Goal: Task Accomplishment & Management: Complete application form

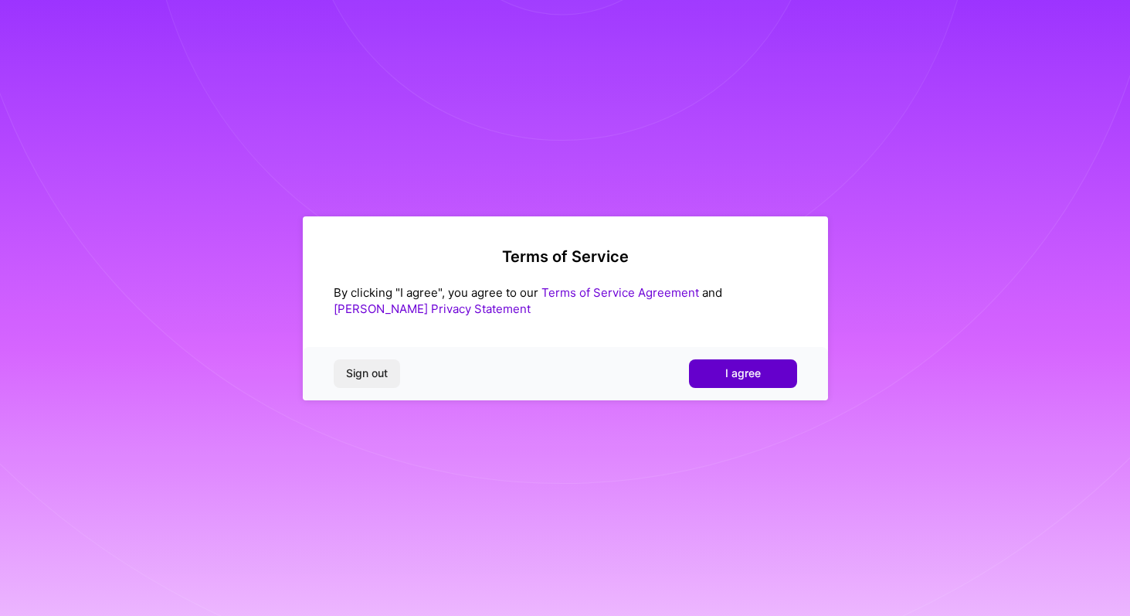
click at [752, 377] on span "I agree" at bounding box center [743, 372] width 36 height 15
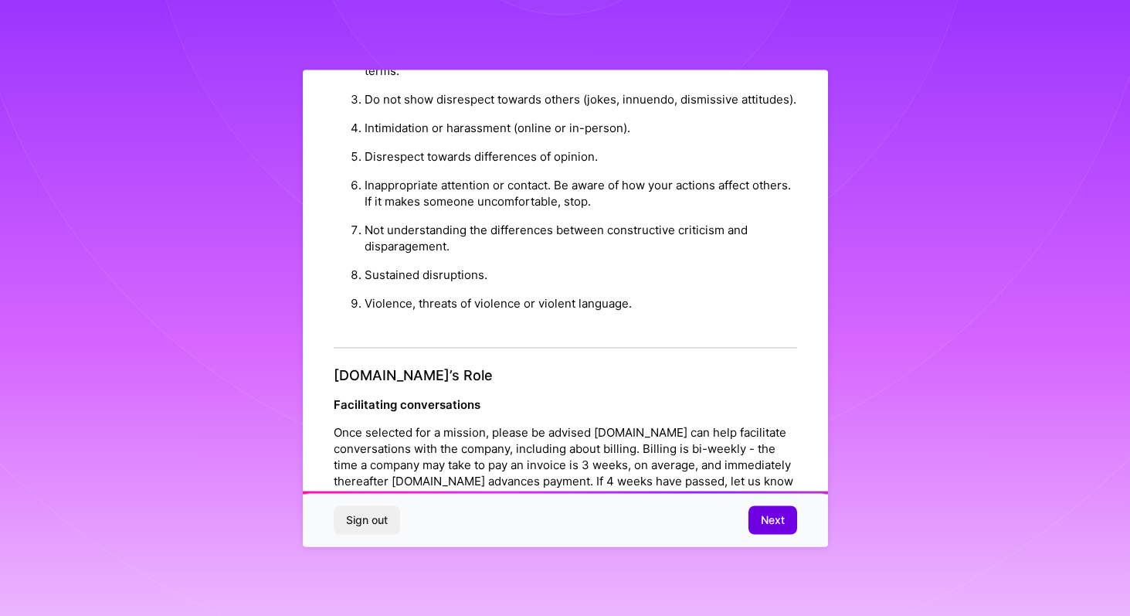
scroll to position [1632, 0]
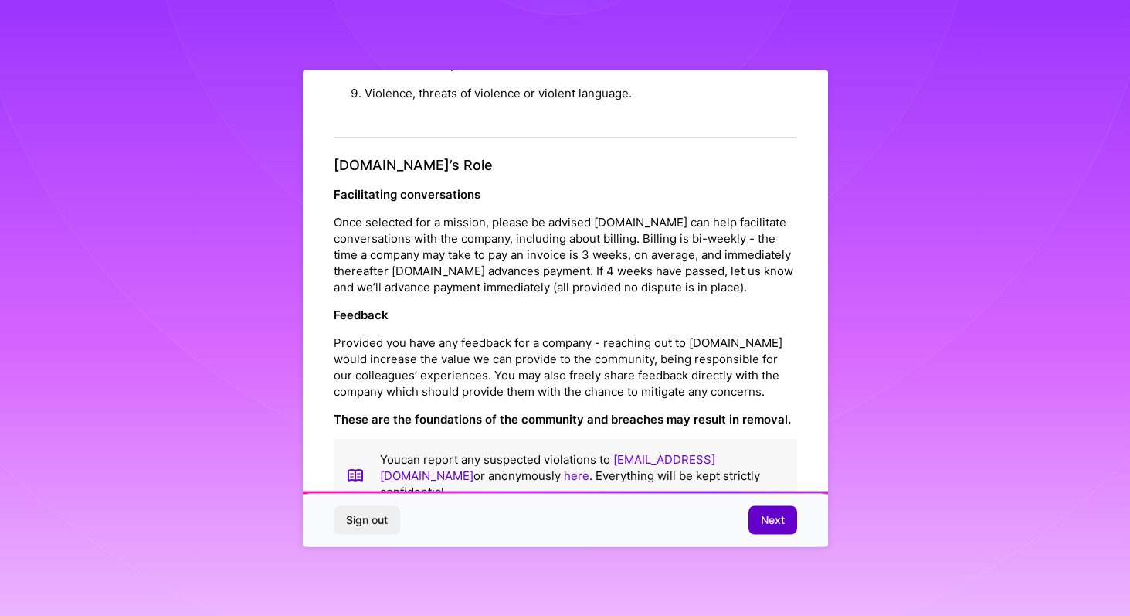
click at [777, 511] on button "Next" at bounding box center [773, 520] width 49 height 28
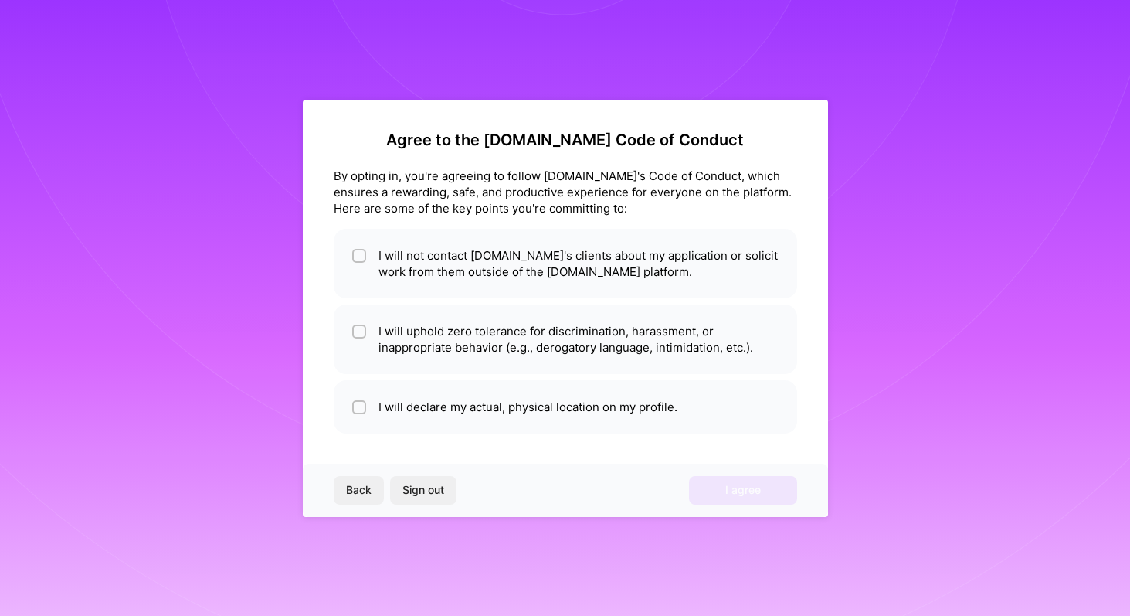
scroll to position [0, 0]
click at [581, 261] on li "I will not contact [DOMAIN_NAME]'s clients about my application or solicit work…" at bounding box center [566, 264] width 464 height 70
checkbox input "true"
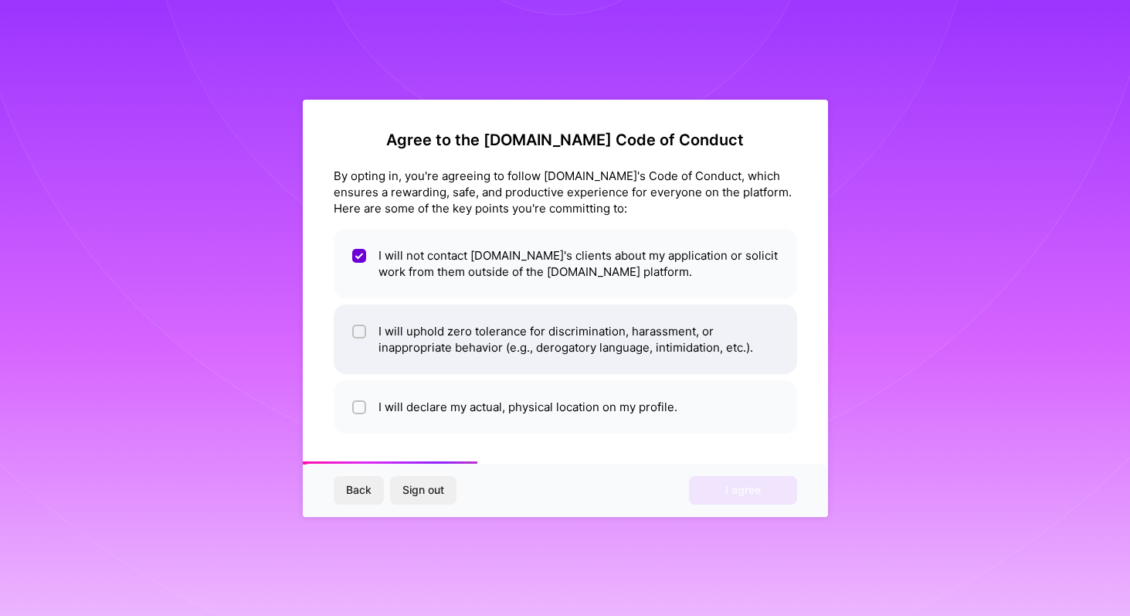
click at [570, 325] on li "I will uphold zero tolerance for discrimination, harassment, or inappropriate b…" at bounding box center [566, 339] width 464 height 70
checkbox input "true"
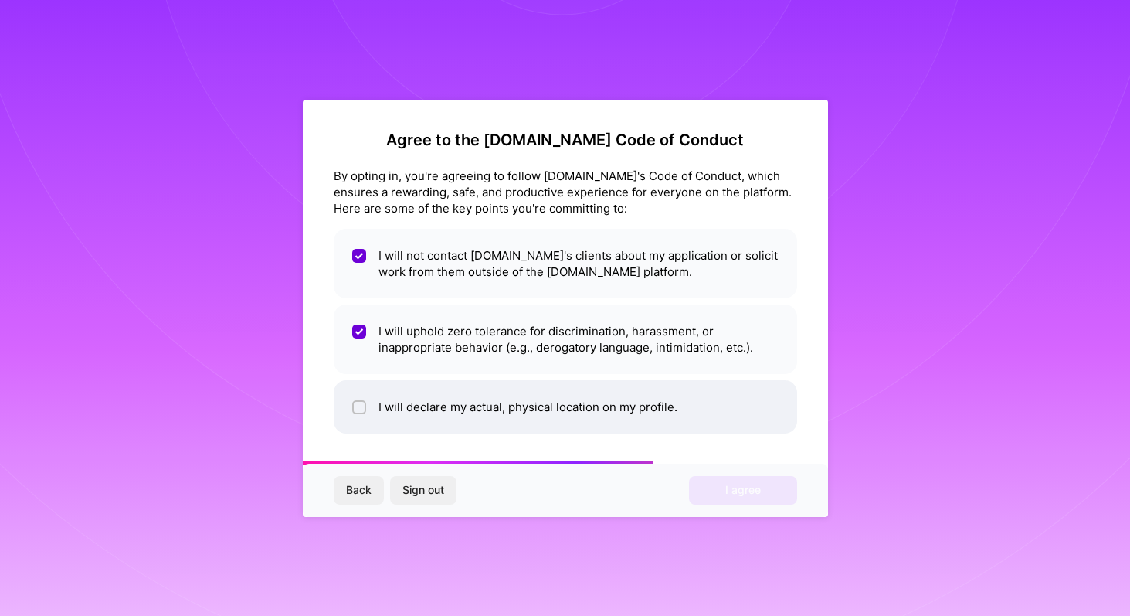
click at [555, 388] on li "I will declare my actual, physical location on my profile." at bounding box center [566, 406] width 464 height 53
checkbox input "true"
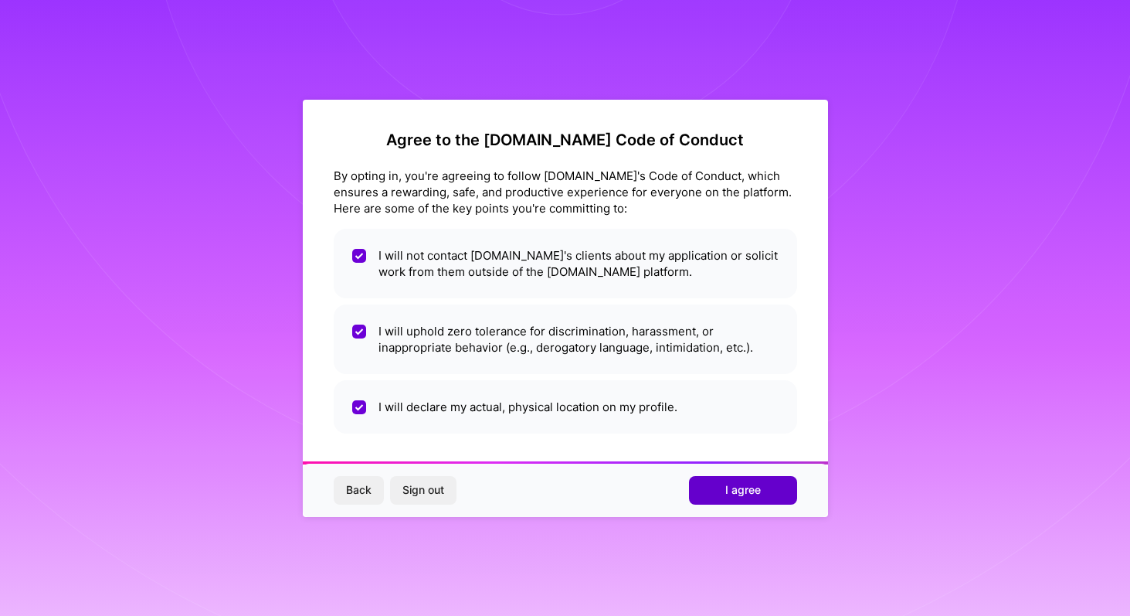
click at [739, 486] on span "I agree" at bounding box center [743, 489] width 36 height 15
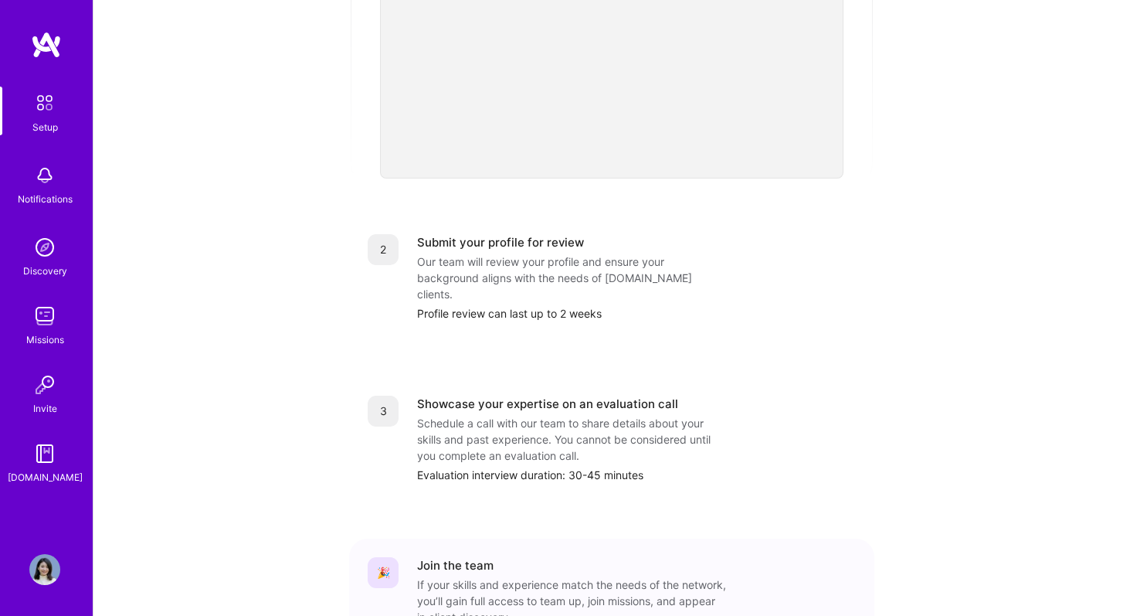
scroll to position [558, 0]
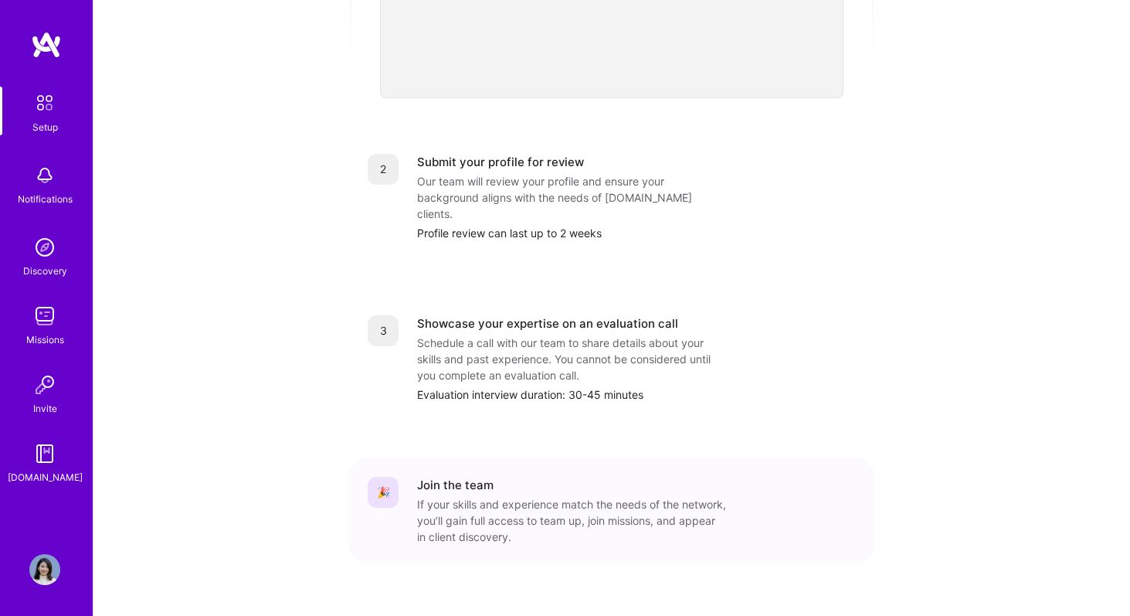
click at [48, 265] on div "Discovery" at bounding box center [45, 271] width 44 height 16
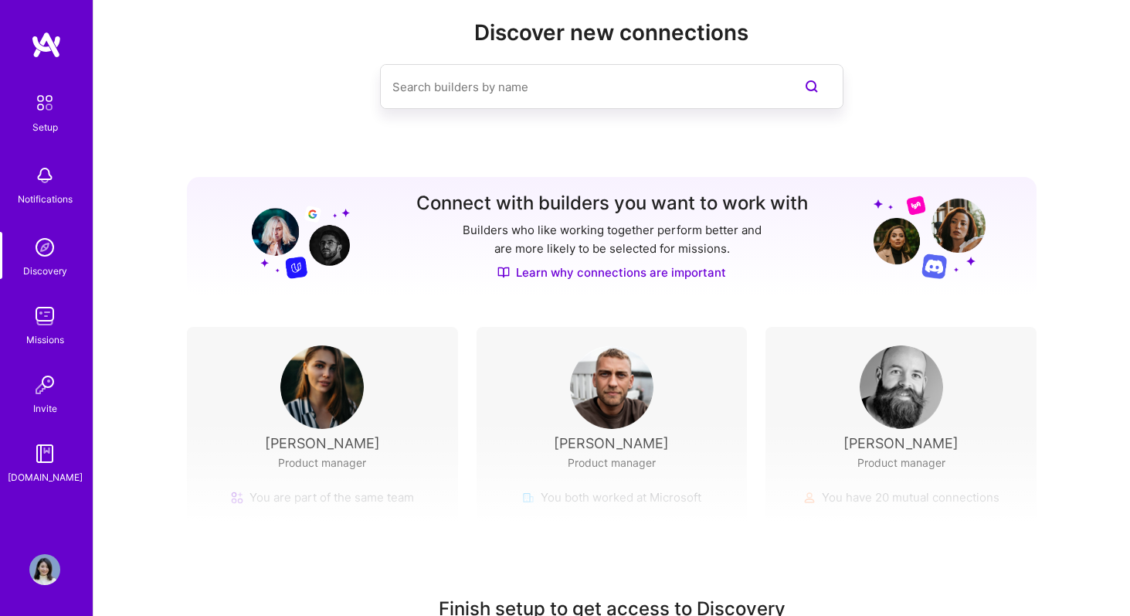
scroll to position [123, 0]
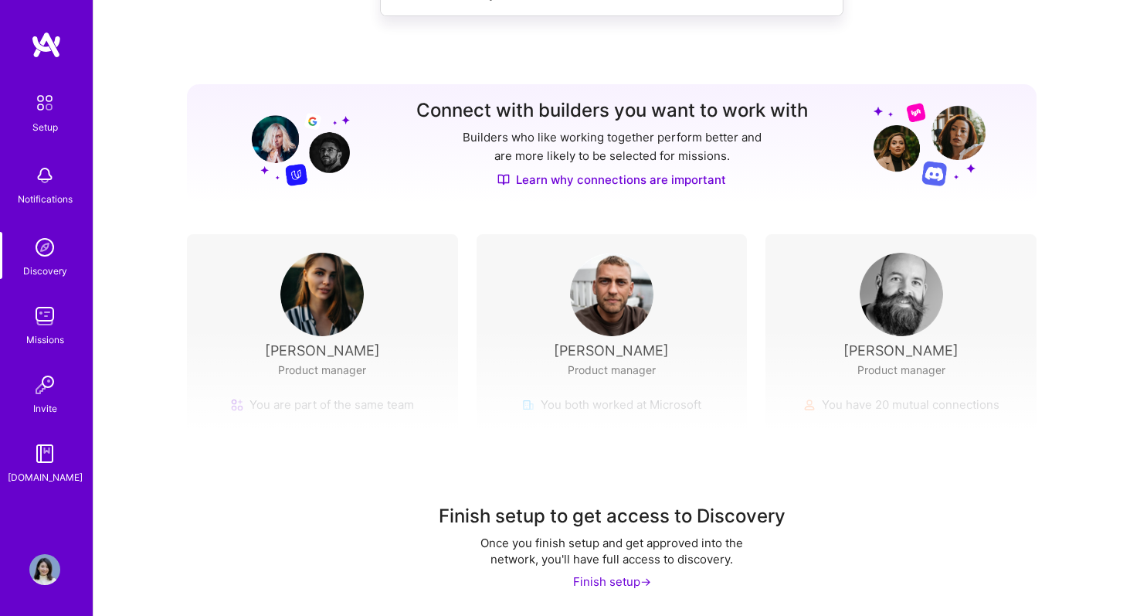
click at [32, 87] on img at bounding box center [45, 103] width 32 height 32
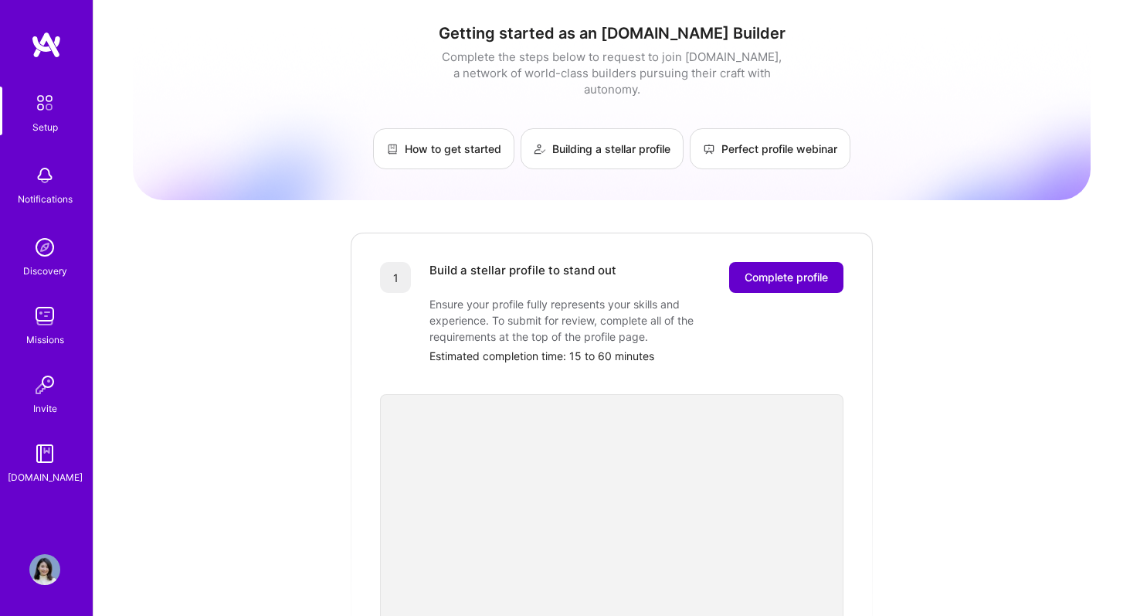
click at [769, 270] on span "Complete profile" at bounding box center [786, 277] width 83 height 15
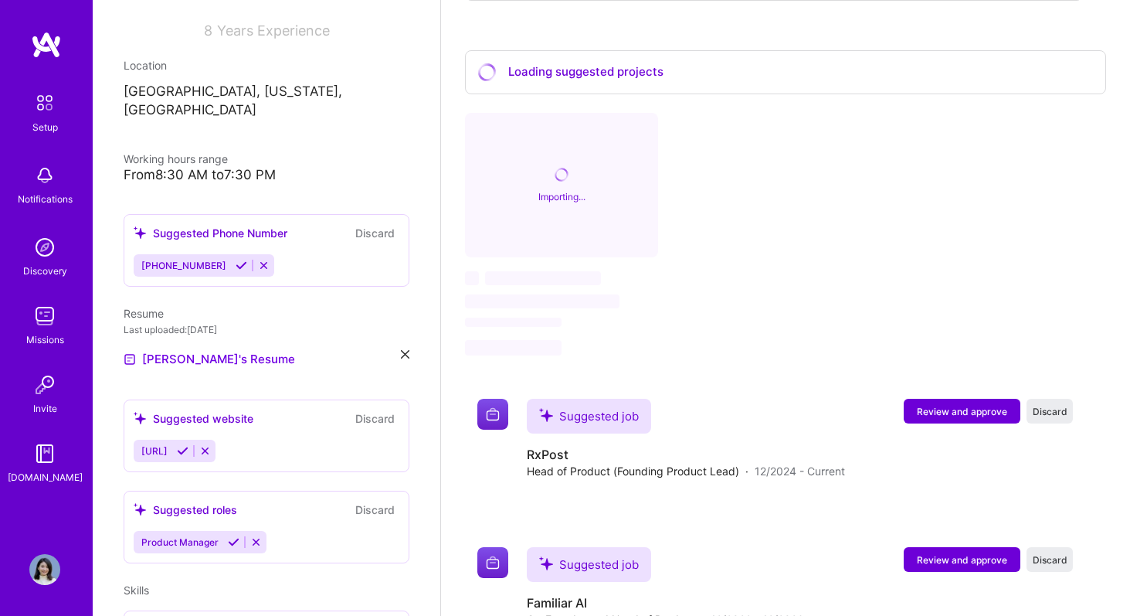
scroll to position [229, 0]
click at [236, 259] on icon at bounding box center [242, 265] width 12 height 12
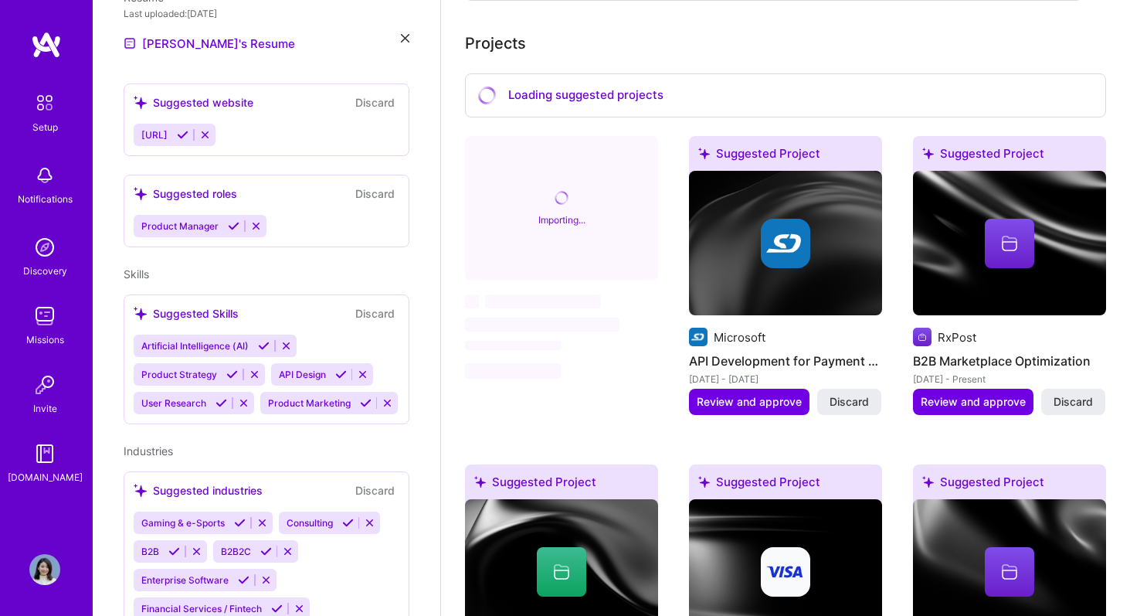
scroll to position [528, 0]
click at [261, 339] on icon at bounding box center [264, 345] width 12 height 12
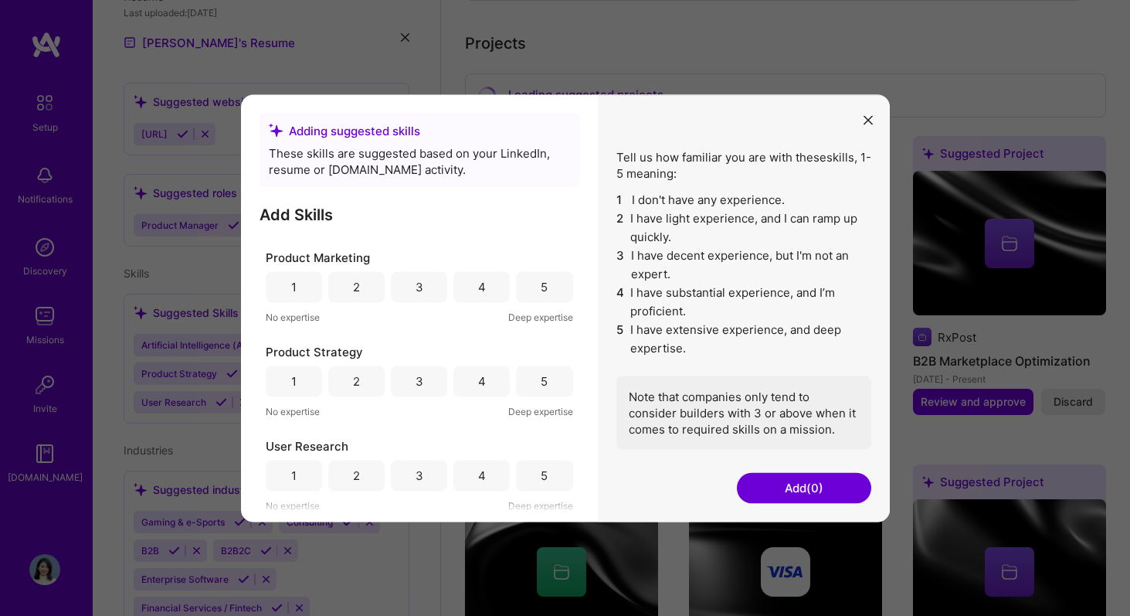
scroll to position [0, 0]
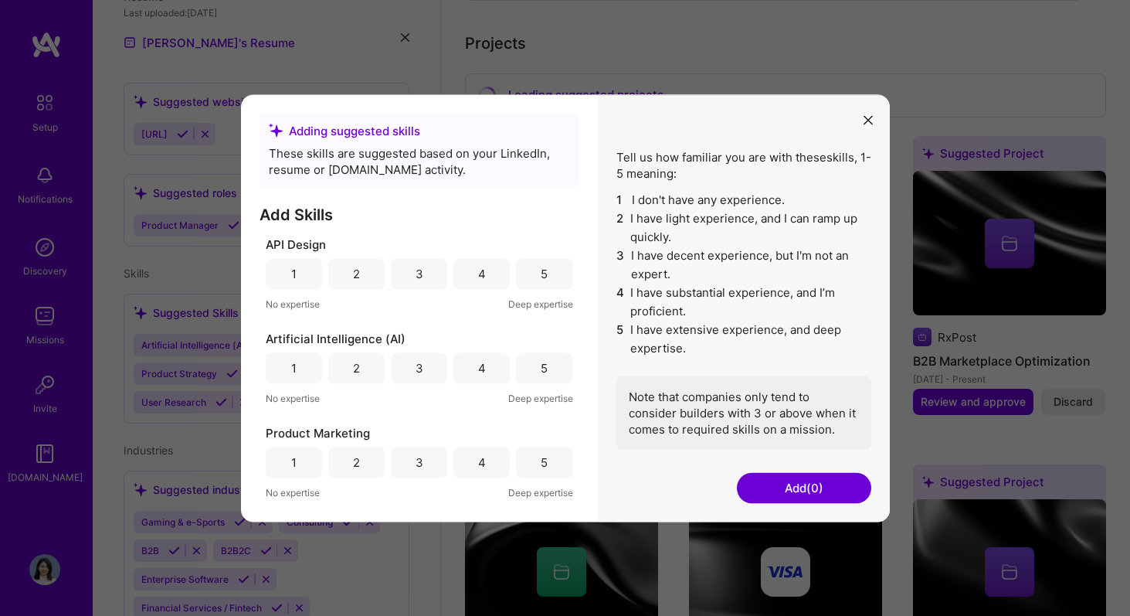
click at [465, 365] on div "4" at bounding box center [481, 367] width 56 height 31
click at [484, 282] on div "4" at bounding box center [481, 273] width 56 height 31
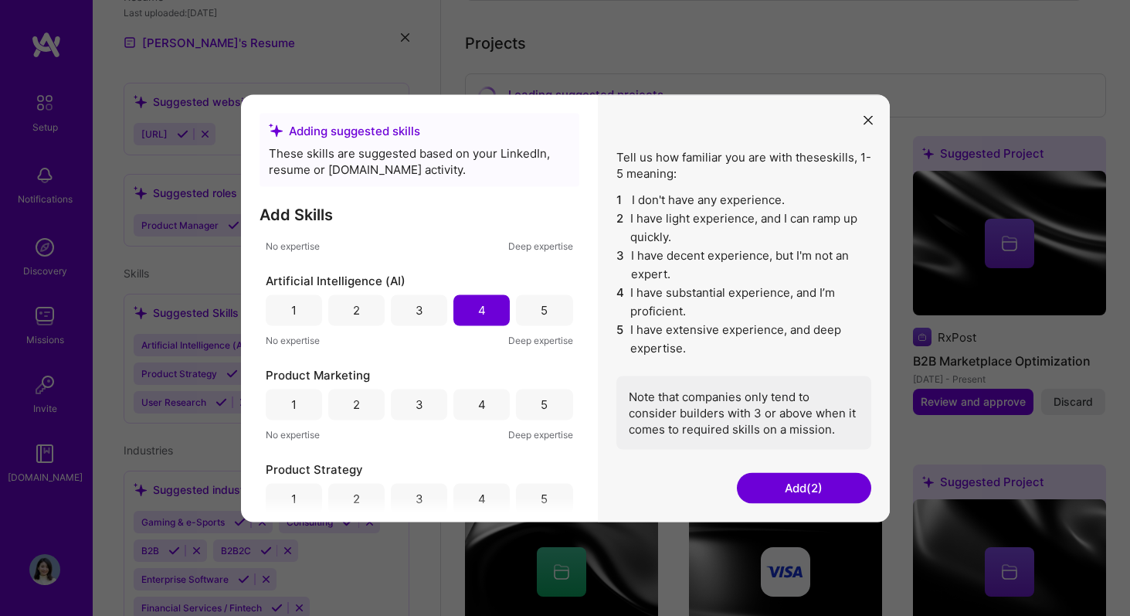
scroll to position [80, 0]
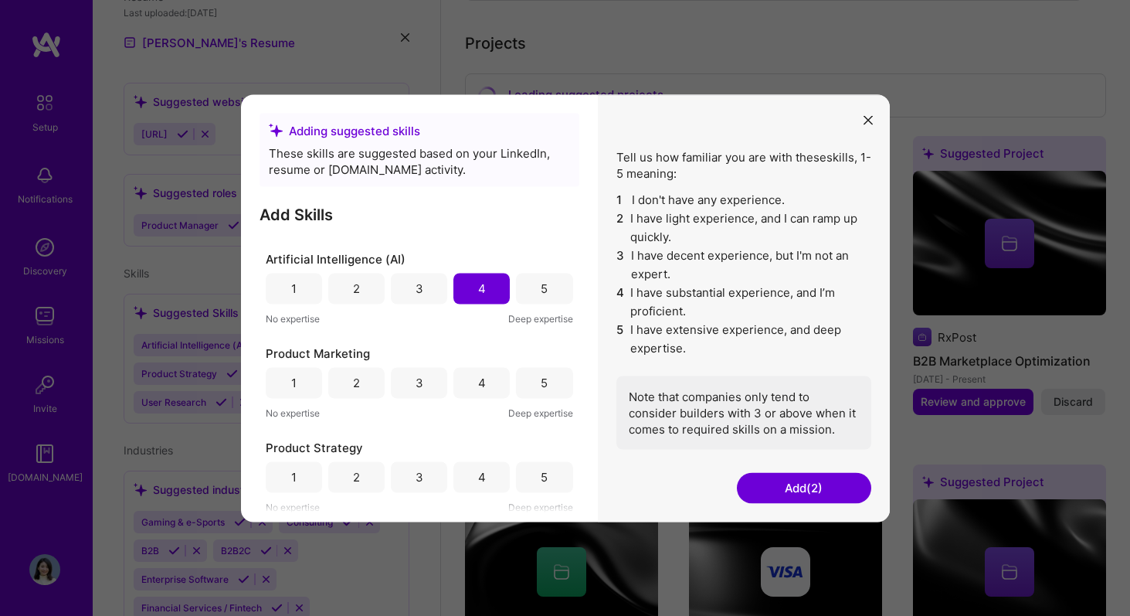
click at [481, 388] on div "4" at bounding box center [482, 383] width 8 height 16
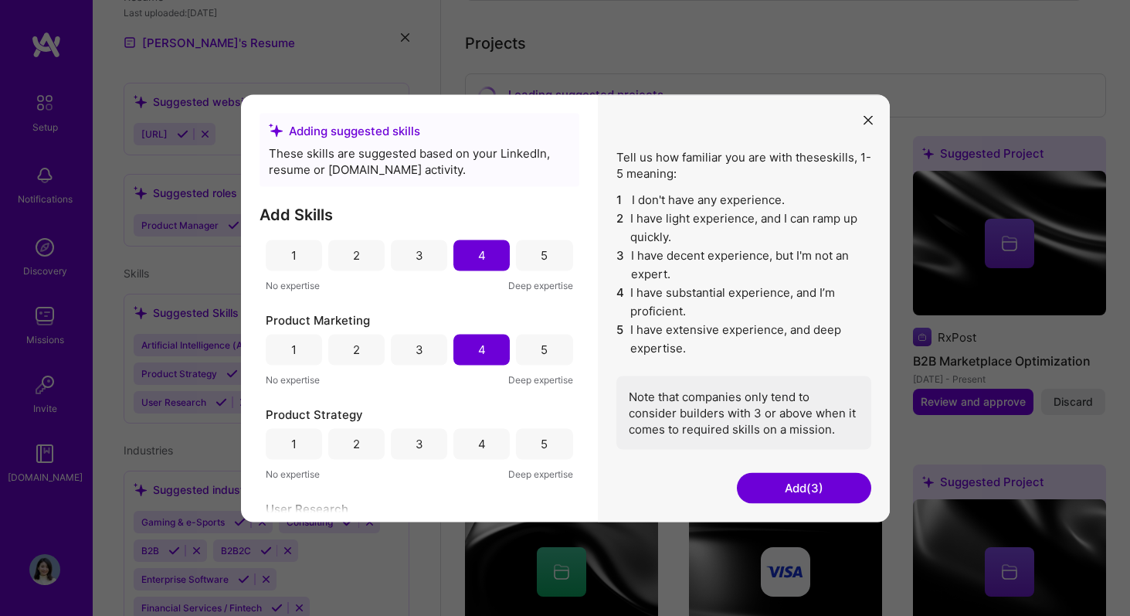
click at [479, 433] on div "4" at bounding box center [481, 443] width 56 height 31
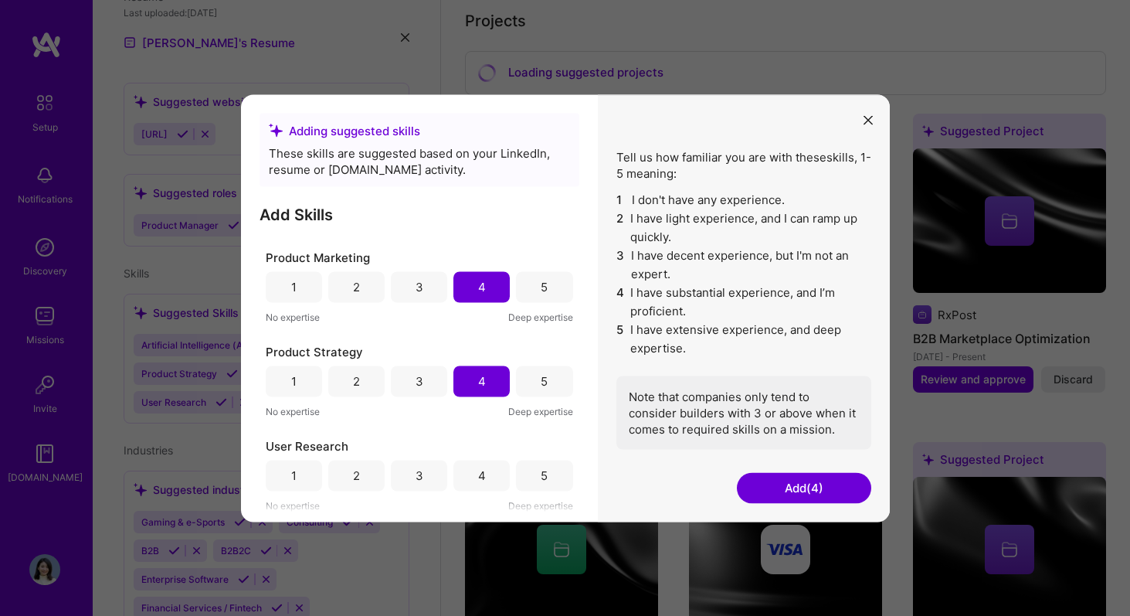
scroll to position [769, 0]
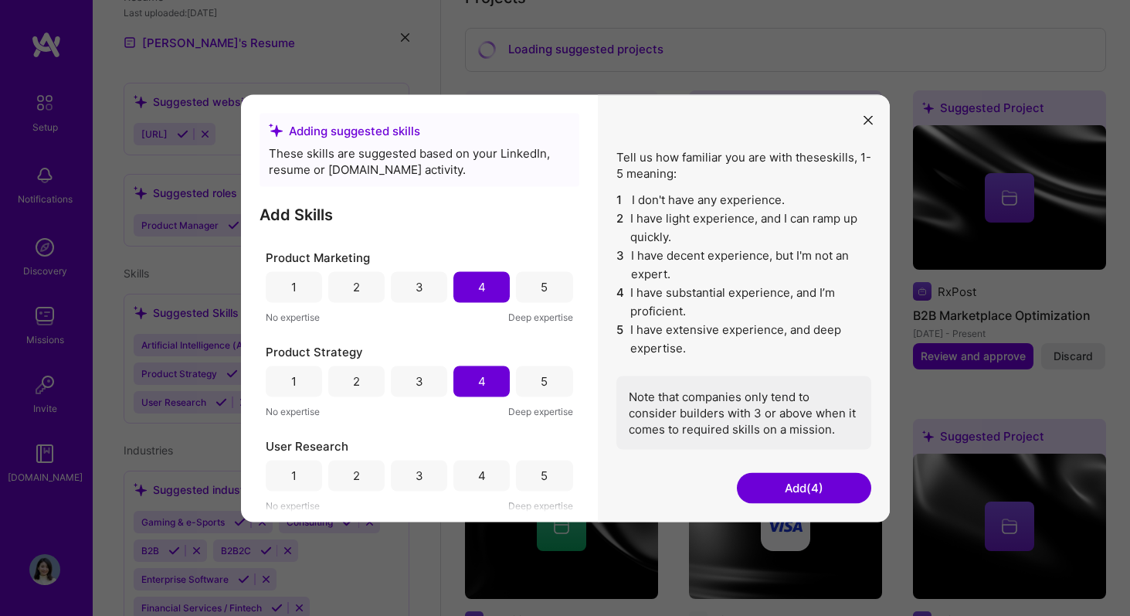
click at [532, 470] on div "5" at bounding box center [544, 475] width 56 height 31
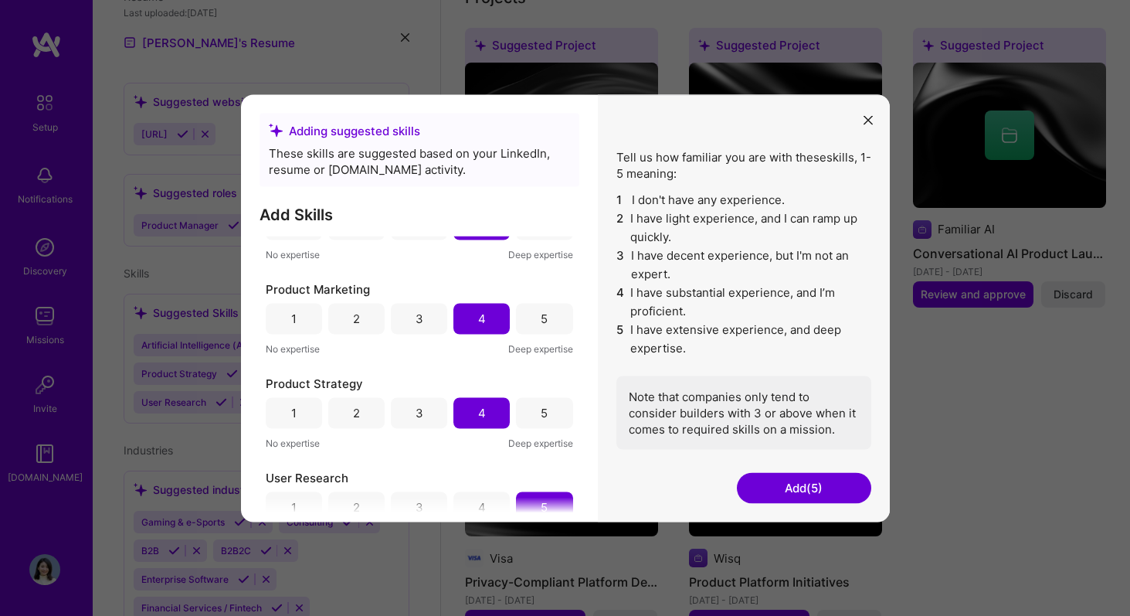
scroll to position [0, 0]
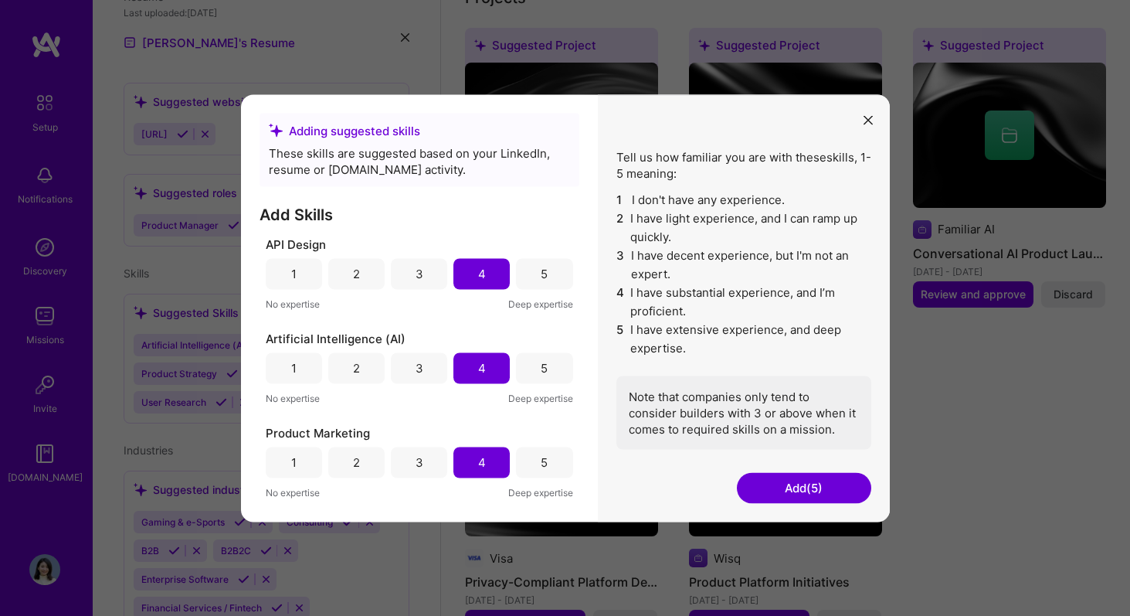
click at [805, 489] on button "Add (5)" at bounding box center [804, 487] width 134 height 31
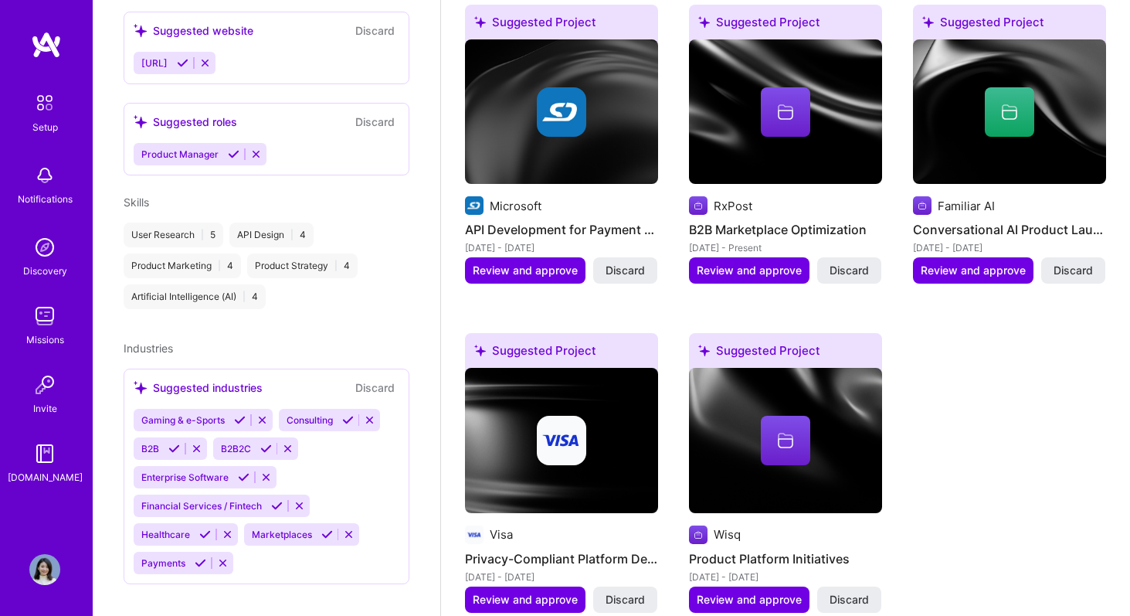
scroll to position [787, 0]
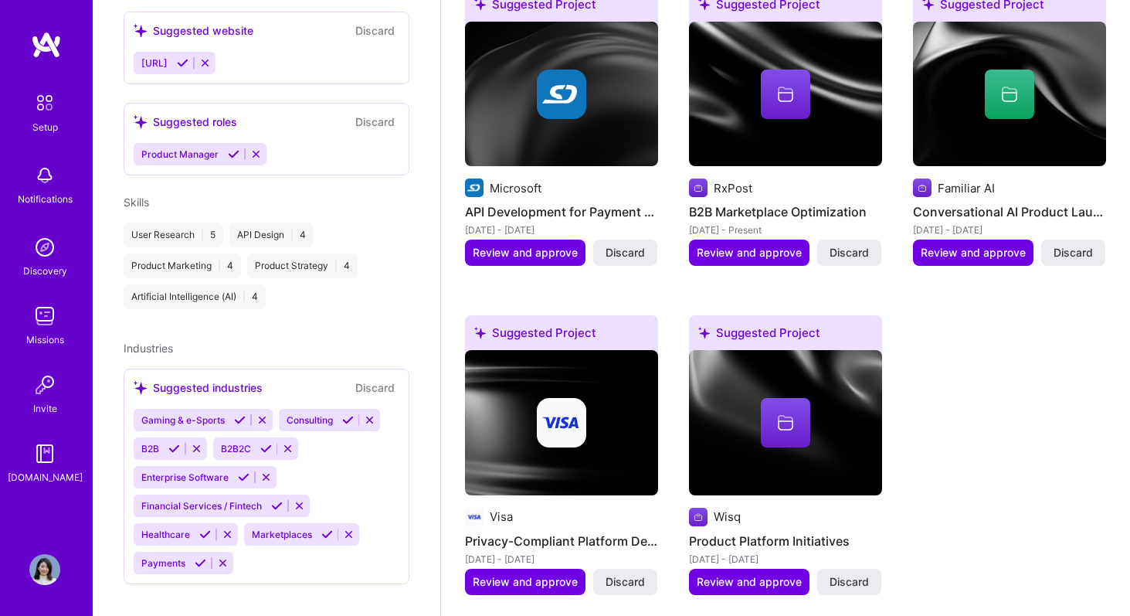
click at [261, 443] on icon at bounding box center [266, 449] width 12 height 12
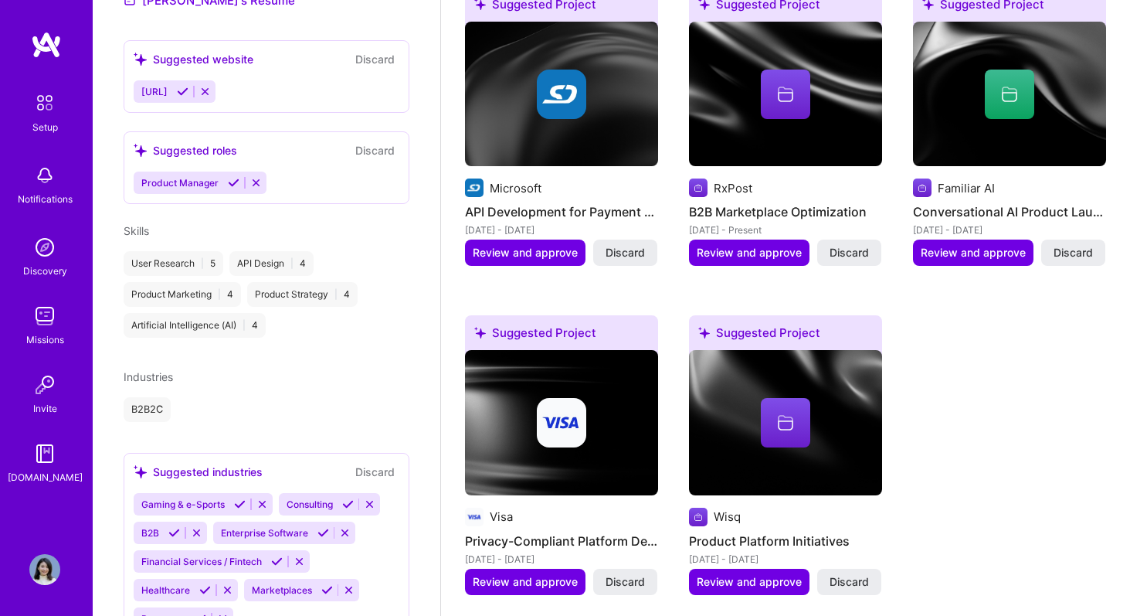
scroll to position [599, 0]
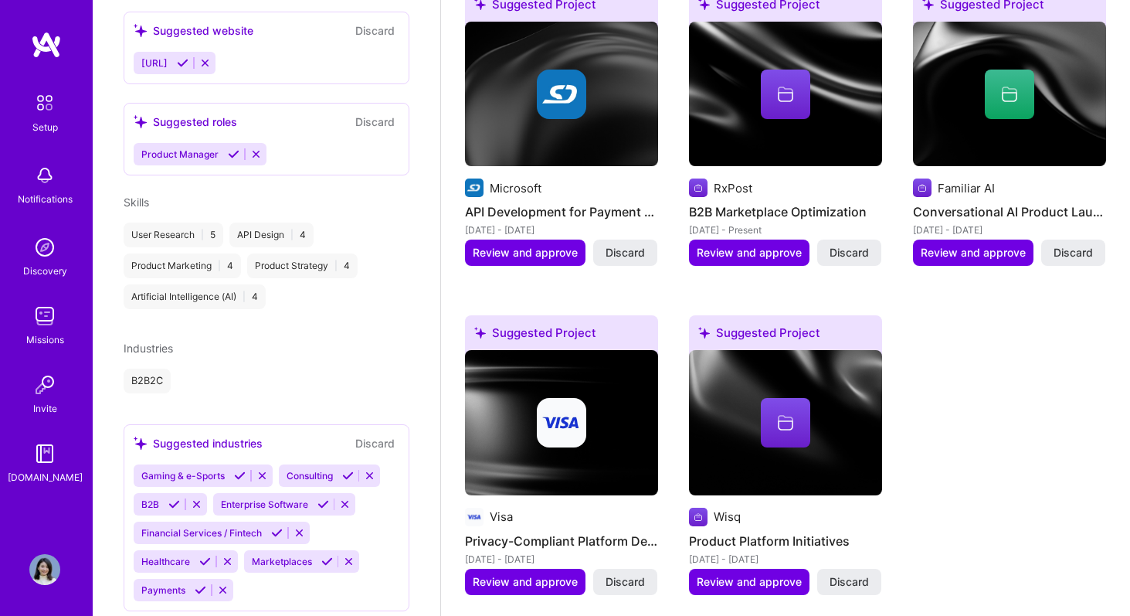
click at [175, 498] on icon at bounding box center [174, 504] width 12 height 12
click at [239, 498] on icon at bounding box center [244, 504] width 12 height 12
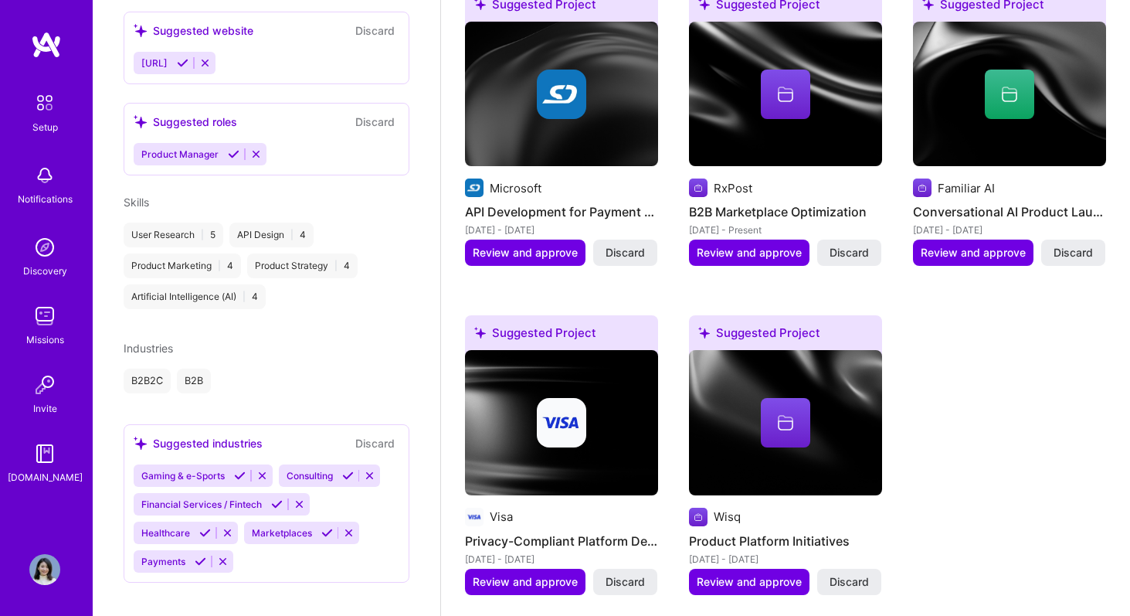
scroll to position [597, 0]
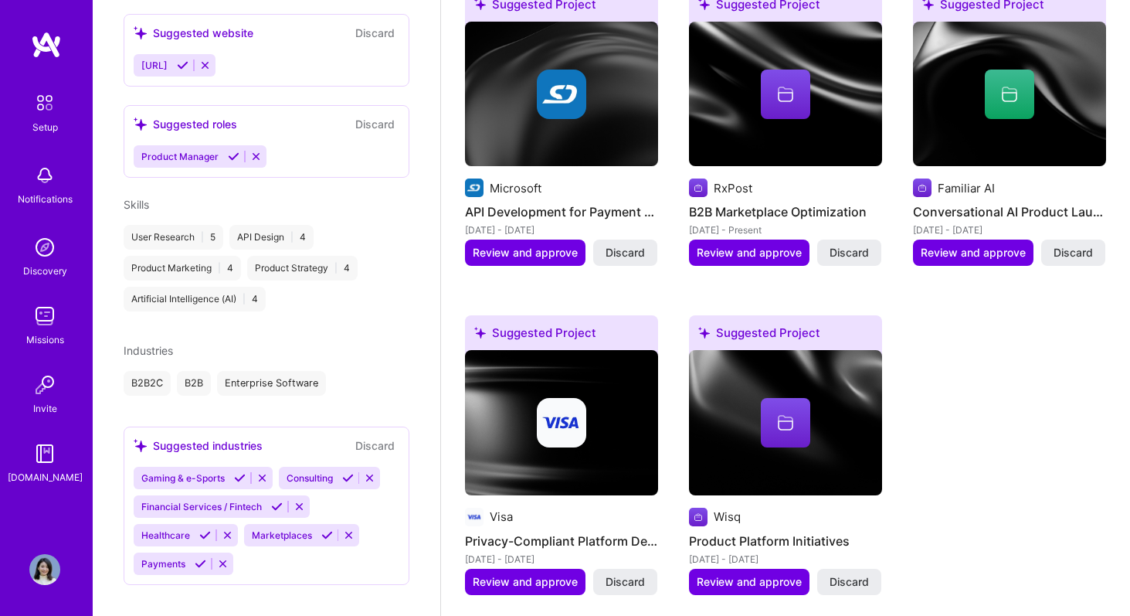
click at [272, 501] on icon at bounding box center [277, 507] width 12 height 12
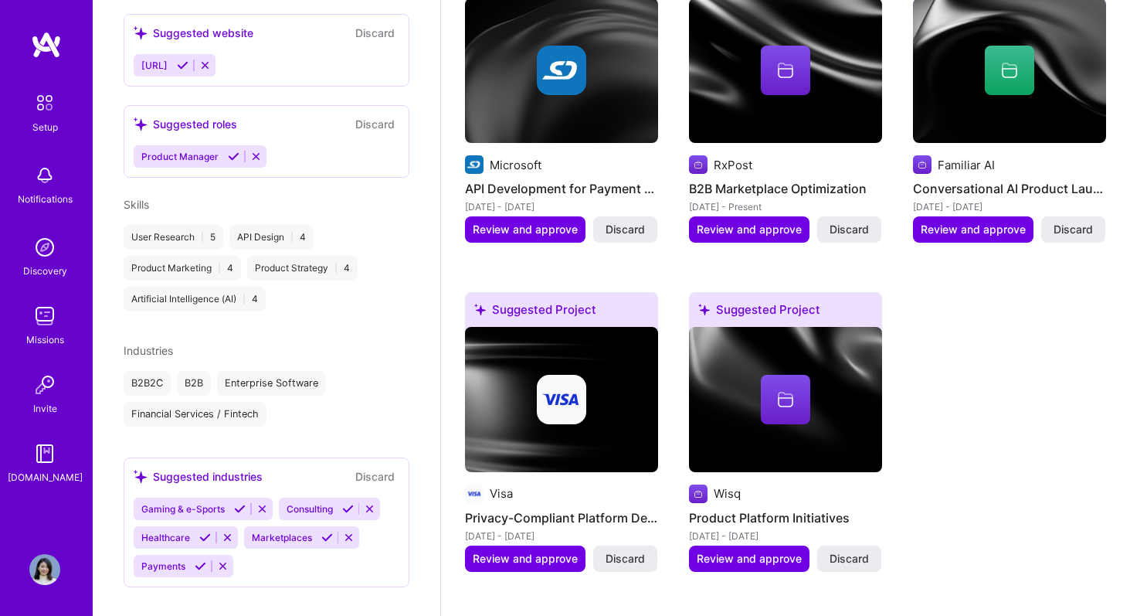
click at [345, 503] on icon at bounding box center [348, 509] width 12 height 12
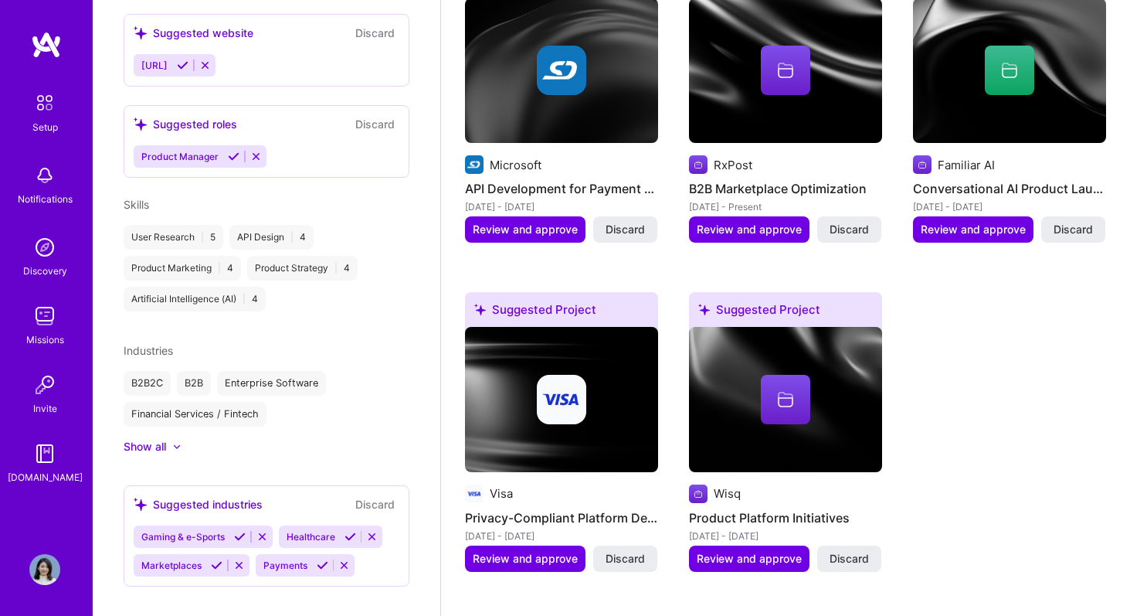
click at [319, 559] on icon at bounding box center [323, 565] width 12 height 12
click at [346, 531] on icon at bounding box center [351, 537] width 12 height 12
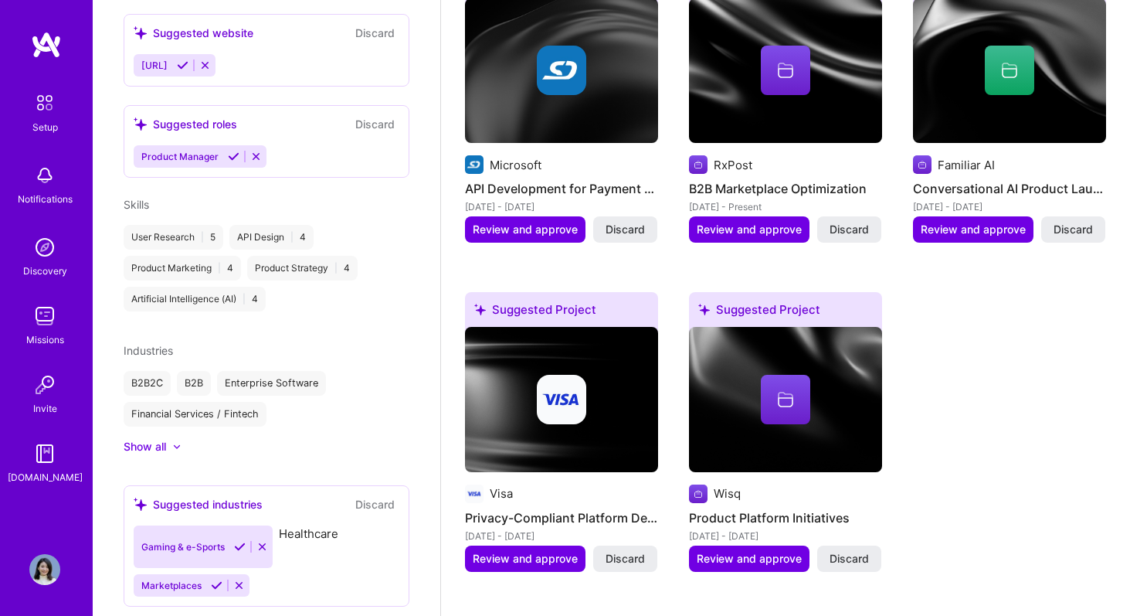
scroll to position [570, 0]
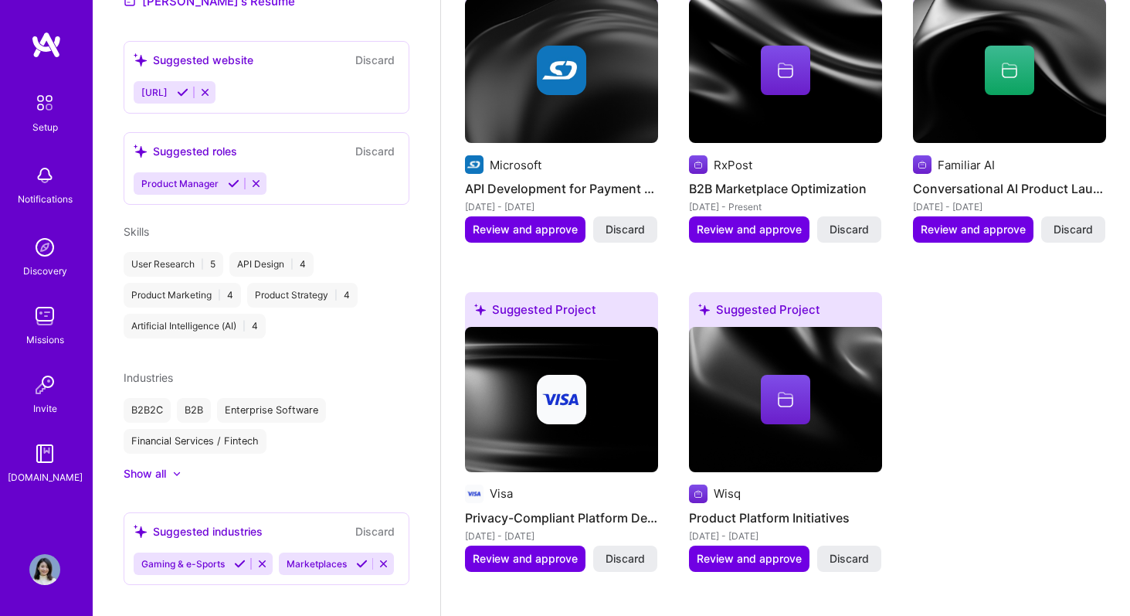
click at [356, 558] on icon at bounding box center [362, 564] width 12 height 12
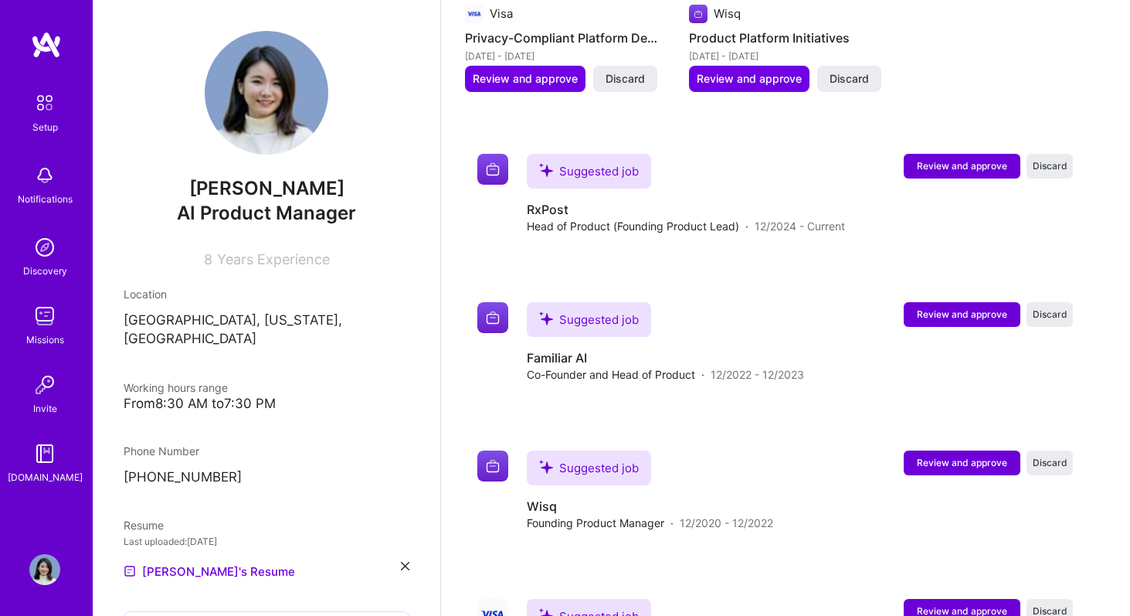
scroll to position [1270, 0]
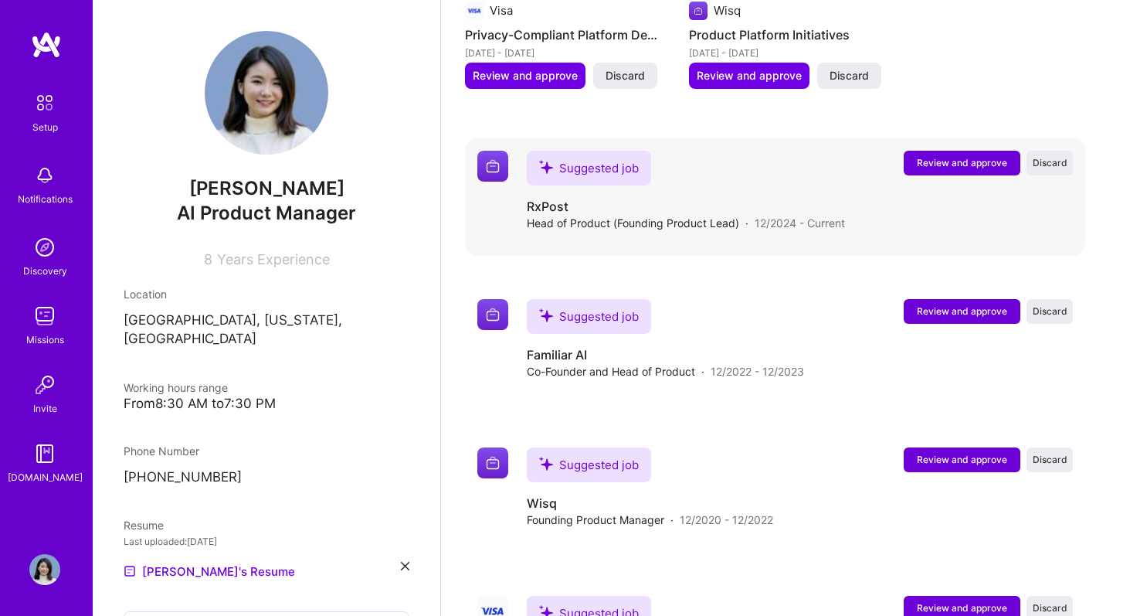
click at [945, 156] on span "Review and approve" at bounding box center [962, 162] width 90 height 13
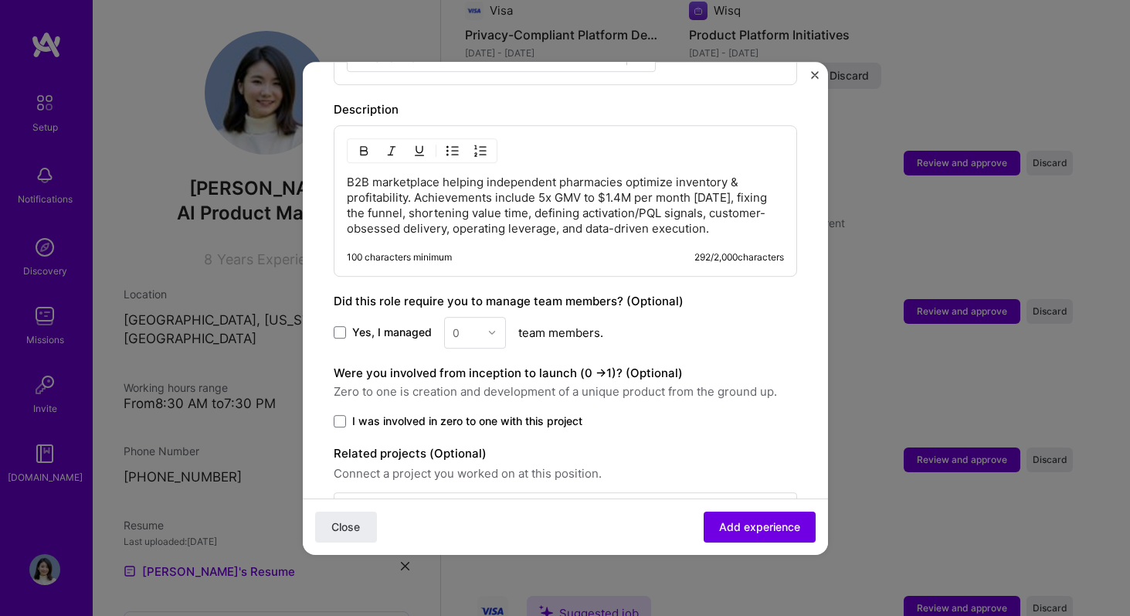
scroll to position [641, 0]
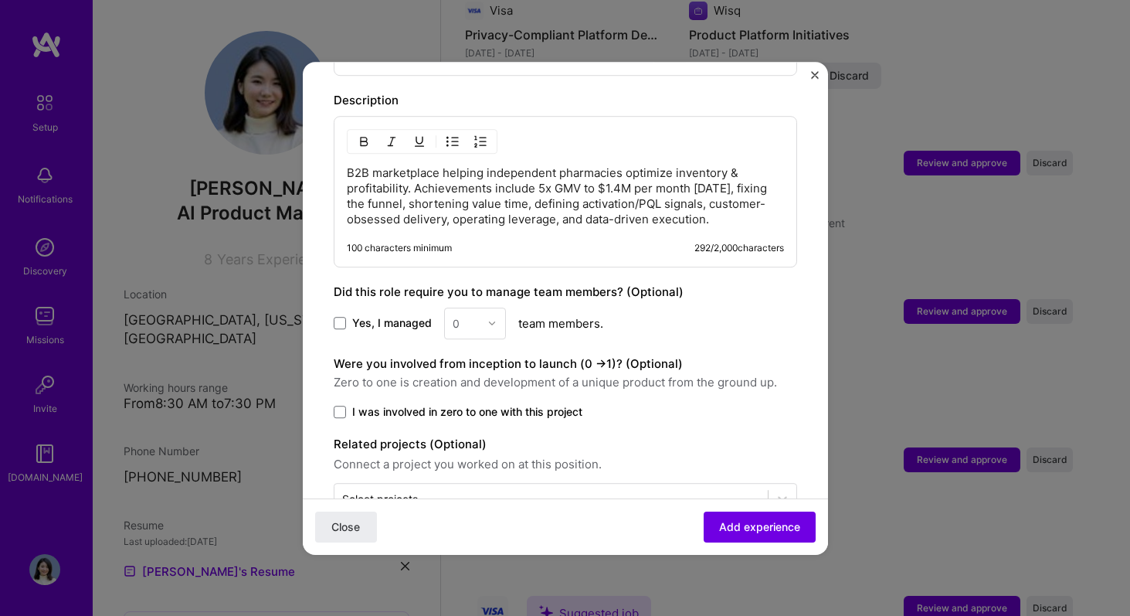
click at [486, 315] on div "0" at bounding box center [475, 323] width 62 height 32
click at [475, 307] on div "0" at bounding box center [475, 323] width 62 height 32
click at [341, 317] on span at bounding box center [340, 323] width 12 height 12
click at [0, 0] on input "Yes, I managed" at bounding box center [0, 0] width 0 height 0
click at [475, 315] on input "text" at bounding box center [466, 323] width 27 height 16
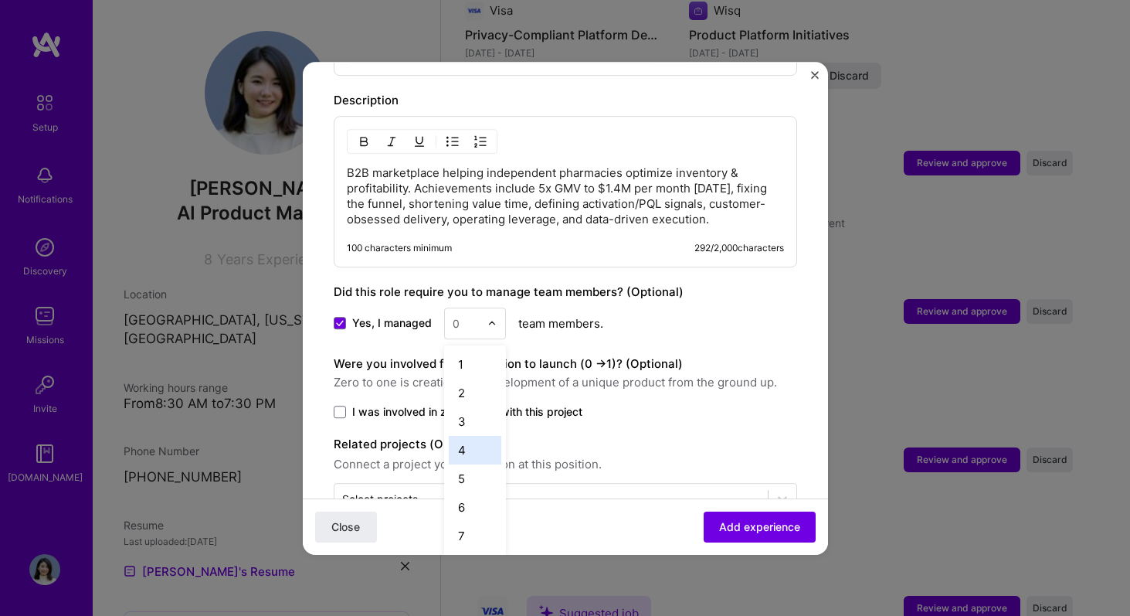
click at [472, 436] on div "4" at bounding box center [475, 450] width 53 height 29
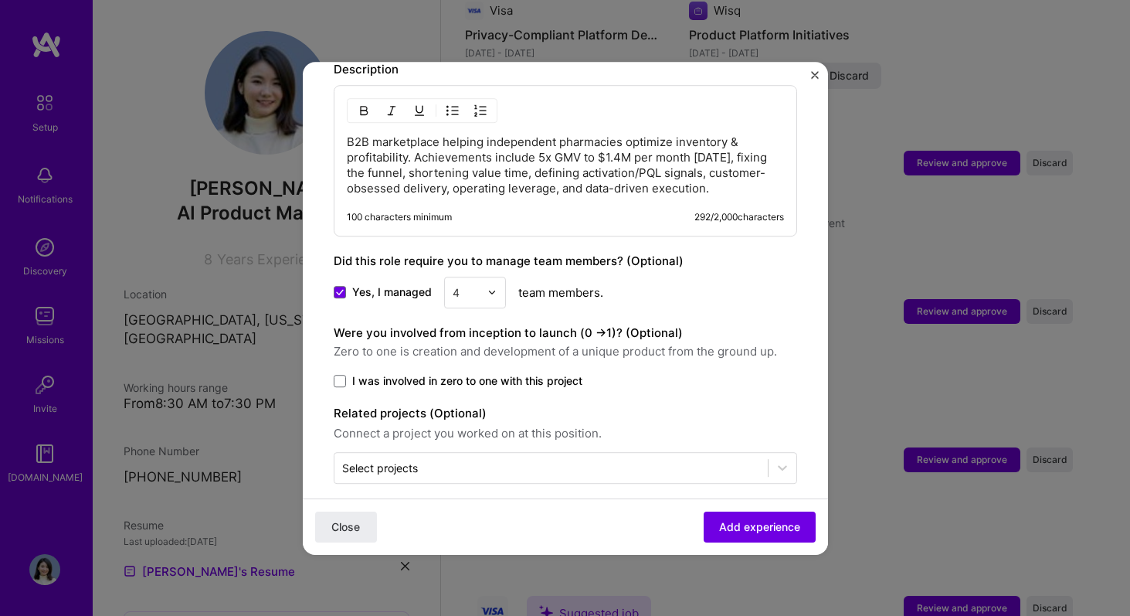
click at [480, 284] on div "4" at bounding box center [466, 292] width 42 height 30
click at [474, 386] on div "3" at bounding box center [475, 390] width 53 height 29
click at [494, 373] on span "I was involved in zero to one with this project" at bounding box center [467, 380] width 230 height 15
click at [0, 0] on input "I was involved in zero to one with this project" at bounding box center [0, 0] width 0 height 0
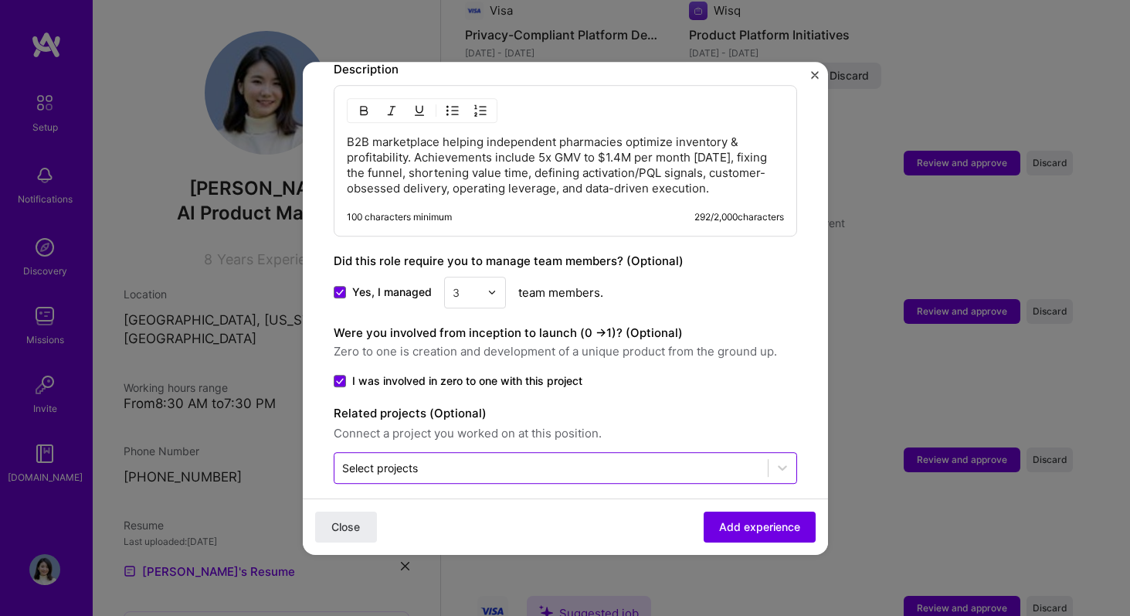
click at [498, 453] on div "Select projects" at bounding box center [551, 468] width 433 height 30
click at [658, 373] on label "I was involved in zero to one with this project" at bounding box center [566, 380] width 464 height 15
click at [0, 0] on input "I was involved in zero to one with this project" at bounding box center [0, 0] width 0 height 0
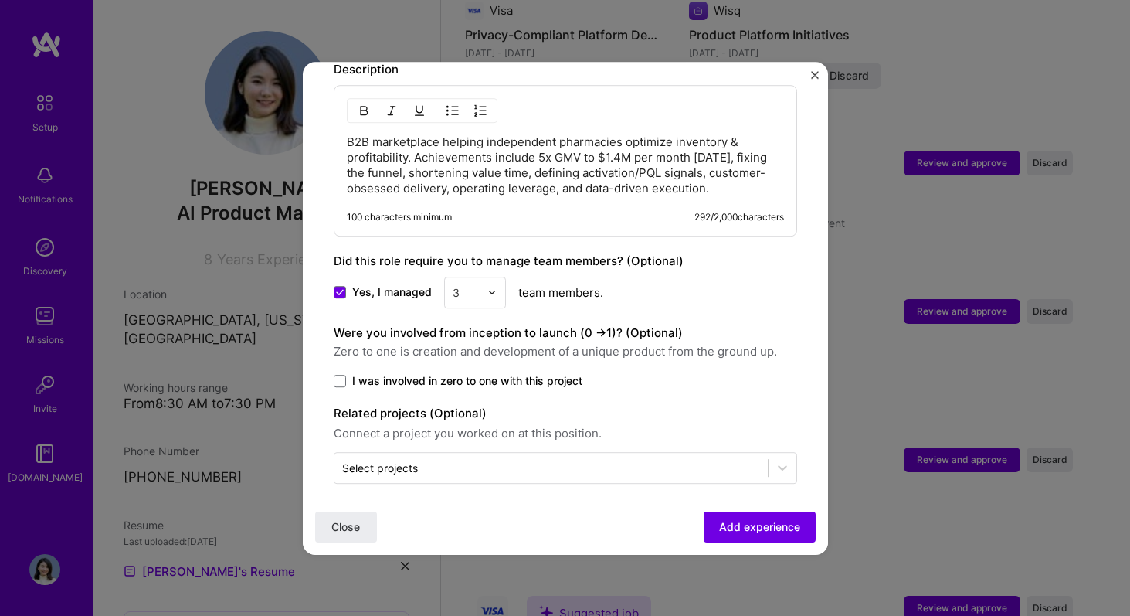
click at [529, 373] on span "I was involved in zero to one with this project" at bounding box center [467, 380] width 230 height 15
click at [0, 0] on input "I was involved in zero to one with this project" at bounding box center [0, 0] width 0 height 0
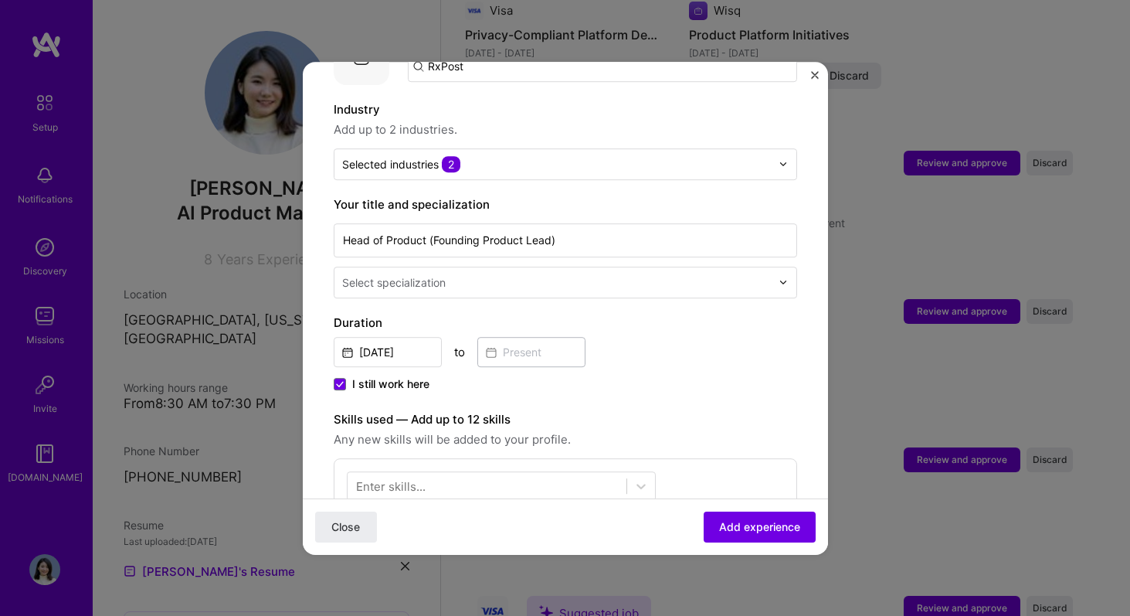
scroll to position [202, 0]
click at [558, 275] on input "text" at bounding box center [558, 283] width 432 height 16
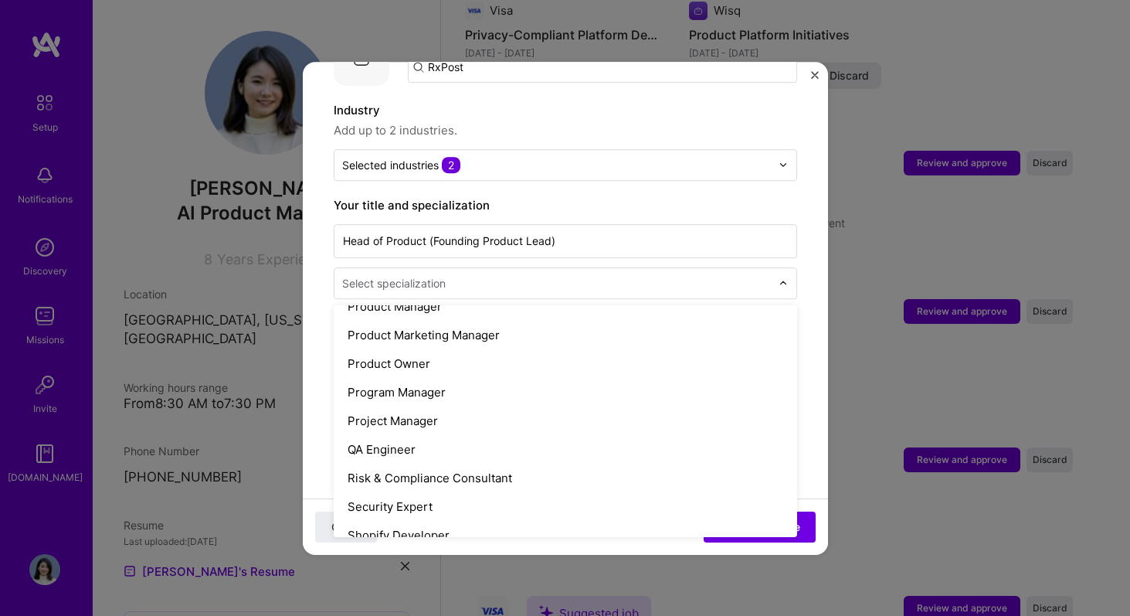
scroll to position [1513, 0]
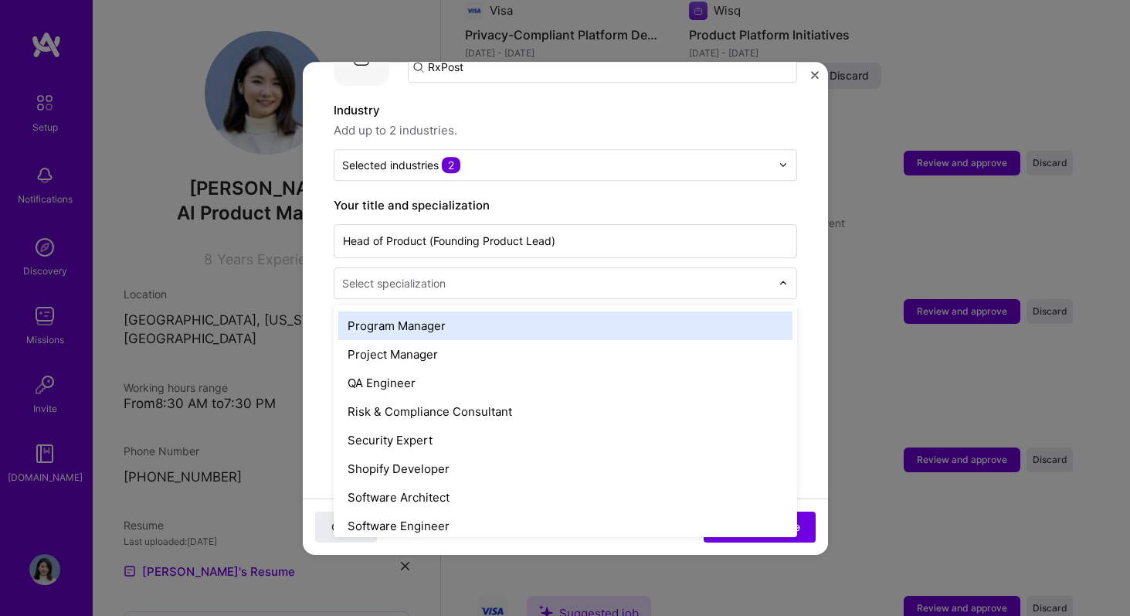
click at [637, 197] on label "Your title and specialization" at bounding box center [566, 205] width 464 height 19
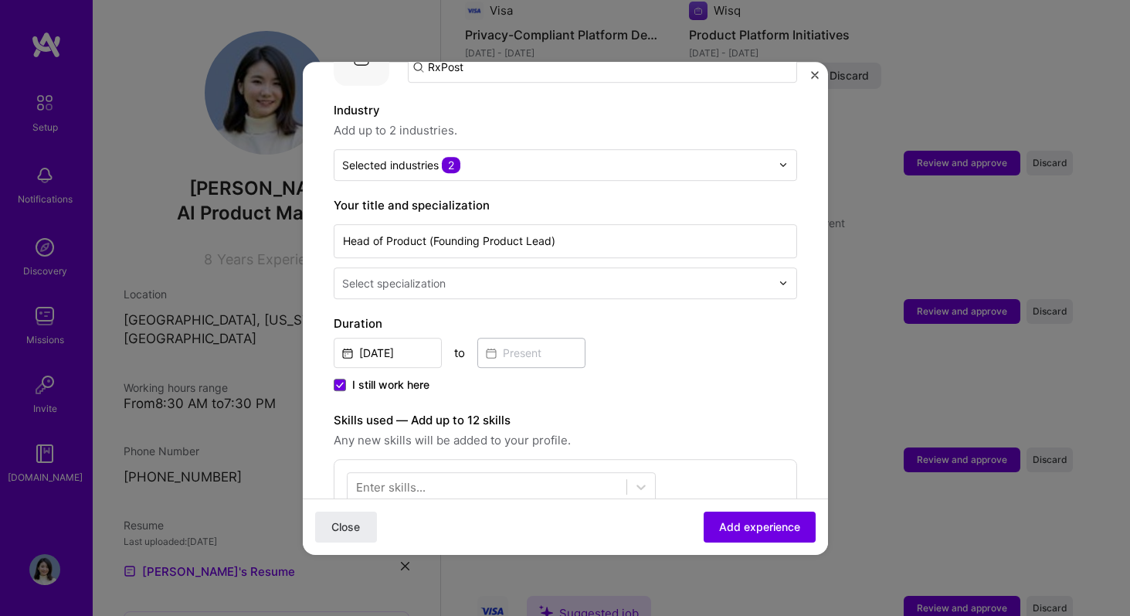
click at [594, 275] on input "text" at bounding box center [558, 283] width 432 height 16
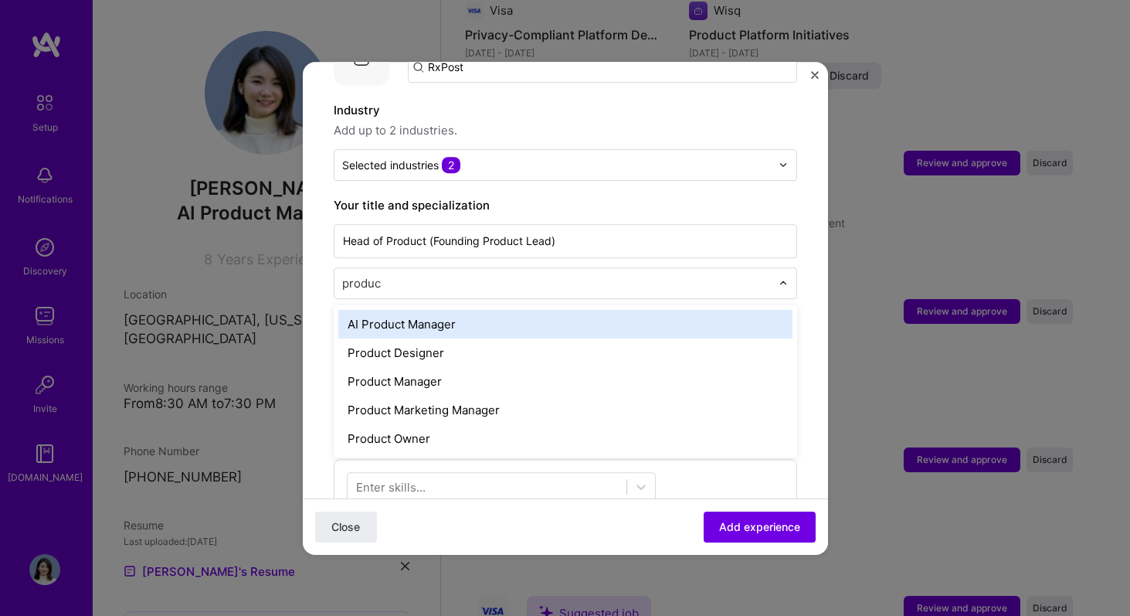
type input "product"
click at [538, 310] on div "AI Product Manager" at bounding box center [565, 324] width 454 height 29
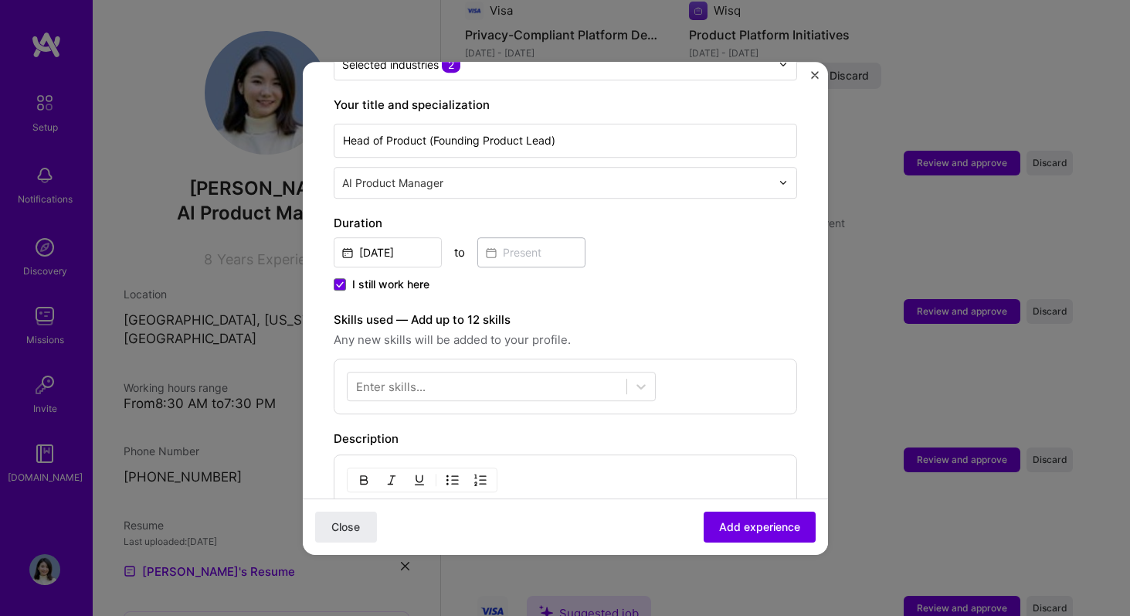
scroll to position [318, 0]
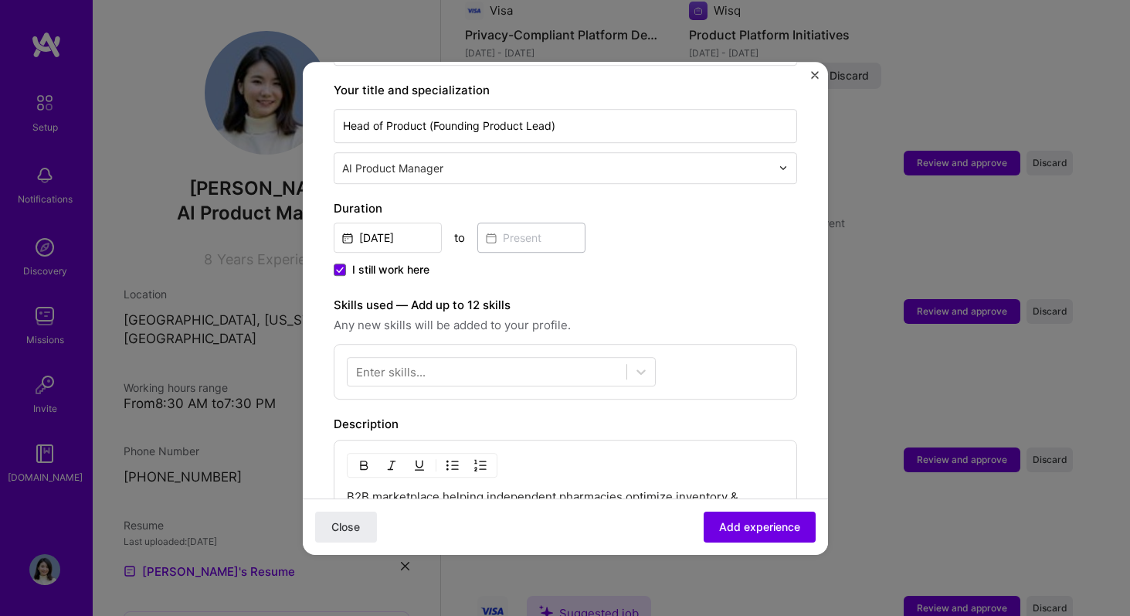
click at [423, 262] on span "I still work here" at bounding box center [390, 269] width 77 height 15
click at [0, 0] on input "I still work here" at bounding box center [0, 0] width 0 height 0
click at [417, 262] on span "I still work here" at bounding box center [390, 269] width 77 height 15
click at [0, 0] on input "I still work here" at bounding box center [0, 0] width 0 height 0
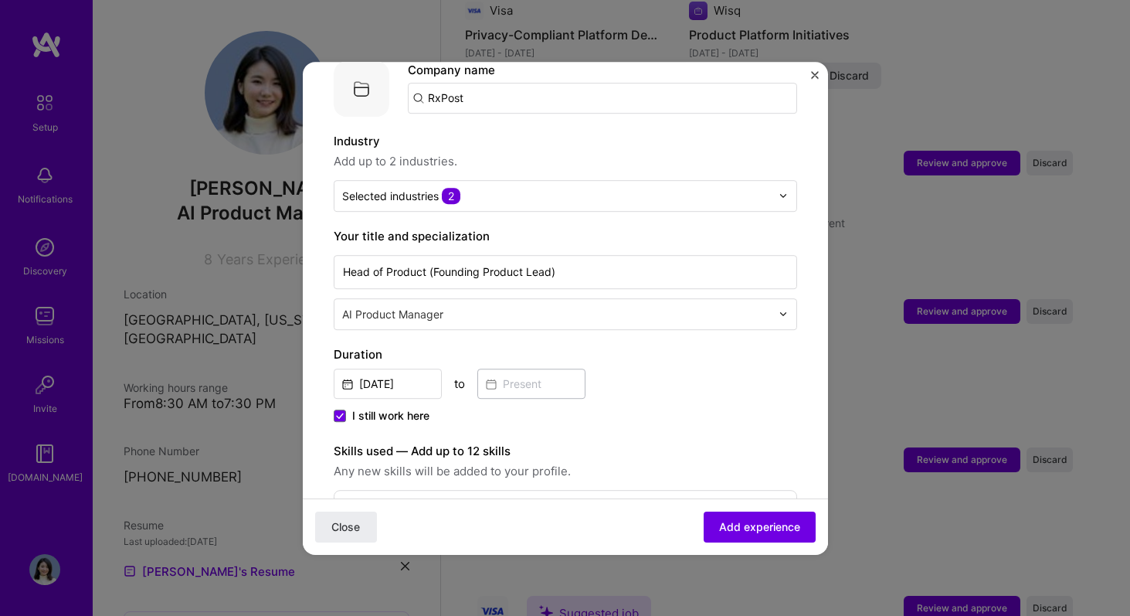
scroll to position [0, 0]
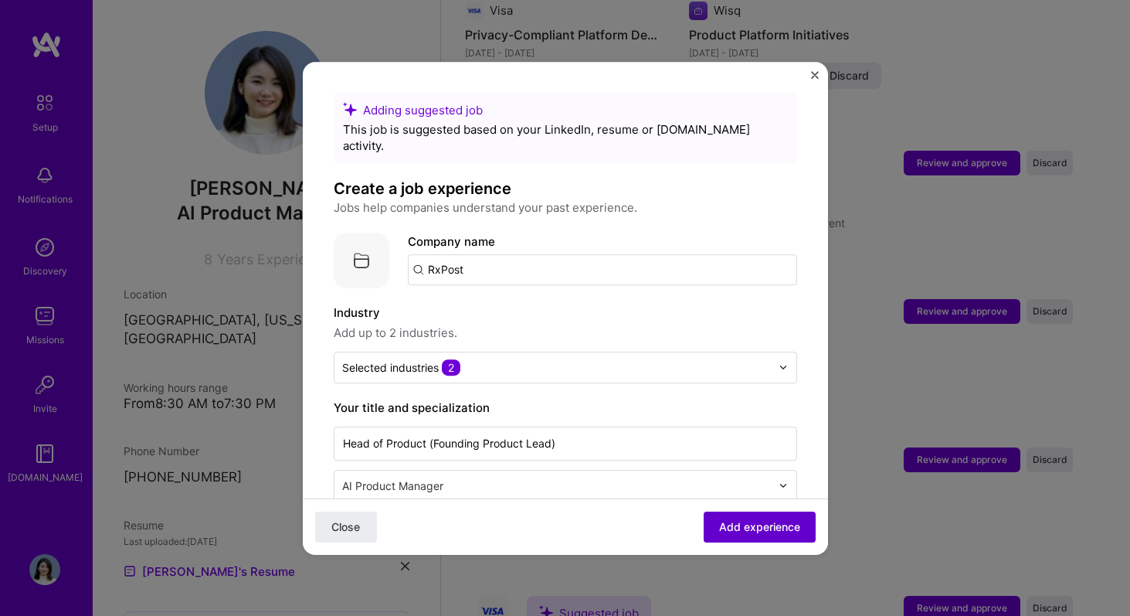
click at [781, 526] on span "Add experience" at bounding box center [759, 525] width 81 height 15
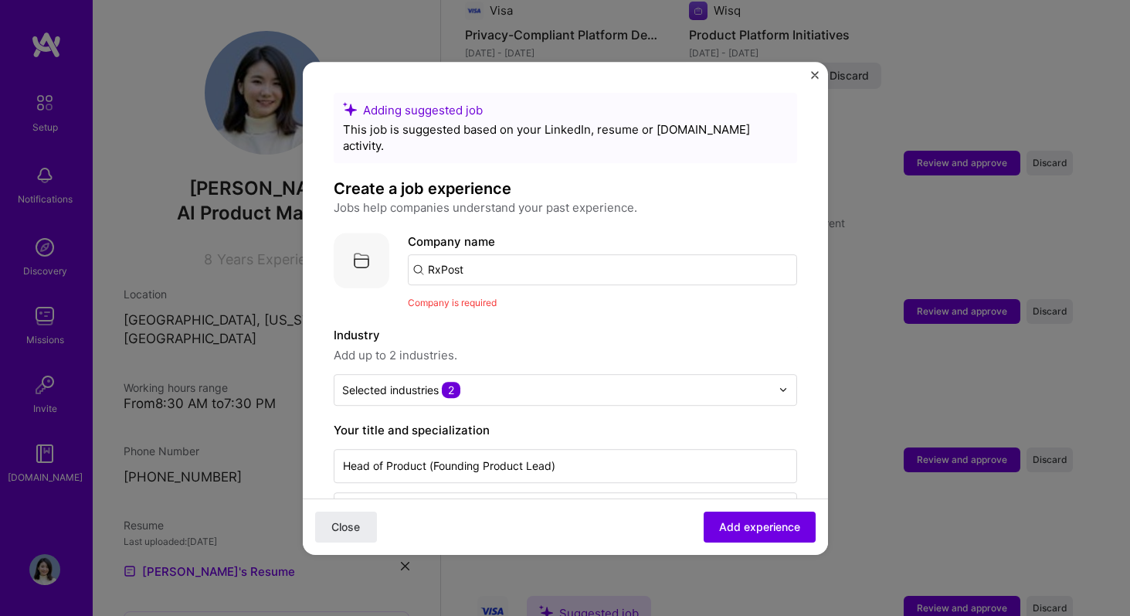
click at [541, 264] on input "RxPost" at bounding box center [602, 269] width 389 height 31
type input "RxPost"
click at [527, 299] on div "RxPost" at bounding box center [520, 312] width 52 height 27
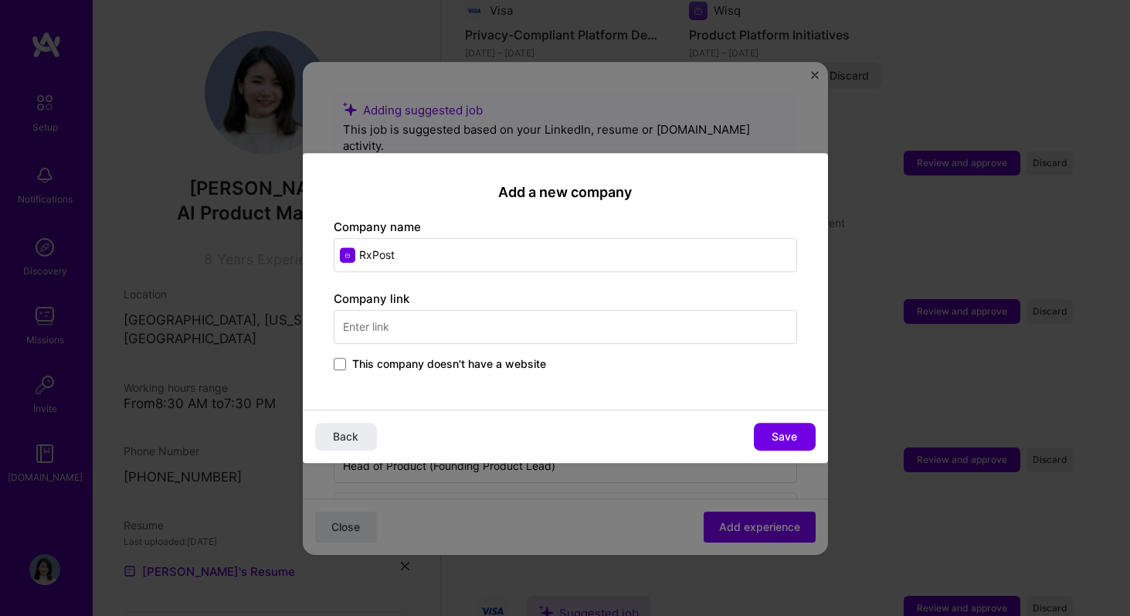
click at [633, 316] on input "text" at bounding box center [566, 327] width 464 height 34
type input "[DOMAIN_NAME]"
click at [780, 431] on span "Save" at bounding box center [784, 436] width 25 height 15
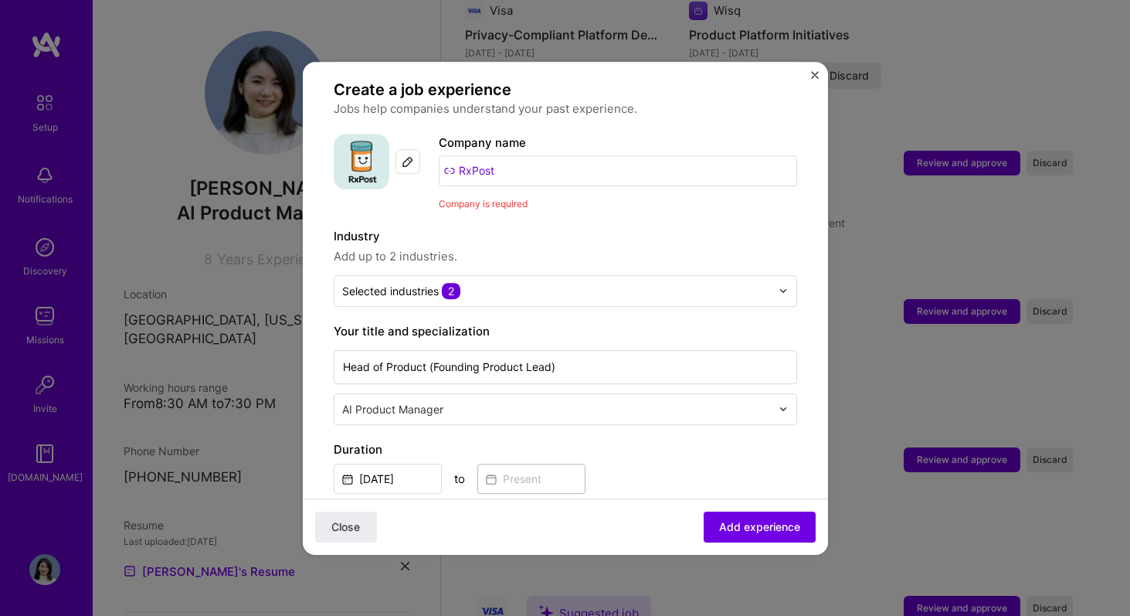
scroll to position [101, 0]
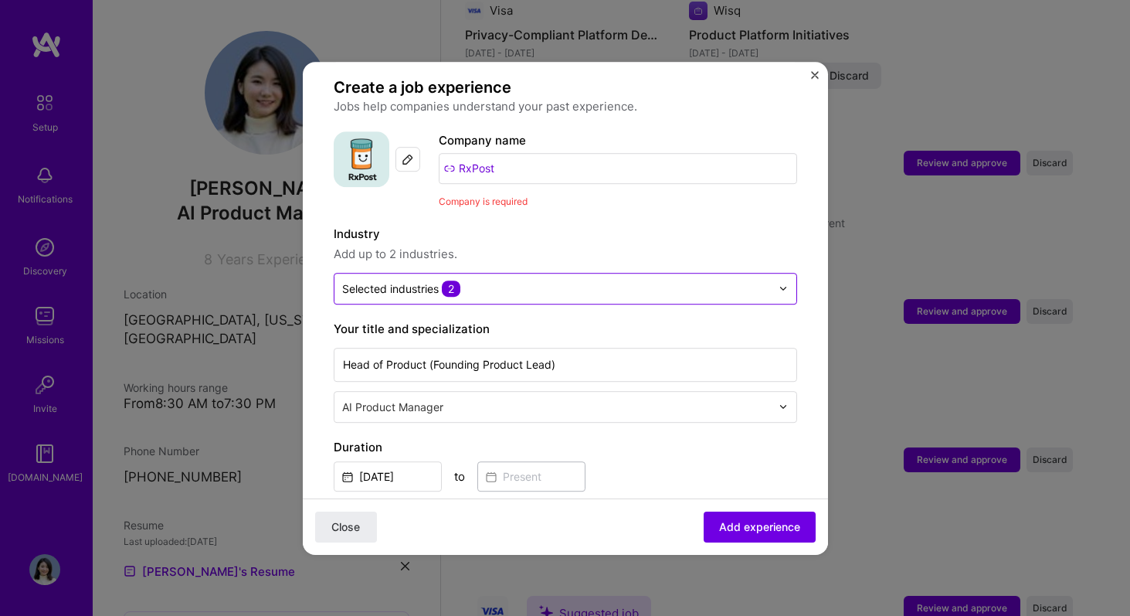
click at [720, 280] on input "text" at bounding box center [556, 288] width 429 height 16
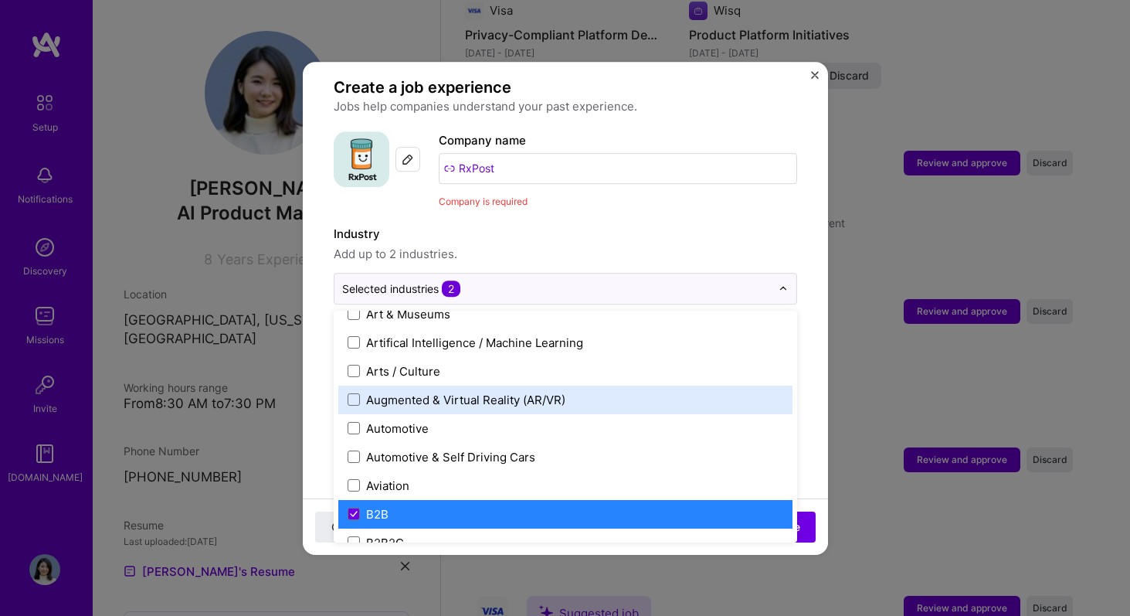
scroll to position [247, 0]
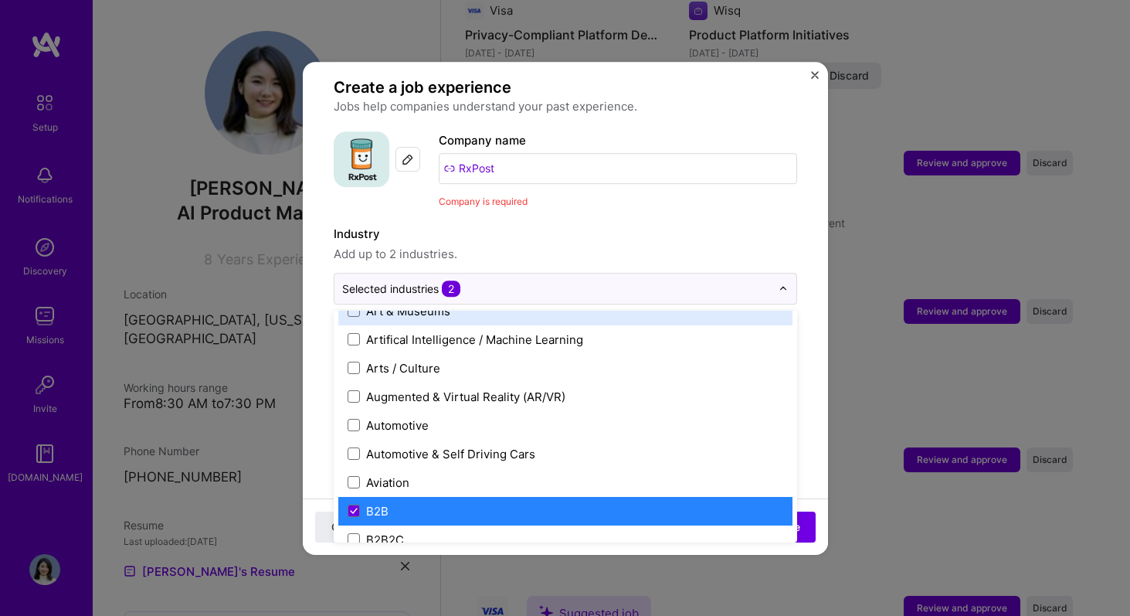
click at [704, 245] on span "Add up to 2 industries." at bounding box center [566, 254] width 464 height 19
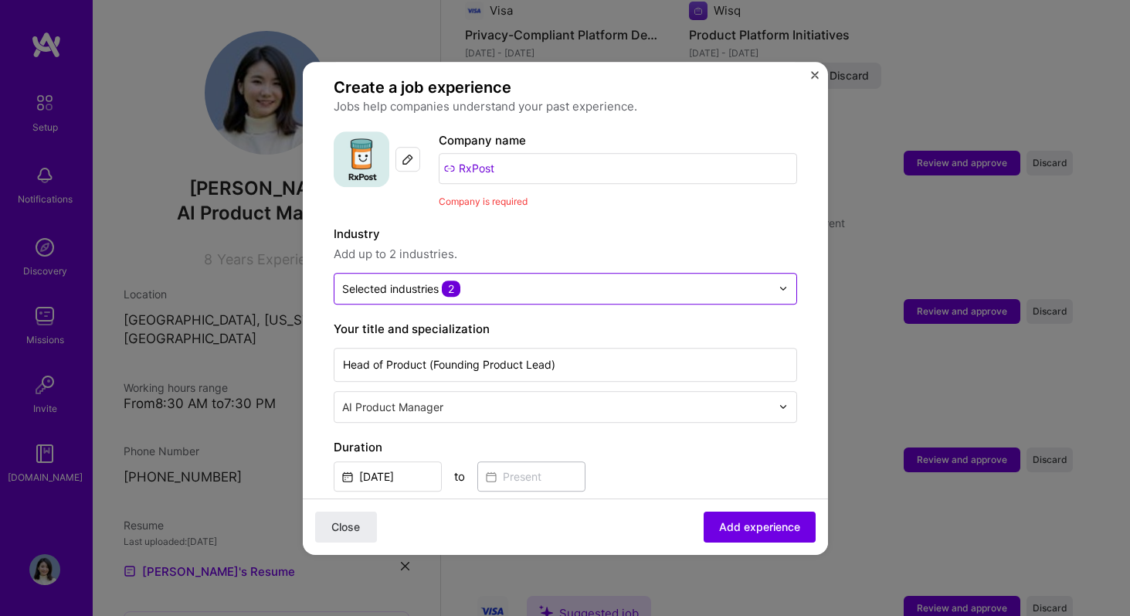
click at [671, 280] on input "text" at bounding box center [556, 288] width 429 height 16
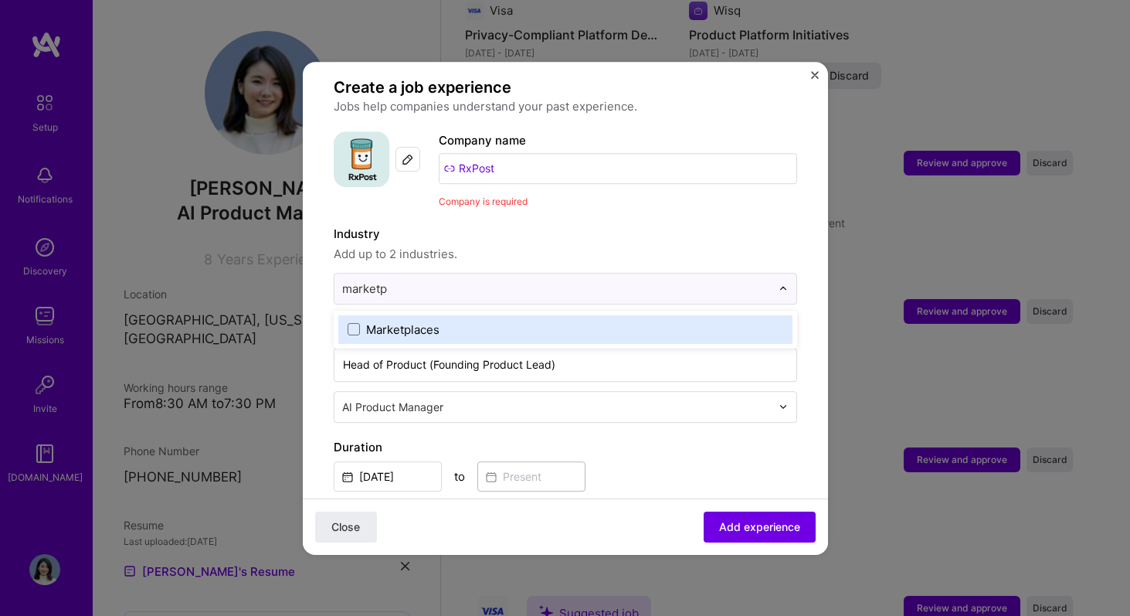
type input "marketpl"
click at [550, 315] on div "Marketplaces" at bounding box center [565, 329] width 454 height 29
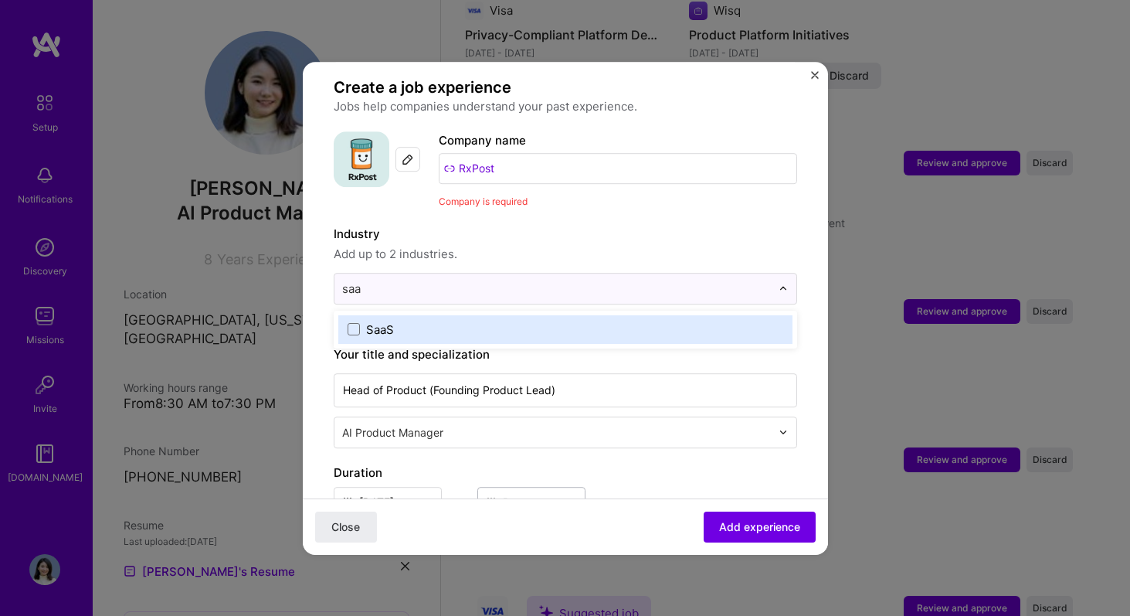
type input "saas"
click at [516, 321] on label "SaaS" at bounding box center [566, 329] width 436 height 16
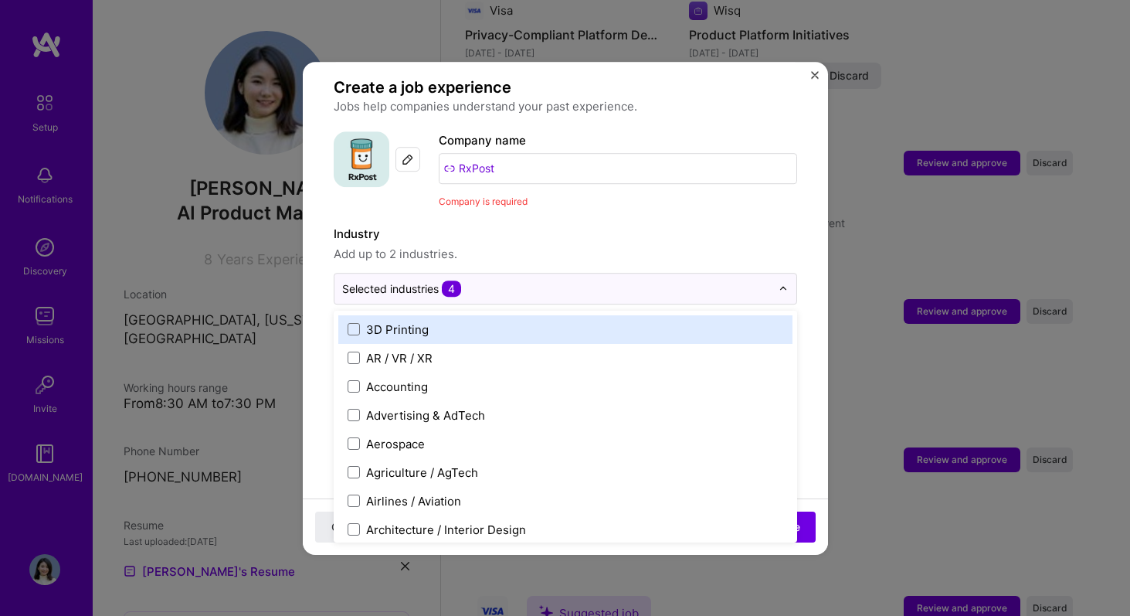
click at [572, 245] on span "Add up to 2 industries." at bounding box center [566, 254] width 464 height 19
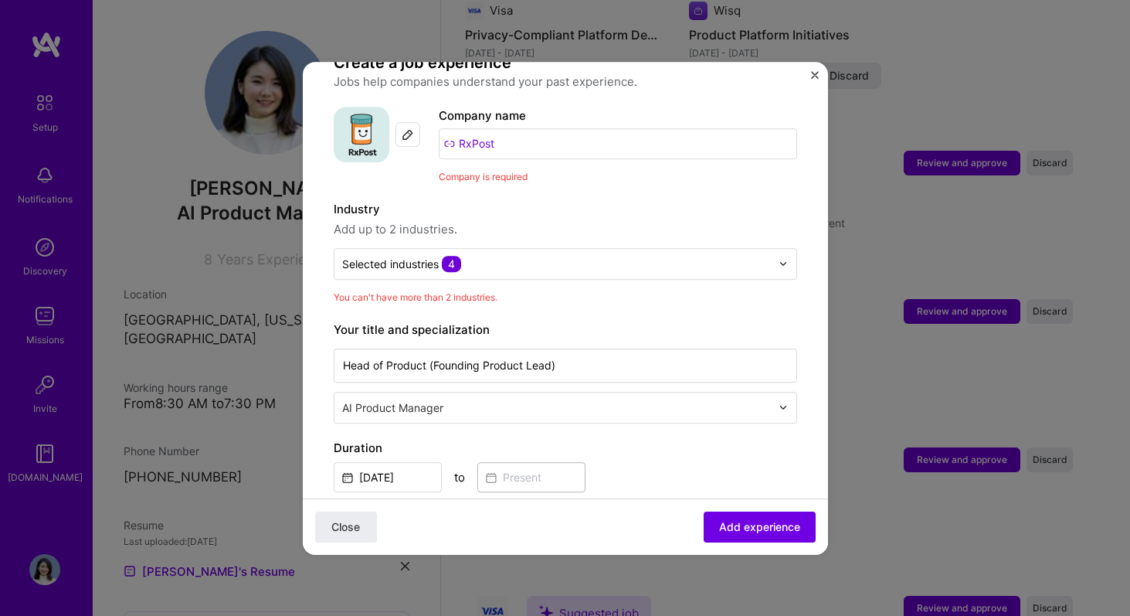
scroll to position [128, 0]
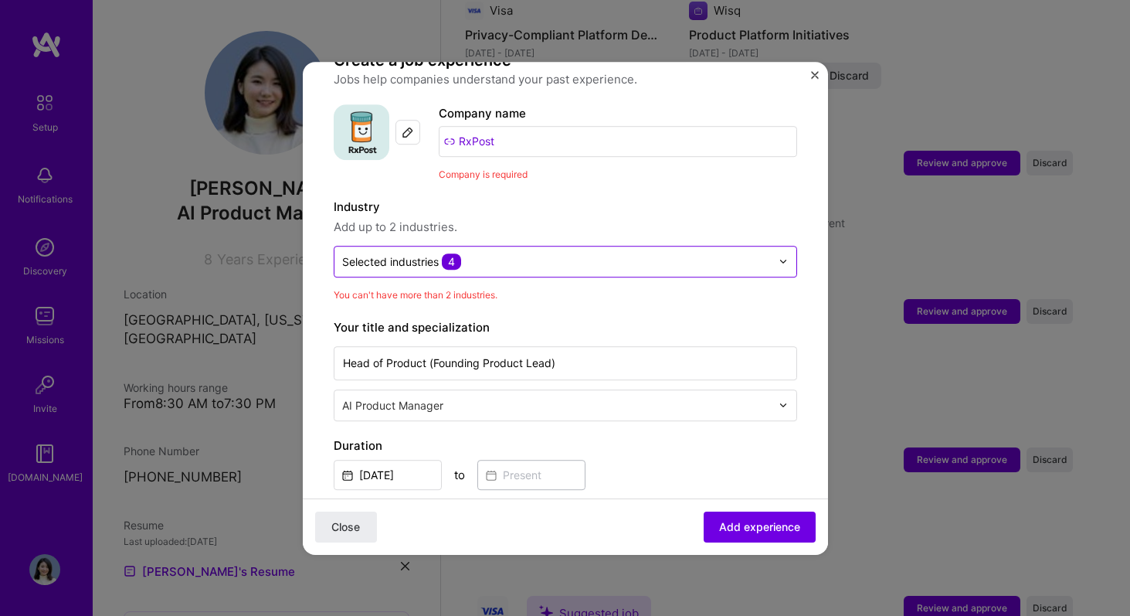
click at [662, 253] on input "text" at bounding box center [556, 261] width 429 height 16
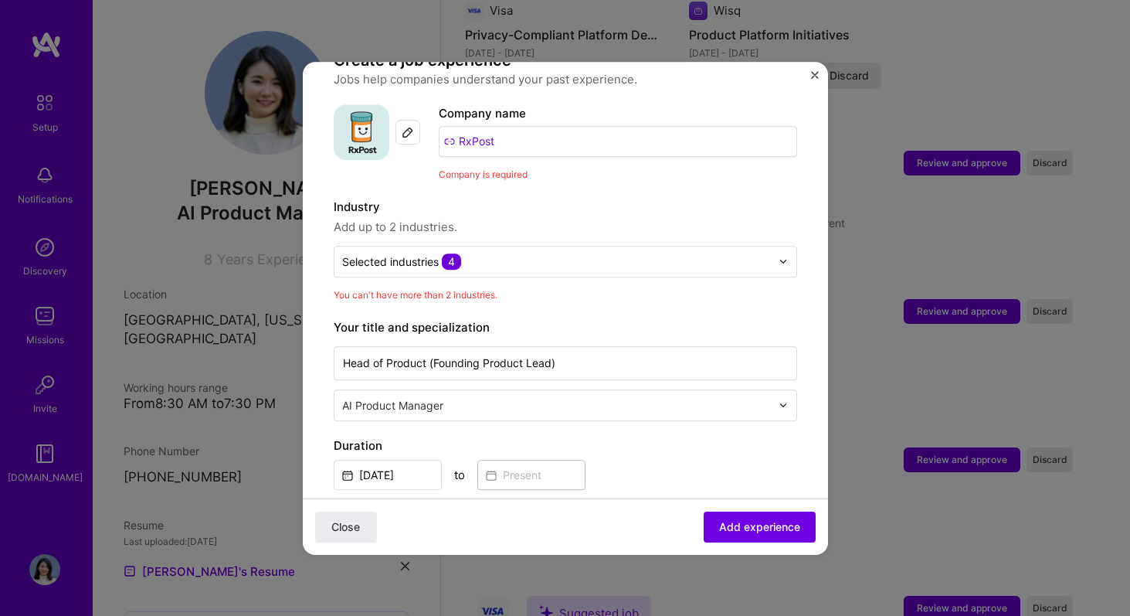
click at [677, 218] on span "Add up to 2 industries." at bounding box center [566, 227] width 464 height 19
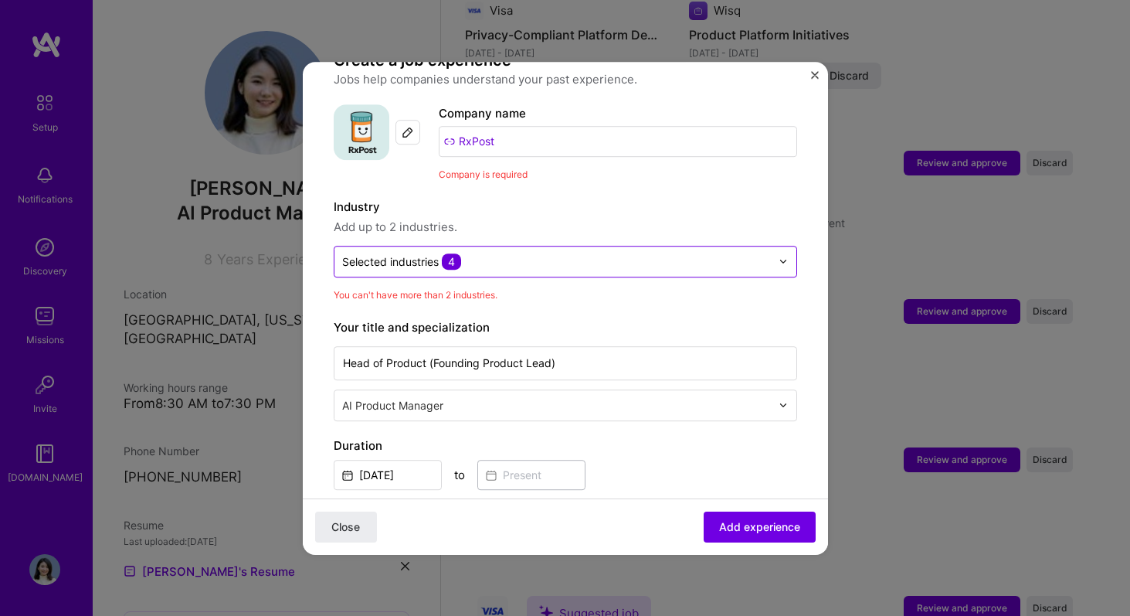
click at [651, 253] on input "text" at bounding box center [556, 261] width 429 height 16
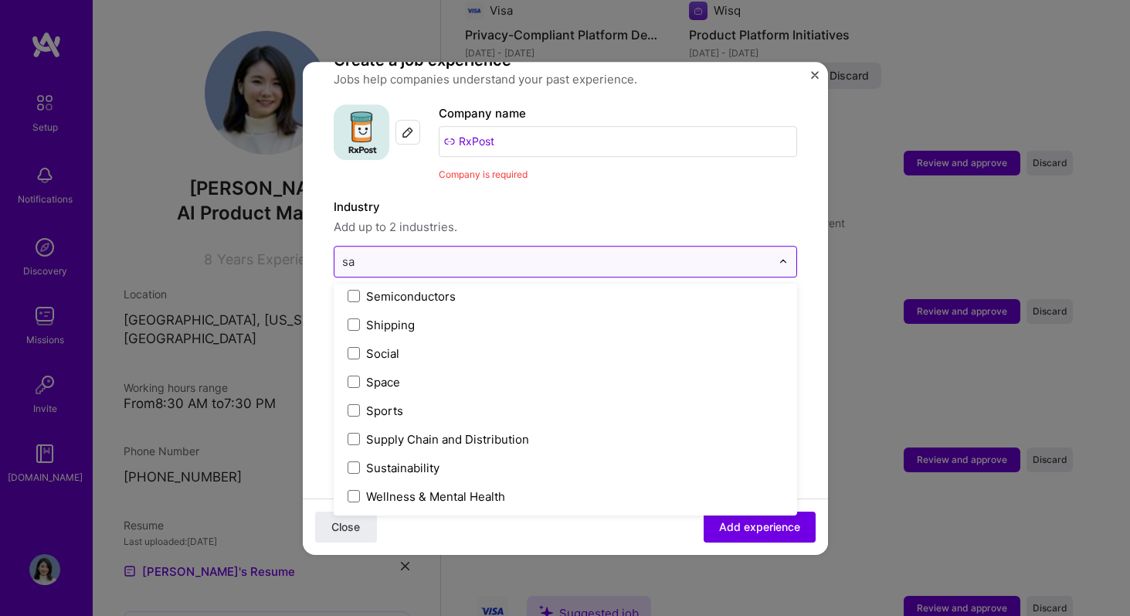
scroll to position [0, 0]
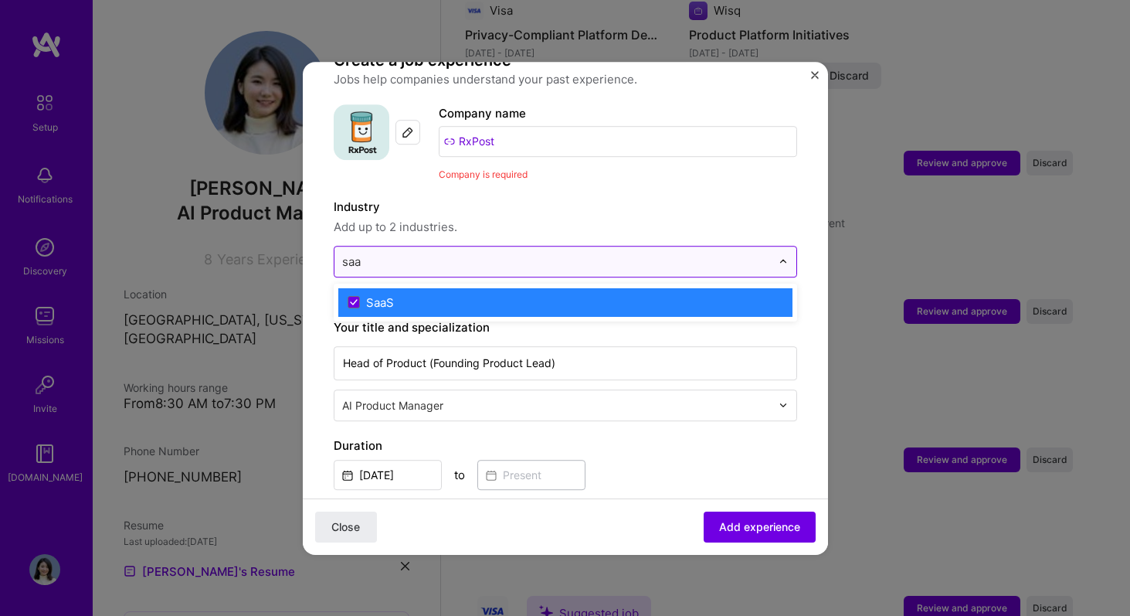
type input "saas"
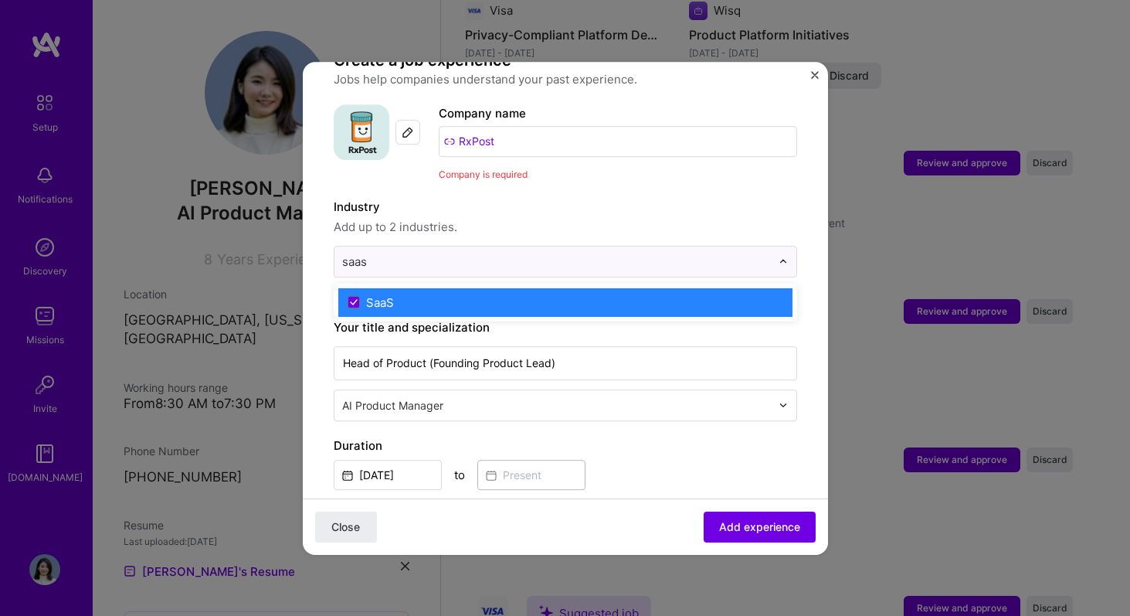
click at [529, 294] on label "SaaS" at bounding box center [566, 302] width 436 height 16
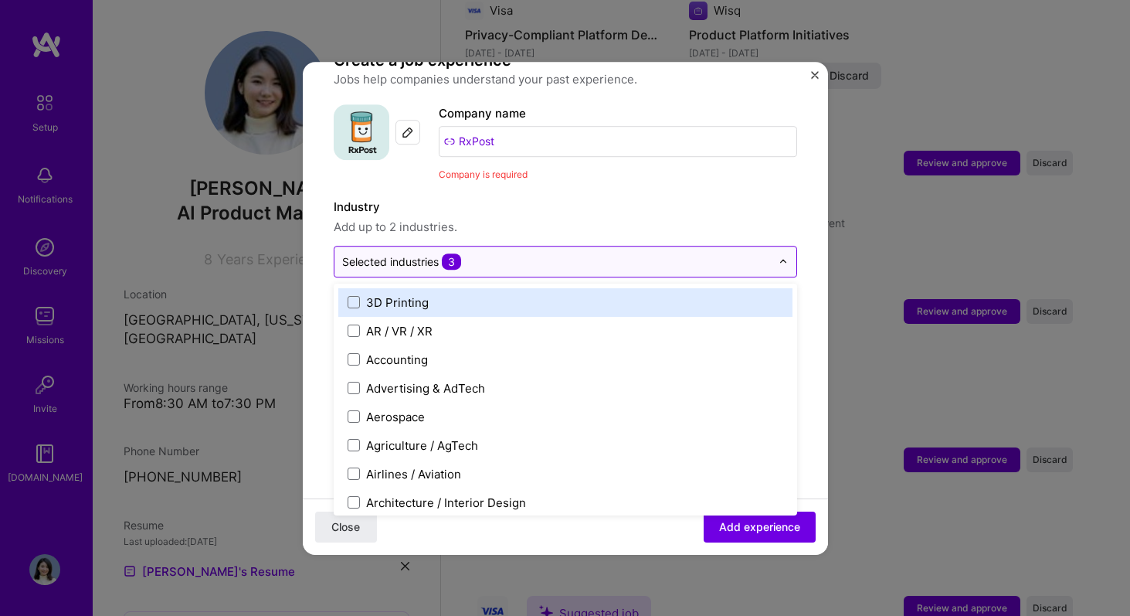
click at [549, 253] on input "text" at bounding box center [556, 261] width 429 height 16
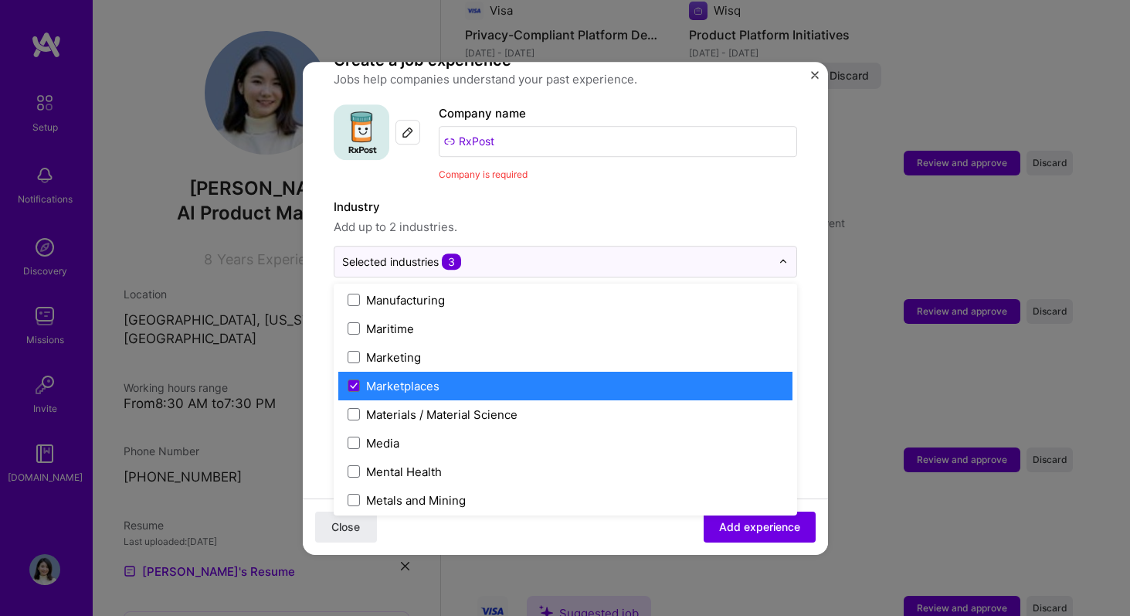
scroll to position [2253, 0]
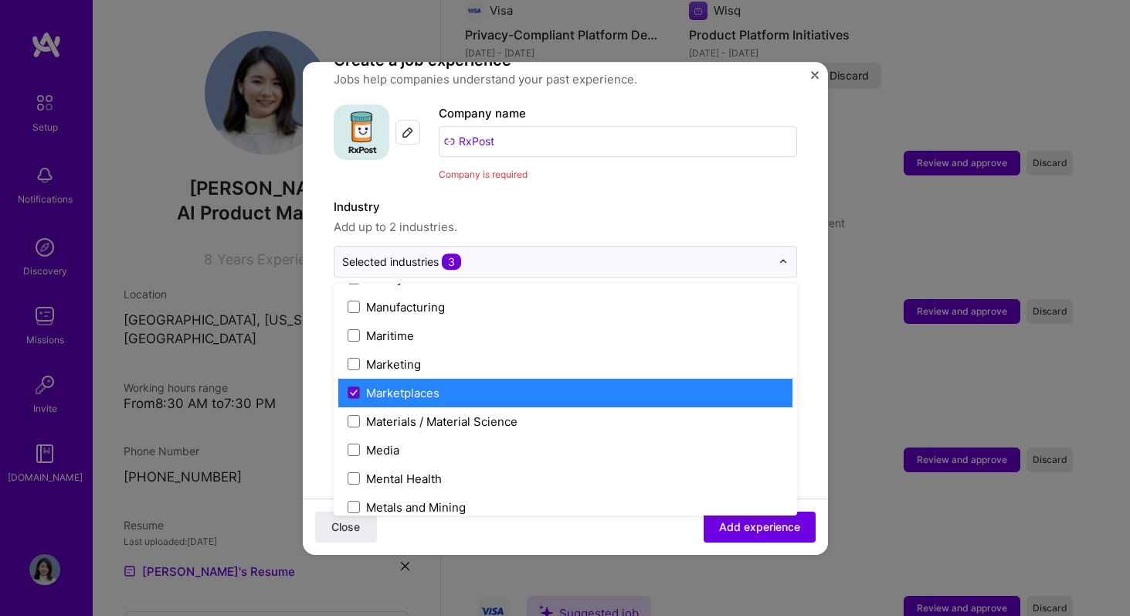
click at [357, 386] on span at bounding box center [354, 392] width 12 height 12
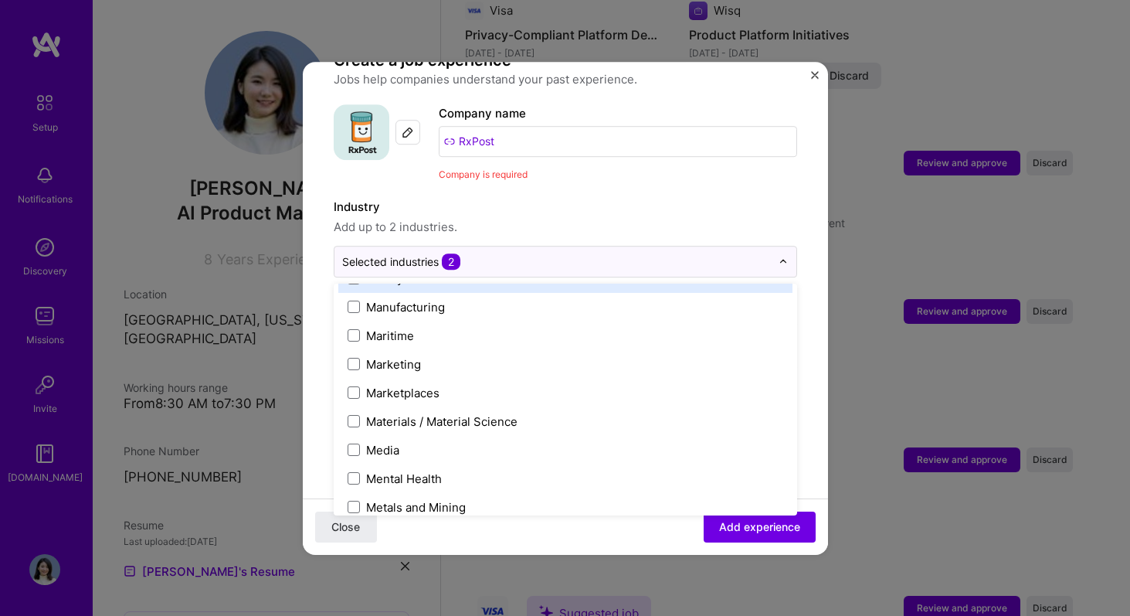
click at [594, 198] on label "Industry" at bounding box center [566, 207] width 464 height 19
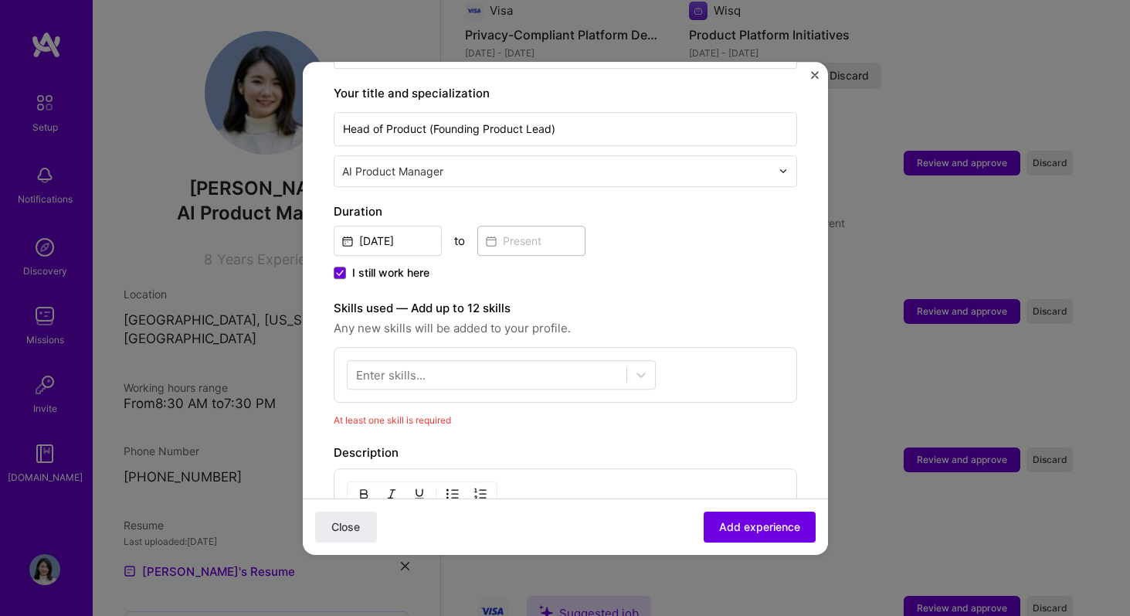
scroll to position [348, 0]
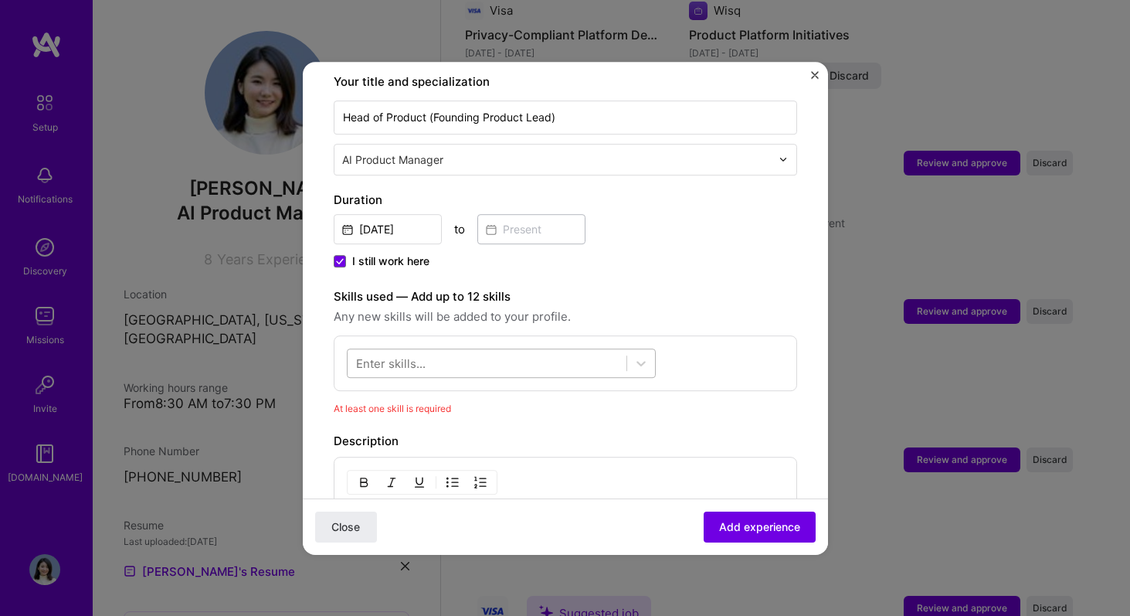
click at [547, 350] on div at bounding box center [487, 362] width 279 height 25
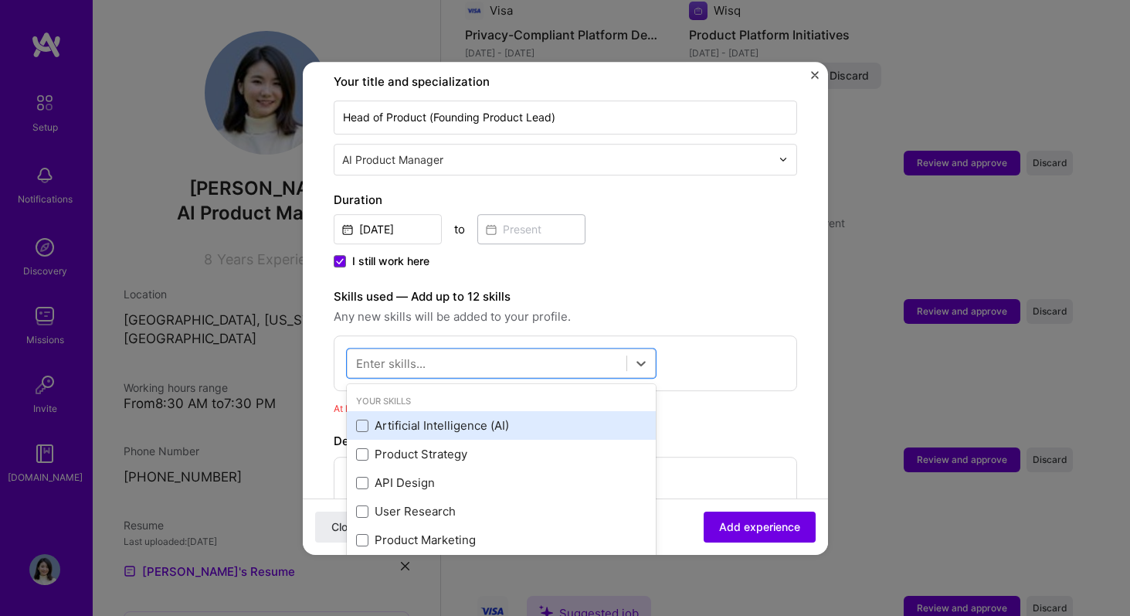
scroll to position [12, 0]
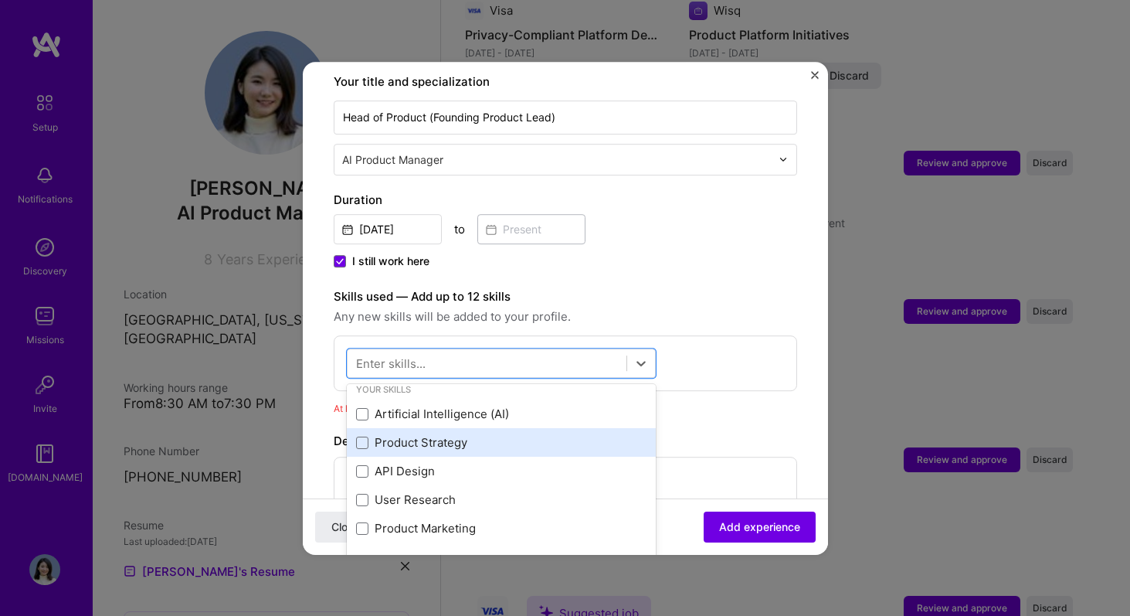
click at [529, 435] on div "Product Strategy" at bounding box center [501, 443] width 290 height 16
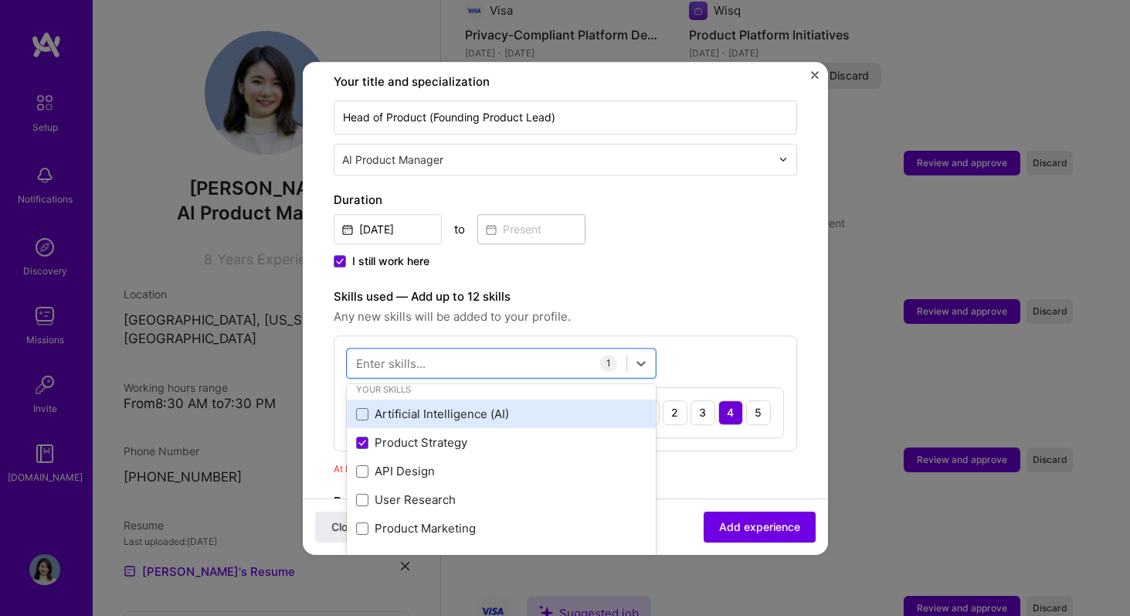
click at [527, 406] on div "Artificial Intelligence (AI)" at bounding box center [501, 414] width 290 height 16
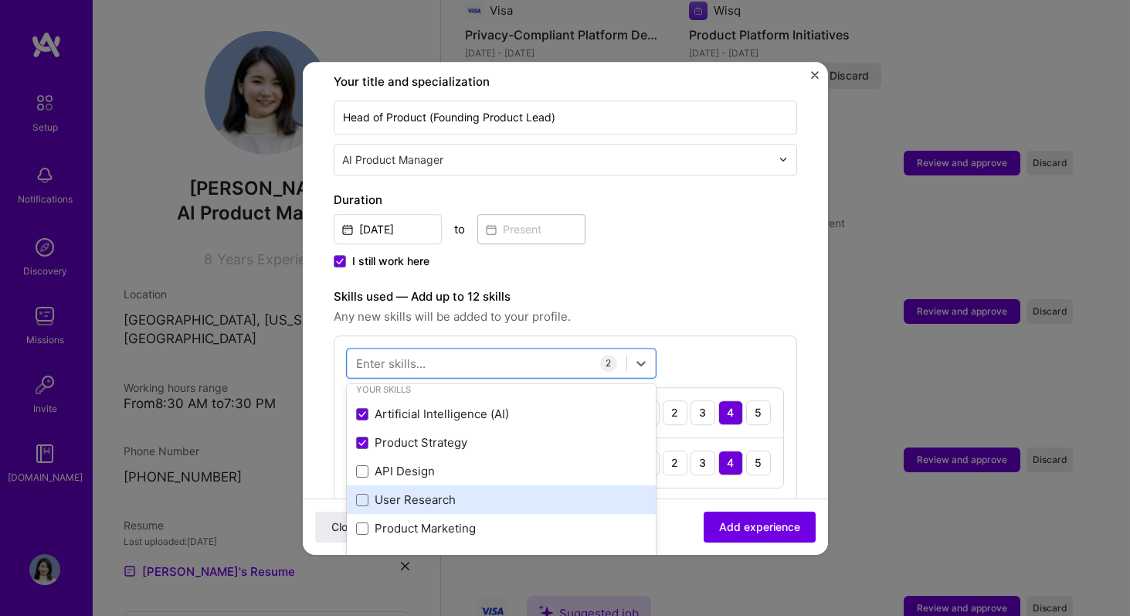
click at [498, 492] on div "User Research" at bounding box center [501, 500] width 290 height 16
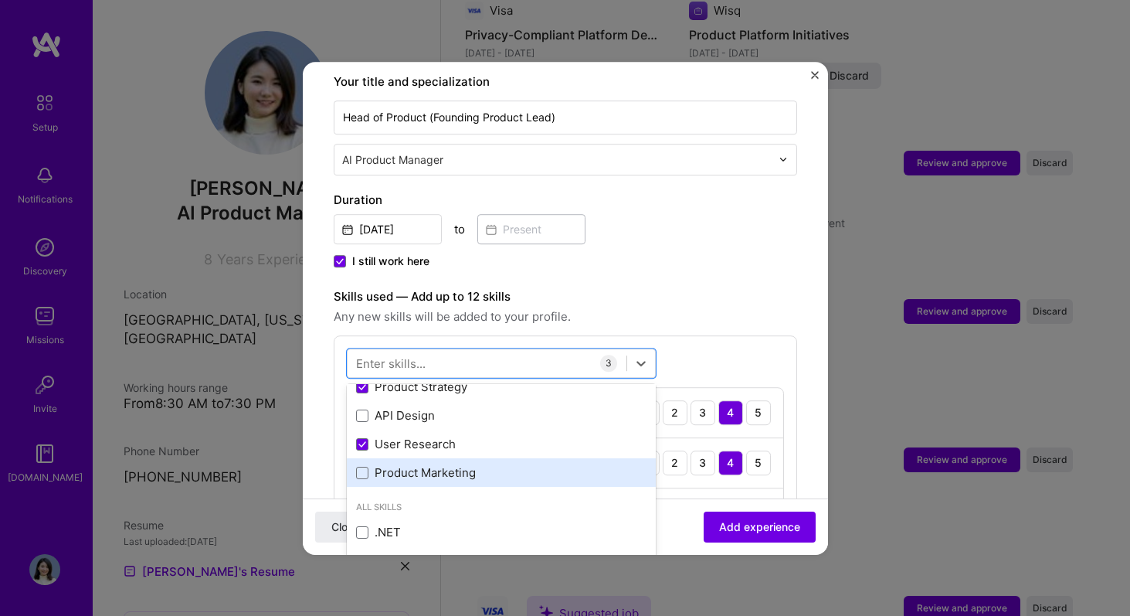
scroll to position [107, 0]
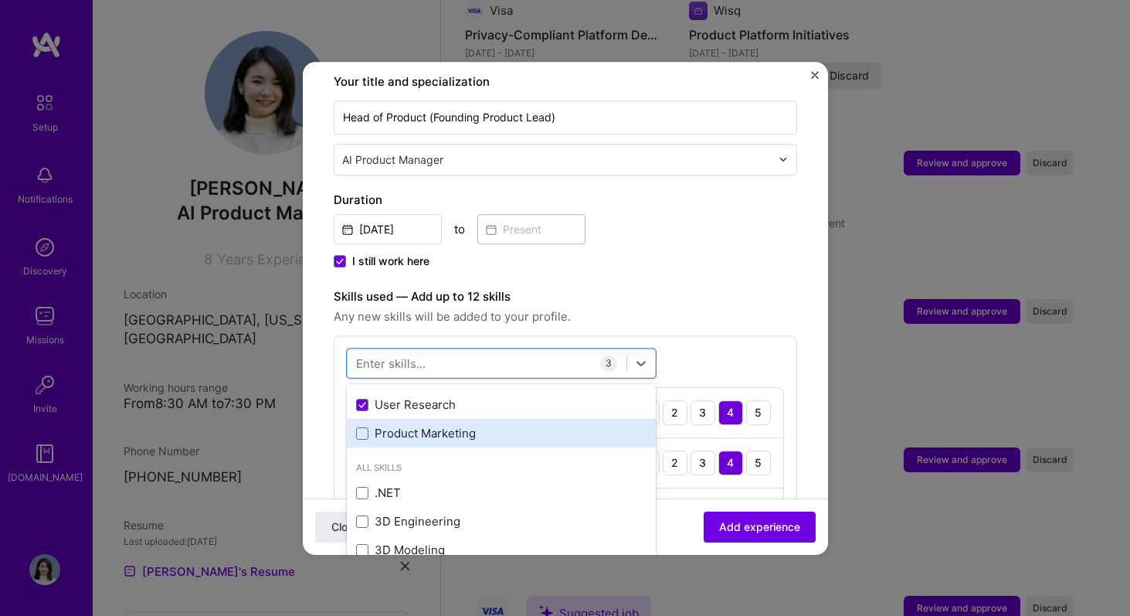
click at [496, 428] on div "Product Marketing" at bounding box center [501, 433] width 309 height 29
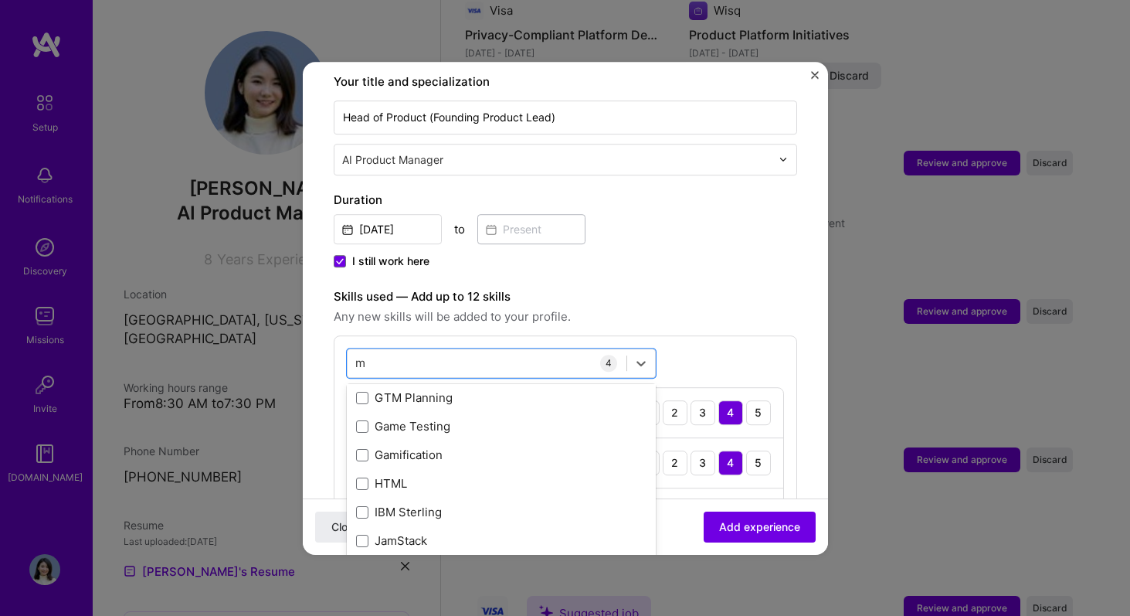
scroll to position [0, 0]
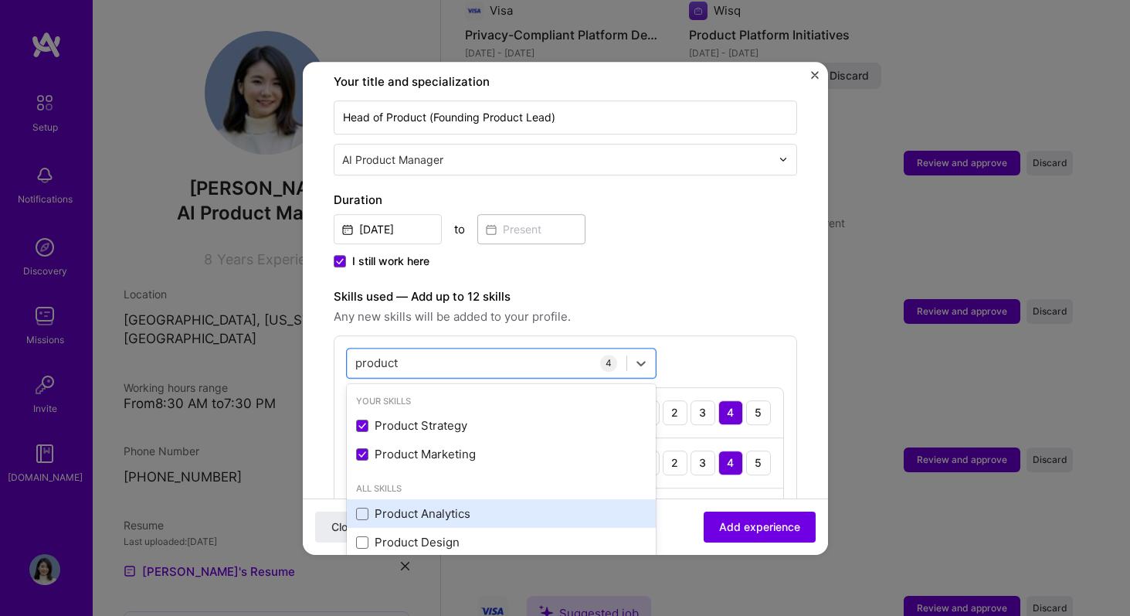
click at [443, 505] on div "Product Analytics" at bounding box center [501, 513] width 290 height 16
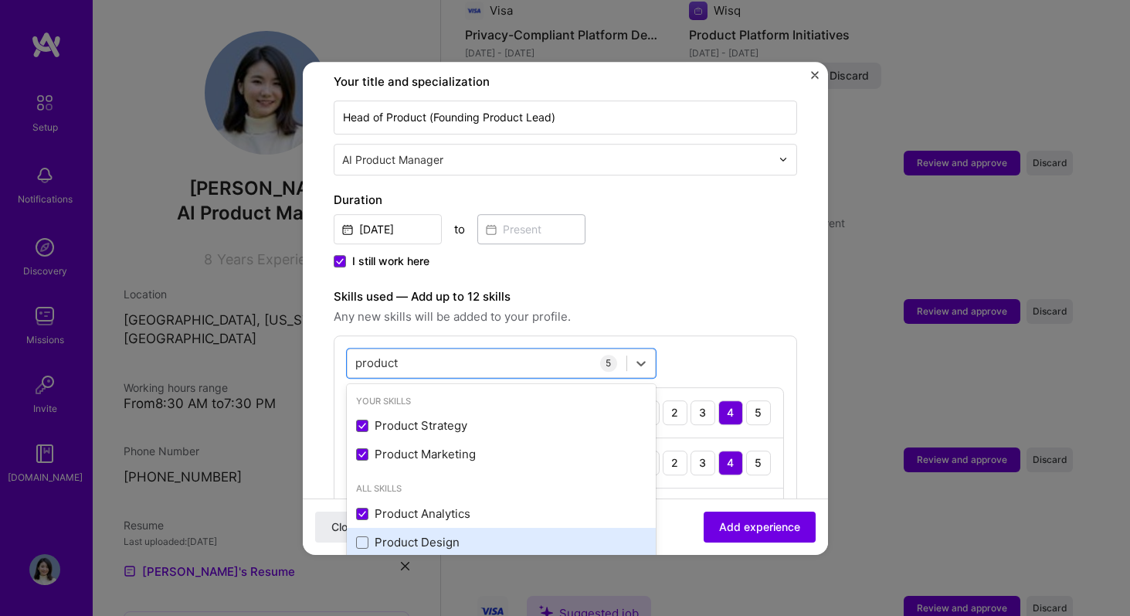
click at [437, 534] on div "Product Design" at bounding box center [501, 542] width 290 height 16
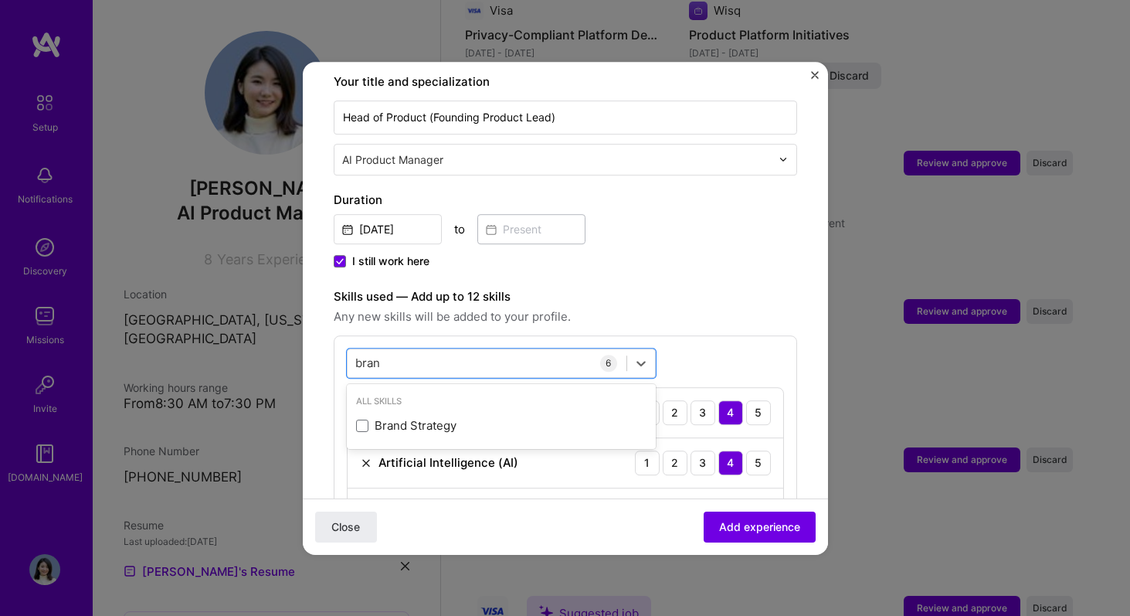
type input "brand"
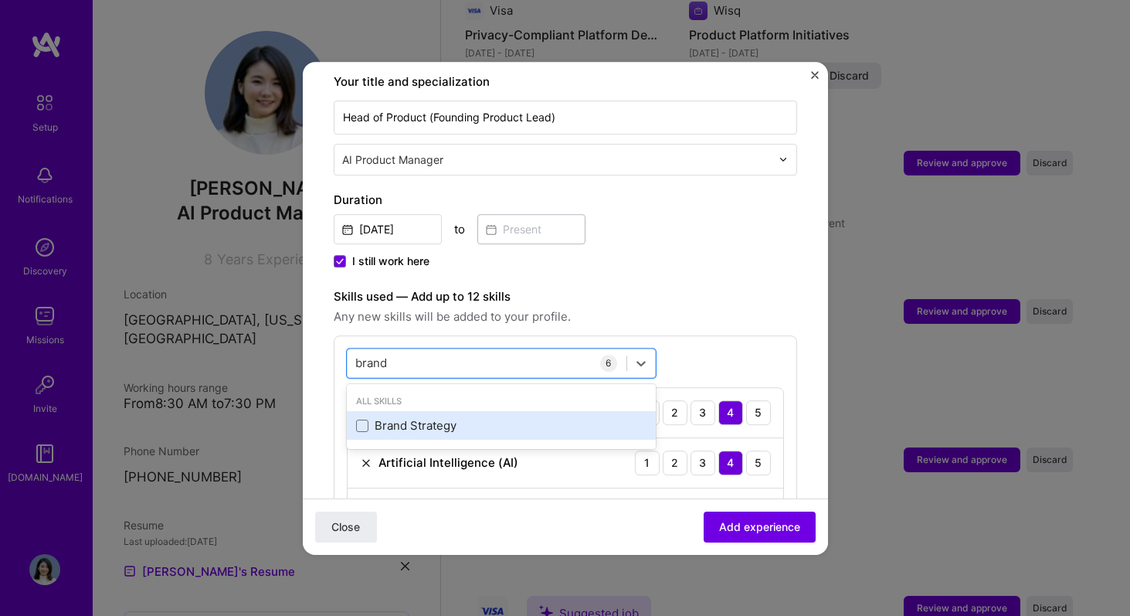
click at [491, 418] on div "Brand Strategy" at bounding box center [501, 426] width 290 height 16
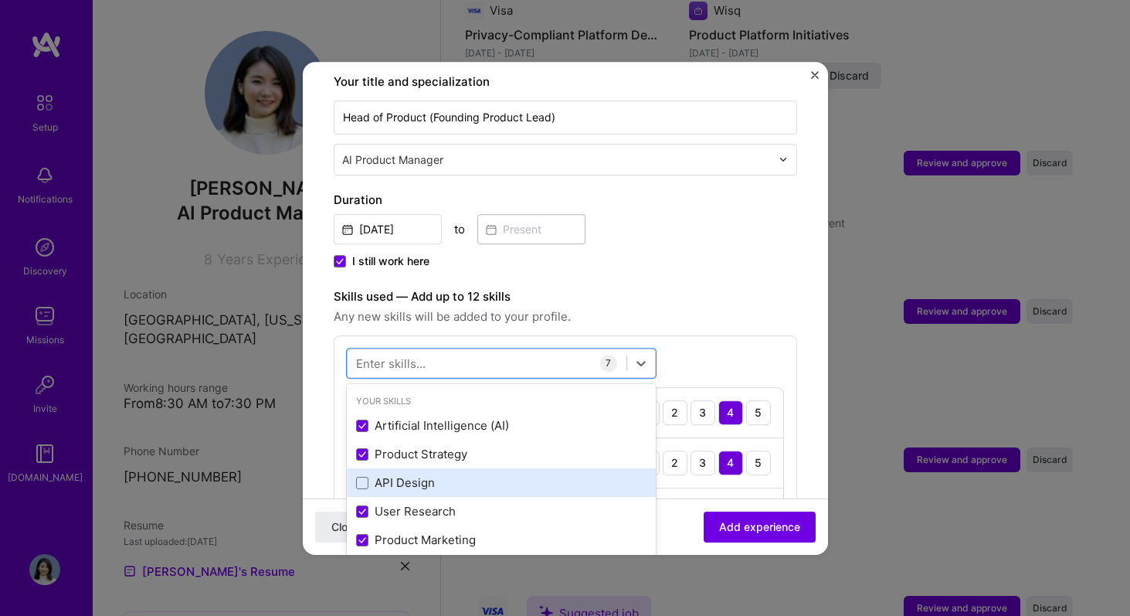
click at [473, 475] on div "API Design" at bounding box center [501, 483] width 290 height 16
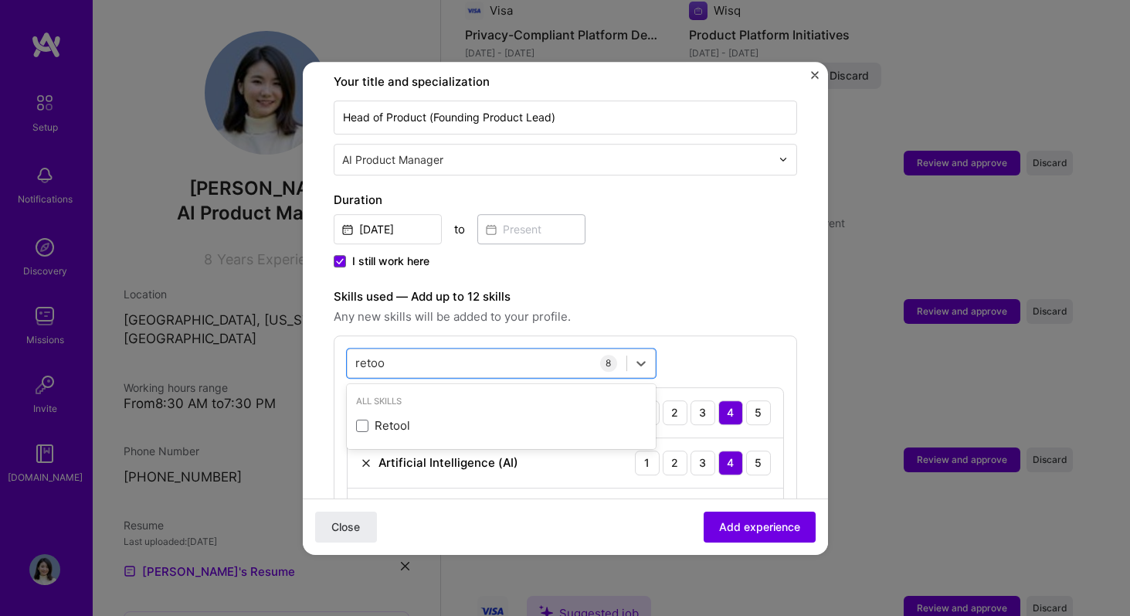
type input "retool"
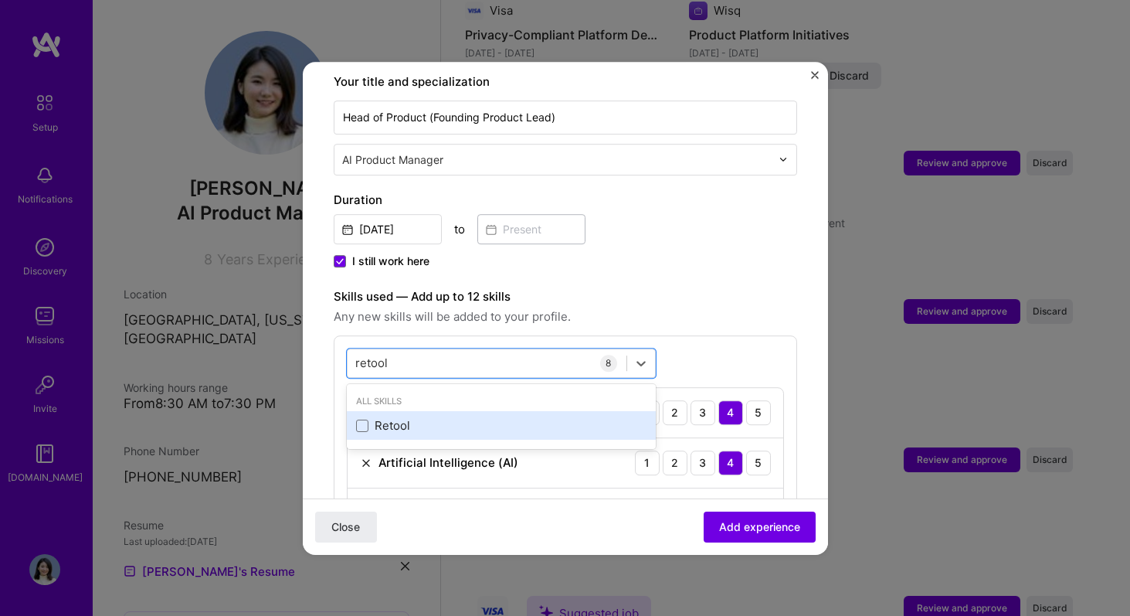
click at [412, 418] on div "Retool" at bounding box center [501, 426] width 290 height 16
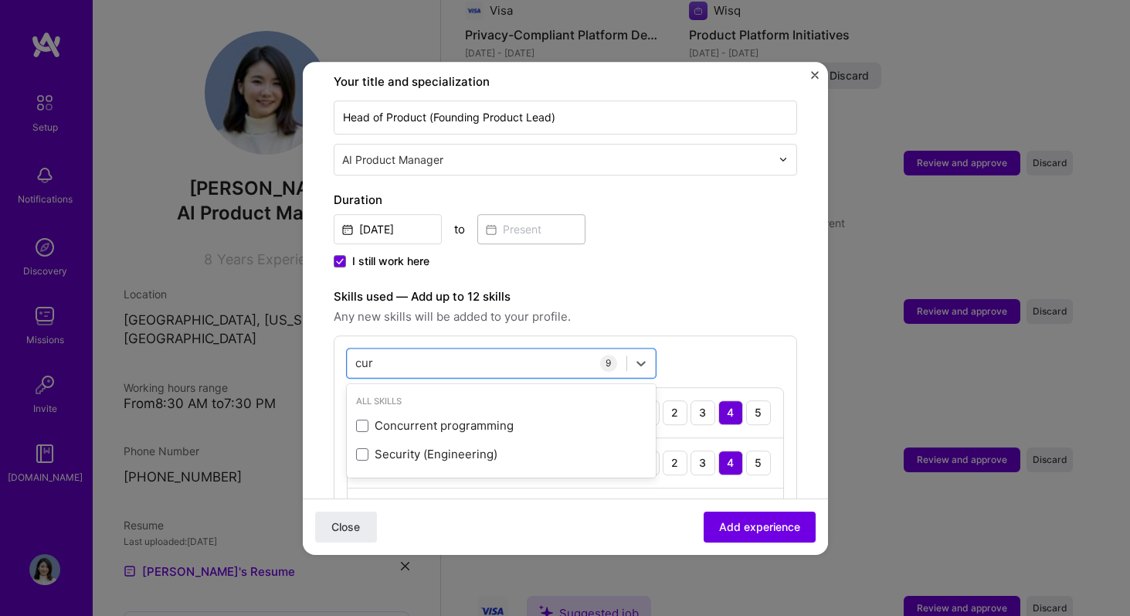
type input "curso"
type input "ema"
type input "noti"
click at [730, 259] on div "Adding suggested job This job is suggested based on your LinkedIn, resume or [D…" at bounding box center [566, 530] width 464 height 1573
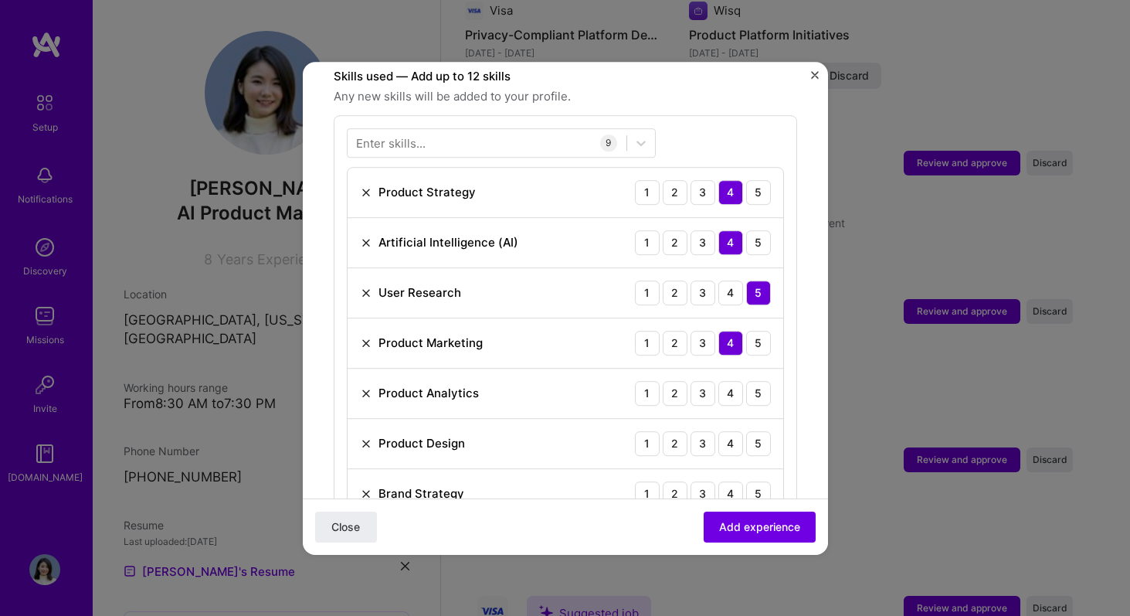
scroll to position [670, 0]
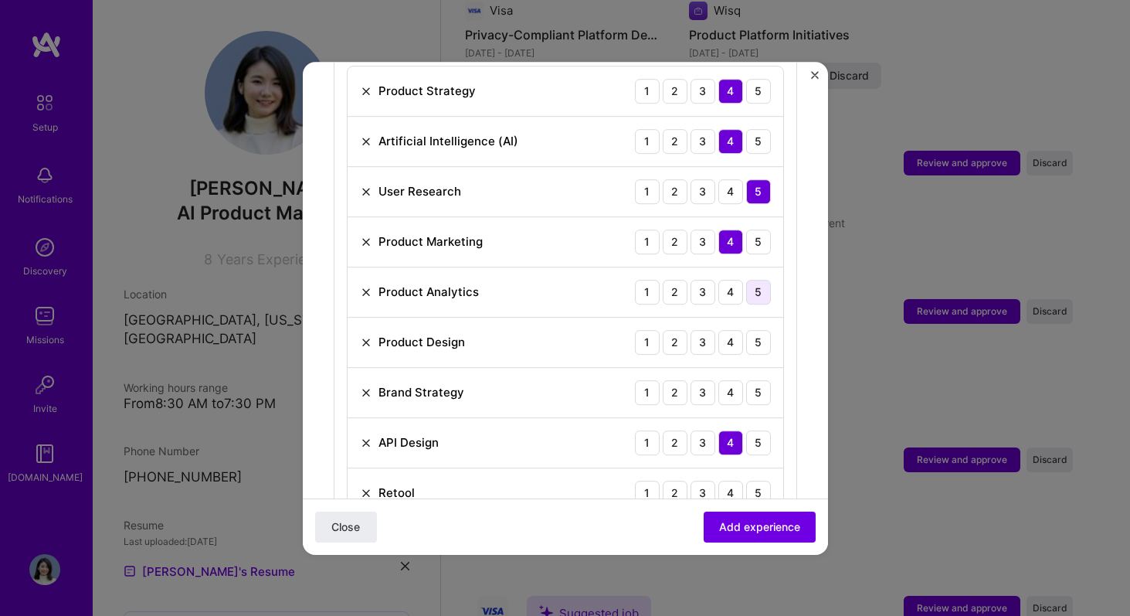
click at [762, 282] on div "5" at bounding box center [758, 292] width 25 height 25
click at [754, 330] on div "5" at bounding box center [758, 342] width 25 height 25
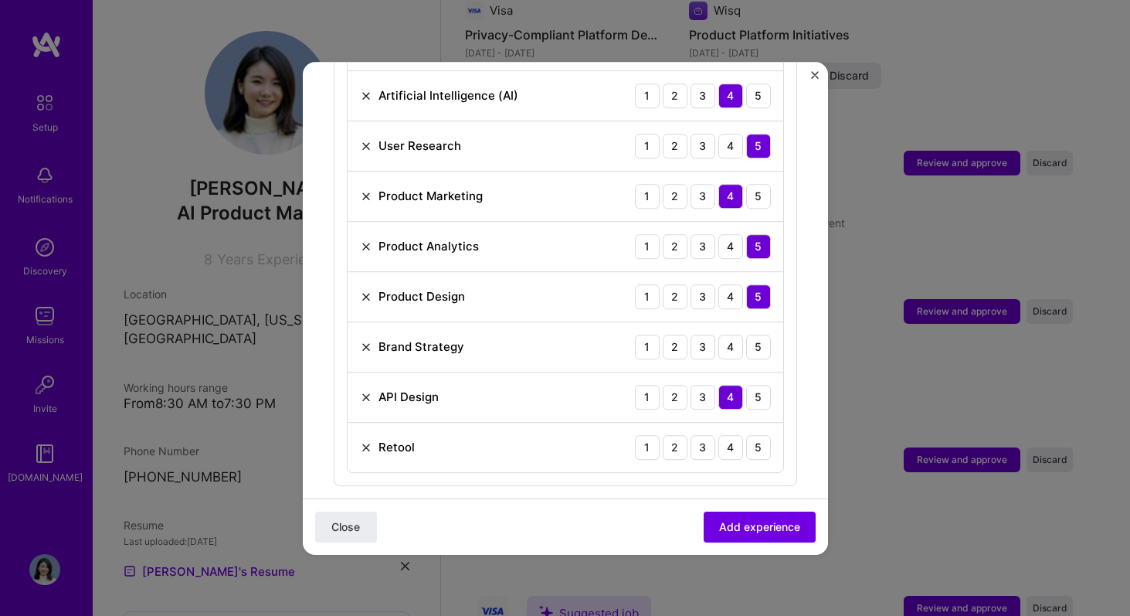
scroll to position [722, 0]
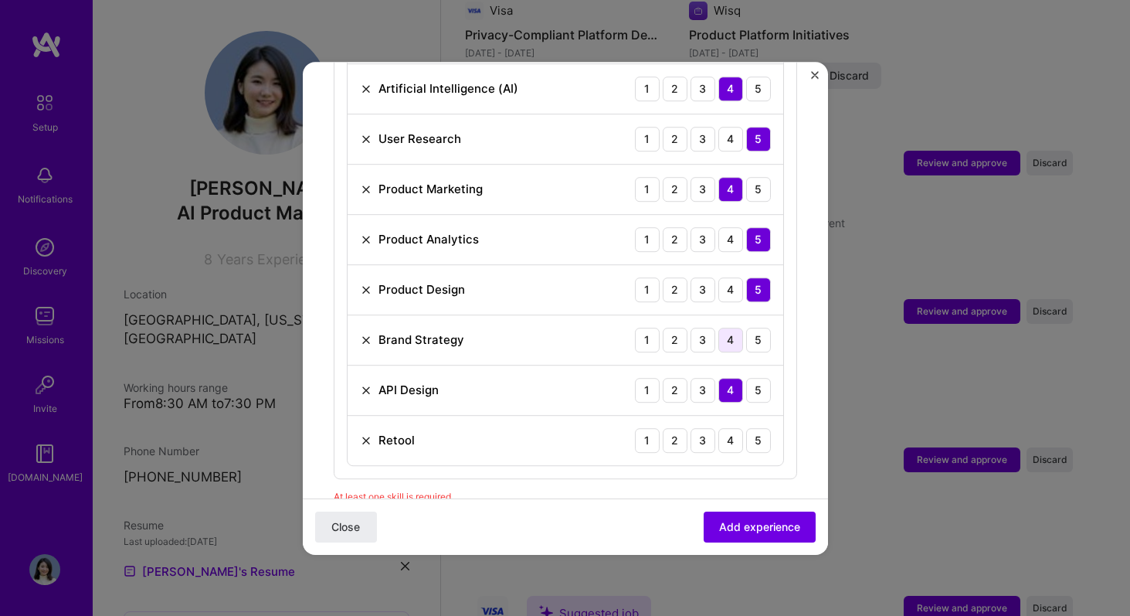
click at [735, 328] on div "4" at bounding box center [730, 340] width 25 height 25
click at [736, 428] on div "4" at bounding box center [730, 440] width 25 height 25
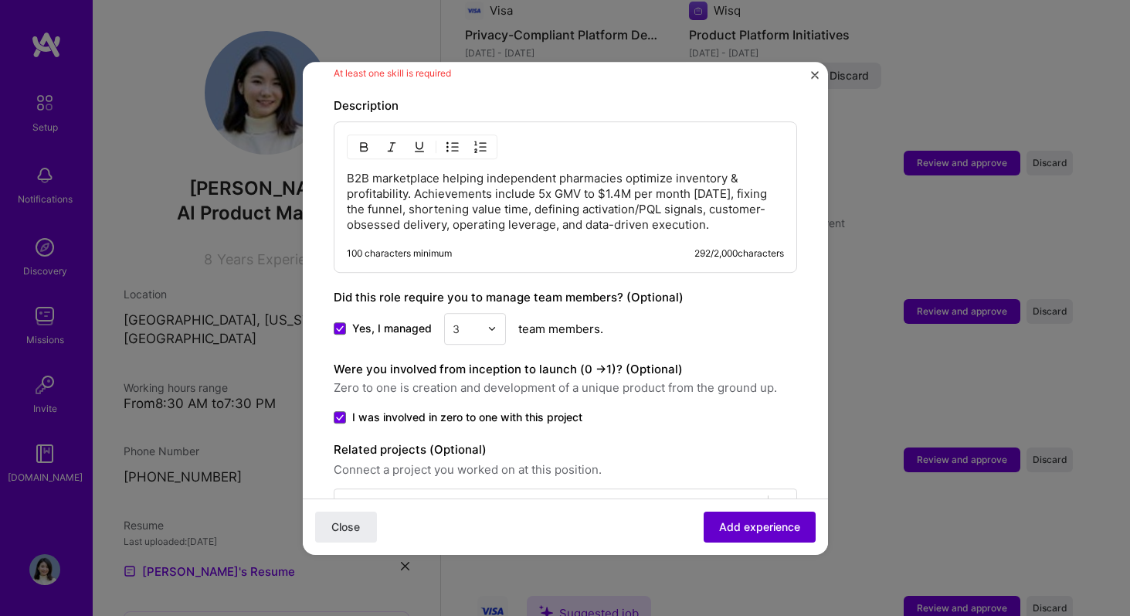
click at [770, 523] on span "Add experience" at bounding box center [759, 525] width 81 height 15
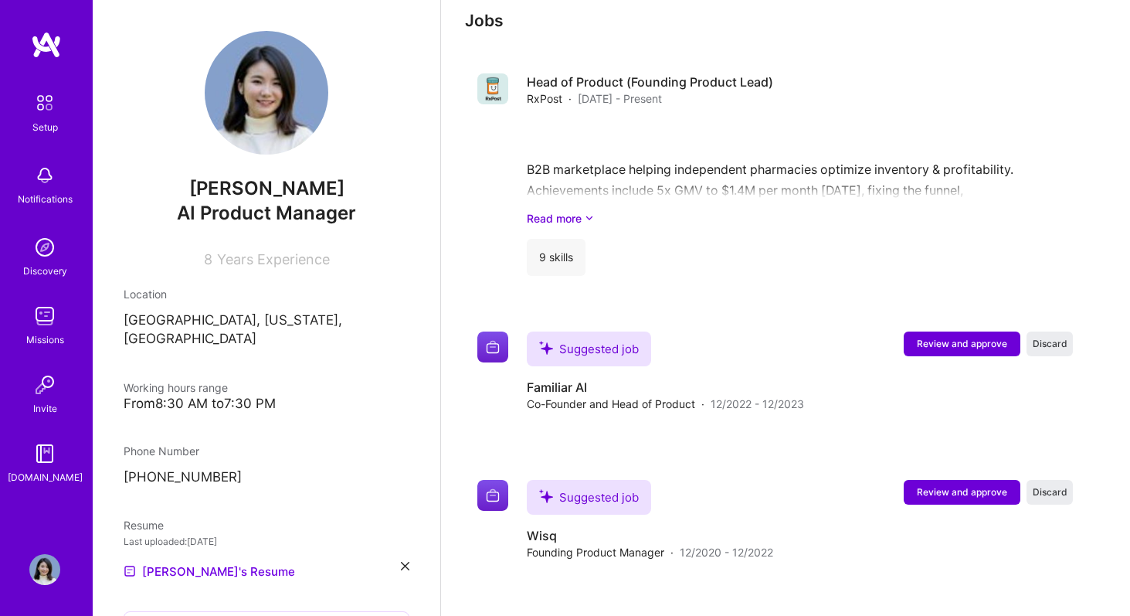
scroll to position [1306, 0]
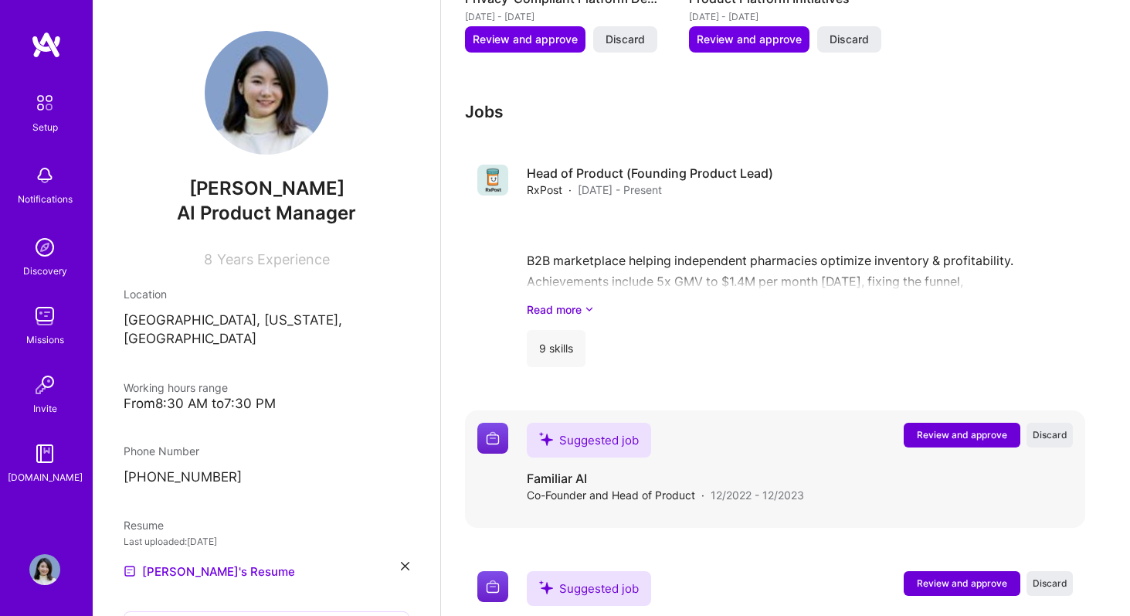
click at [936, 428] on span "Review and approve" at bounding box center [962, 434] width 90 height 13
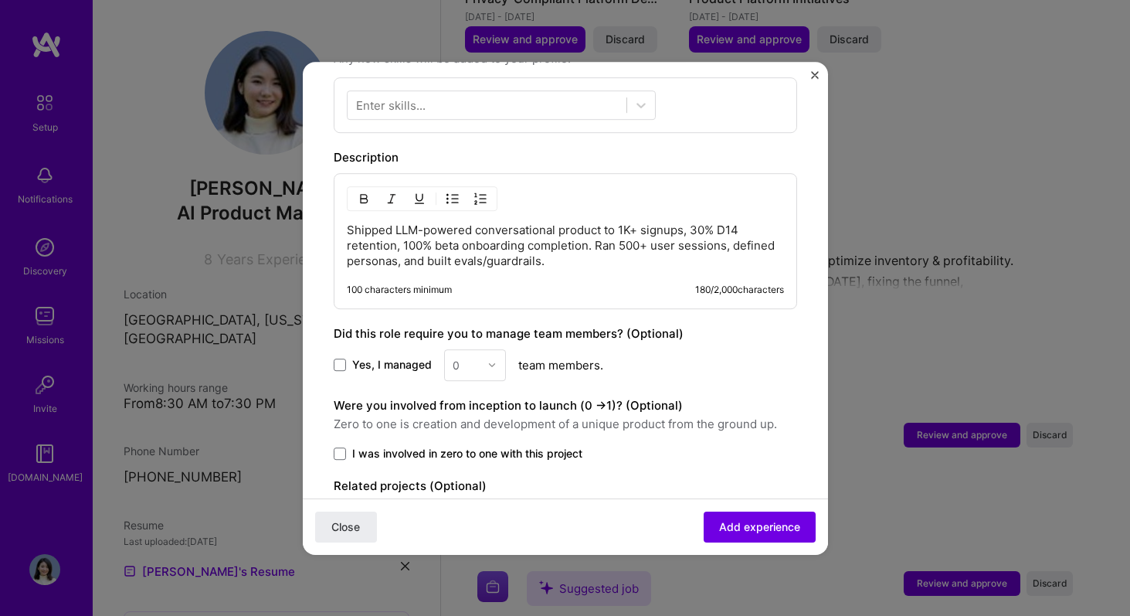
scroll to position [619, 0]
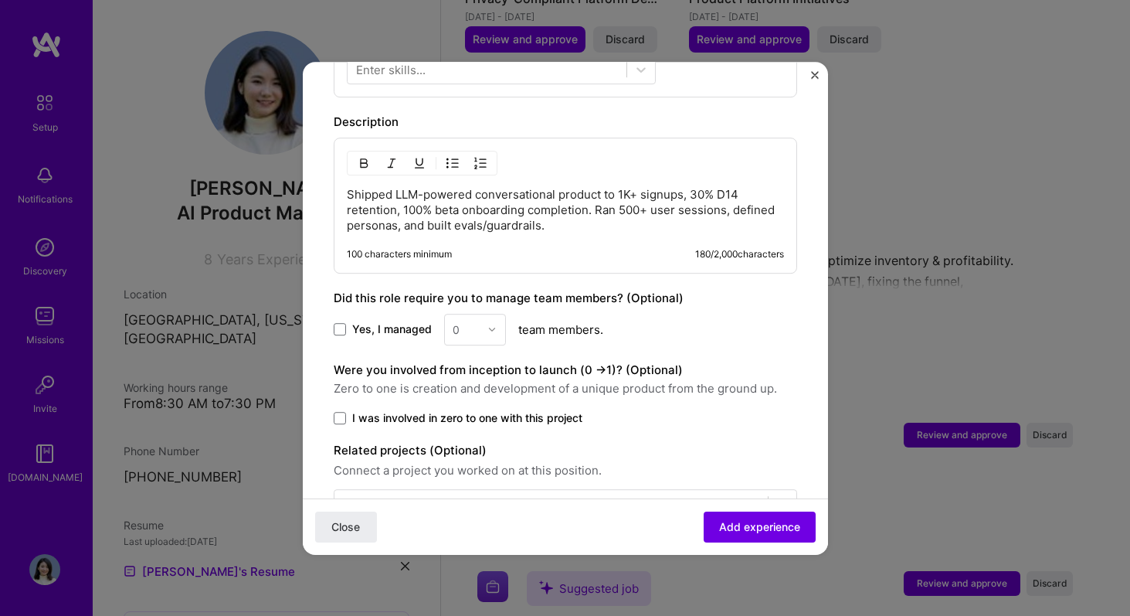
click at [434, 410] on span "I was involved in zero to one with this project" at bounding box center [467, 417] width 230 height 15
click at [0, 0] on input "I was involved in zero to one with this project" at bounding box center [0, 0] width 0 height 0
click at [477, 318] on div "0" at bounding box center [475, 330] width 62 height 32
click at [404, 321] on span "Yes, I managed" at bounding box center [392, 328] width 80 height 15
click at [0, 0] on input "Yes, I managed" at bounding box center [0, 0] width 0 height 0
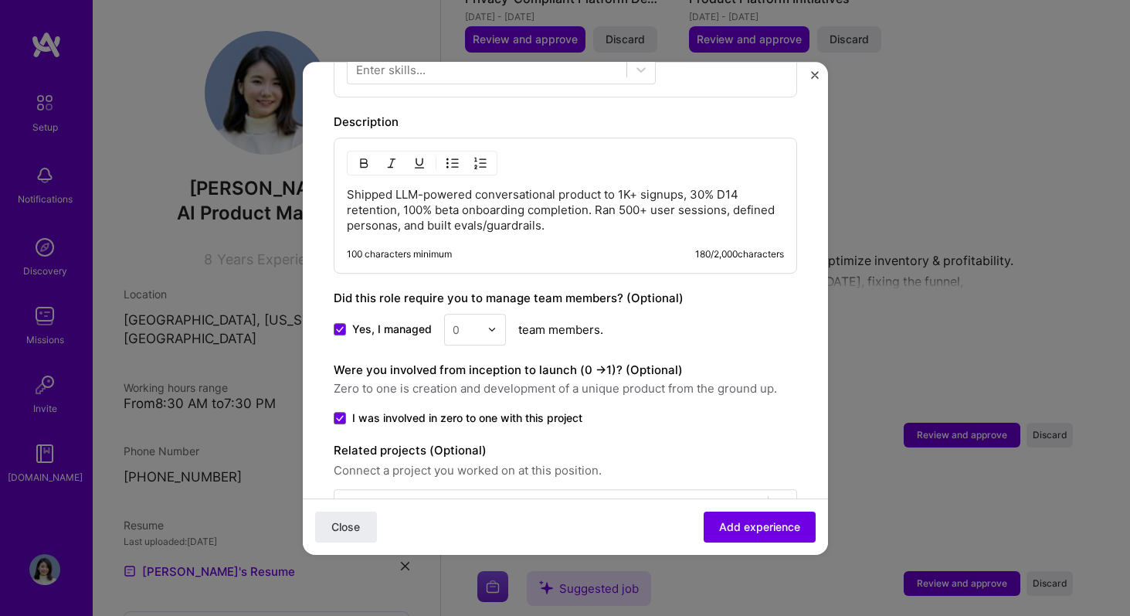
click at [463, 321] on input "text" at bounding box center [466, 329] width 27 height 16
click at [469, 358] on div "1" at bounding box center [475, 370] width 53 height 29
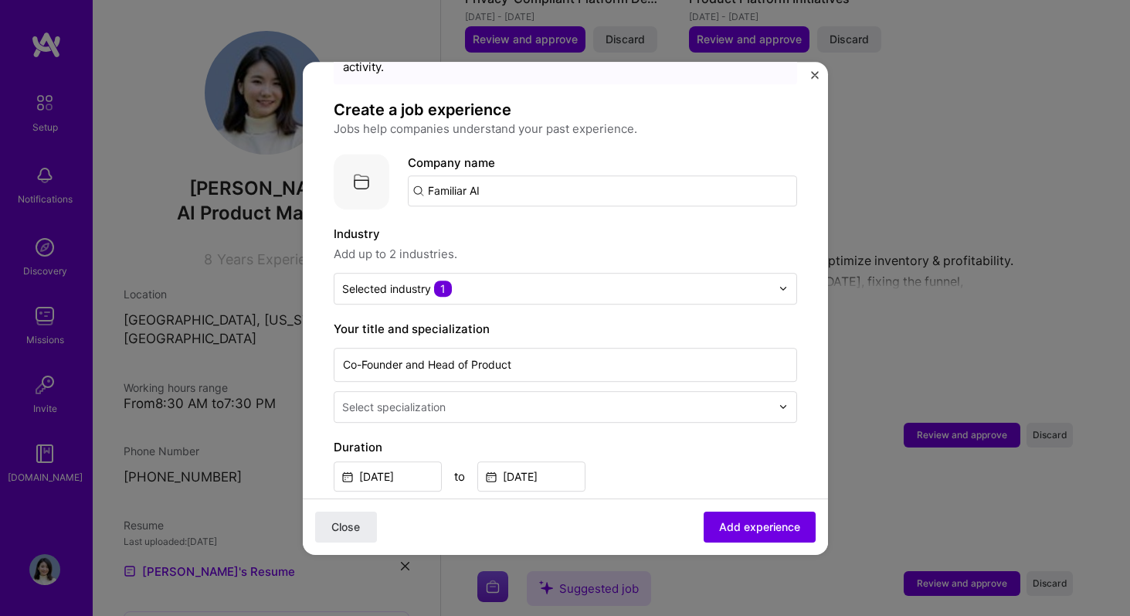
scroll to position [78, 0]
click at [470, 398] on div at bounding box center [558, 407] width 432 height 19
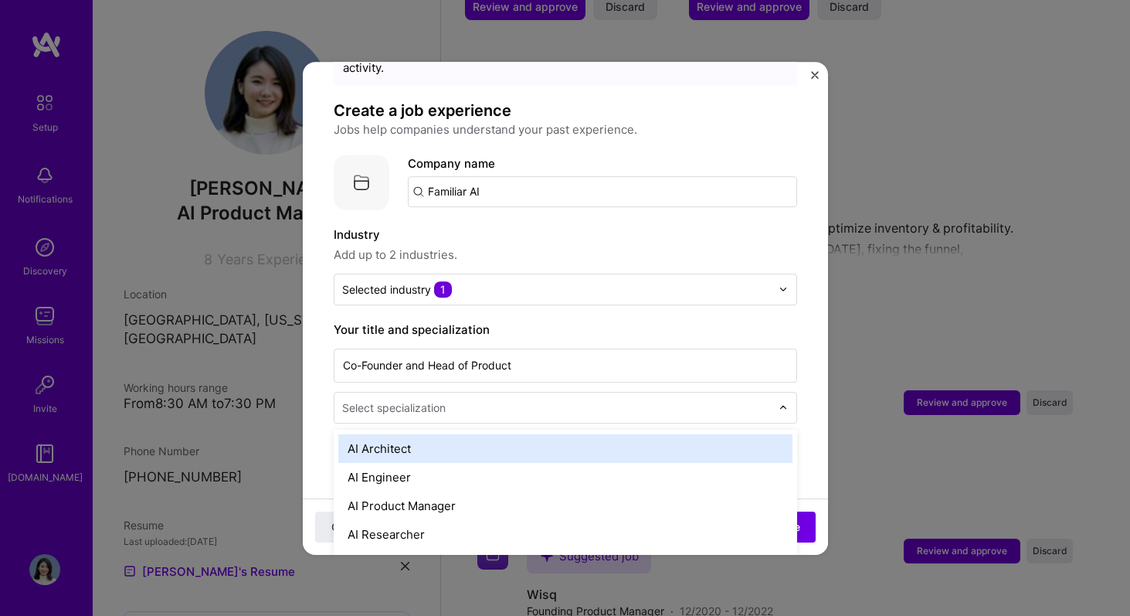
scroll to position [1341, 0]
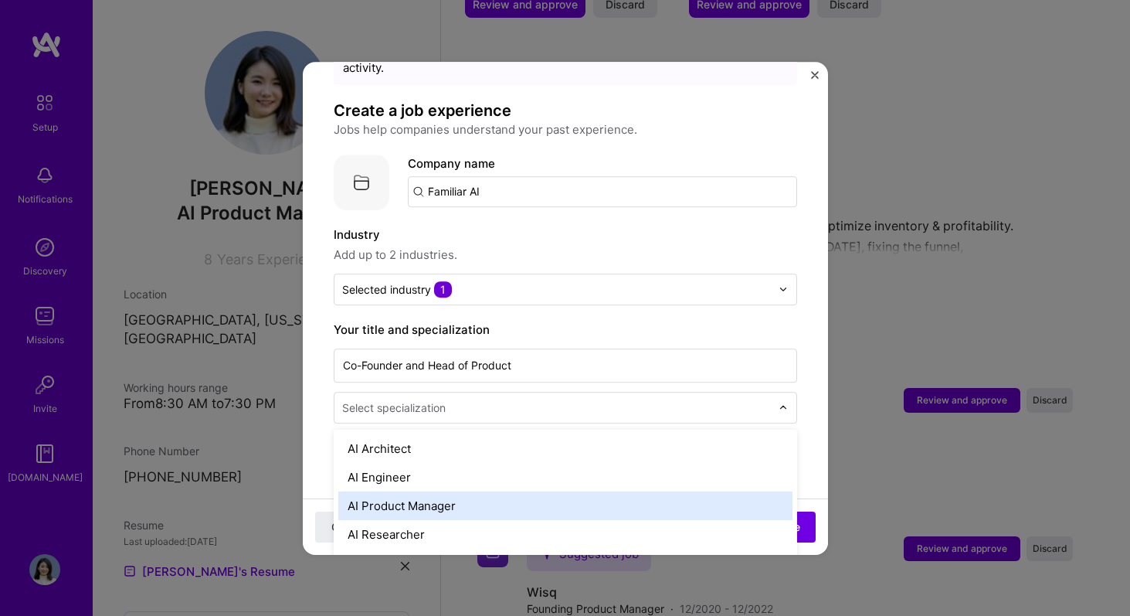
click at [449, 491] on div "AI Product Manager" at bounding box center [565, 505] width 454 height 29
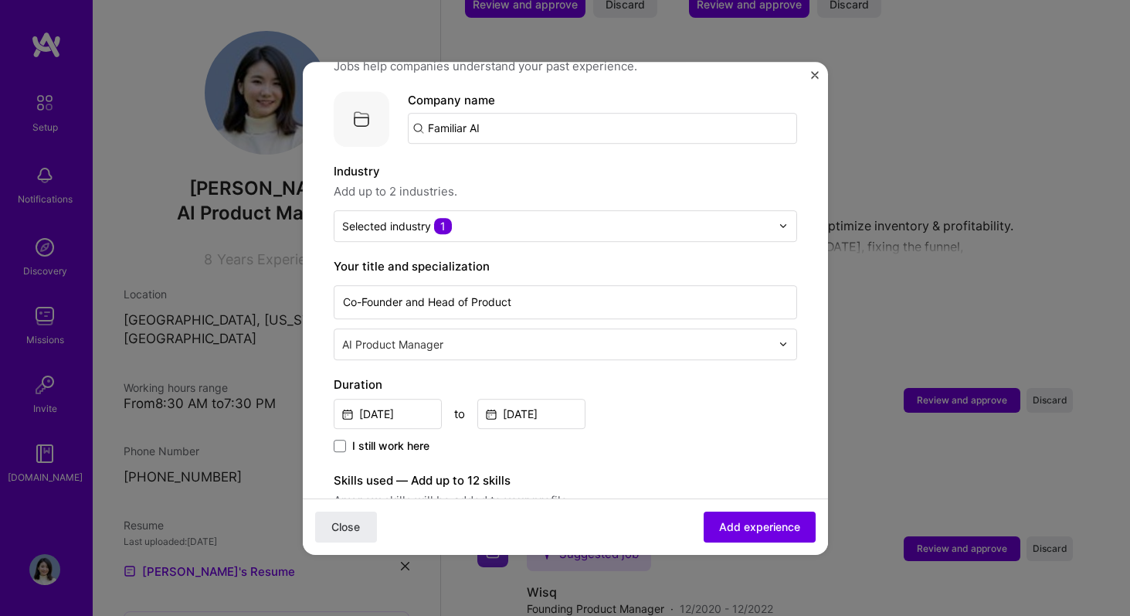
scroll to position [54, 0]
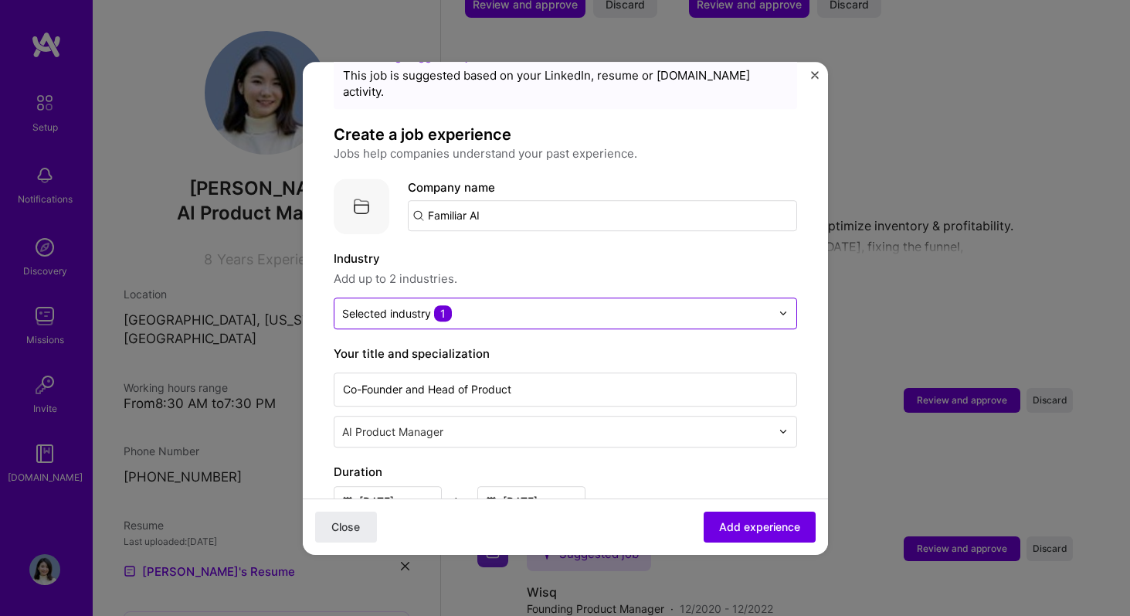
click at [461, 307] on div "Selected industry 1" at bounding box center [557, 313] width 444 height 30
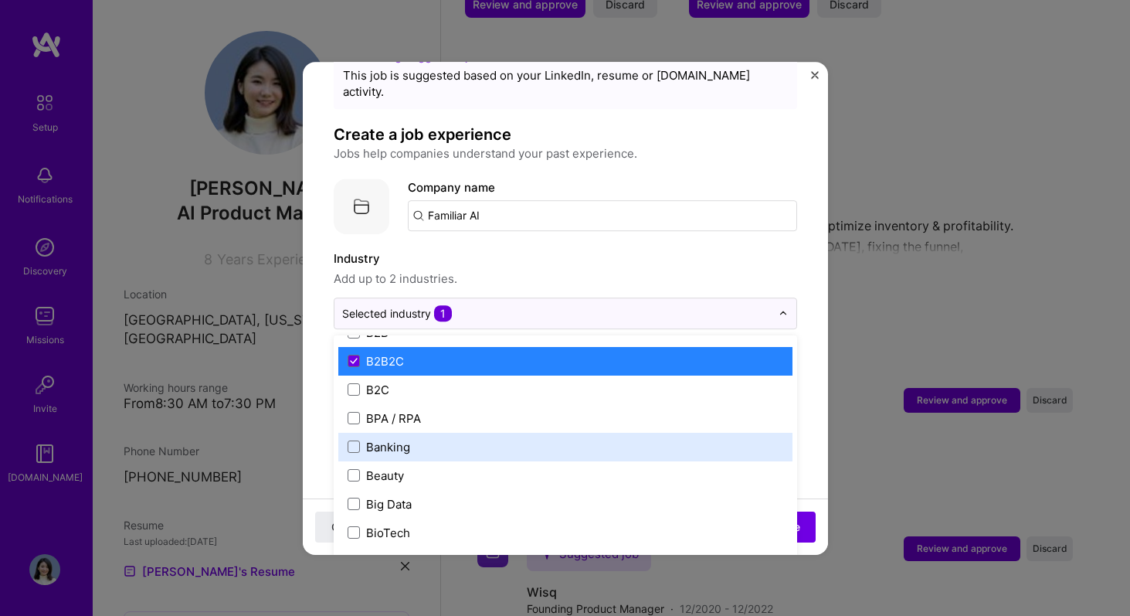
scroll to position [446, 0]
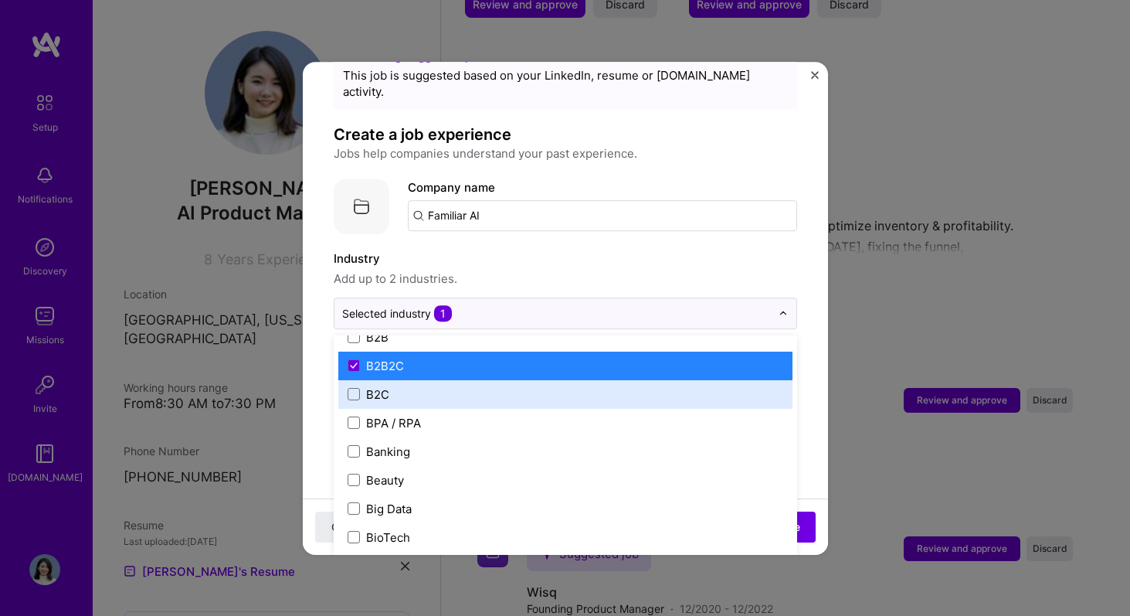
click at [447, 386] on label "B2C" at bounding box center [566, 394] width 436 height 16
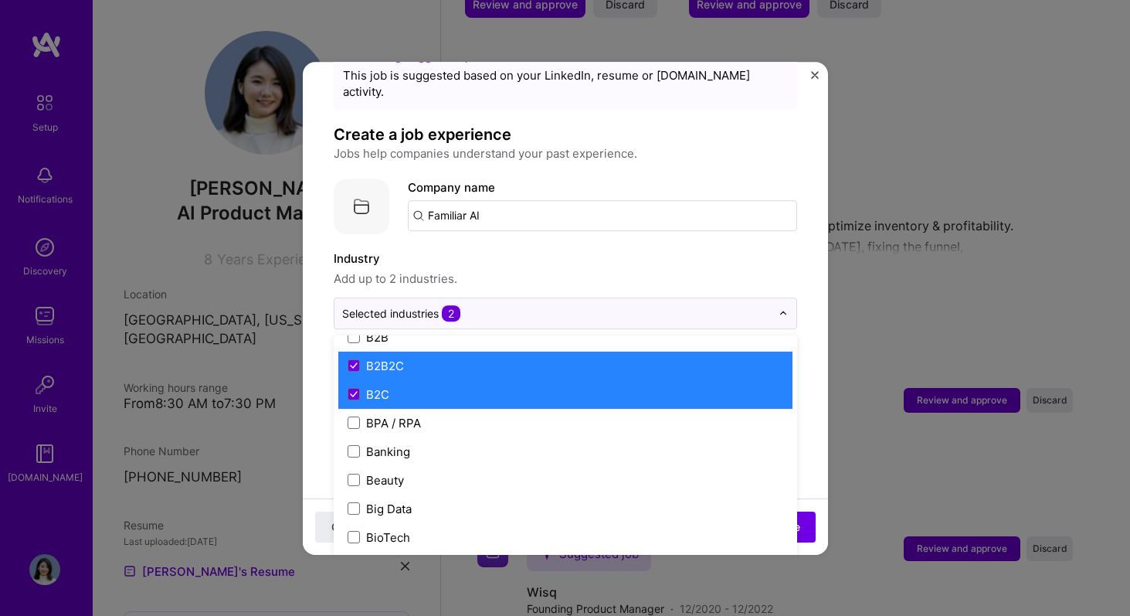
click at [439, 358] on label "B2B2C" at bounding box center [566, 366] width 436 height 16
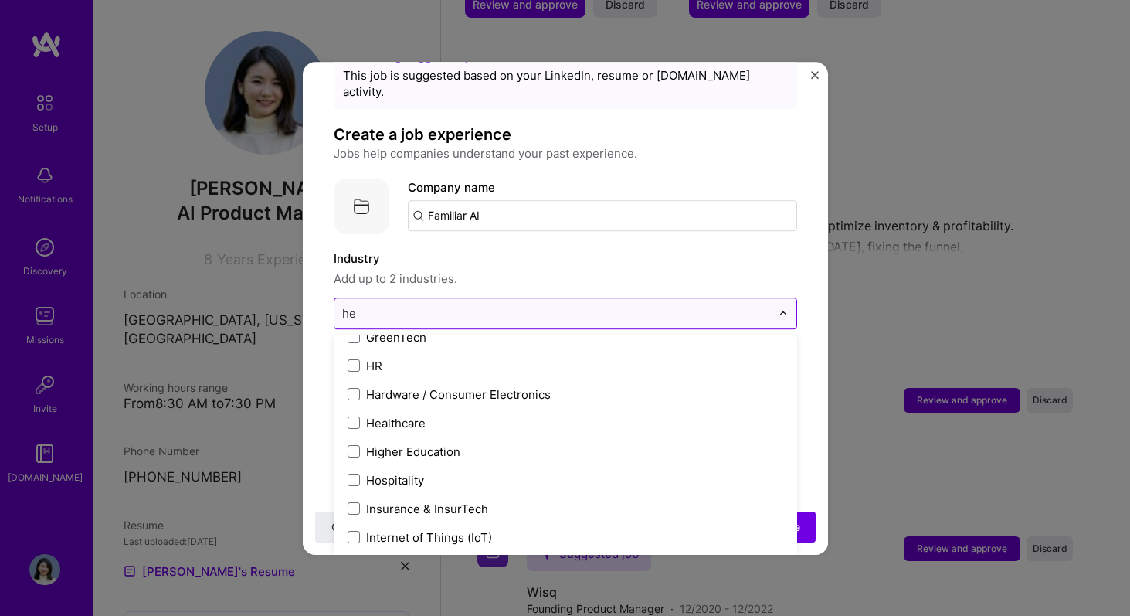
scroll to position [0, 0]
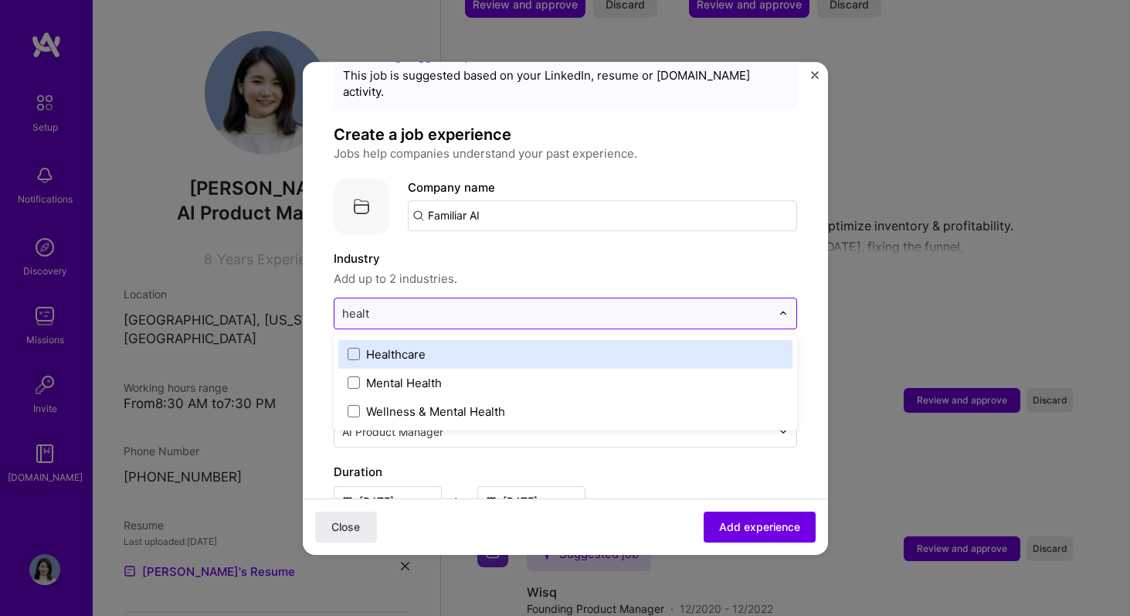
type input "health"
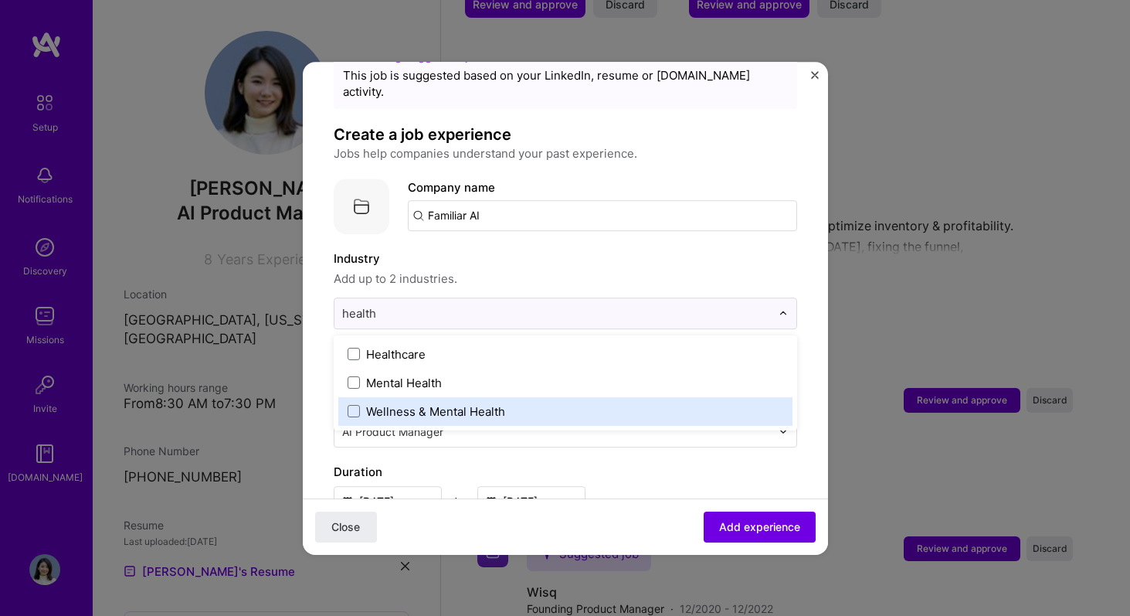
click at [460, 403] on div "Wellness & Mental Health" at bounding box center [435, 411] width 139 height 16
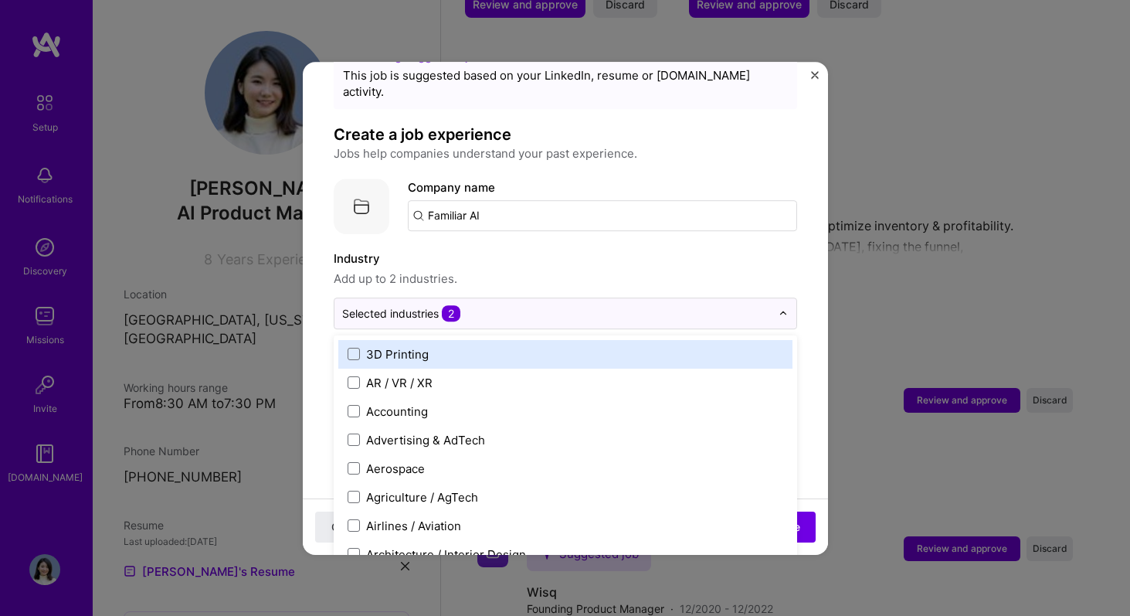
click at [624, 250] on label "Industry" at bounding box center [566, 259] width 464 height 19
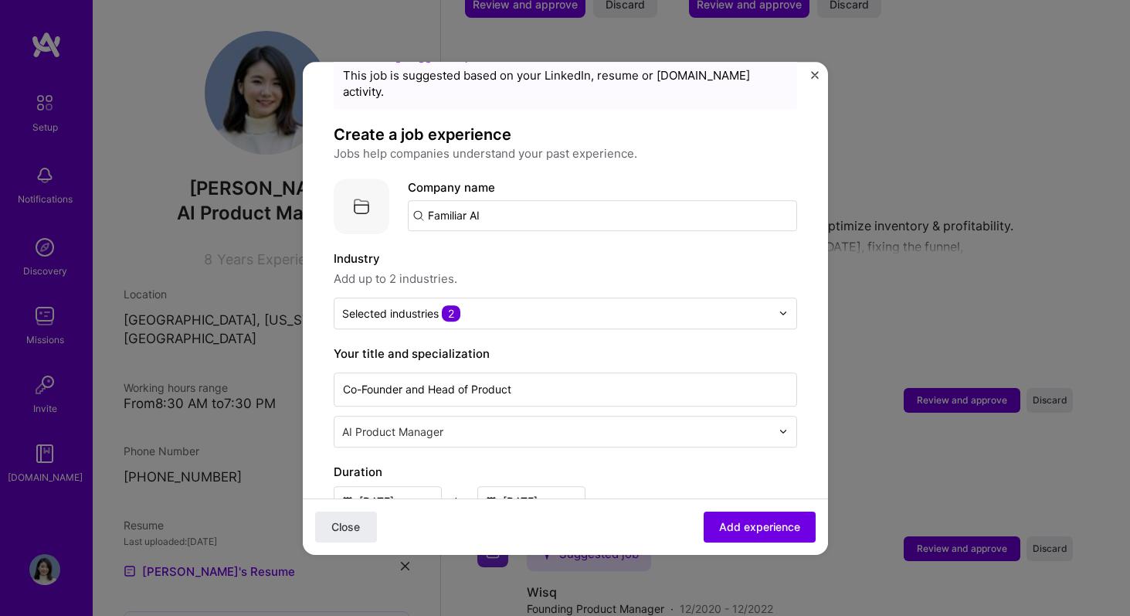
click at [624, 202] on input "Familiar AI" at bounding box center [602, 215] width 389 height 31
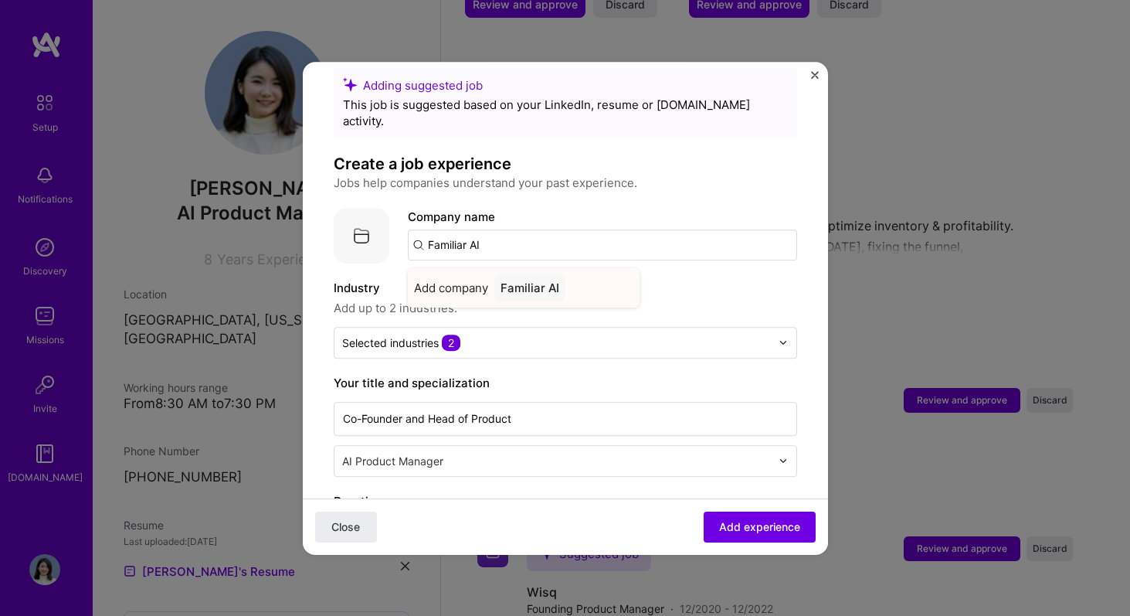
type input "Familiar AI"
click at [584, 268] on div "Add company Familiar AI" at bounding box center [524, 287] width 232 height 39
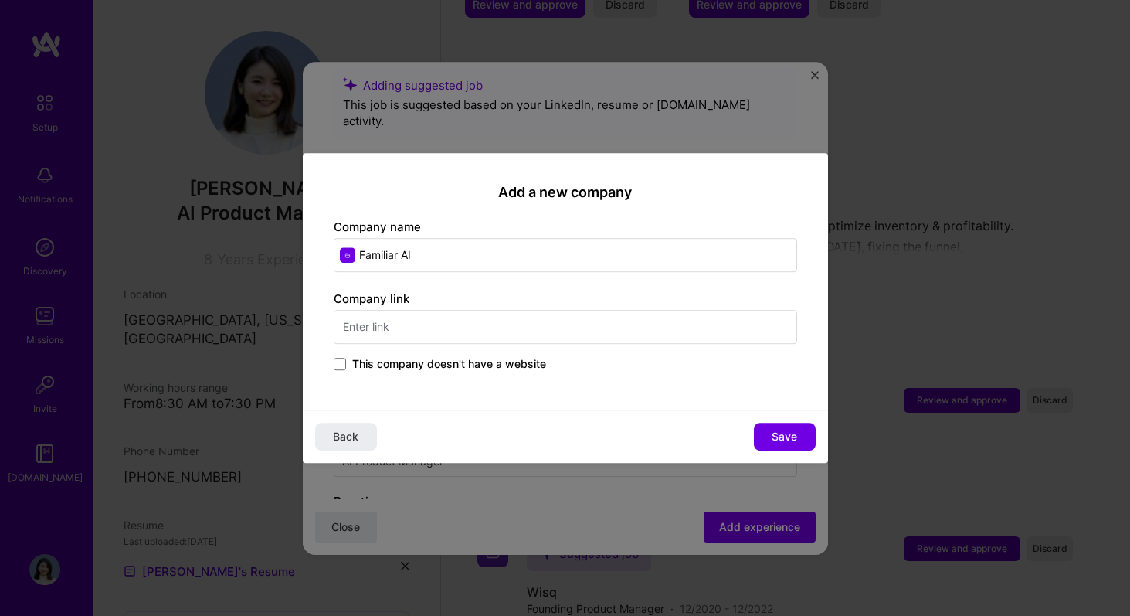
click at [520, 365] on span "This company doesn't have a website" at bounding box center [449, 363] width 194 height 15
click at [0, 0] on input "This company doesn't have a website" at bounding box center [0, 0] width 0 height 0
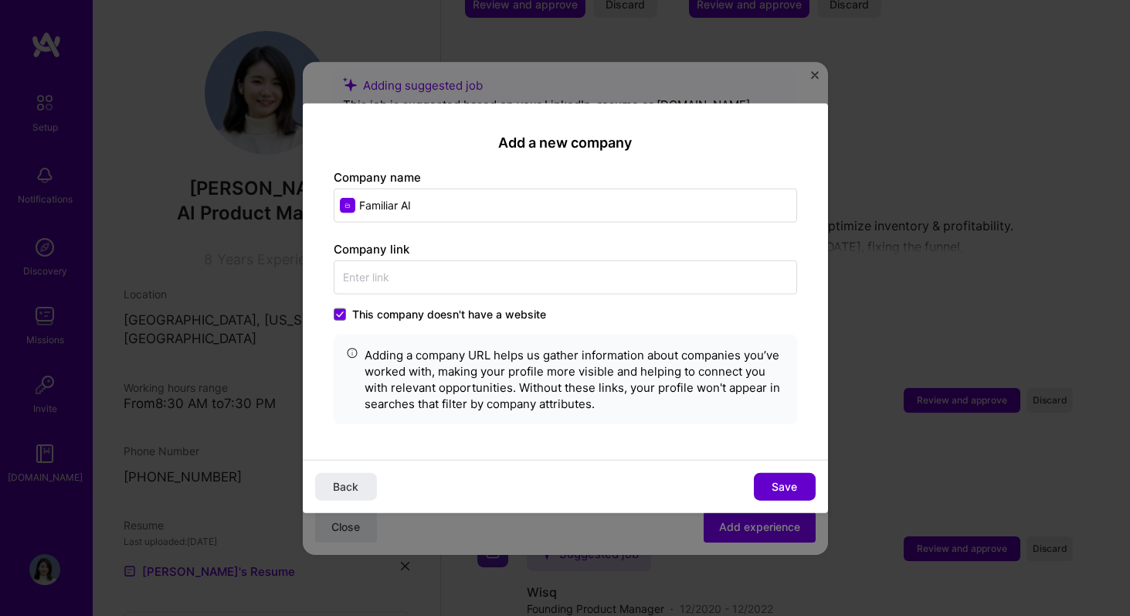
click at [786, 483] on span "Save" at bounding box center [784, 486] width 25 height 15
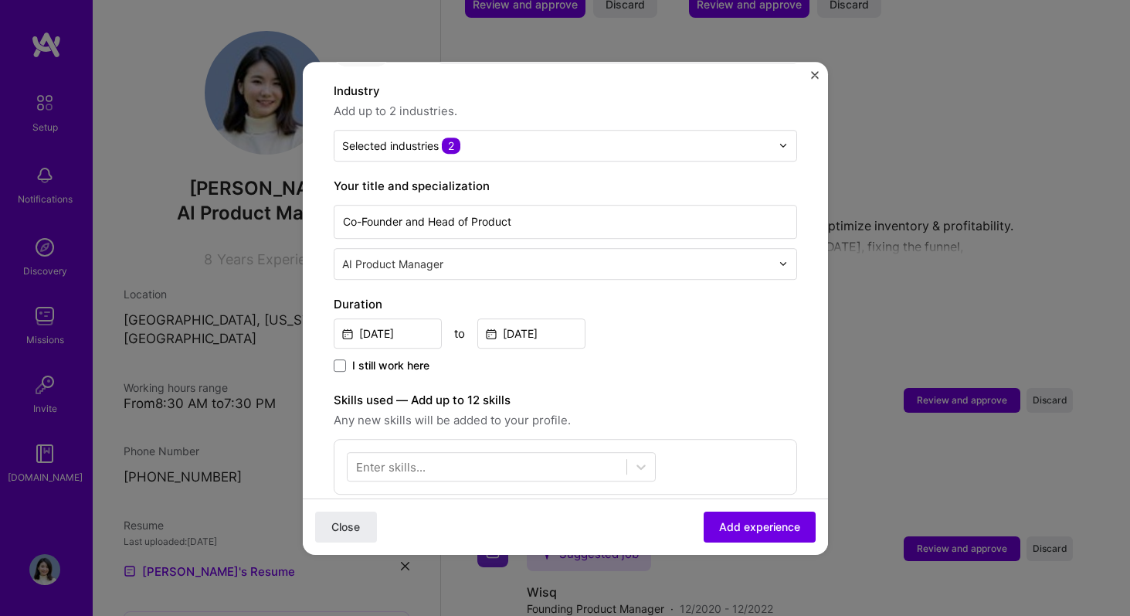
scroll to position [656, 0]
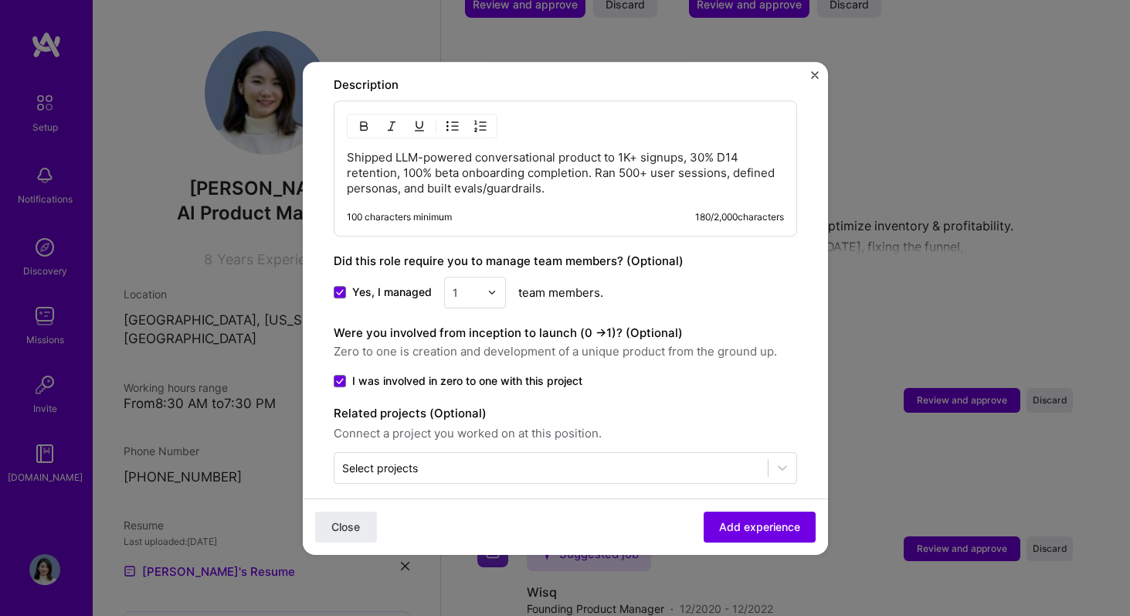
click at [781, 509] on div "Close Add experience" at bounding box center [565, 526] width 525 height 56
click at [766, 518] on span "Add experience" at bounding box center [759, 525] width 81 height 15
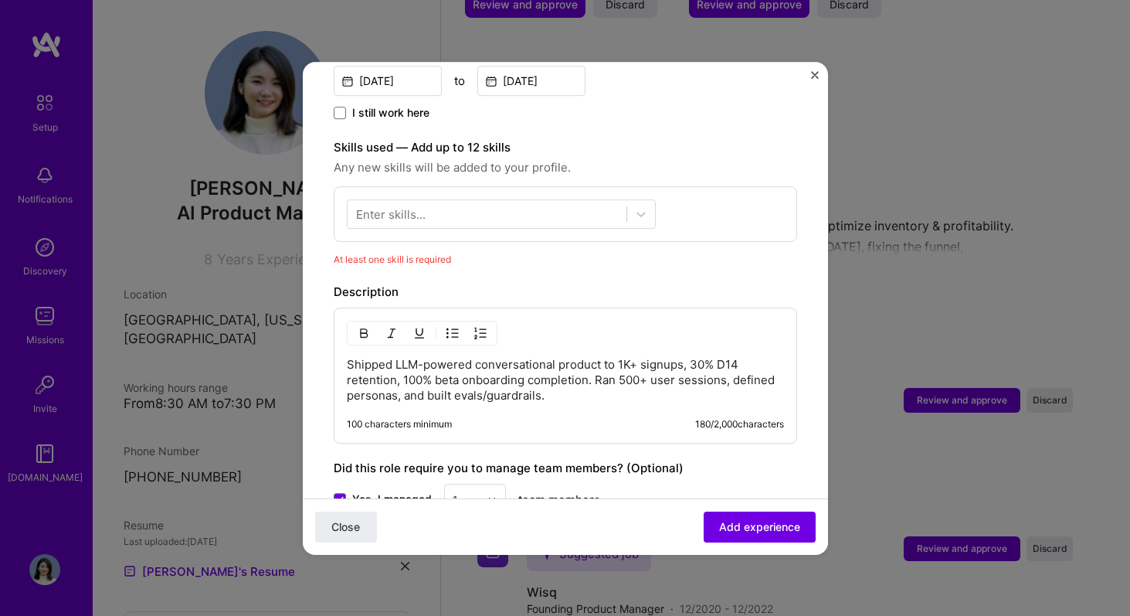
scroll to position [421, 0]
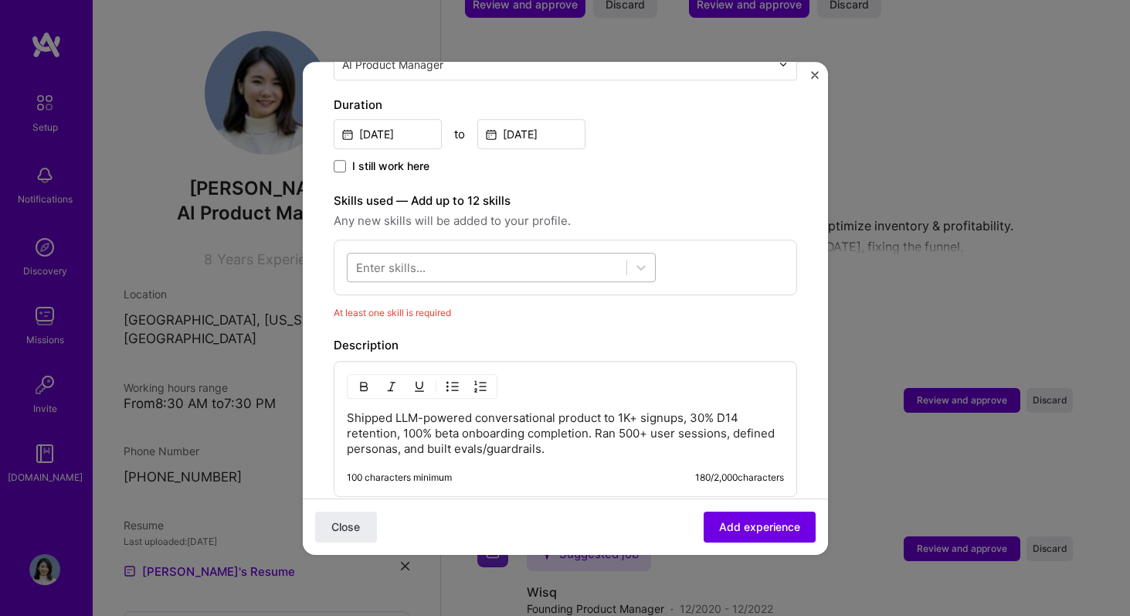
click at [579, 254] on div at bounding box center [487, 266] width 279 height 25
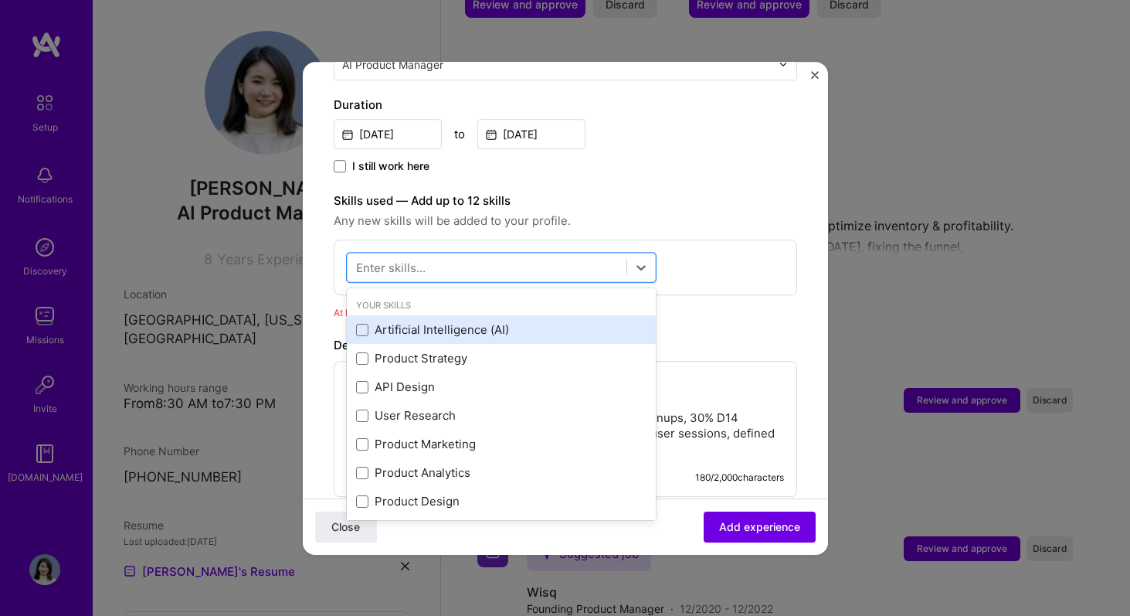
click at [536, 322] on div "Artificial Intelligence (AI)" at bounding box center [501, 330] width 290 height 16
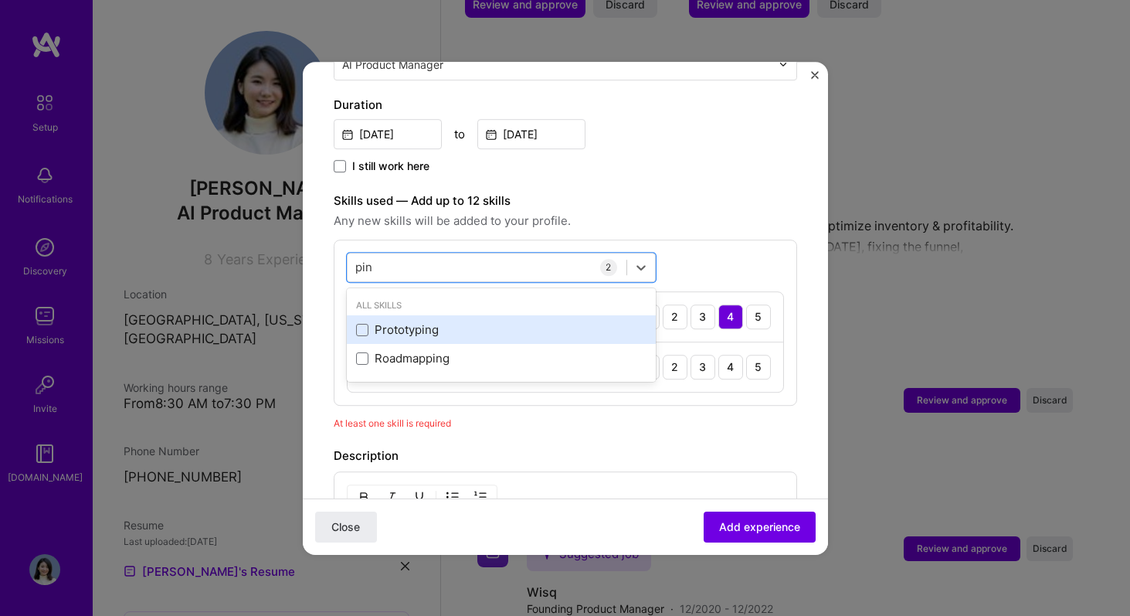
click at [497, 322] on div "Prototyping" at bounding box center [501, 330] width 290 height 16
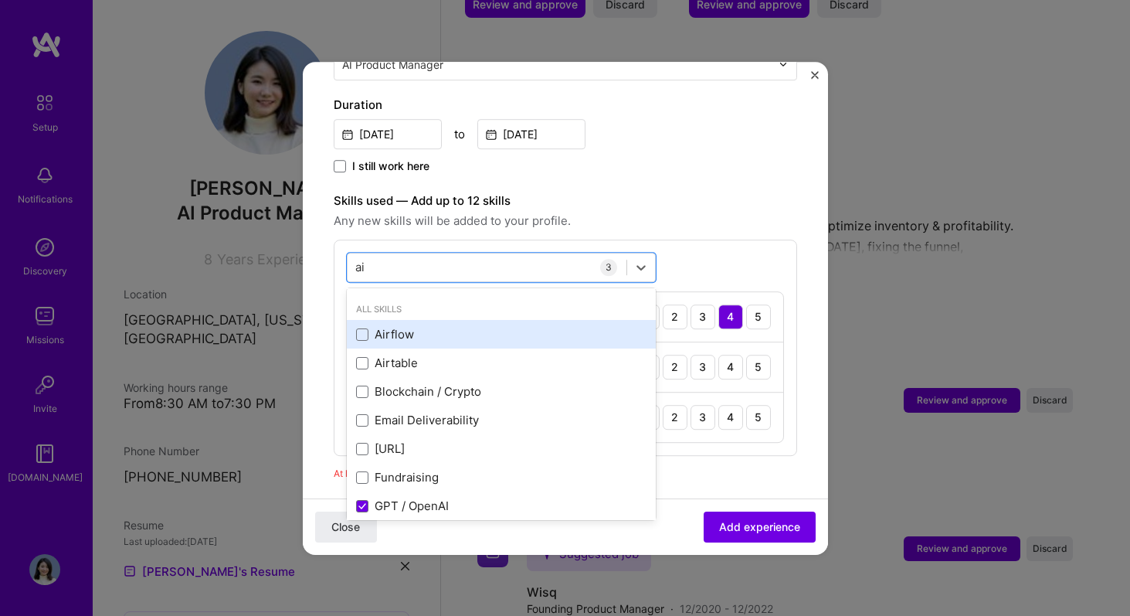
scroll to position [56, 0]
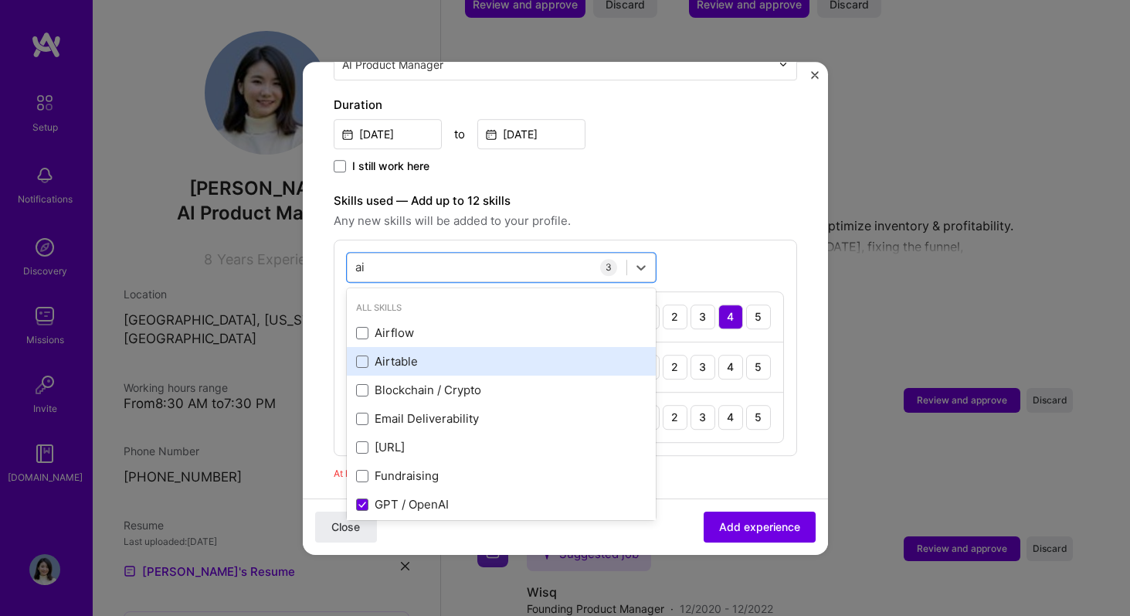
click at [511, 353] on div "Airtable" at bounding box center [501, 361] width 290 height 16
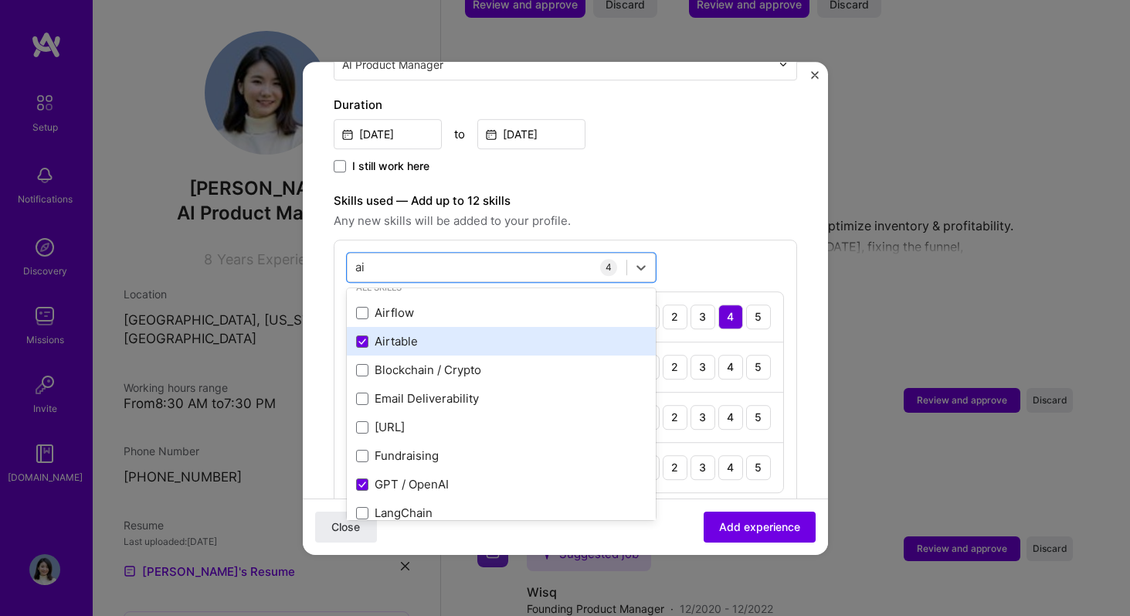
scroll to position [206, 0]
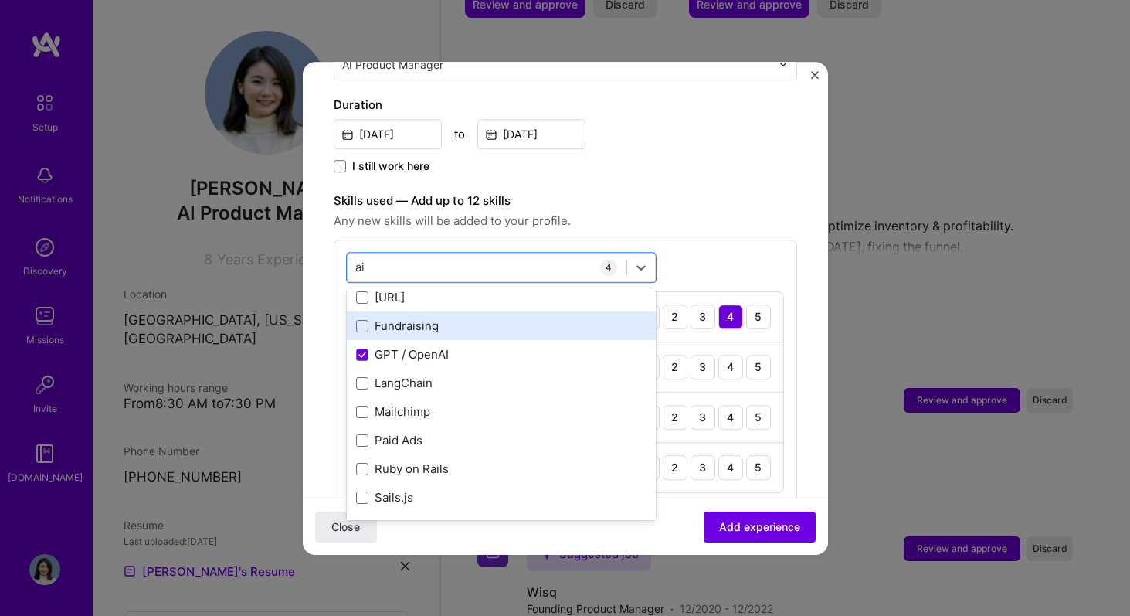
click at [504, 318] on div "Fundraising" at bounding box center [501, 326] width 290 height 16
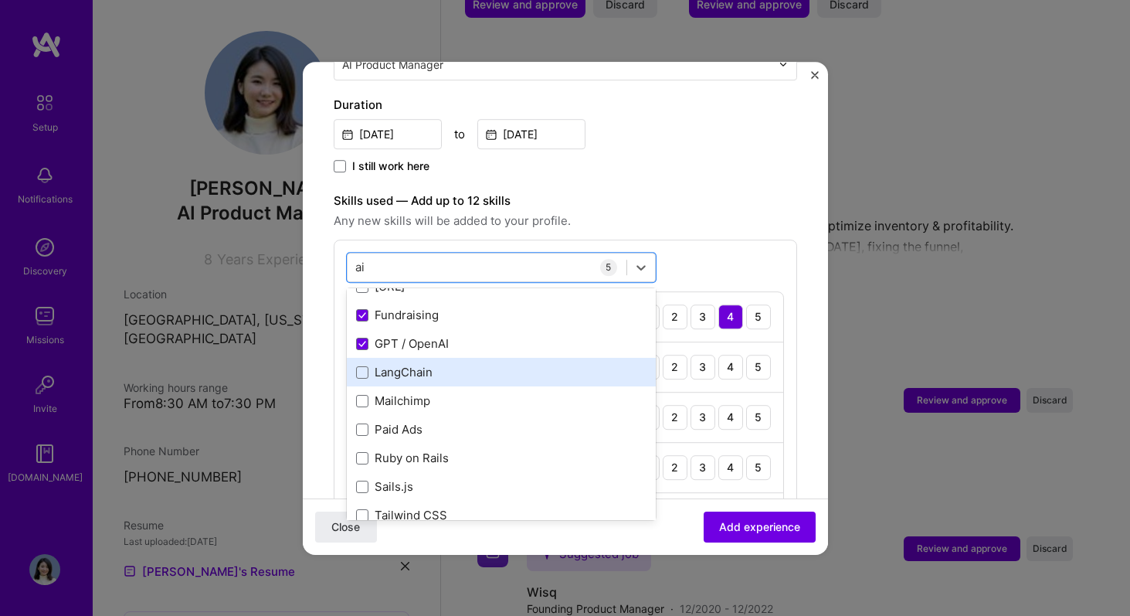
scroll to position [219, 0]
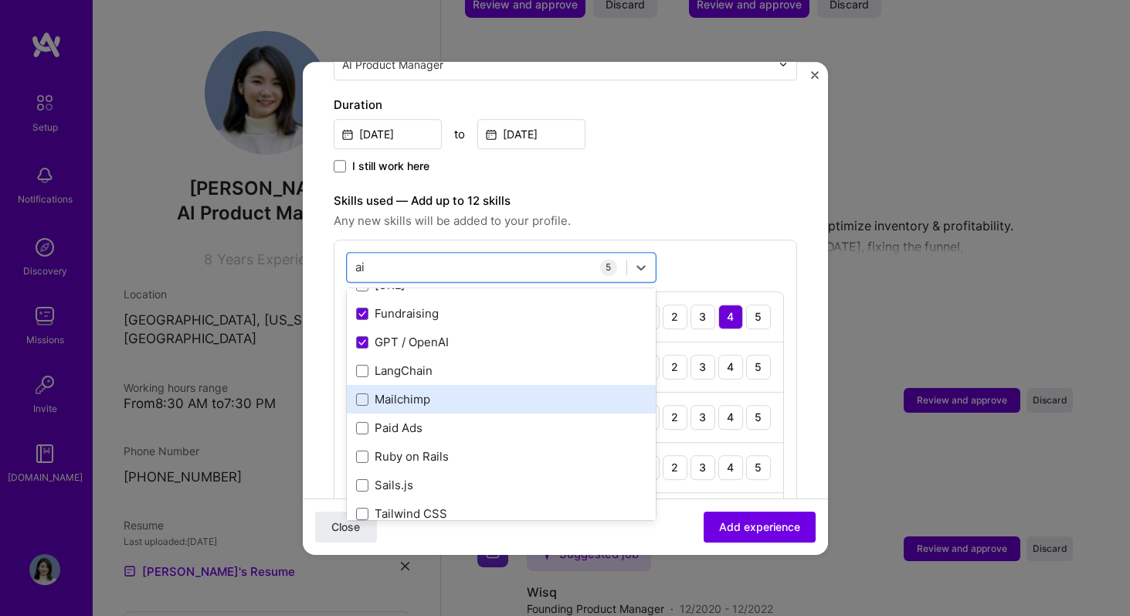
click at [501, 391] on div "Mailchimp" at bounding box center [501, 399] width 290 height 16
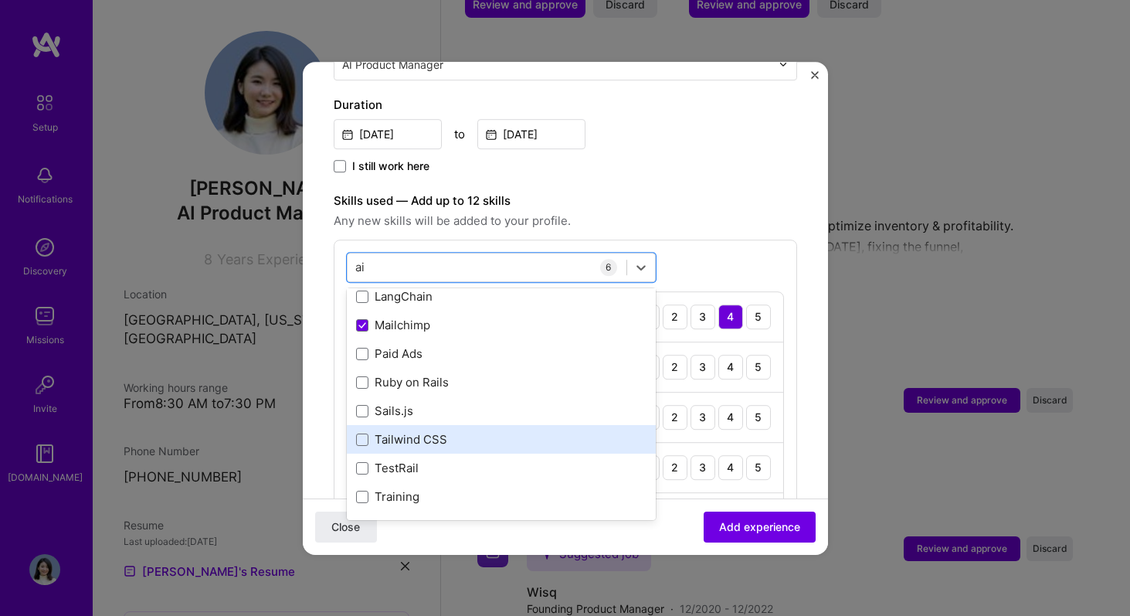
click at [492, 435] on div "Tailwind CSS" at bounding box center [501, 439] width 309 height 29
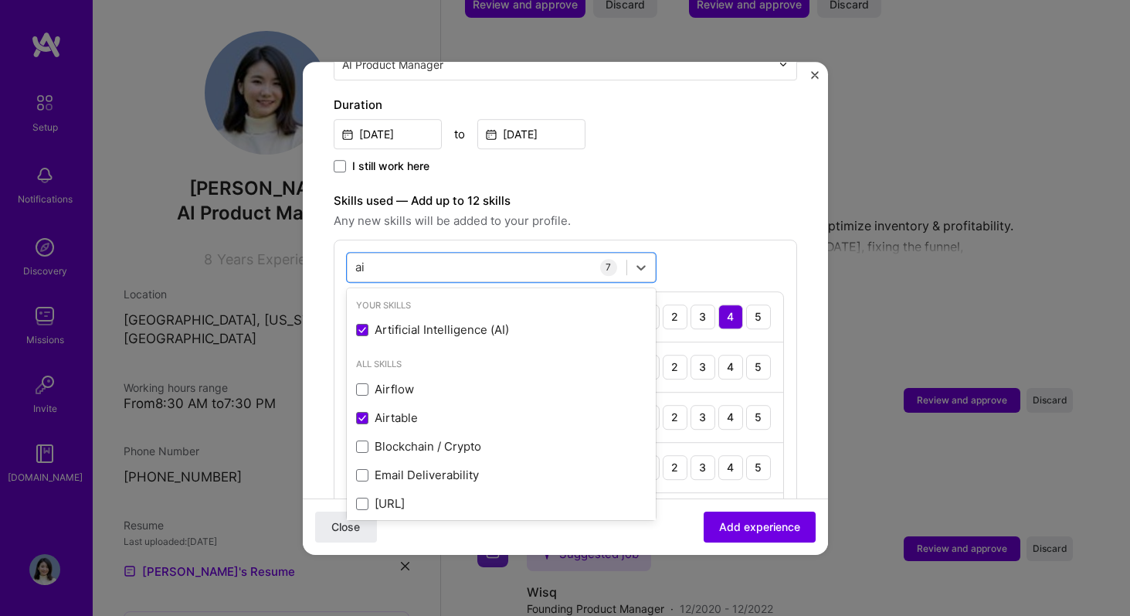
click at [620, 193] on div "Skills used — Add up to 12 skills Any new skills will be added to your profile." at bounding box center [566, 211] width 464 height 39
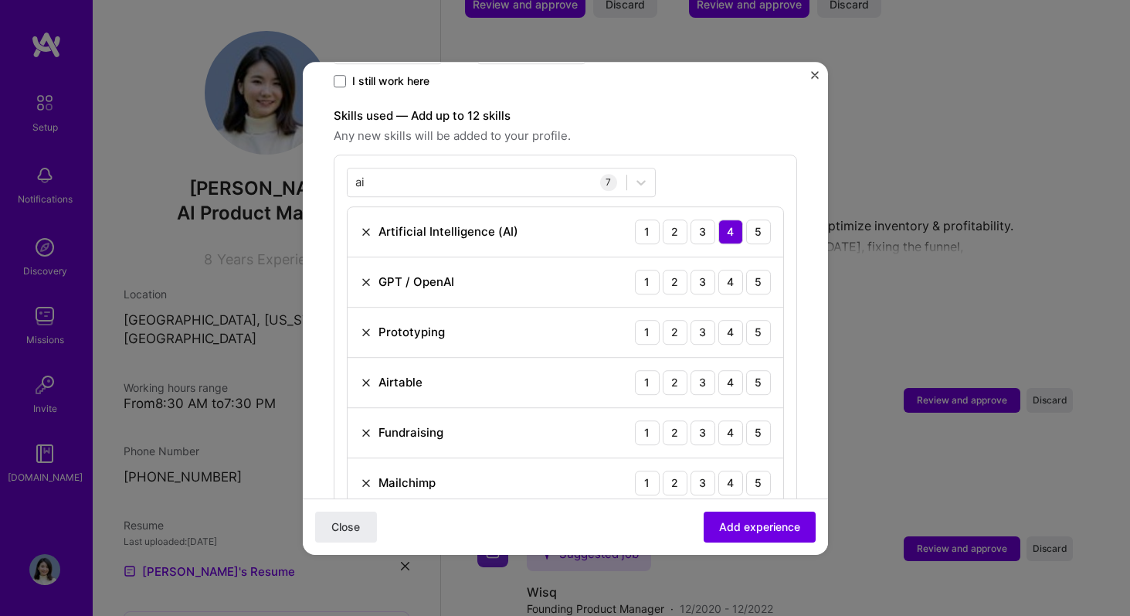
scroll to position [452, 0]
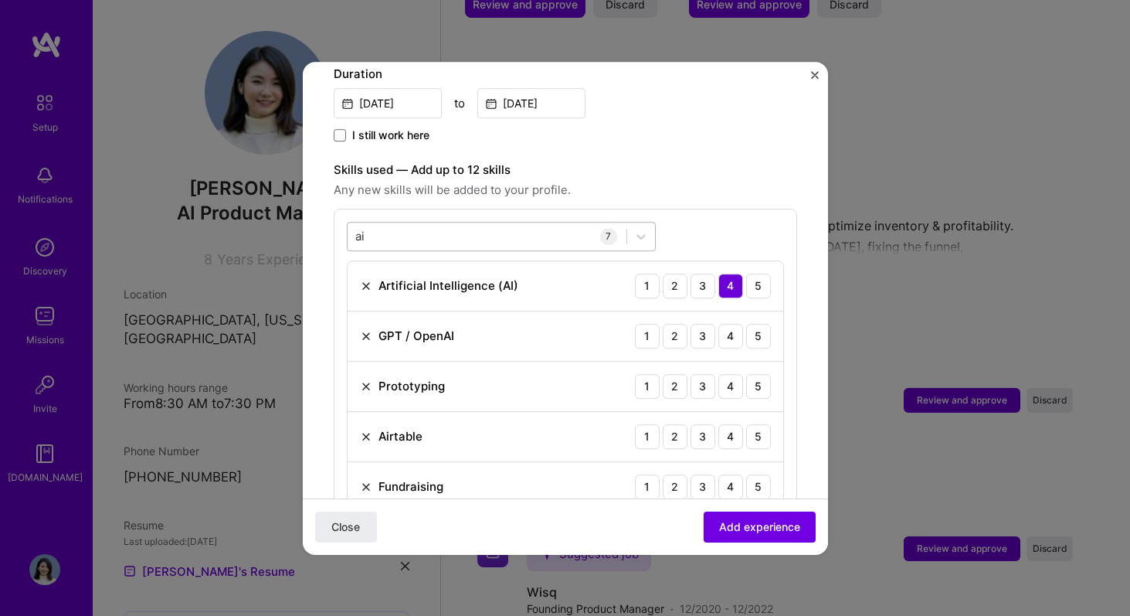
click at [559, 223] on div "ai ai" at bounding box center [487, 235] width 279 height 25
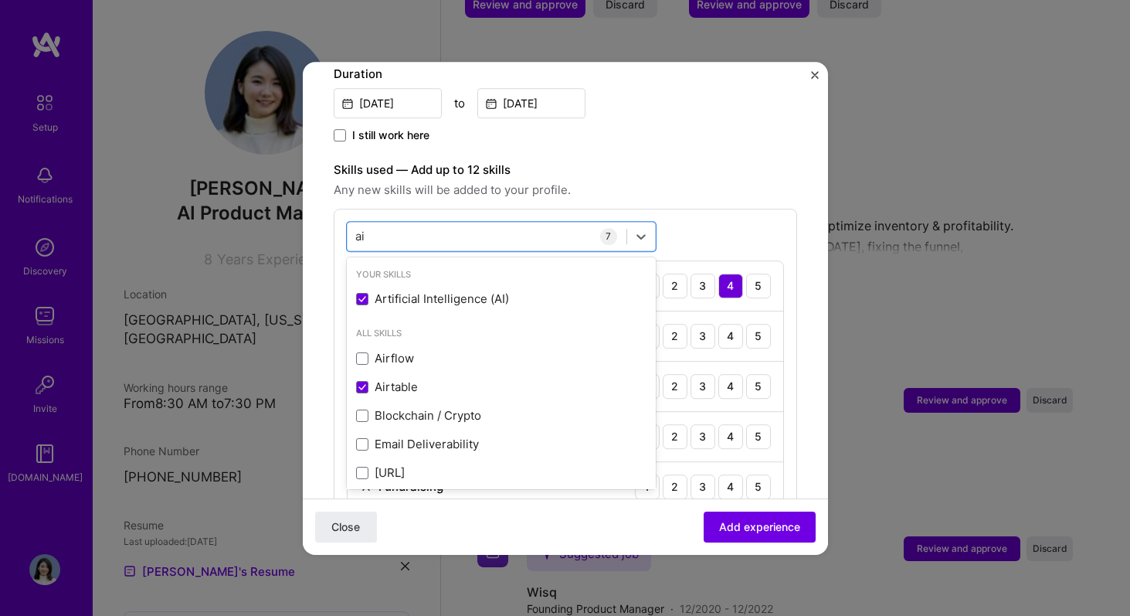
click at [702, 161] on label "Skills used — Add up to 12 skills" at bounding box center [566, 170] width 464 height 19
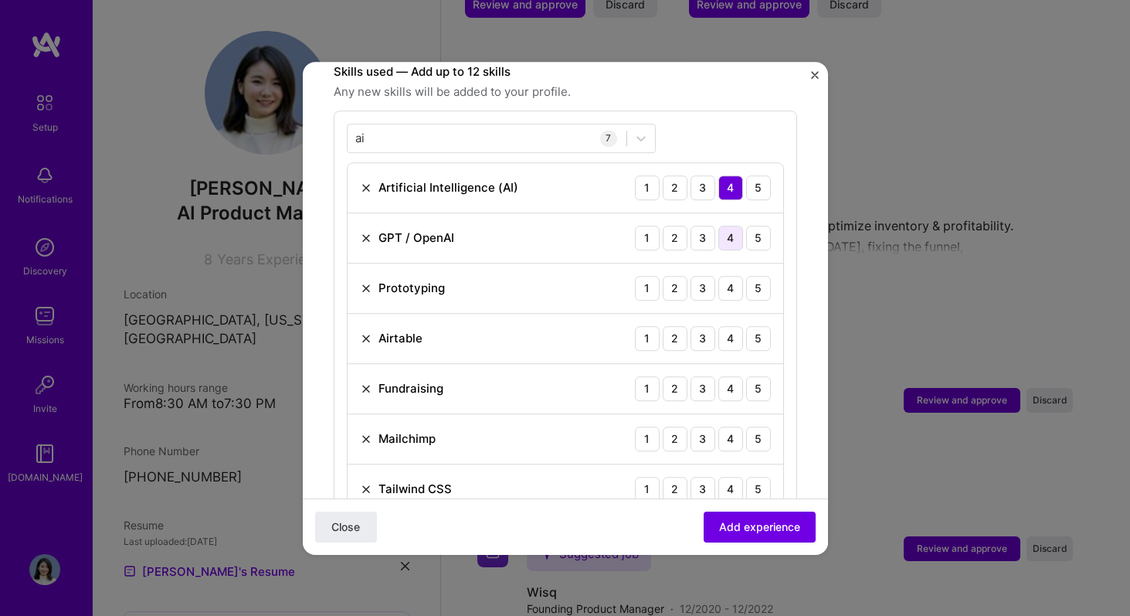
scroll to position [555, 0]
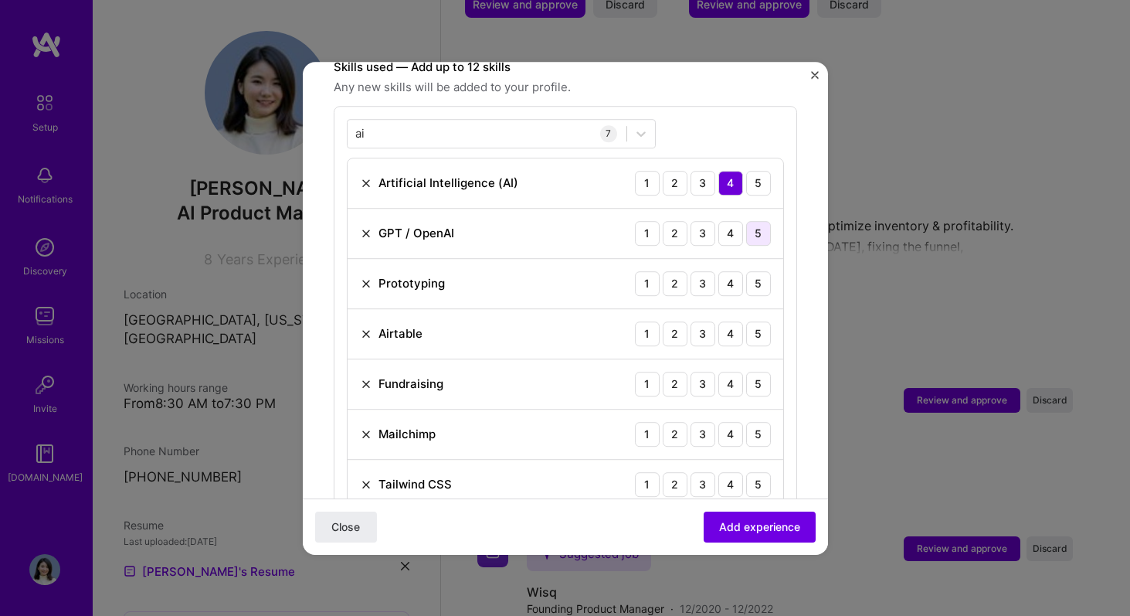
click at [754, 221] on div "5" at bounding box center [758, 233] width 25 height 25
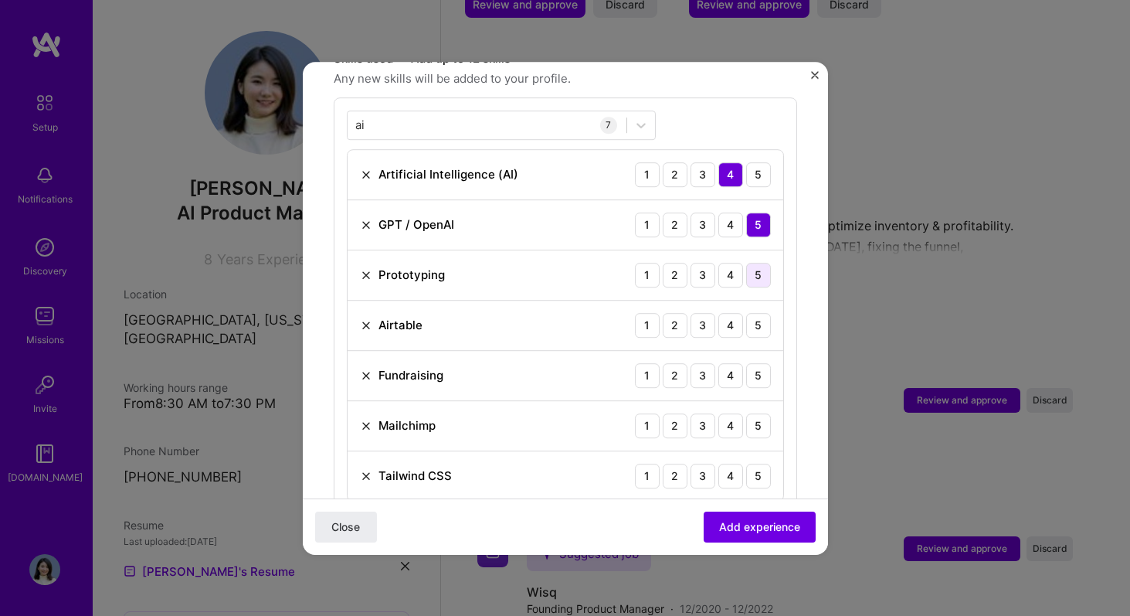
click at [756, 263] on div "5" at bounding box center [758, 275] width 25 height 25
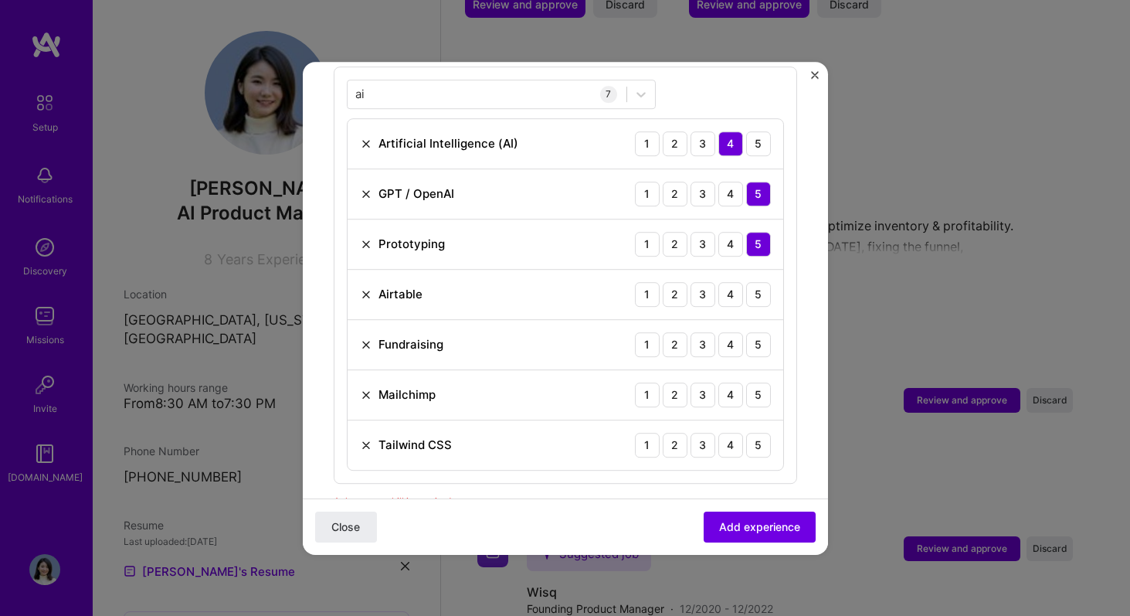
scroll to position [610, 0]
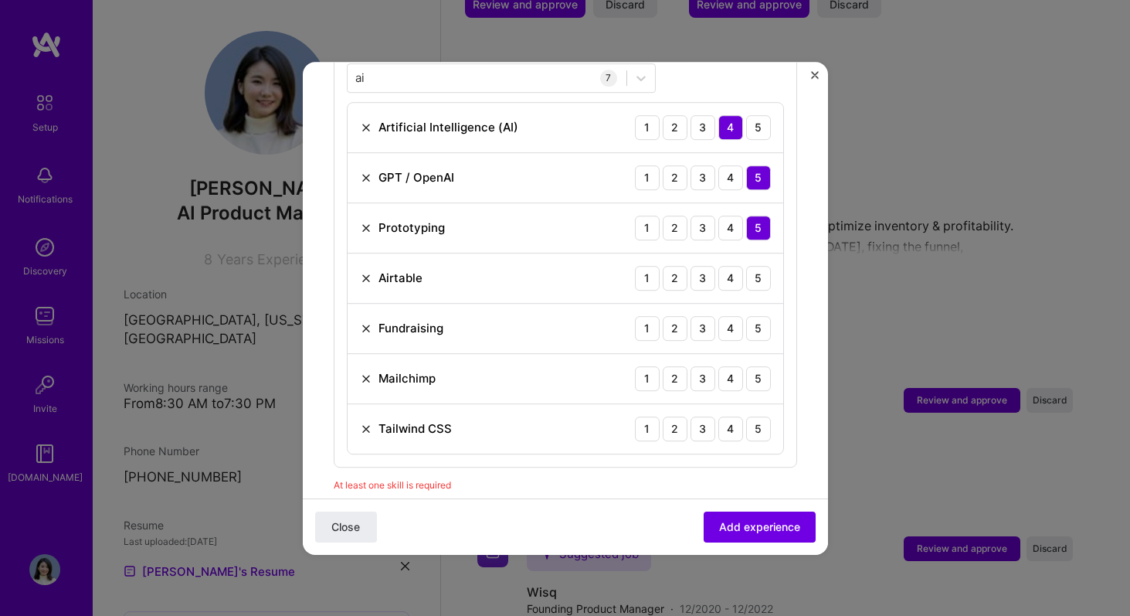
click at [363, 272] on img at bounding box center [366, 278] width 12 height 12
click at [368, 272] on img at bounding box center [366, 278] width 12 height 12
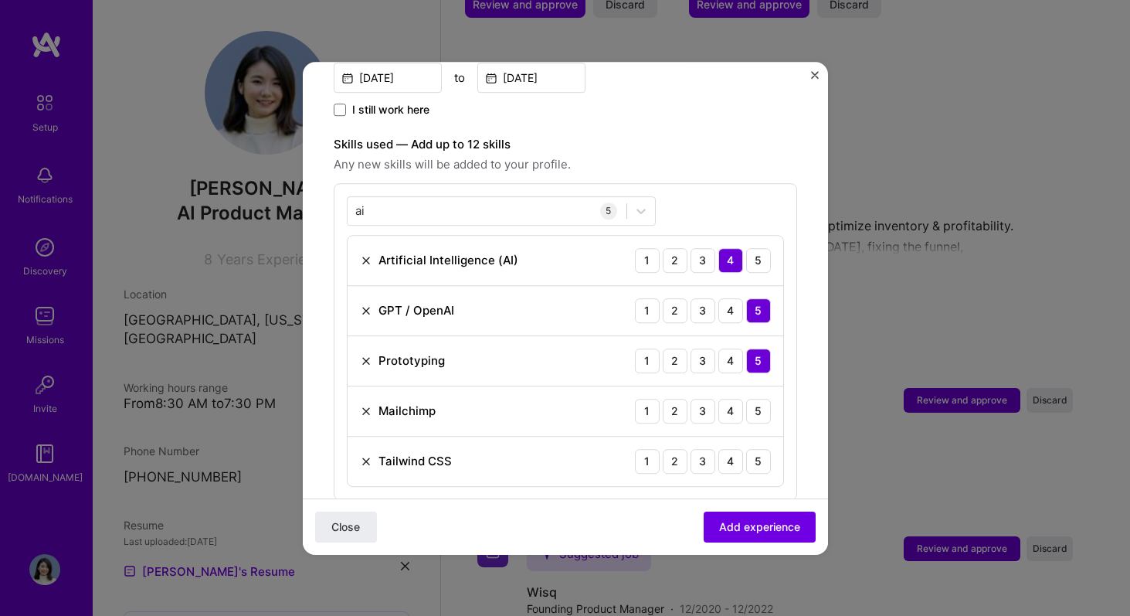
scroll to position [439, 0]
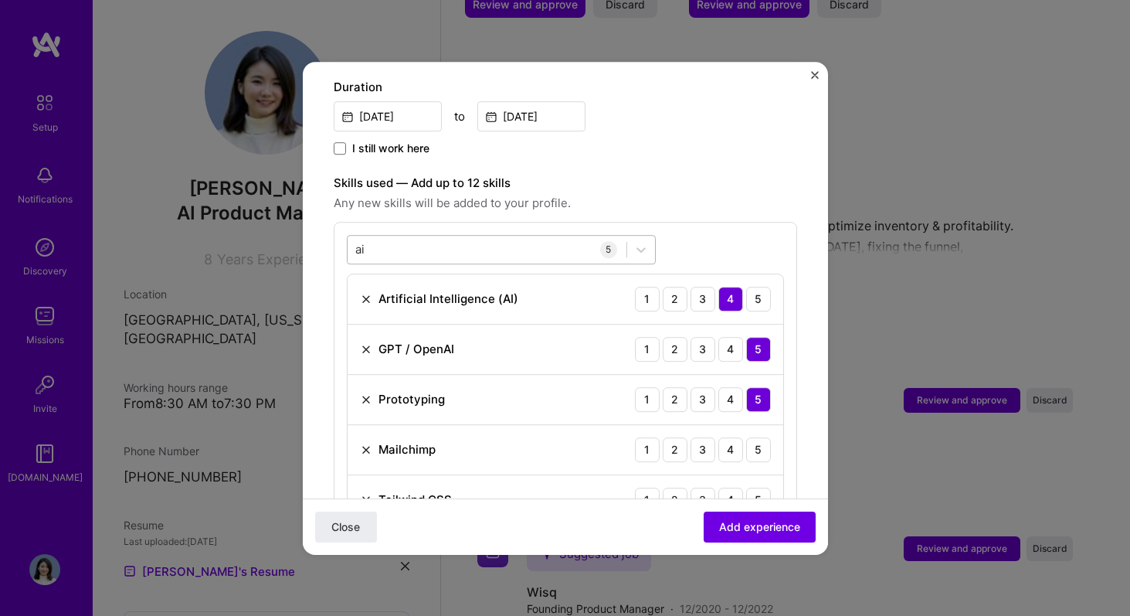
click at [388, 236] on div "ai ai" at bounding box center [487, 248] width 279 height 25
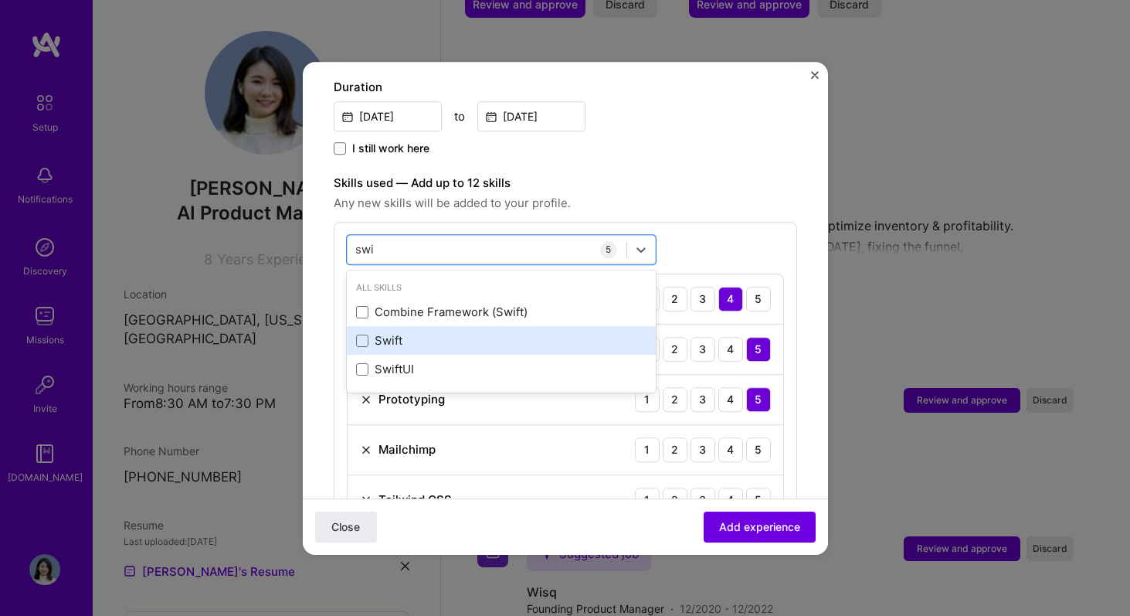
click at [415, 333] on div "Swift" at bounding box center [501, 341] width 290 height 16
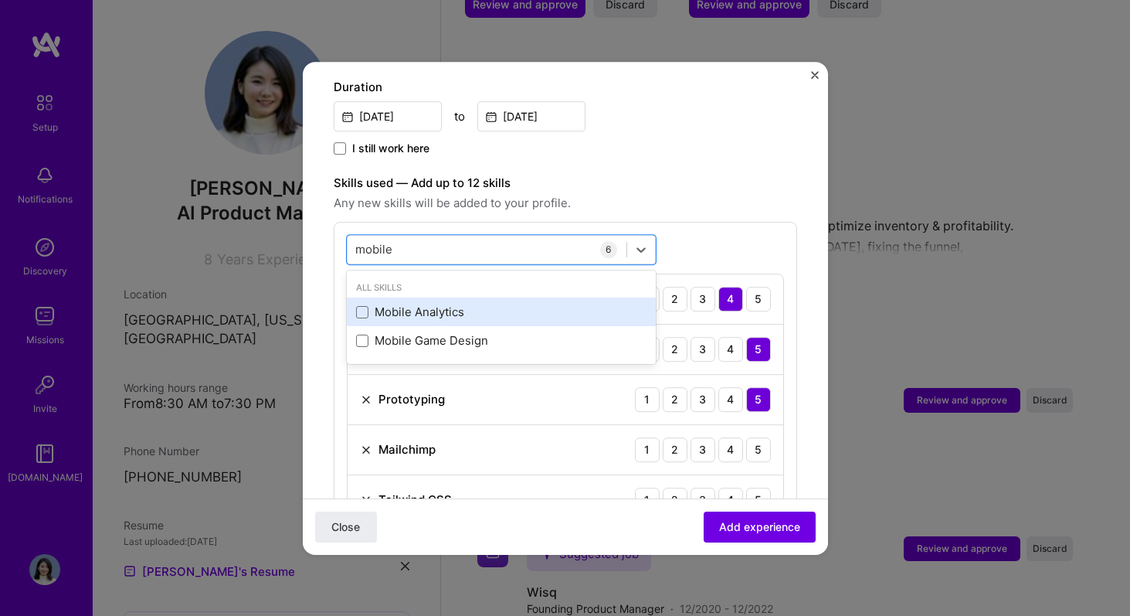
click at [463, 304] on div "Mobile Analytics" at bounding box center [501, 312] width 290 height 16
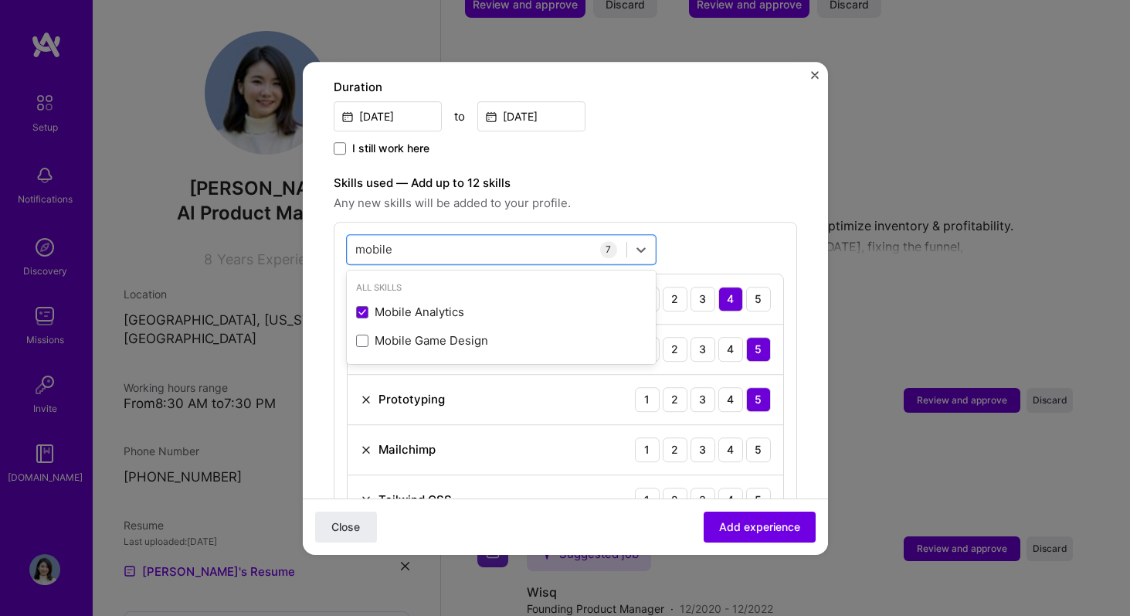
type input "mobile"
click at [572, 194] on span "Any new skills will be added to your profile." at bounding box center [566, 203] width 464 height 19
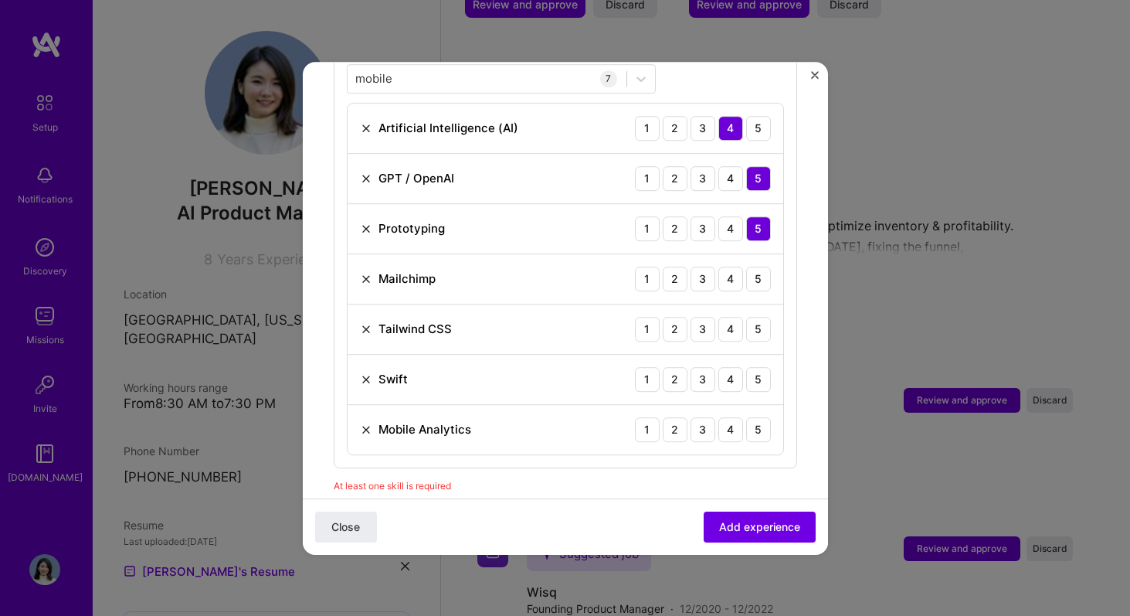
scroll to position [642, 0]
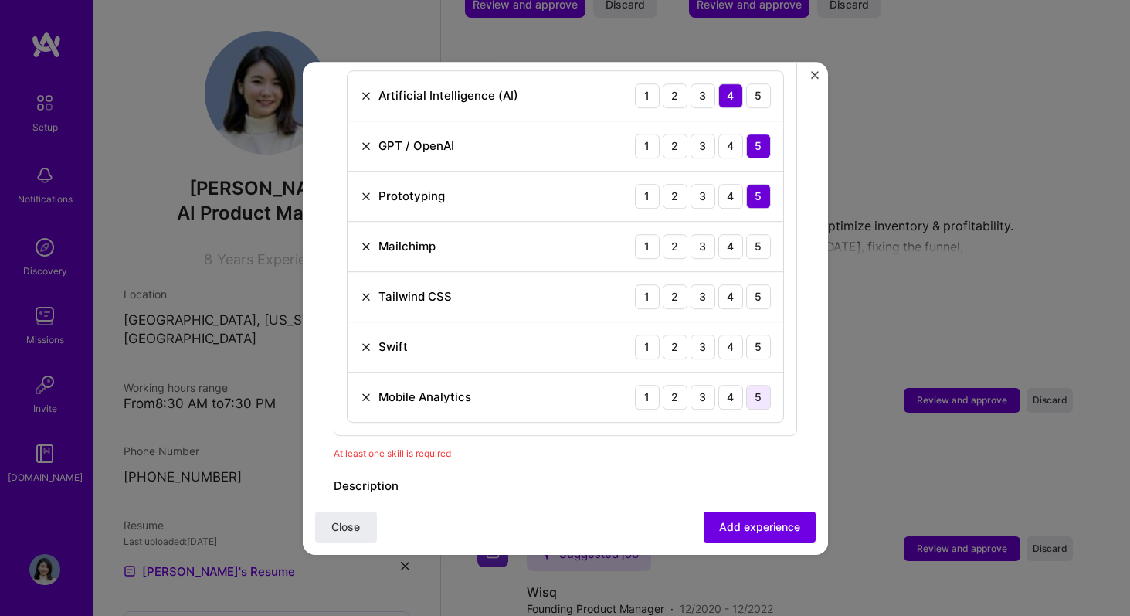
click at [752, 385] on div "5" at bounding box center [758, 397] width 25 height 25
click at [732, 338] on div "4" at bounding box center [730, 347] width 25 height 25
click at [739, 385] on div "4" at bounding box center [730, 397] width 25 height 25
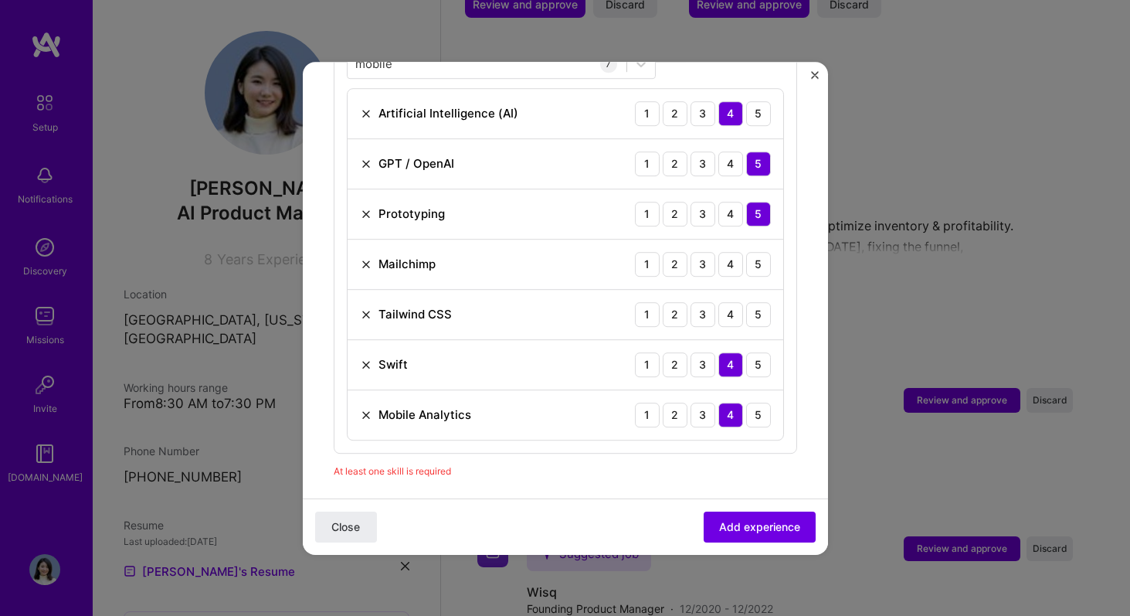
scroll to position [613, 0]
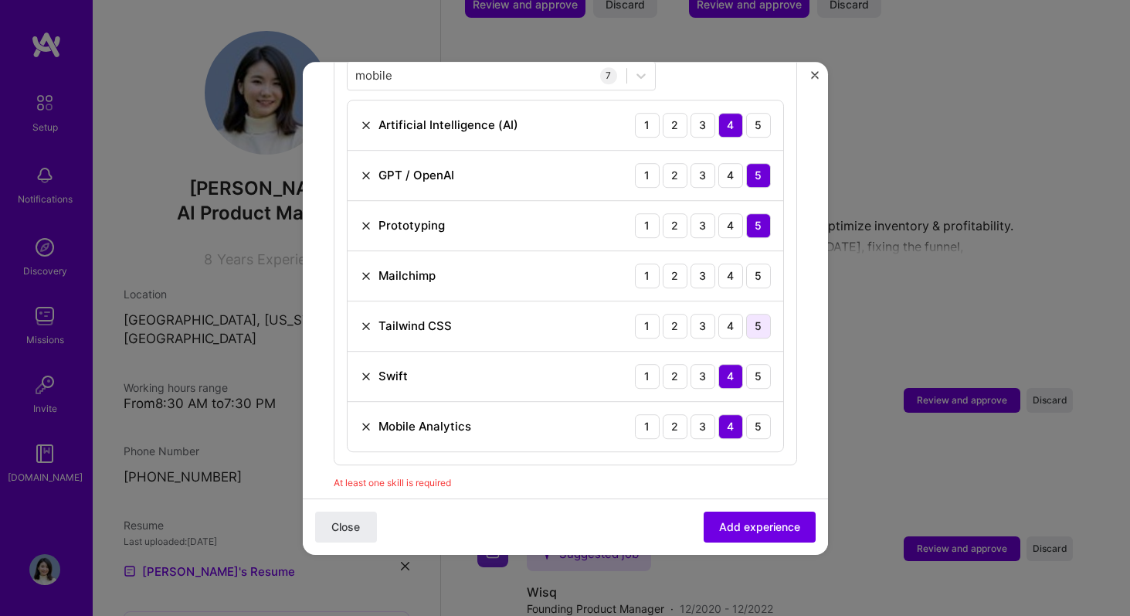
click at [762, 314] on div "5" at bounding box center [758, 326] width 25 height 25
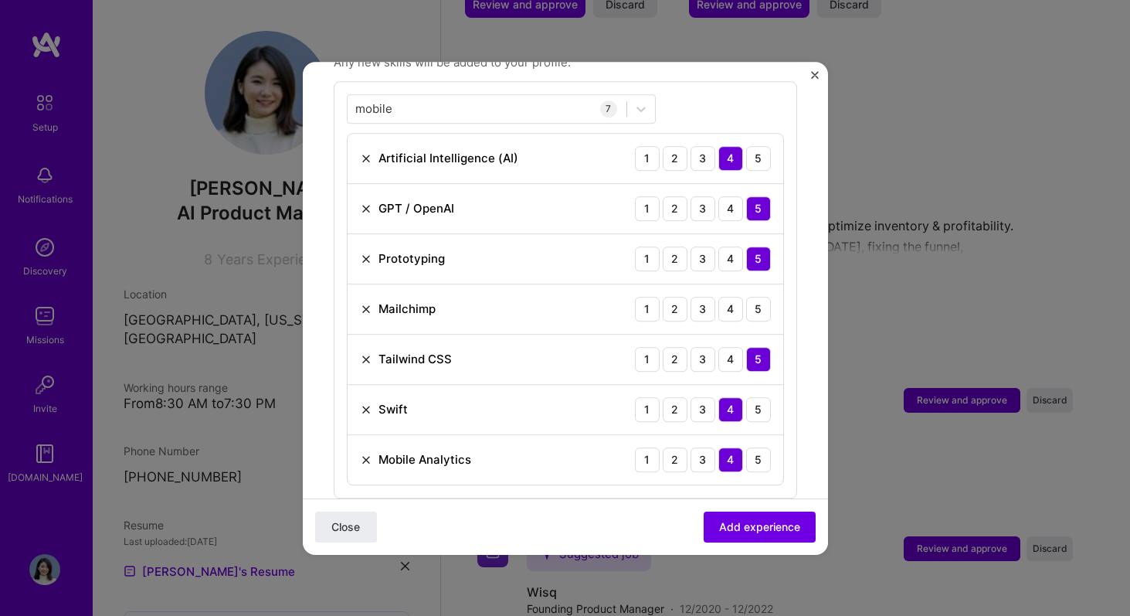
scroll to position [574, 0]
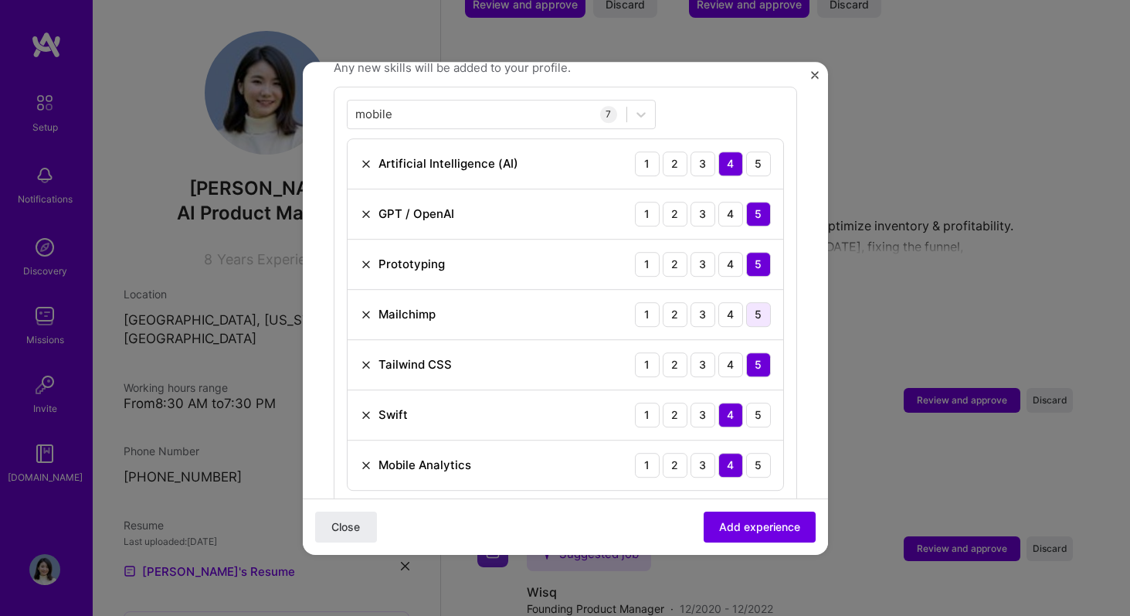
click at [760, 302] on div "5" at bounding box center [758, 314] width 25 height 25
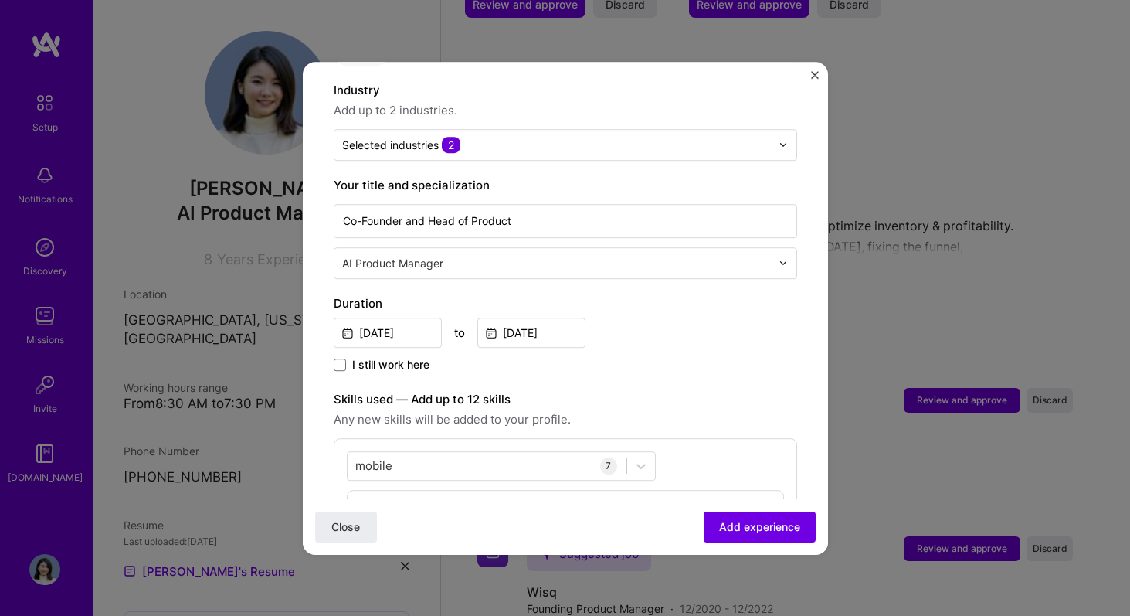
scroll to position [229, 0]
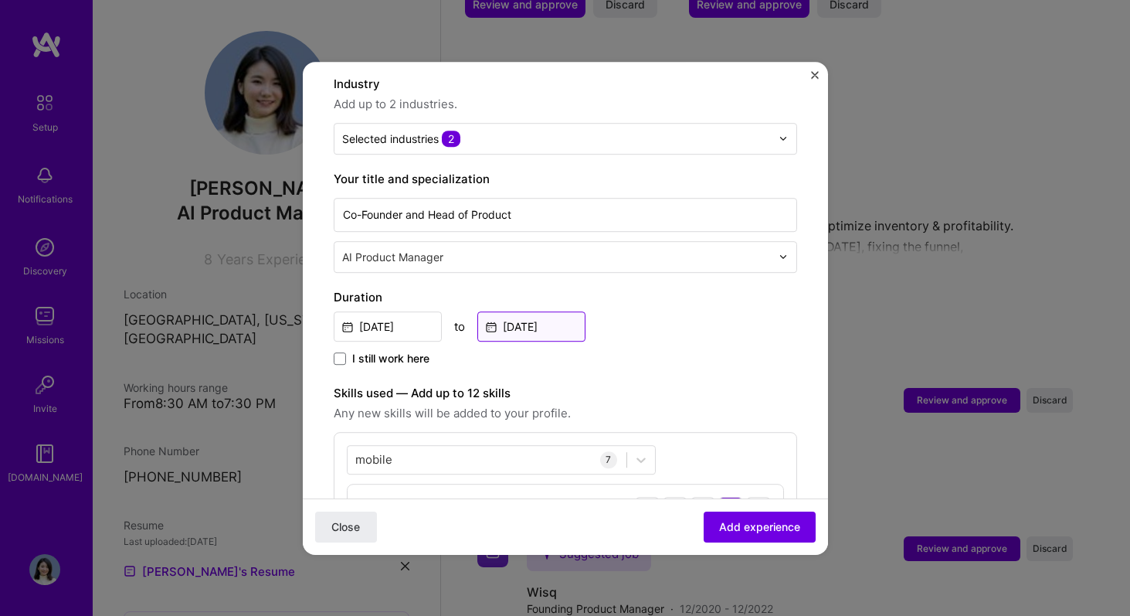
click at [577, 311] on input "[DATE]" at bounding box center [531, 326] width 108 height 30
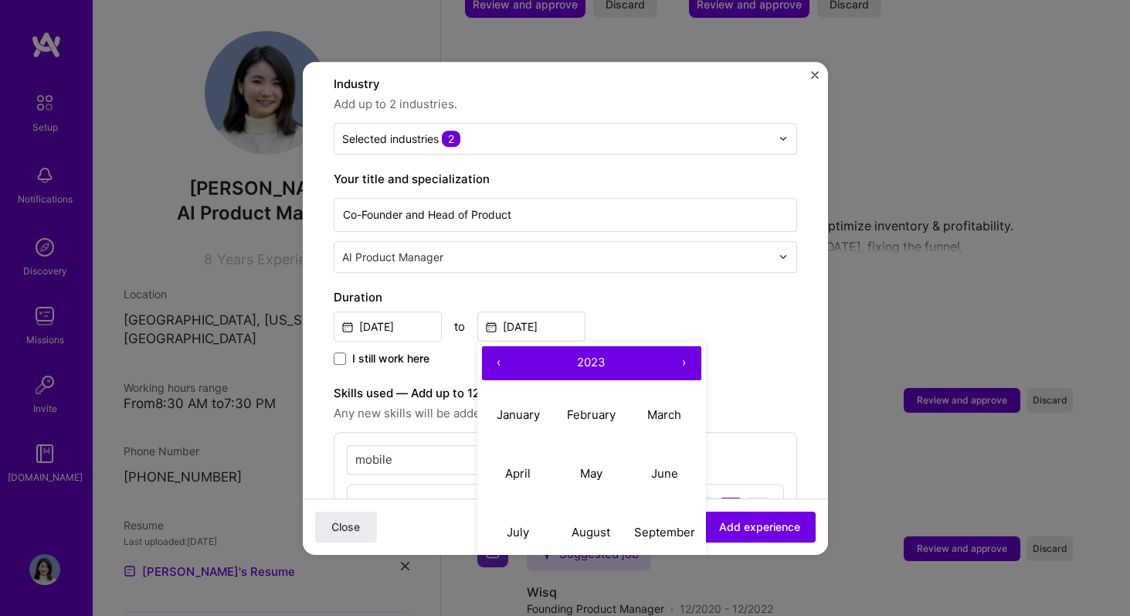
click at [687, 346] on button "›" at bounding box center [684, 363] width 34 height 34
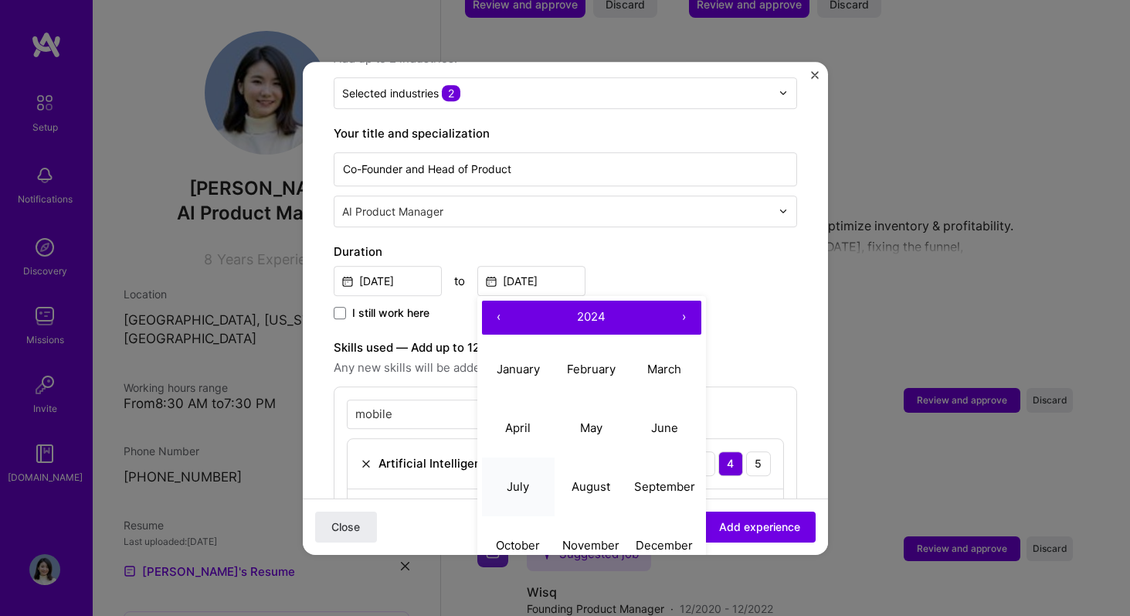
click at [531, 473] on button "July" at bounding box center [518, 486] width 73 height 59
type input "[DATE]"
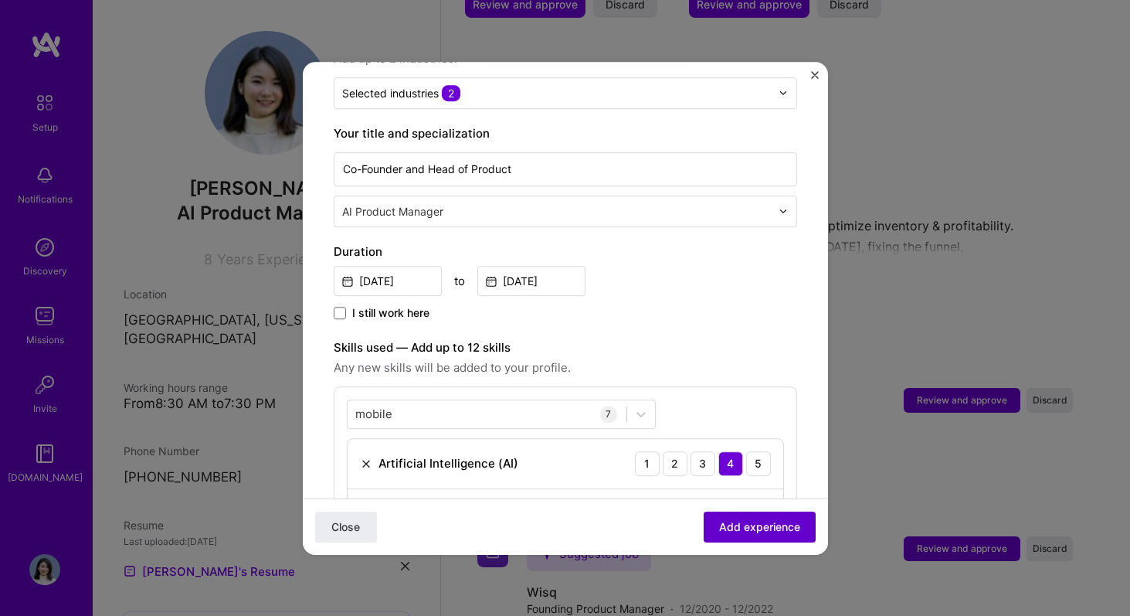
click at [774, 528] on span "Add experience" at bounding box center [759, 525] width 81 height 15
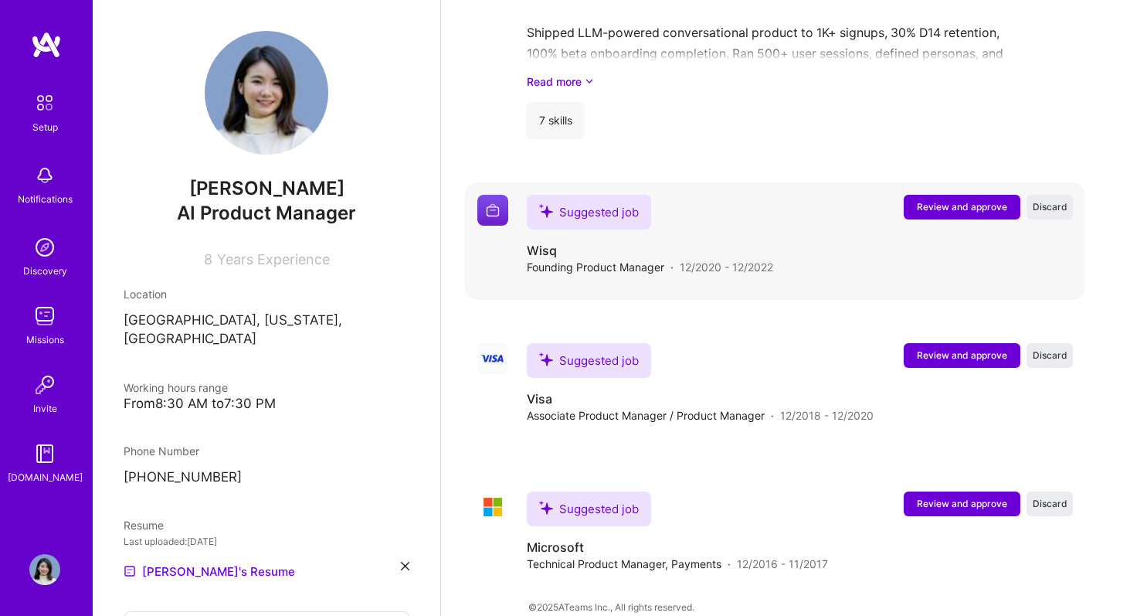
scroll to position [1791, 0]
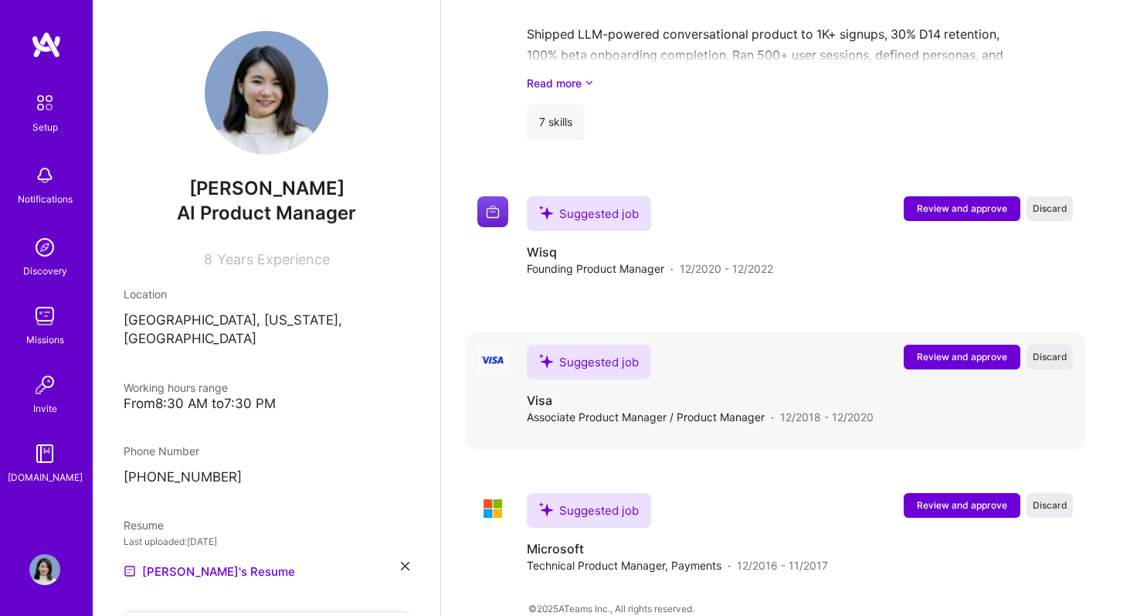
click at [932, 350] on span "Review and approve" at bounding box center [962, 356] width 90 height 13
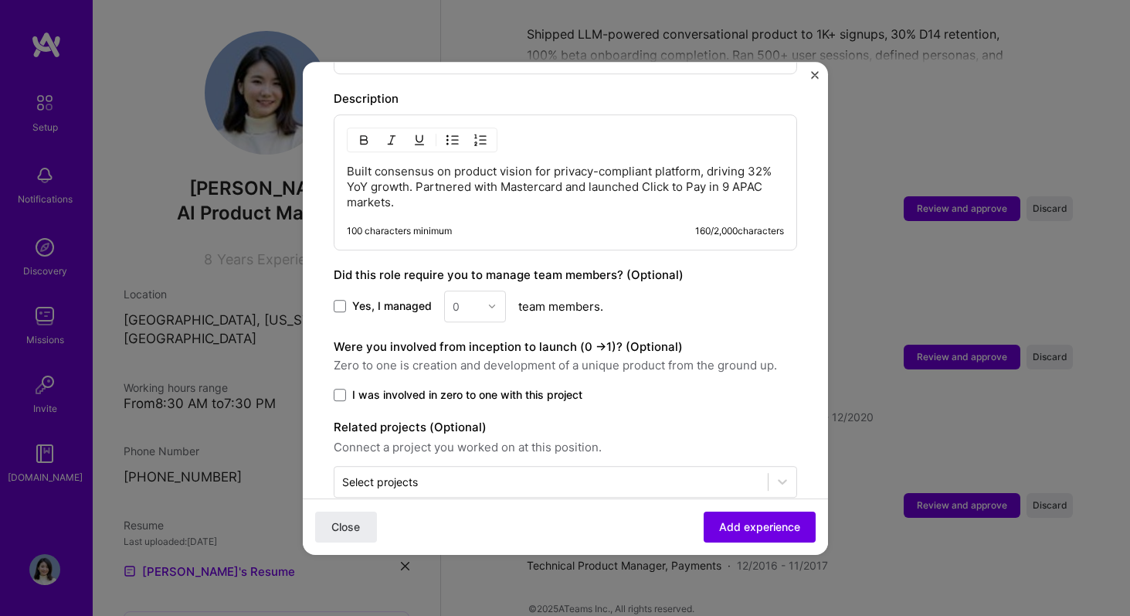
scroll to position [0, 0]
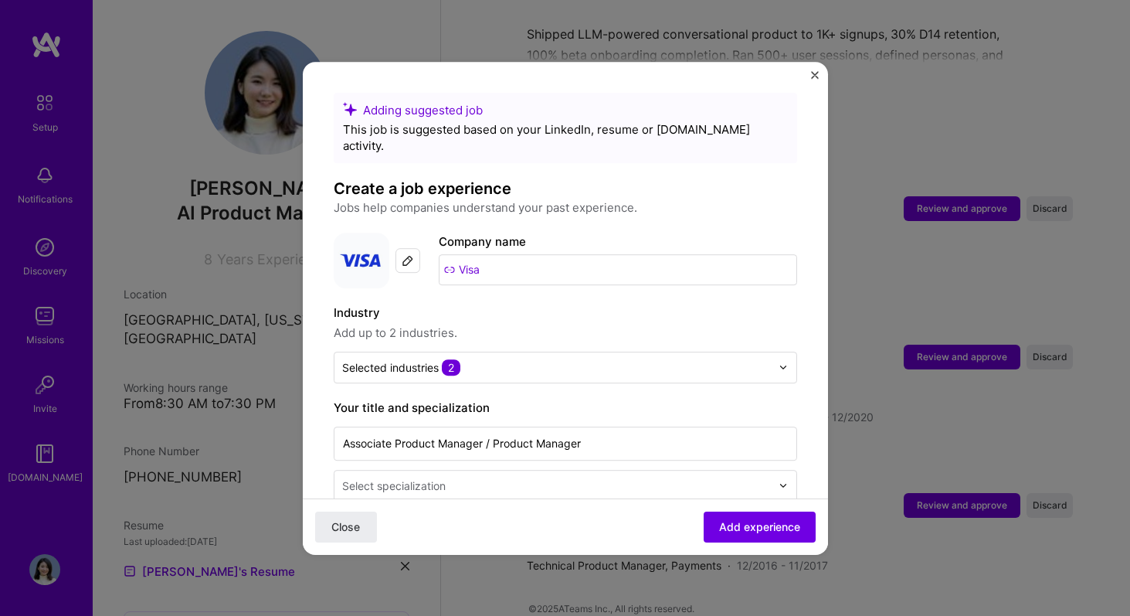
click at [810, 71] on div "Adding suggested job This job is suggested based on your LinkedIn, resume or [D…" at bounding box center [565, 308] width 525 height 493
click at [813, 74] on img "Close" at bounding box center [815, 75] width 8 height 8
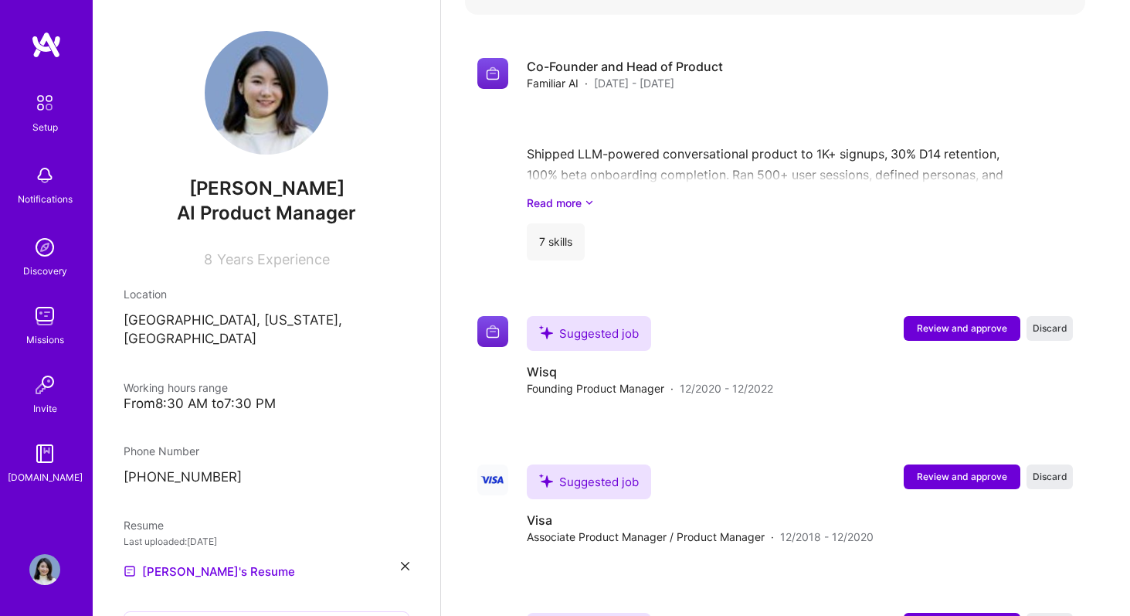
scroll to position [1709, 0]
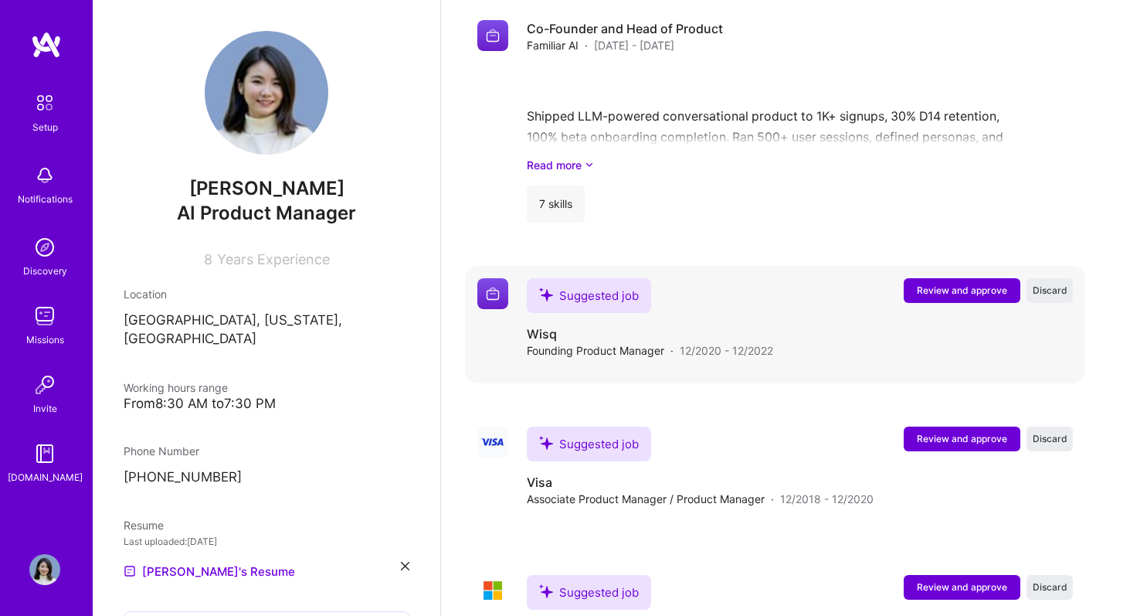
click at [946, 284] on span "Review and approve" at bounding box center [962, 290] width 90 height 13
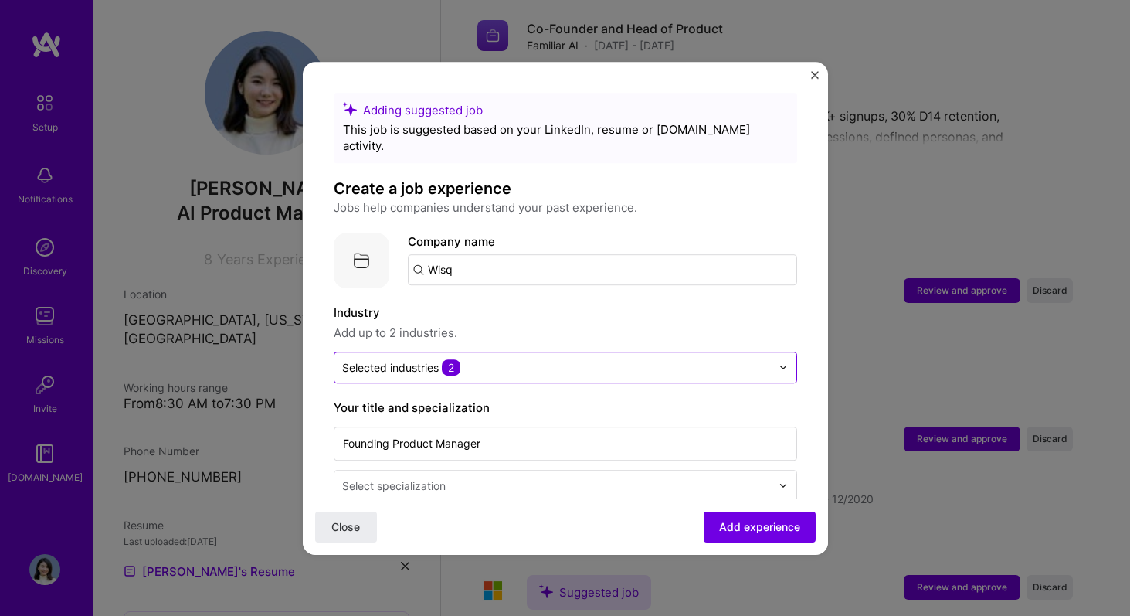
click at [536, 358] on div at bounding box center [556, 367] width 429 height 19
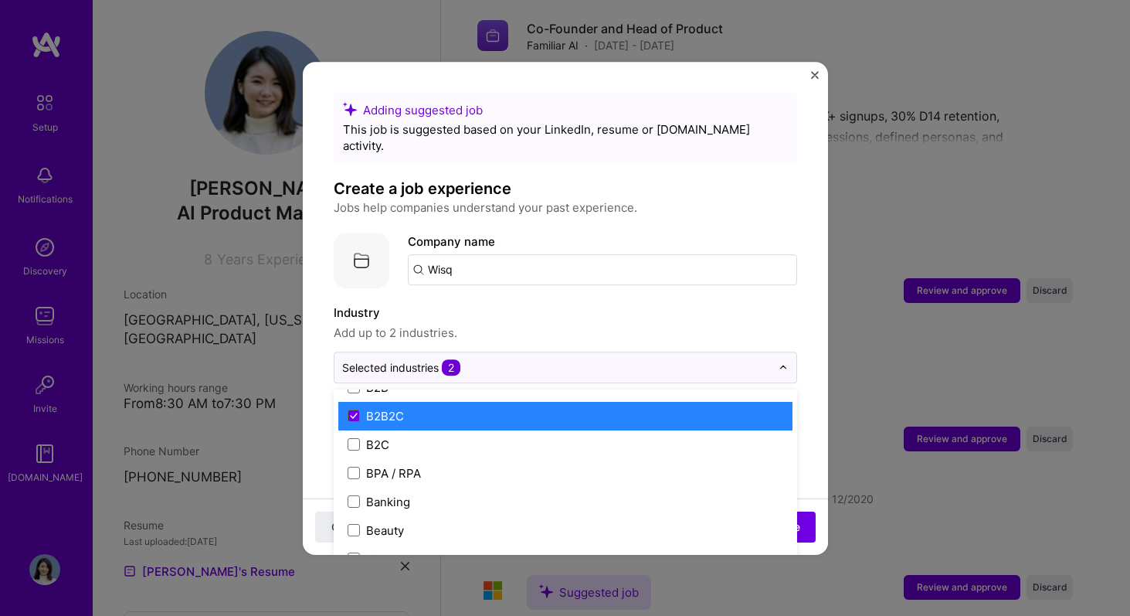
scroll to position [382, 0]
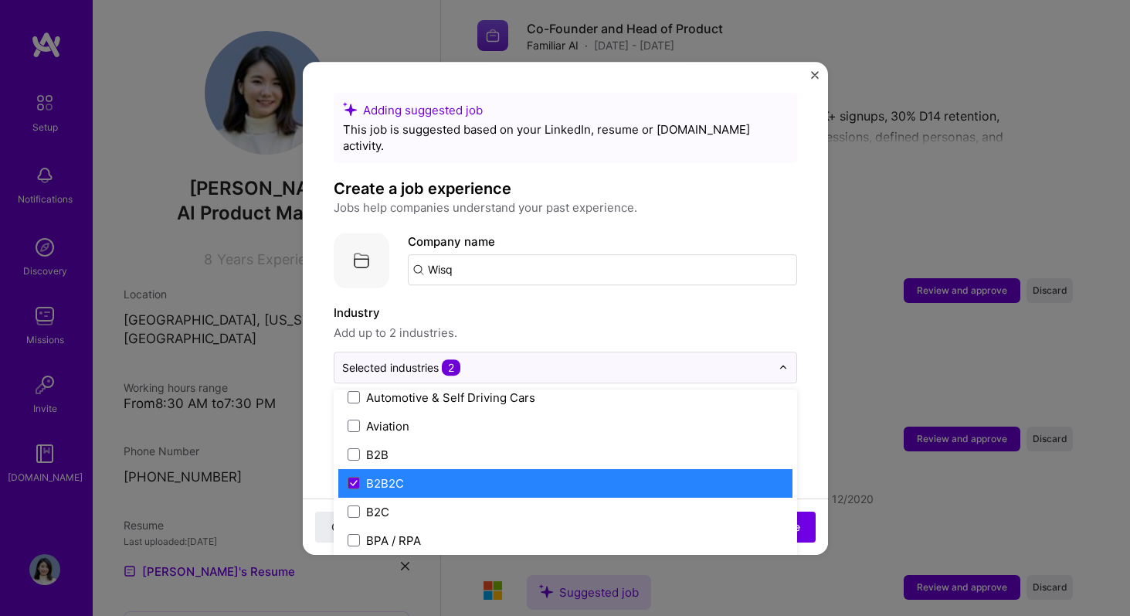
click at [514, 475] on label "B2B2C" at bounding box center [566, 483] width 436 height 16
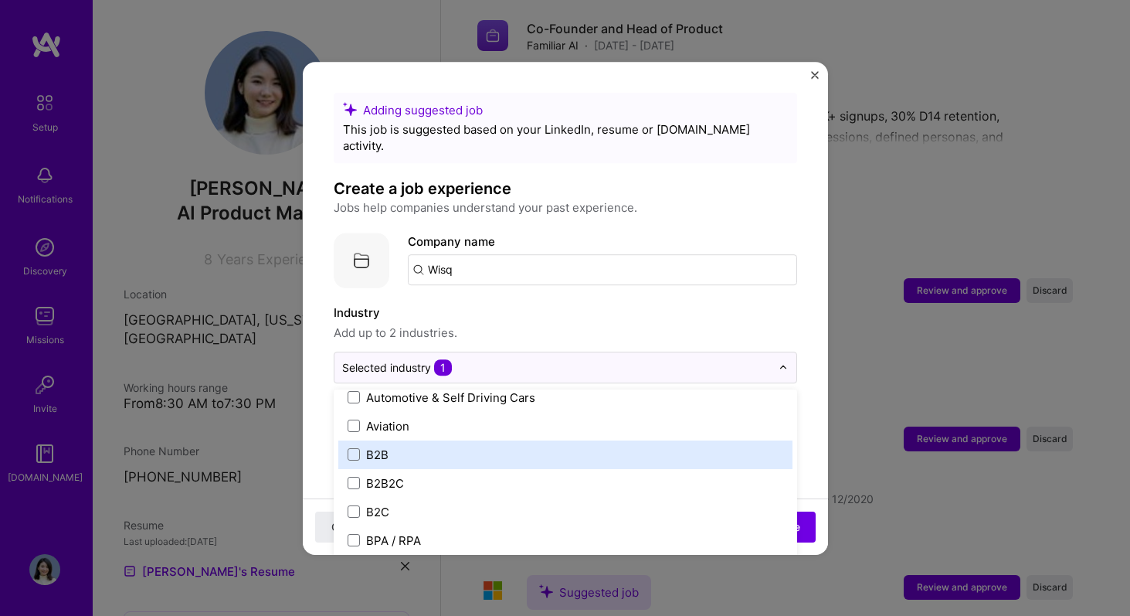
click at [506, 447] on label "B2B" at bounding box center [566, 455] width 436 height 16
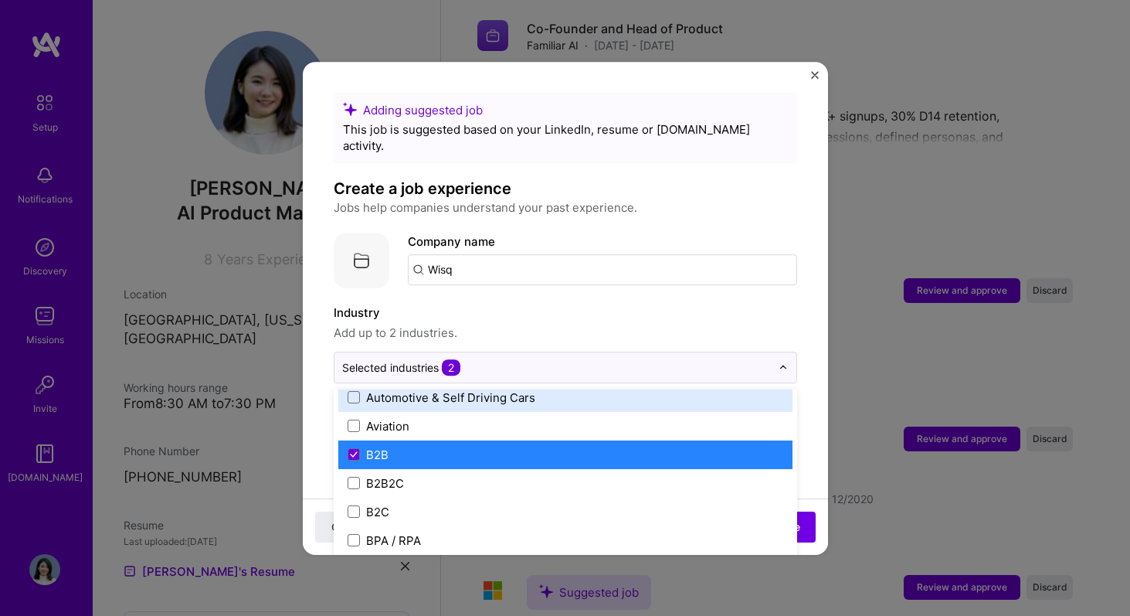
click at [555, 304] on label "Industry" at bounding box center [566, 313] width 464 height 19
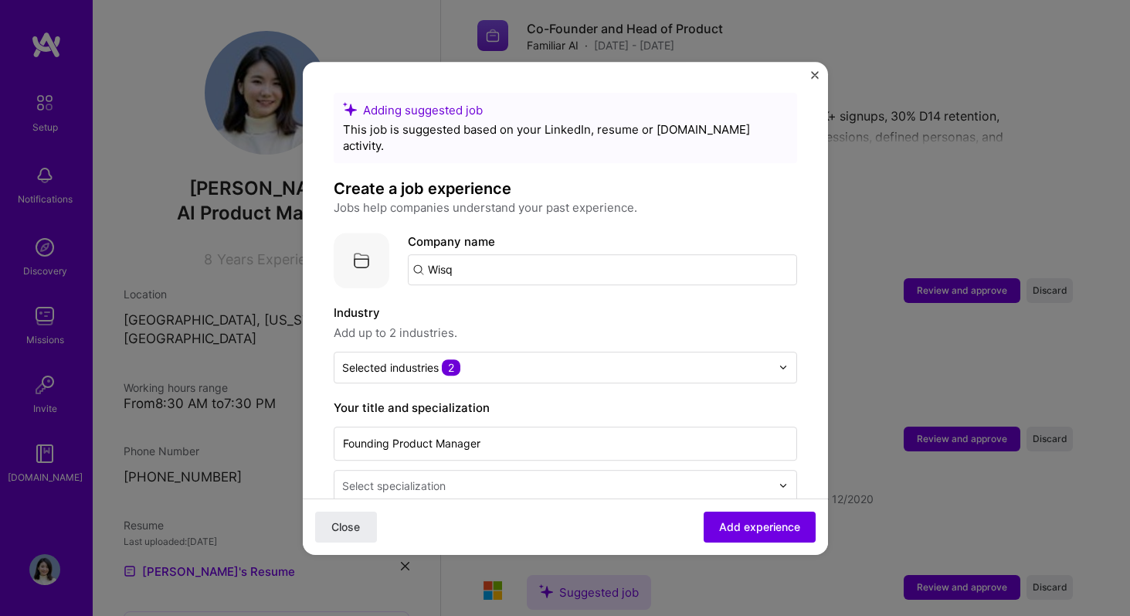
click at [551, 262] on input "Wisq" at bounding box center [602, 269] width 389 height 31
type input "Wisq"
click at [536, 294] on div "Add company Wisq" at bounding box center [524, 312] width 232 height 39
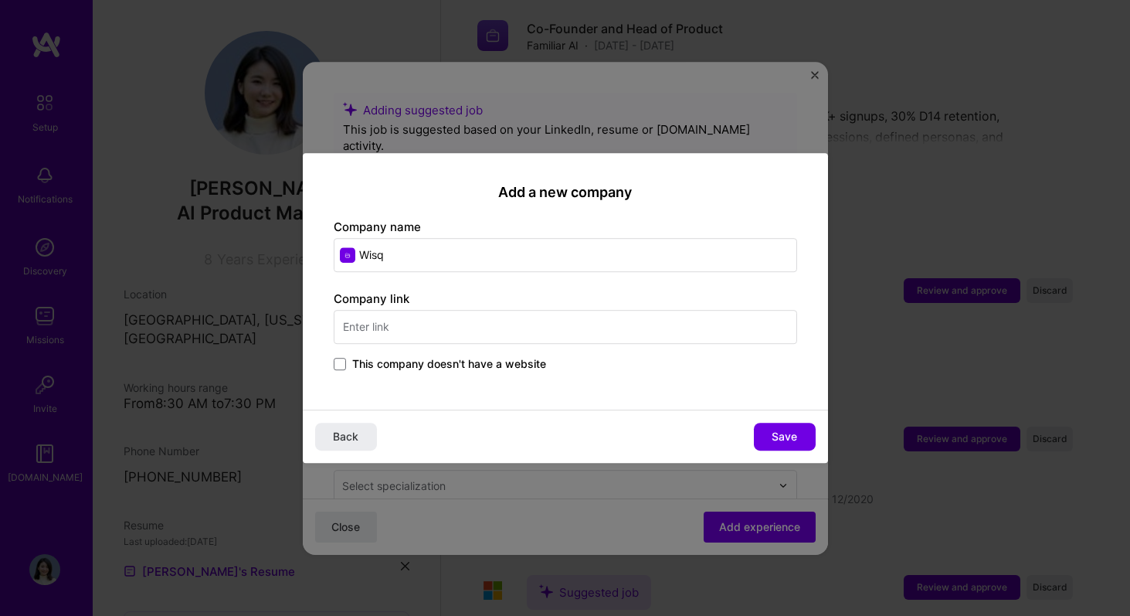
click at [515, 331] on input "text" at bounding box center [566, 327] width 464 height 34
type input "[DOMAIN_NAME]"
click at [790, 437] on span "Save" at bounding box center [784, 436] width 25 height 15
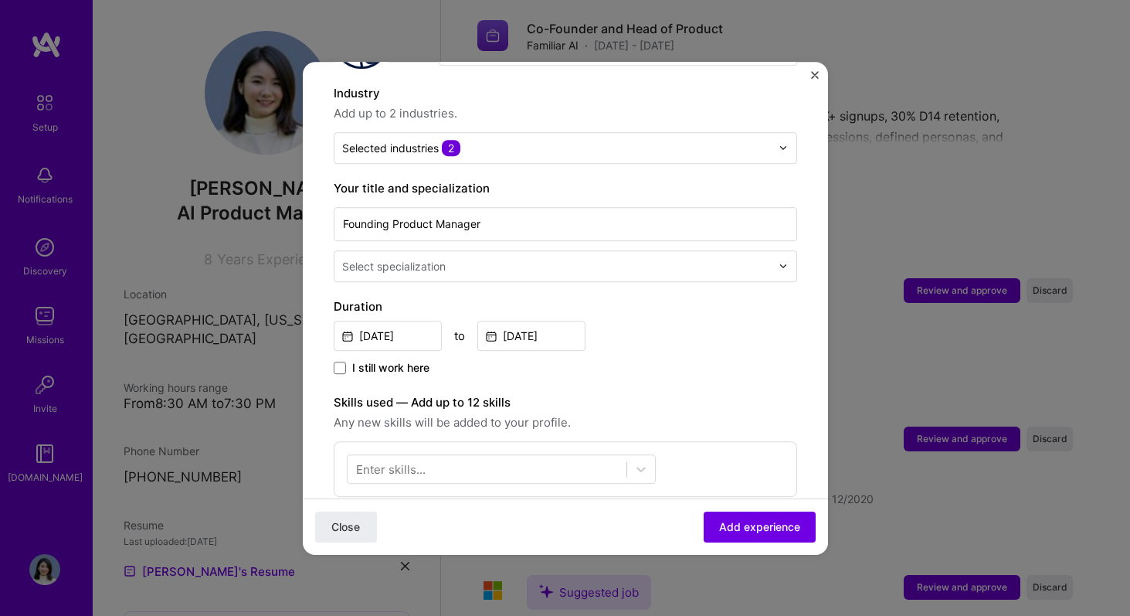
scroll to position [221, 0]
click at [561, 256] on div at bounding box center [558, 264] width 432 height 19
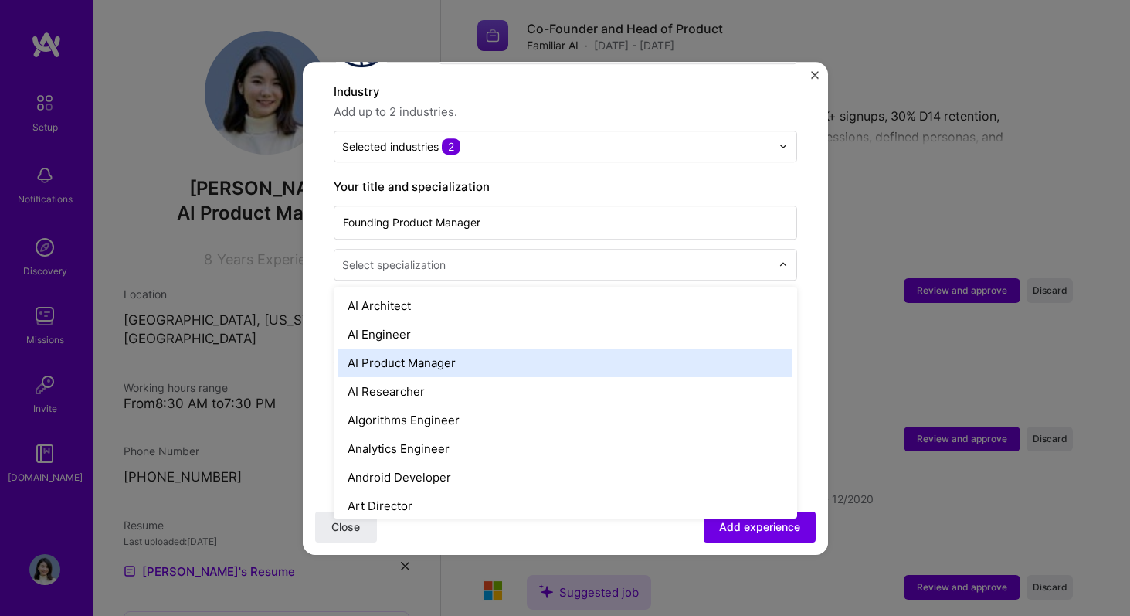
click at [537, 349] on div "AI Product Manager" at bounding box center [565, 362] width 454 height 29
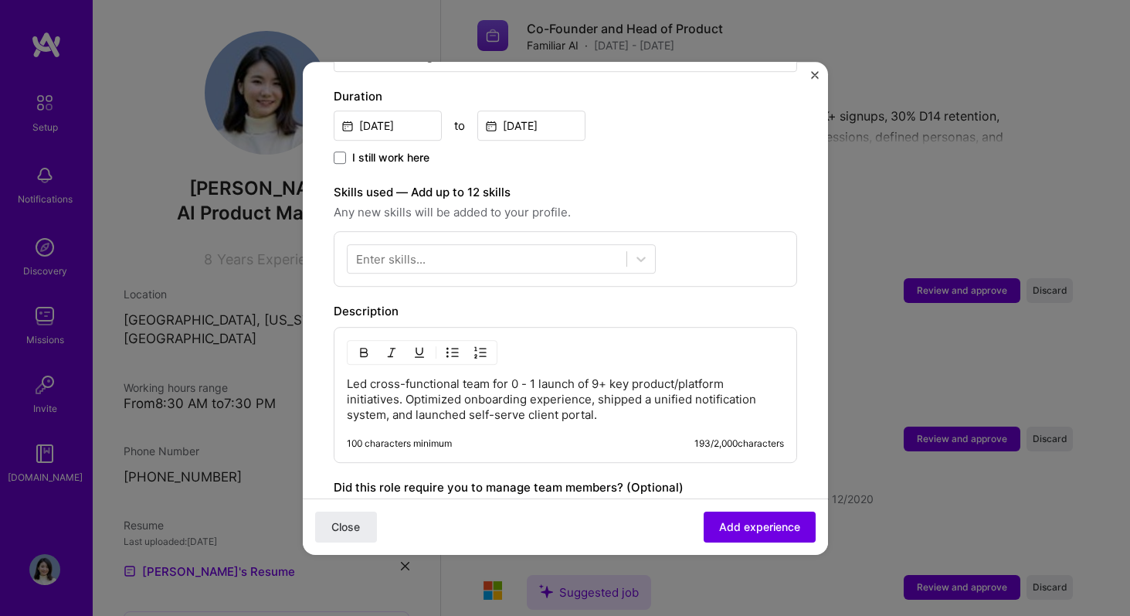
scroll to position [432, 0]
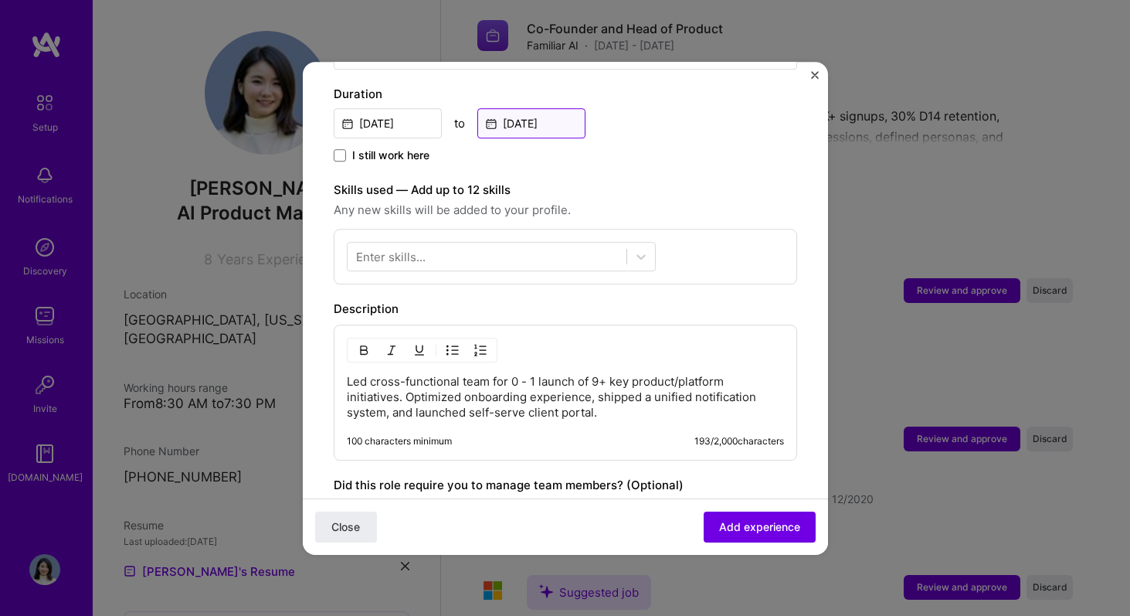
click at [572, 108] on input "[DATE]" at bounding box center [531, 123] width 108 height 30
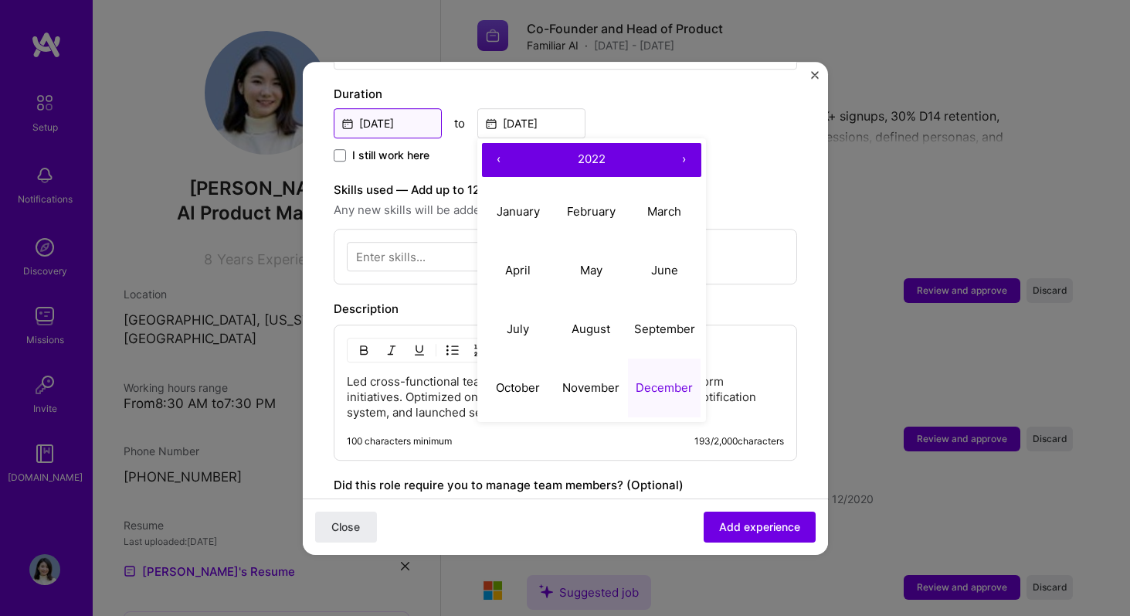
click at [421, 108] on input "[DATE]" at bounding box center [388, 123] width 108 height 30
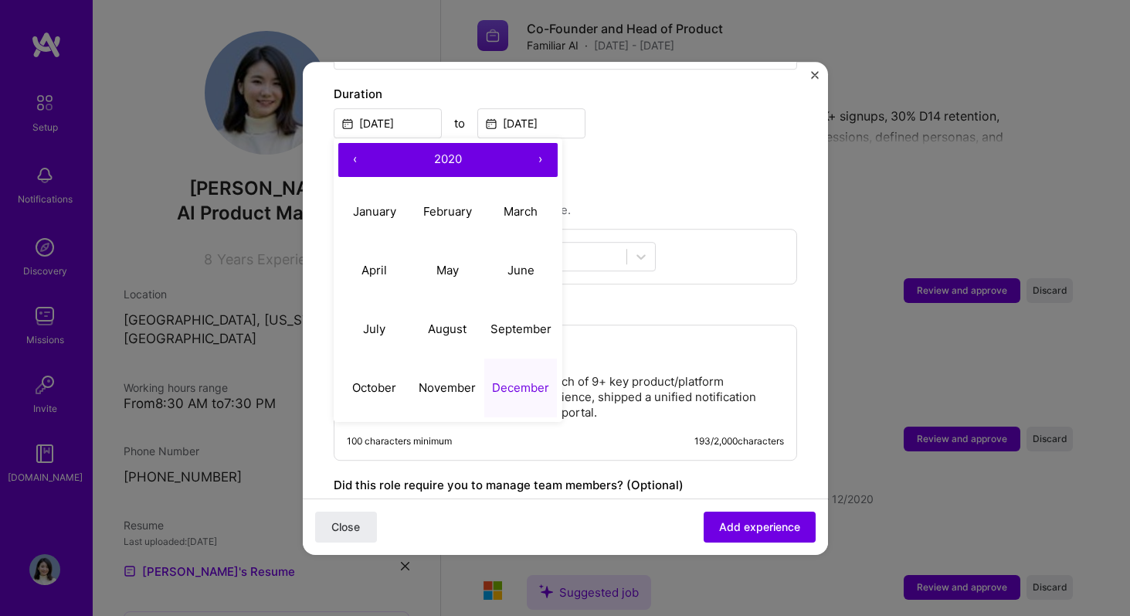
click at [546, 148] on button "›" at bounding box center [541, 160] width 34 height 34
click at [367, 380] on abbr "October" at bounding box center [374, 387] width 44 height 15
type input "[DATE]"
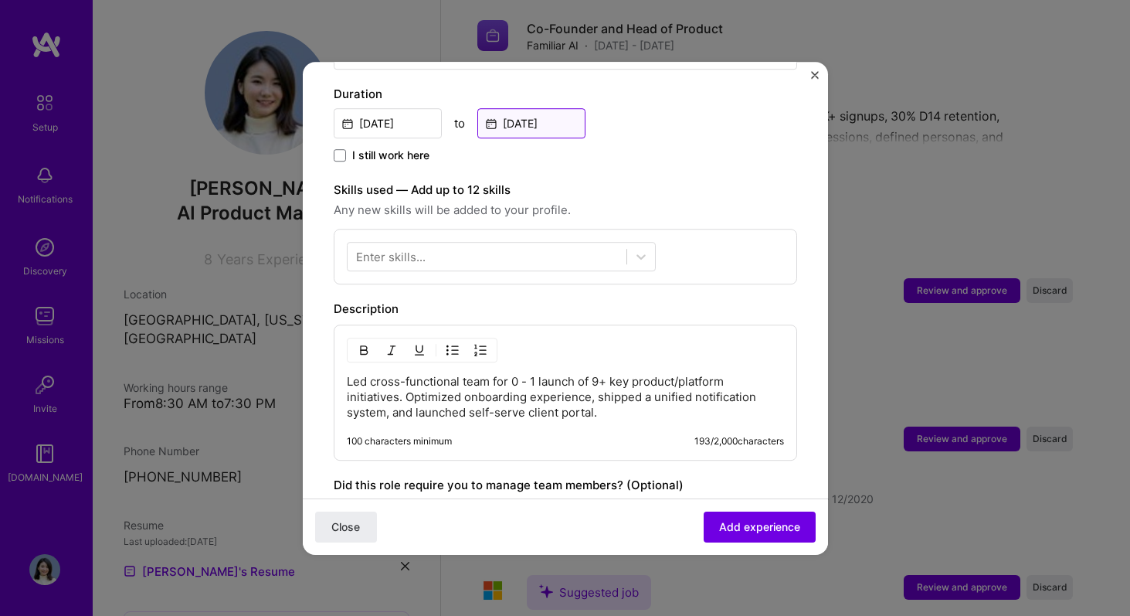
click at [555, 112] on input "[DATE]" at bounding box center [531, 123] width 108 height 30
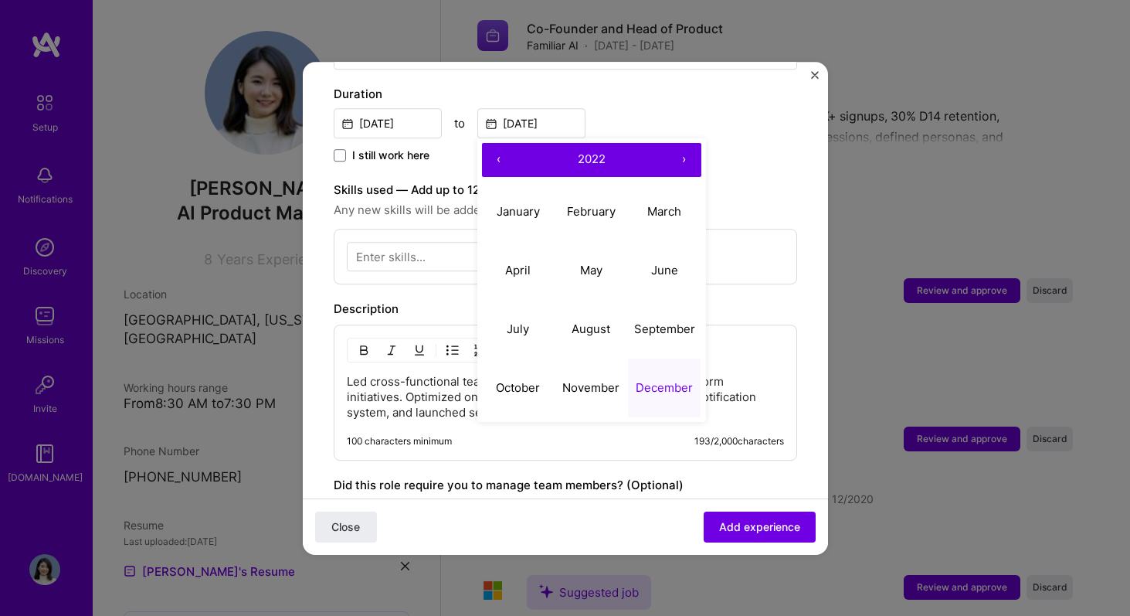
click at [679, 143] on button "›" at bounding box center [684, 160] width 34 height 34
click at [516, 385] on button "October" at bounding box center [518, 387] width 73 height 59
type input "[DATE]"
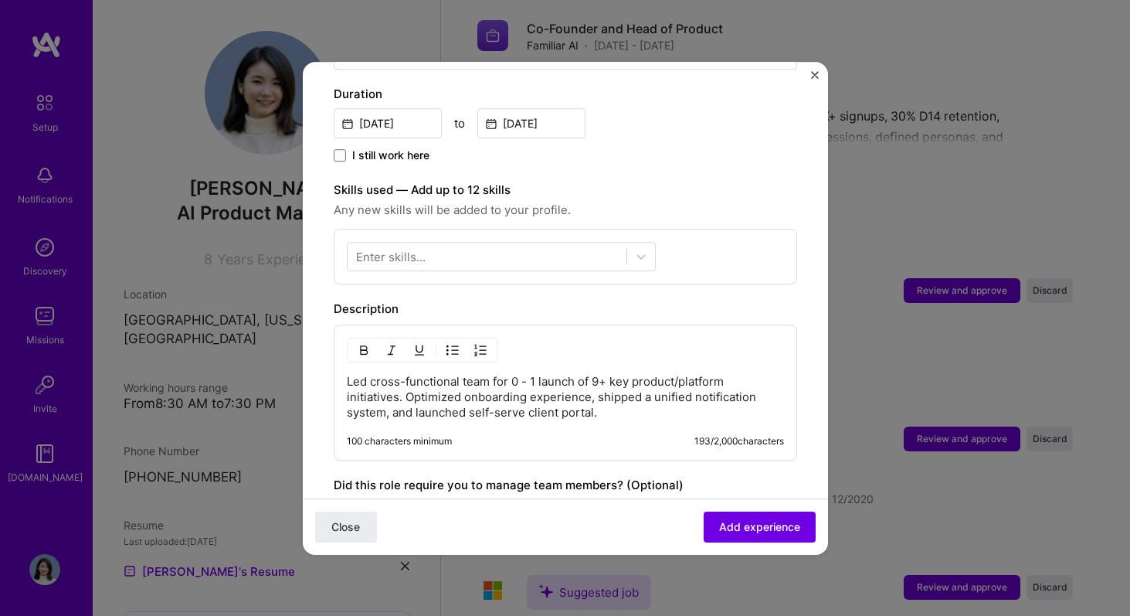
scroll to position [439, 0]
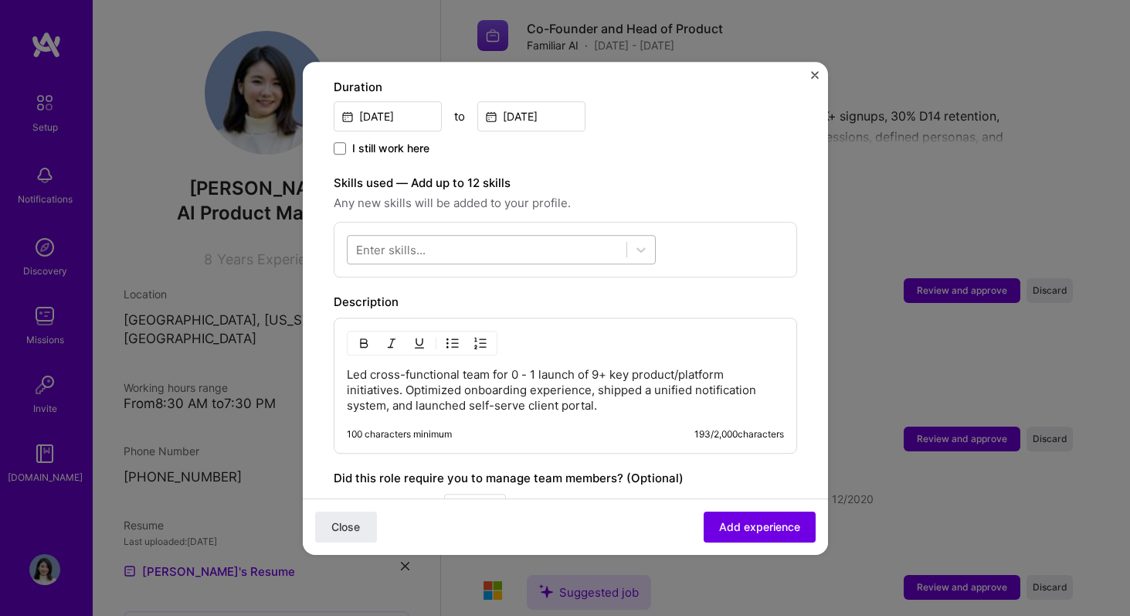
click at [511, 236] on div at bounding box center [487, 248] width 279 height 25
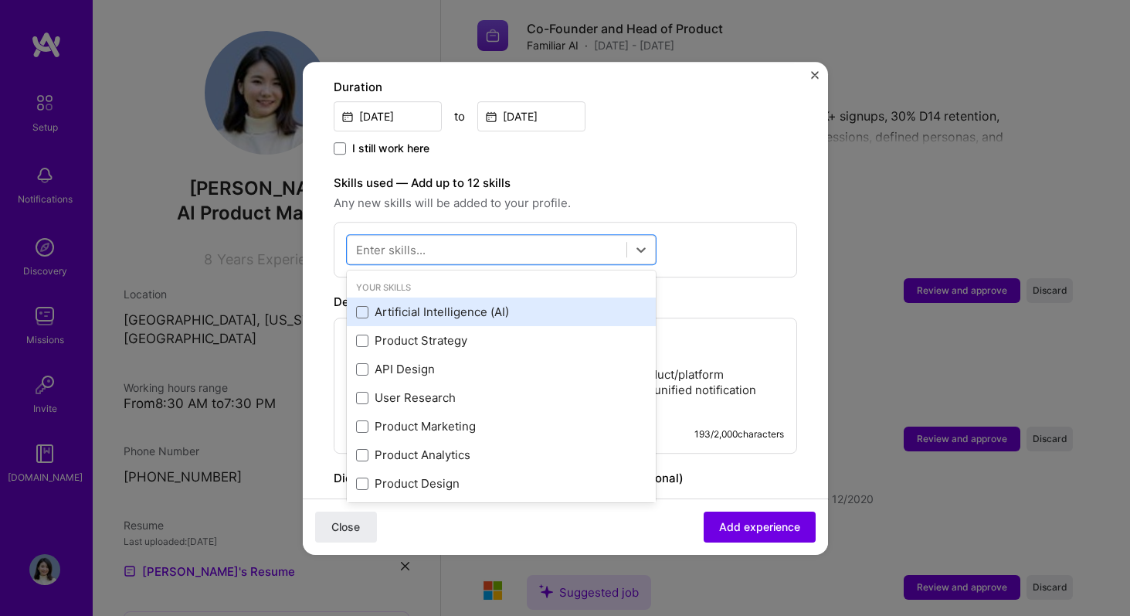
click at [508, 304] on div "Artificial Intelligence (AI)" at bounding box center [501, 312] width 309 height 29
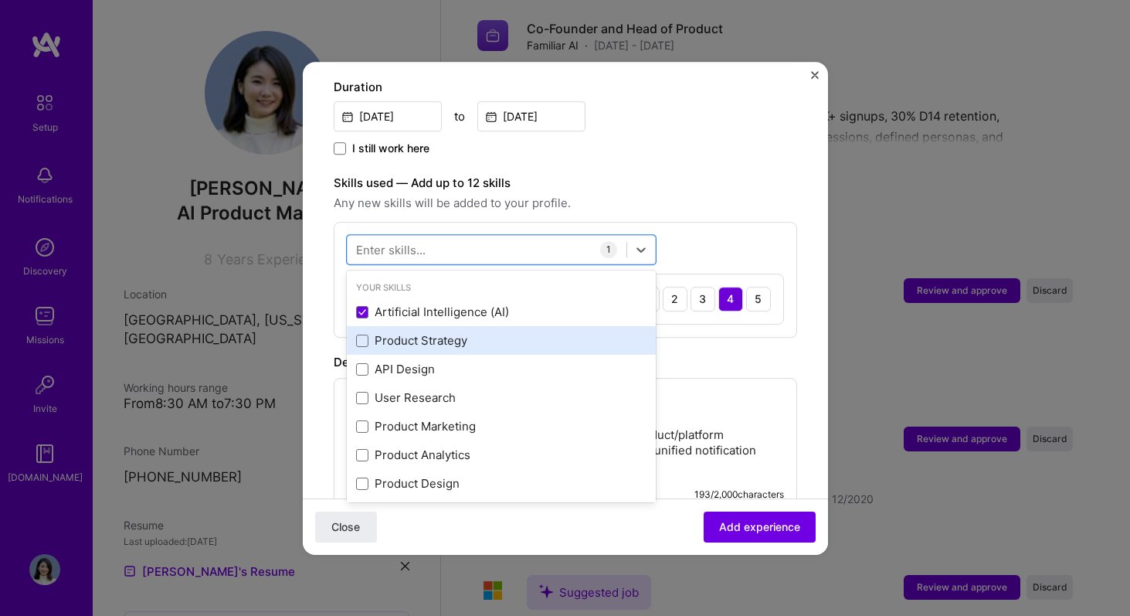
click at [498, 333] on div "Product Strategy" at bounding box center [501, 341] width 290 height 16
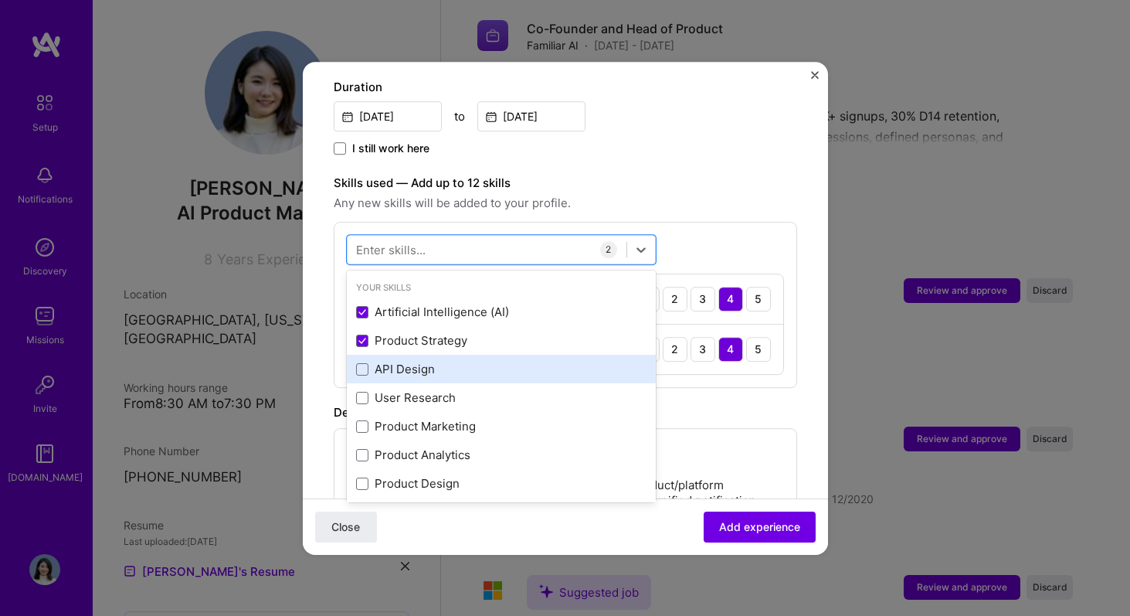
click at [501, 362] on div "API Design" at bounding box center [501, 370] width 290 height 16
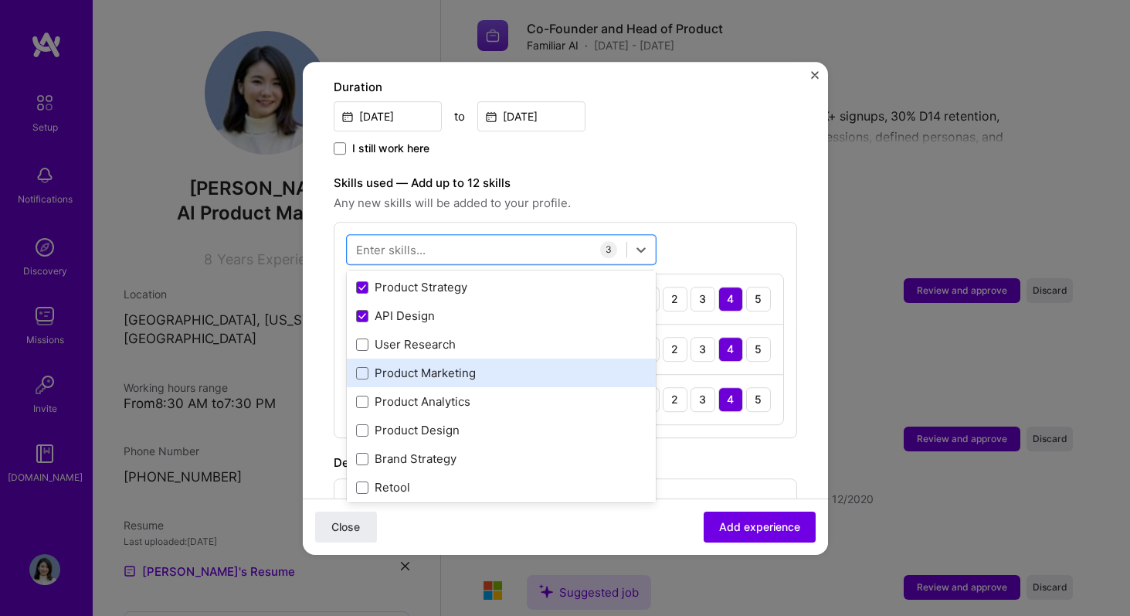
scroll to position [59, 0]
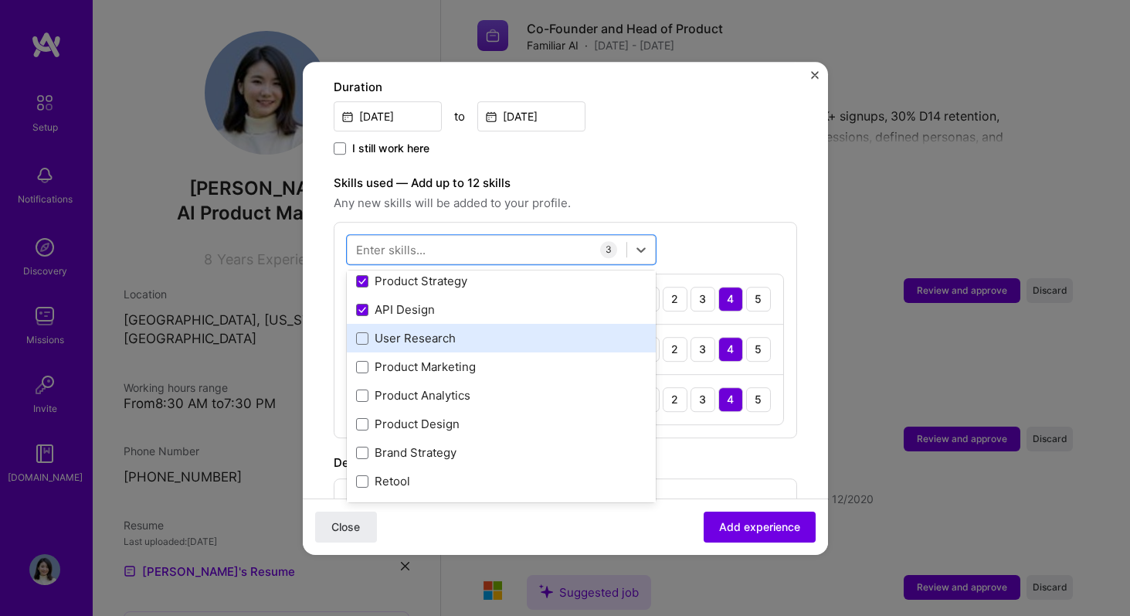
click at [489, 331] on div "User Research" at bounding box center [501, 339] width 290 height 16
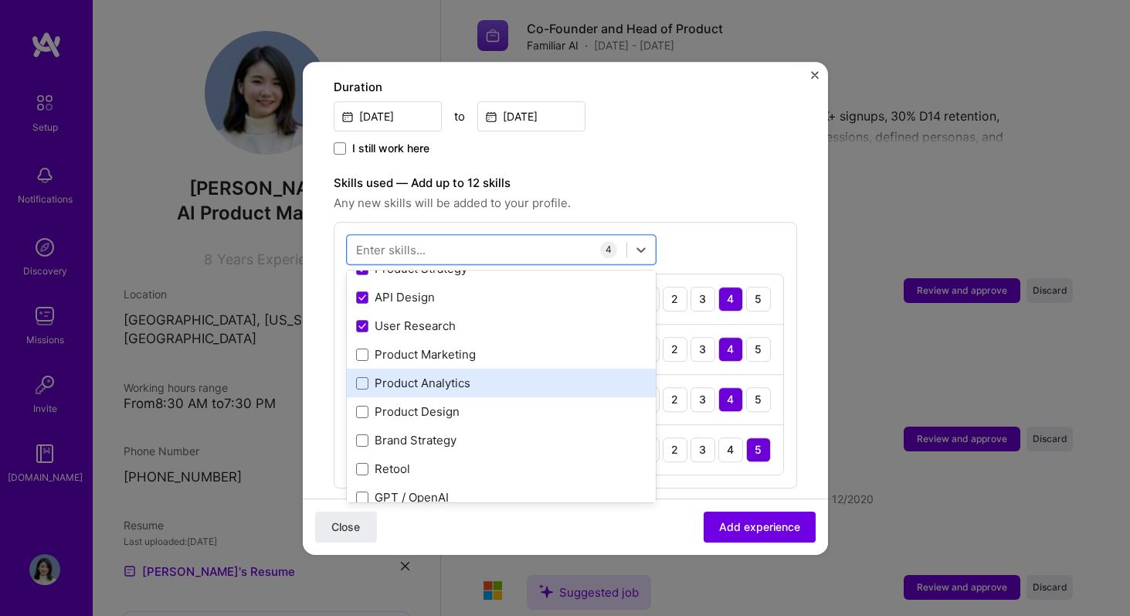
click at [484, 375] on div "Product Analytics" at bounding box center [501, 383] width 290 height 16
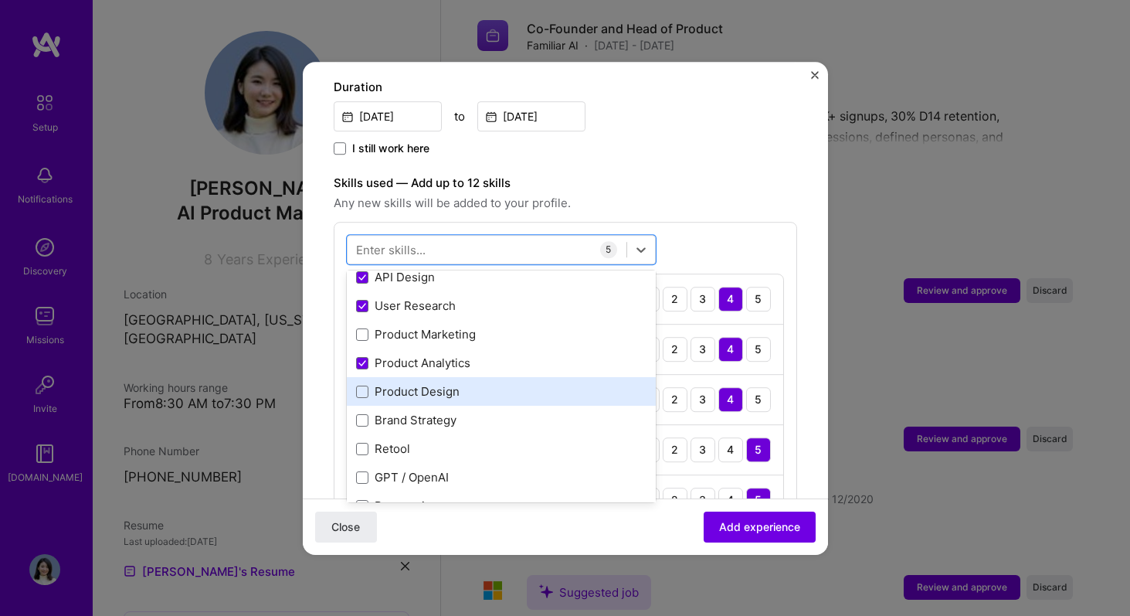
click at [467, 384] on div "Product Design" at bounding box center [501, 392] width 290 height 16
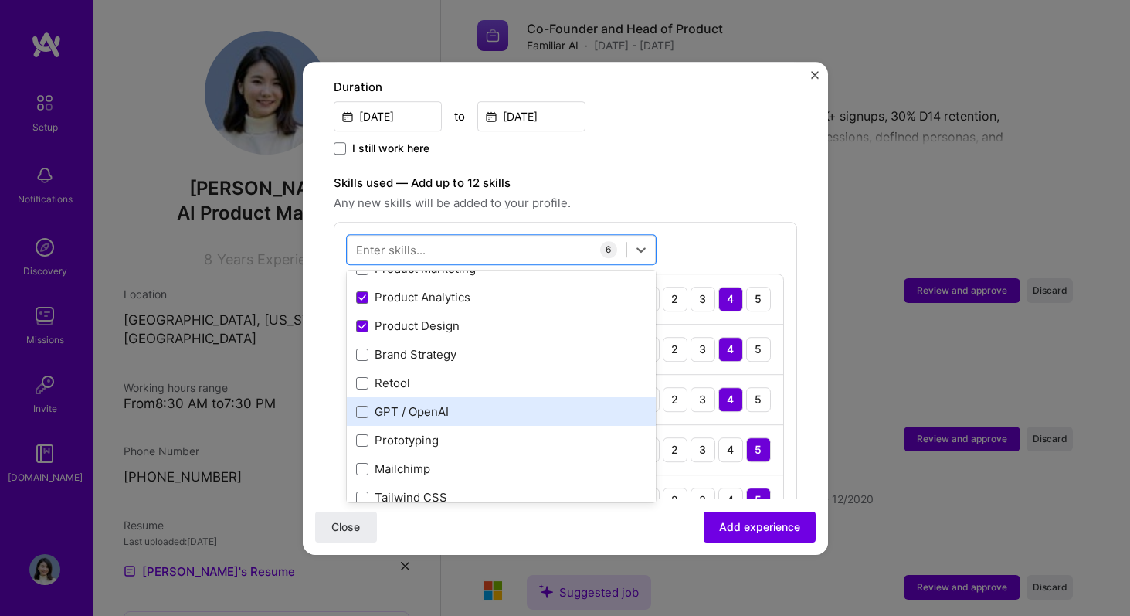
click at [464, 404] on div "GPT / OpenAI" at bounding box center [501, 412] width 290 height 16
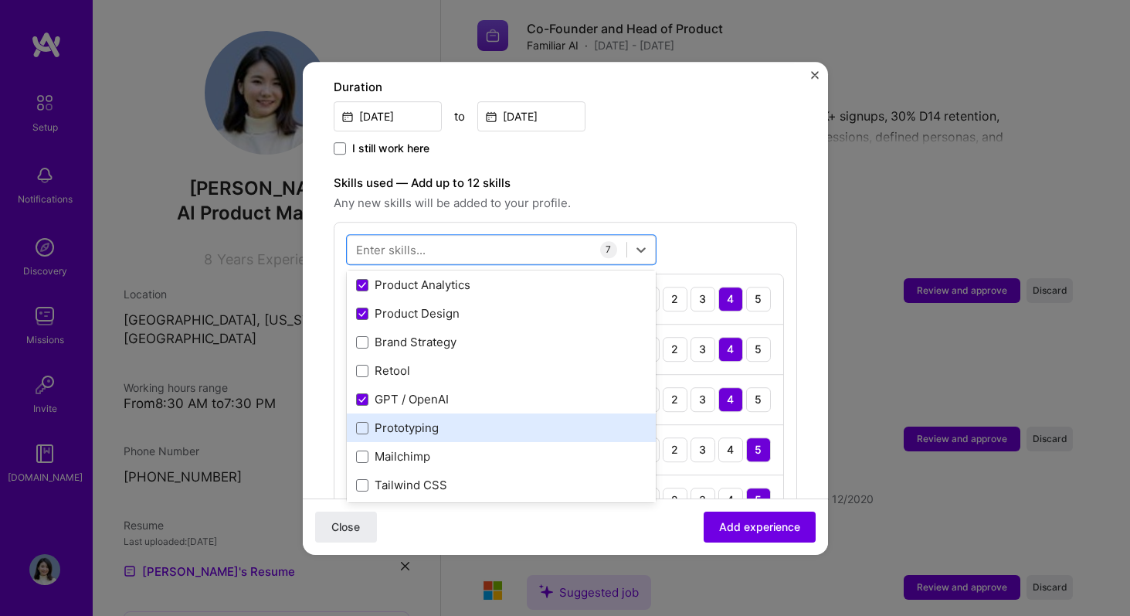
click at [456, 420] on div "Prototyping" at bounding box center [501, 428] width 290 height 16
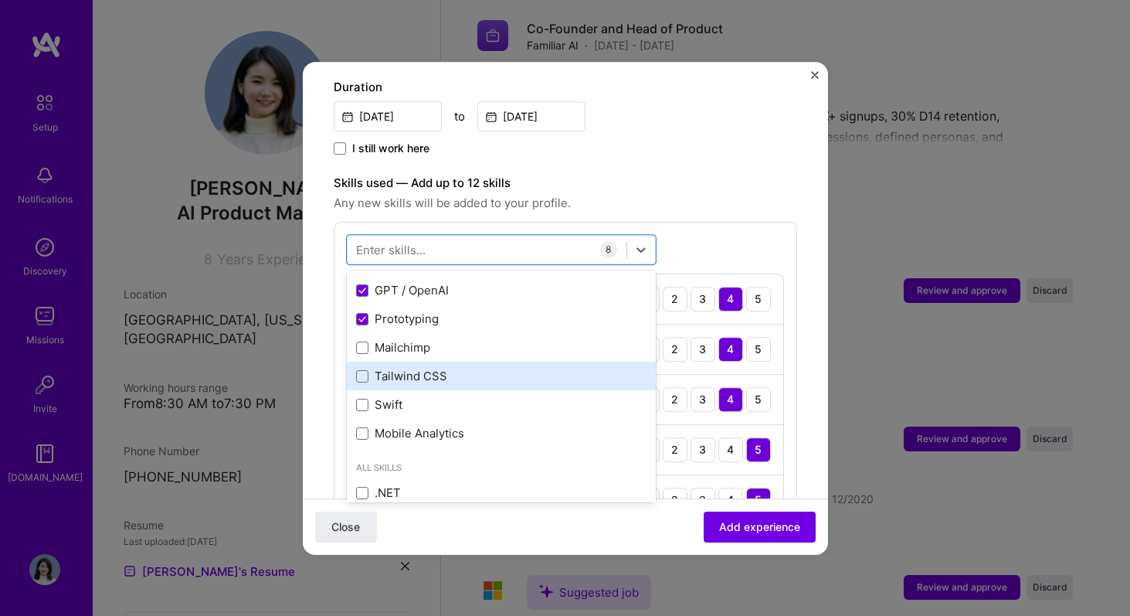
scroll to position [301, 0]
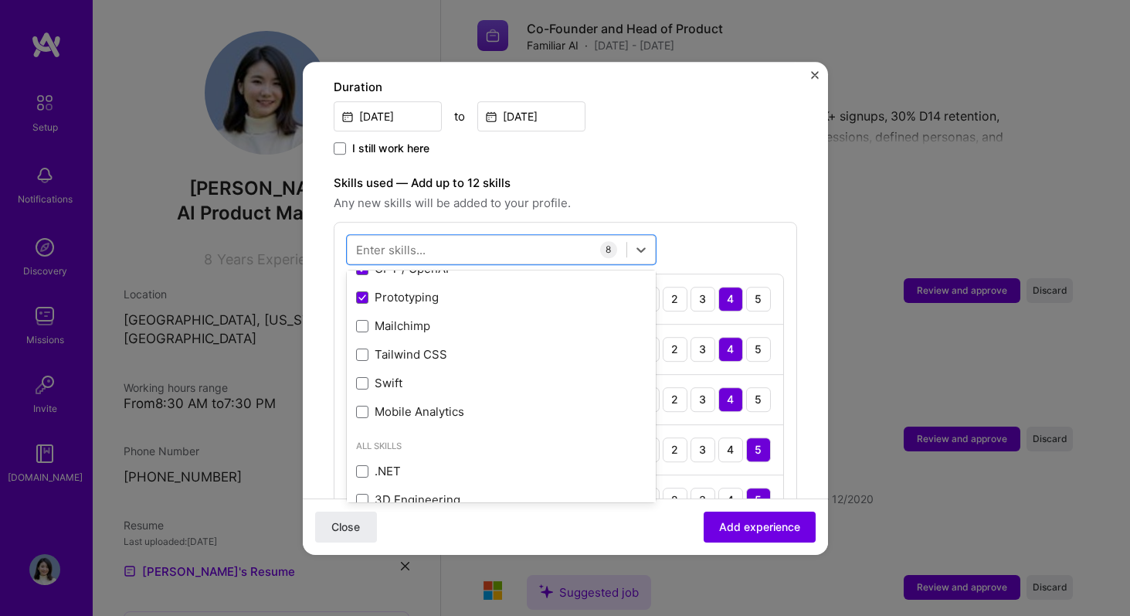
click at [693, 222] on div "option Prototyping, selected. option Prototyping selected, 0 of 2. 378 results …" at bounding box center [566, 455] width 464 height 467
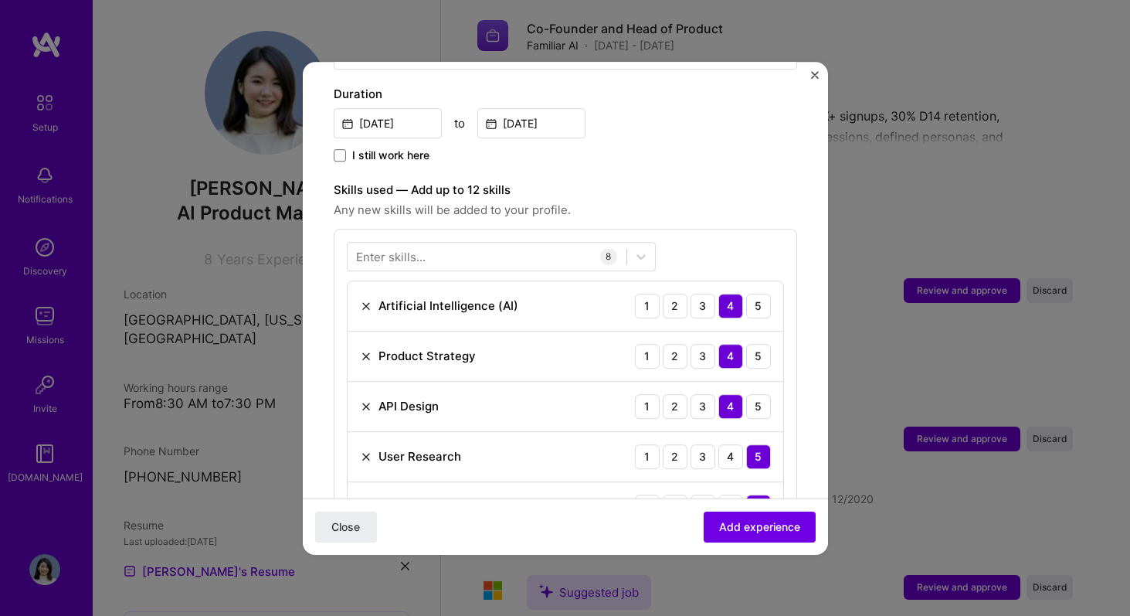
scroll to position [379, 0]
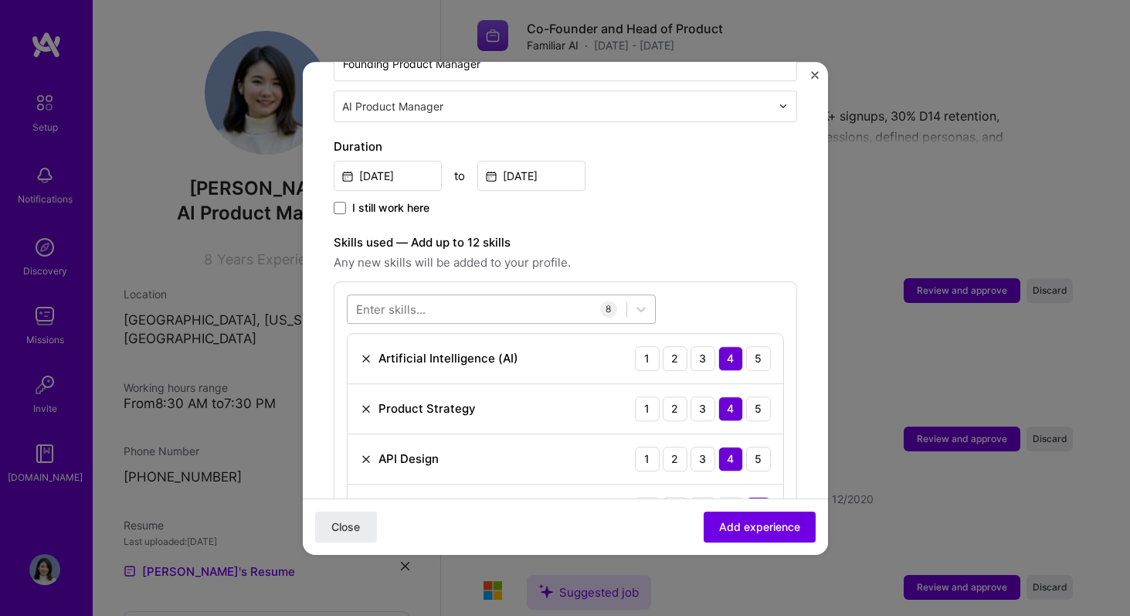
click at [529, 297] on div at bounding box center [487, 308] width 279 height 25
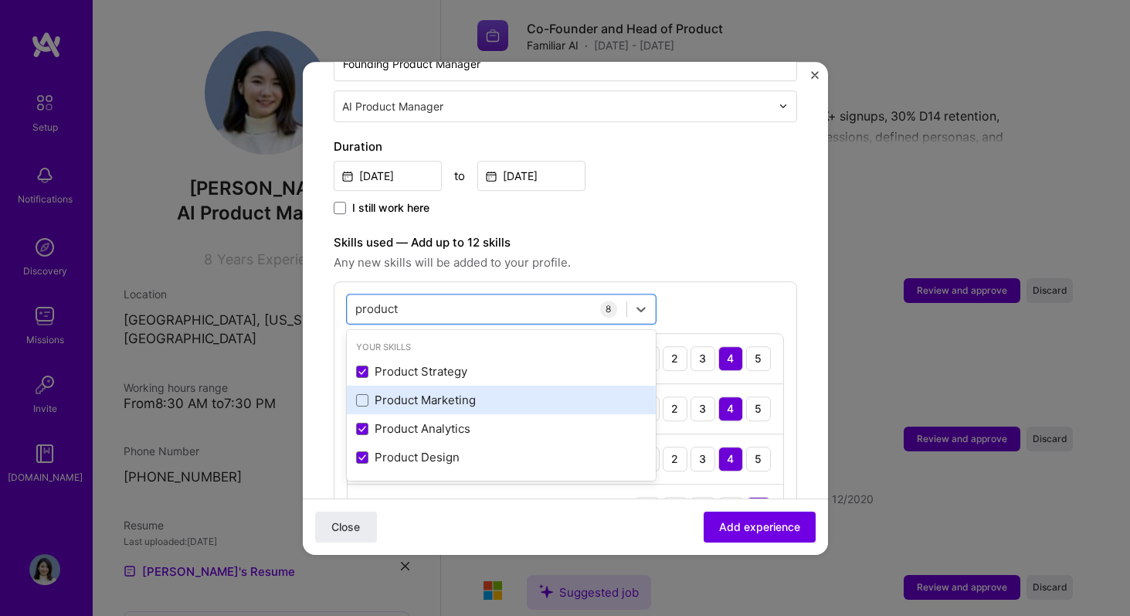
click at [497, 392] on div "Product Marketing" at bounding box center [501, 400] width 290 height 16
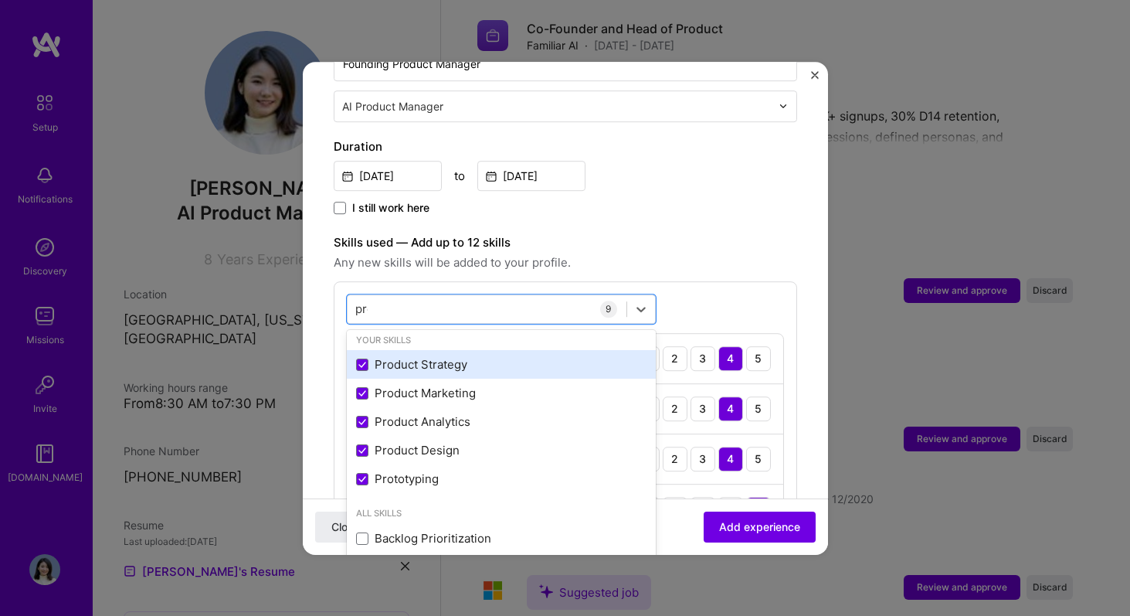
scroll to position [0, 0]
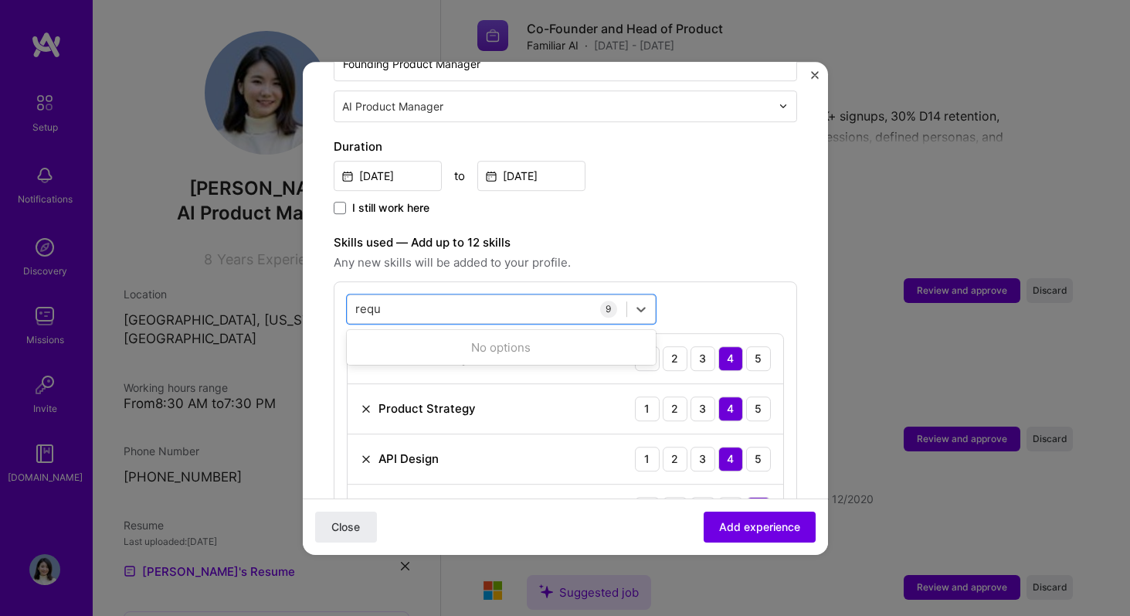
type input "require"
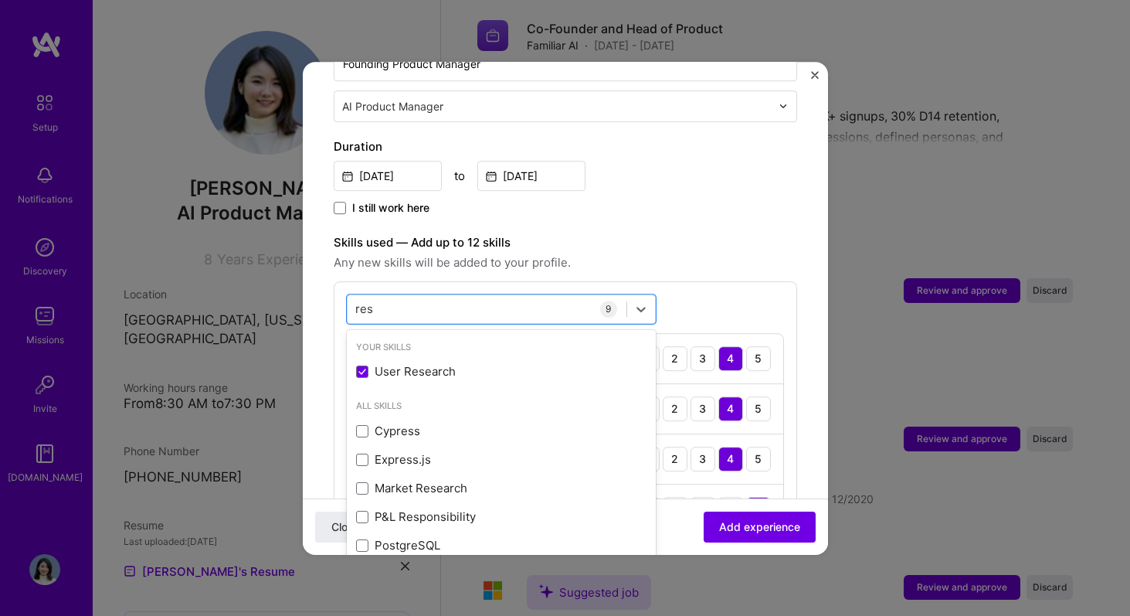
type input "resea"
type input "market"
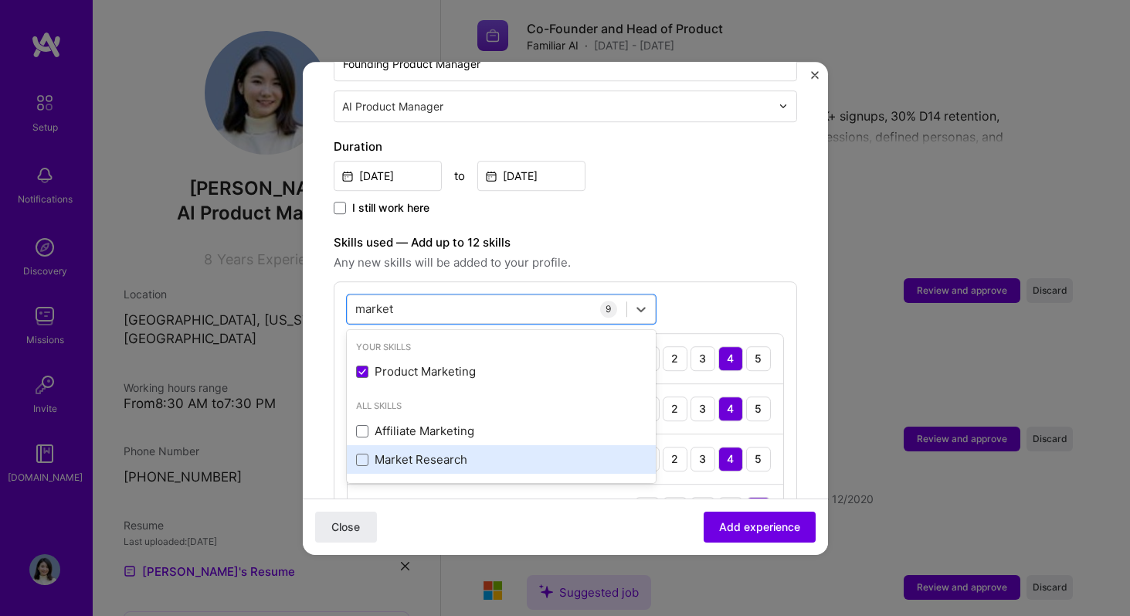
click at [501, 445] on div "Market Research" at bounding box center [501, 459] width 309 height 29
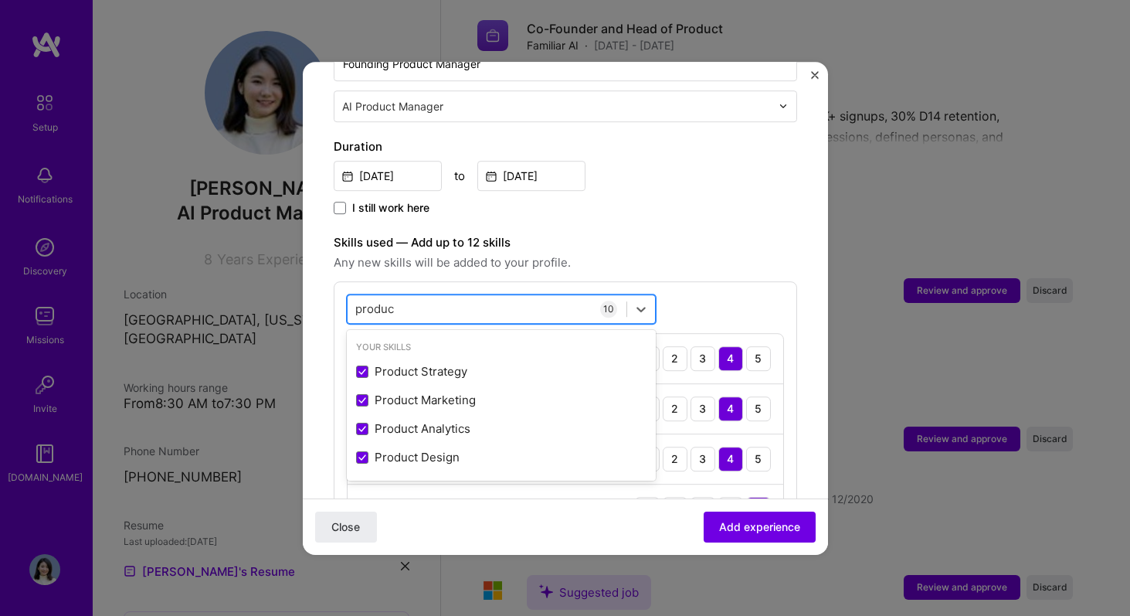
type input "product"
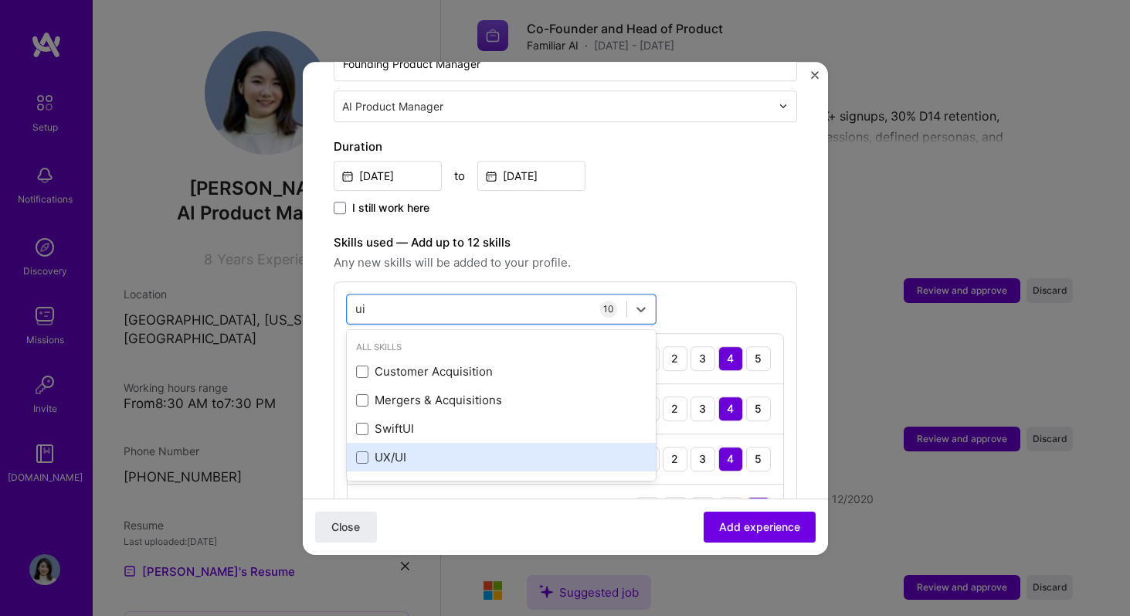
click at [576, 450] on div "UX/UI" at bounding box center [501, 458] width 290 height 16
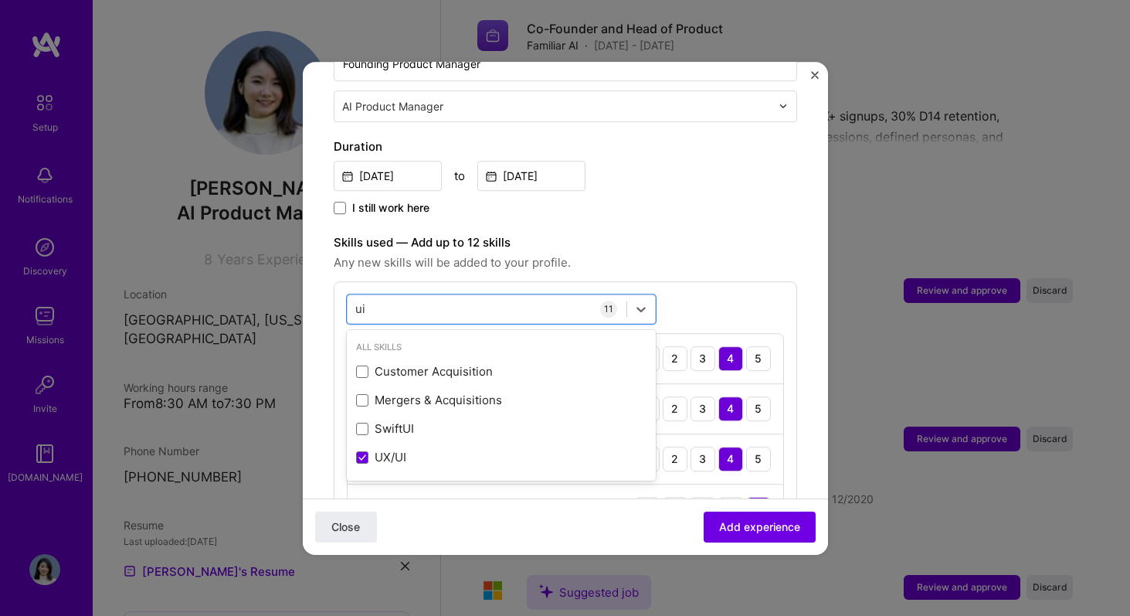
type input "ui"
click at [756, 304] on div "option UX/UI, selected. option SwiftUI focused, 0 of 2. 4 results available for…" at bounding box center [566, 590] width 464 height 618
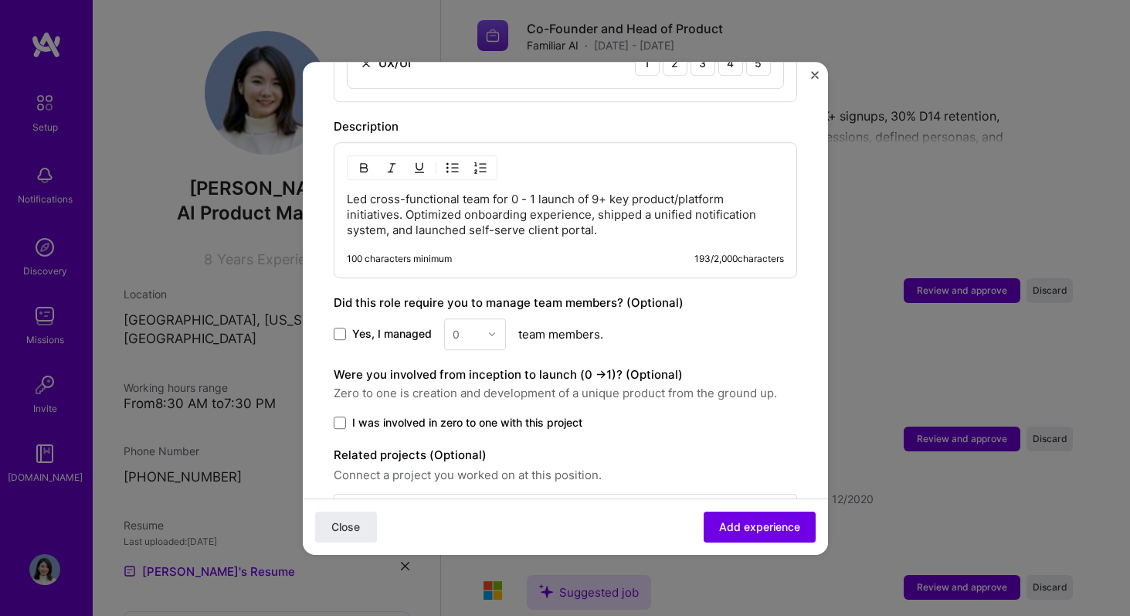
scroll to position [1218, 0]
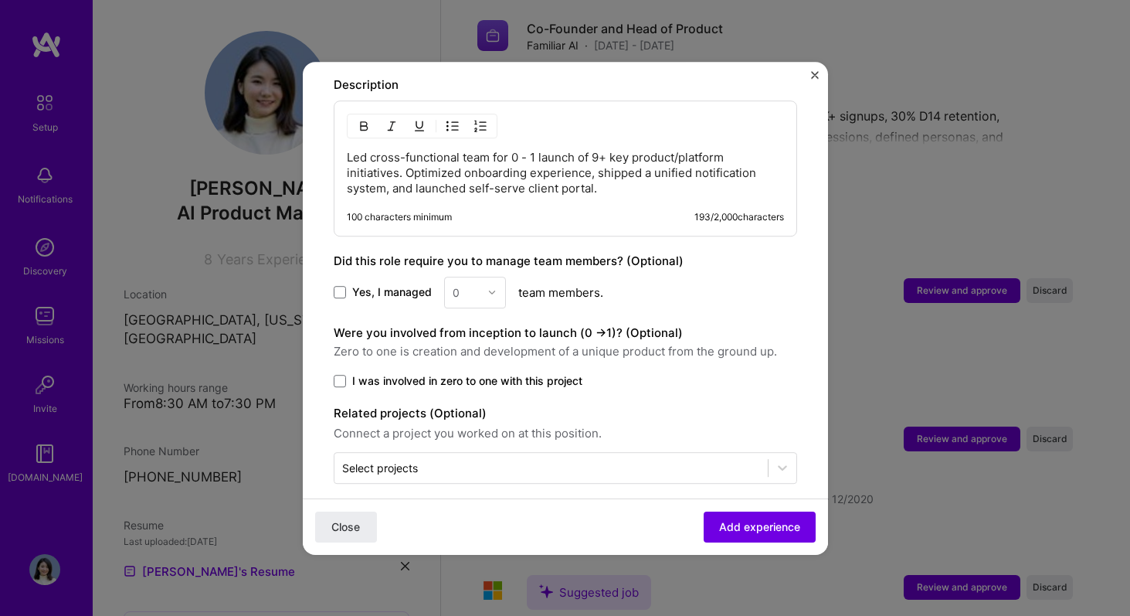
click at [432, 373] on span "I was involved in zero to one with this project" at bounding box center [467, 380] width 230 height 15
click at [0, 0] on input "I was involved in zero to one with this project" at bounding box center [0, 0] width 0 height 0
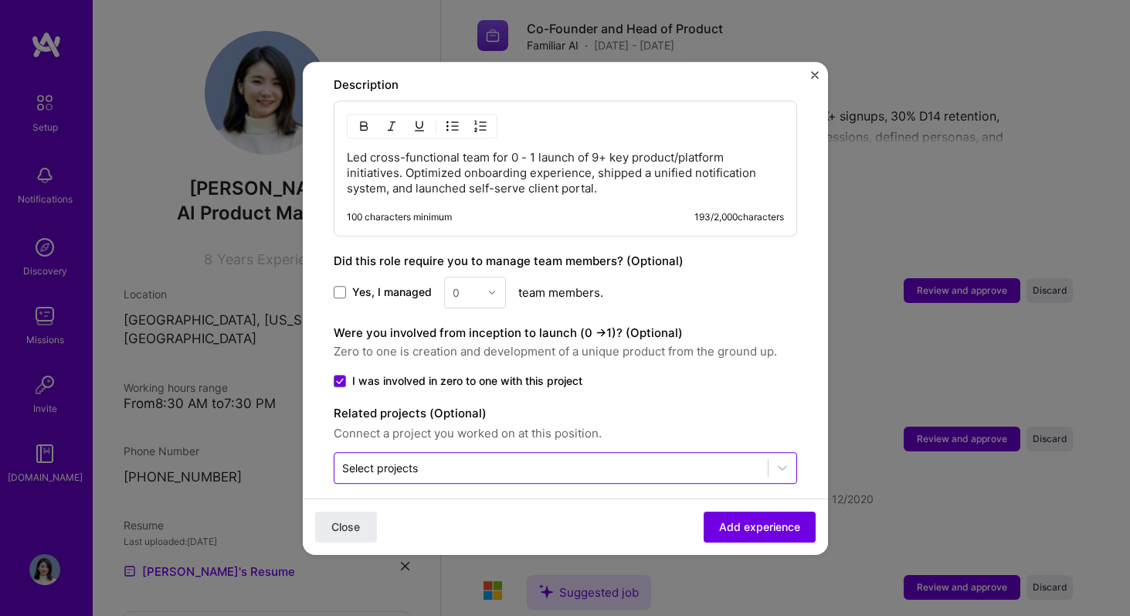
click at [464, 460] on input "text" at bounding box center [551, 468] width 418 height 16
click at [705, 342] on span "Zero to one is creation and development of a unique product from the ground up." at bounding box center [566, 351] width 464 height 19
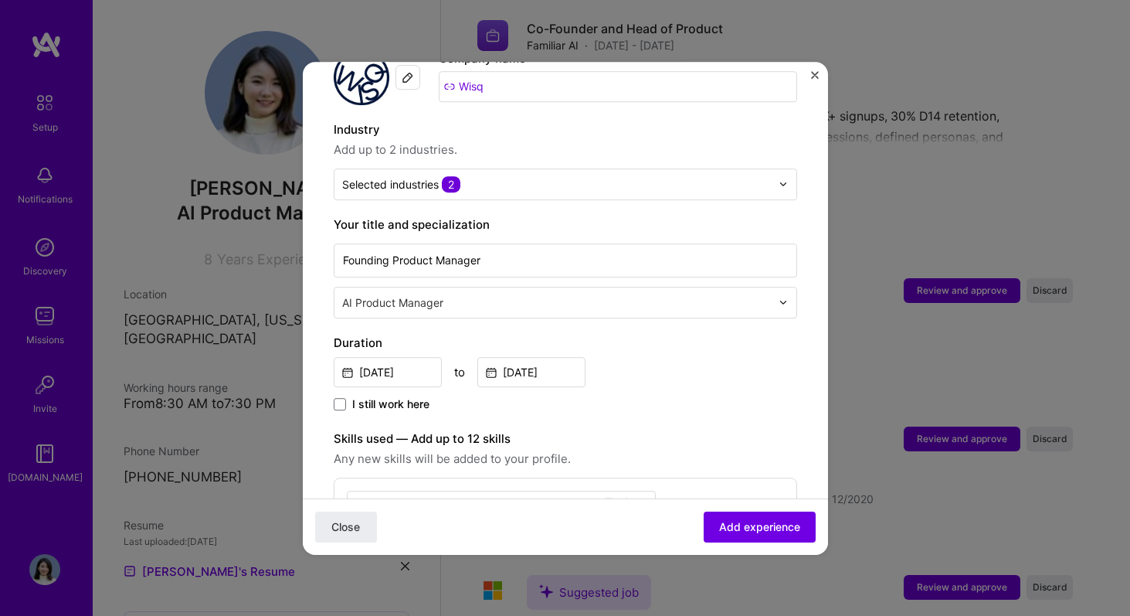
scroll to position [189, 0]
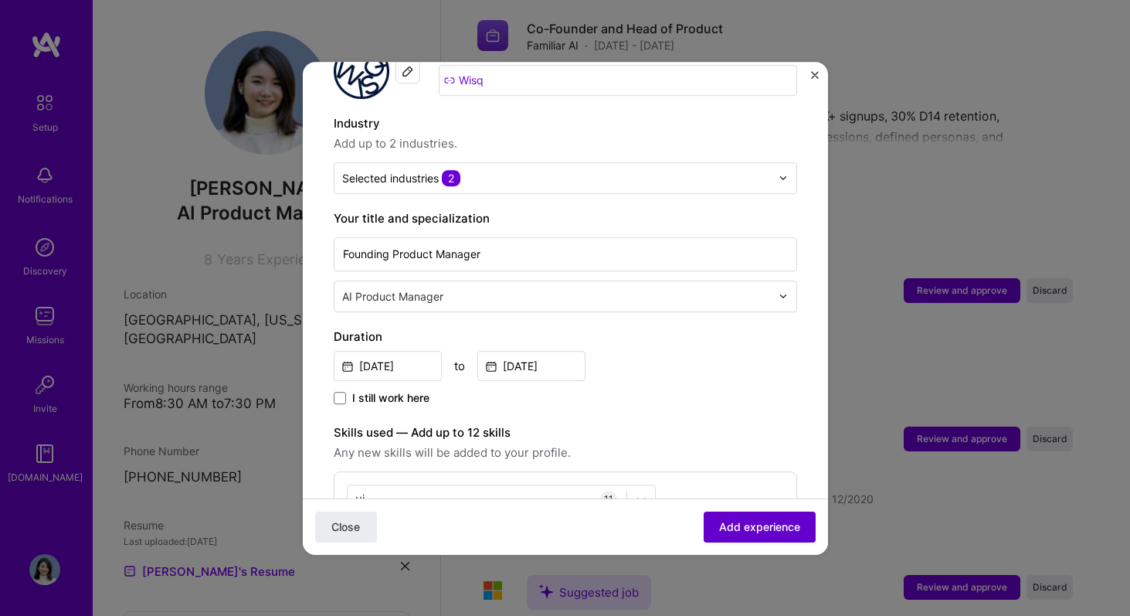
click at [779, 531] on span "Add experience" at bounding box center [759, 525] width 81 height 15
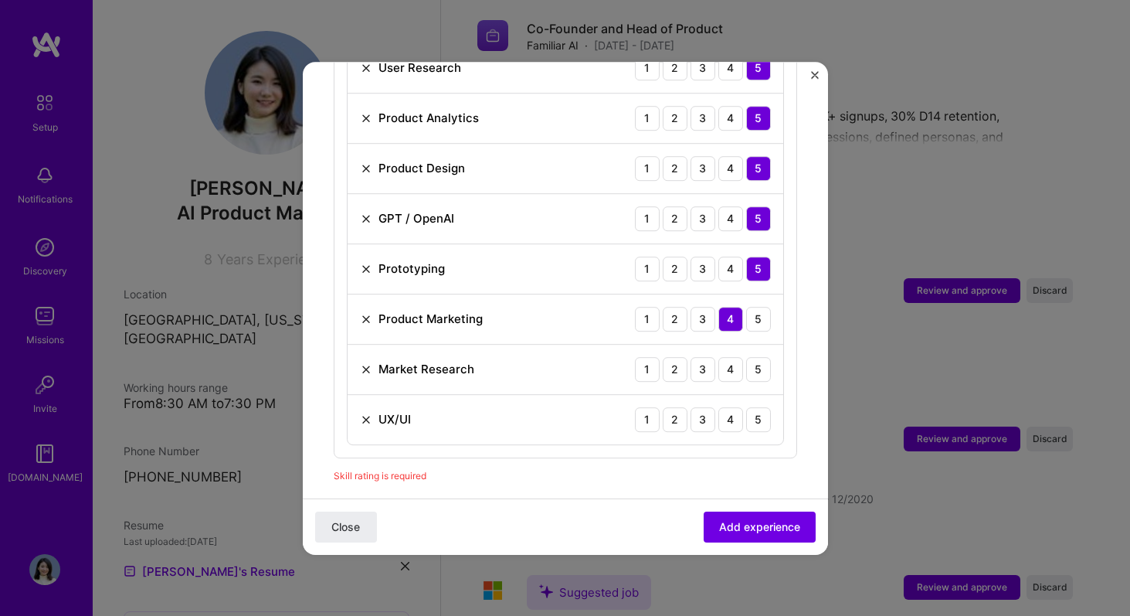
scroll to position [823, 0]
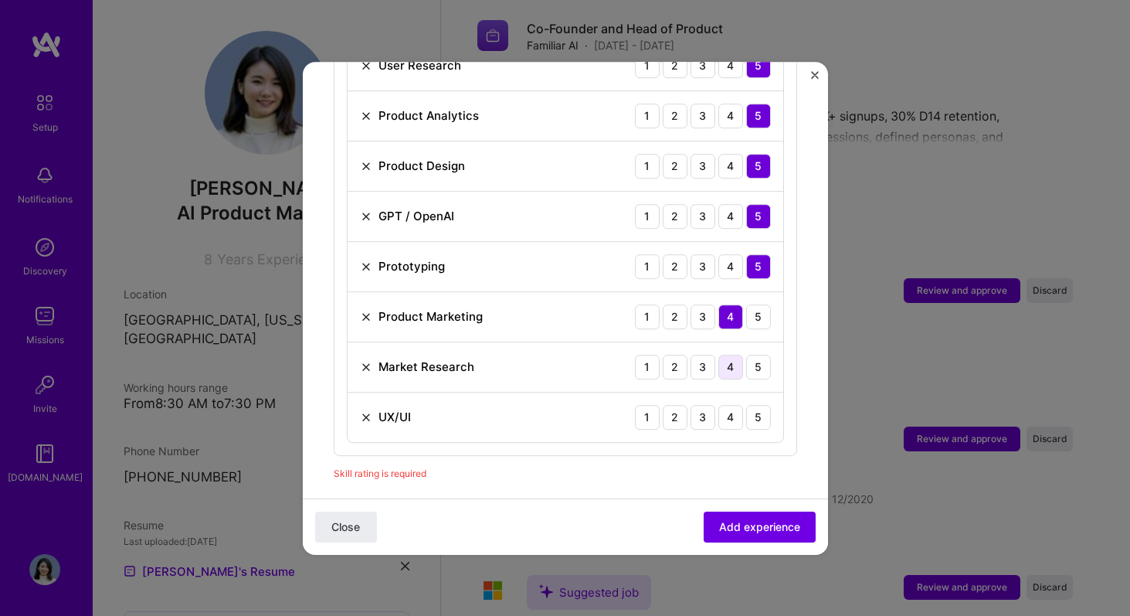
click at [732, 355] on div "4" at bounding box center [730, 367] width 25 height 25
click at [754, 405] on div "5" at bounding box center [758, 417] width 25 height 25
click at [776, 533] on span "Add experience" at bounding box center [759, 525] width 81 height 15
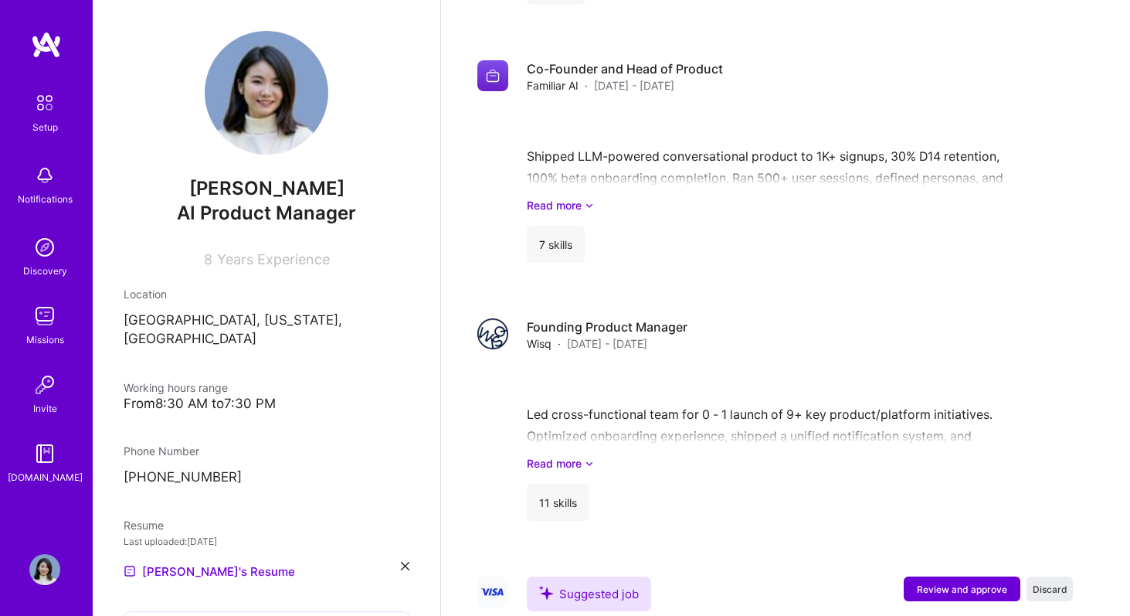
scroll to position [1533, 0]
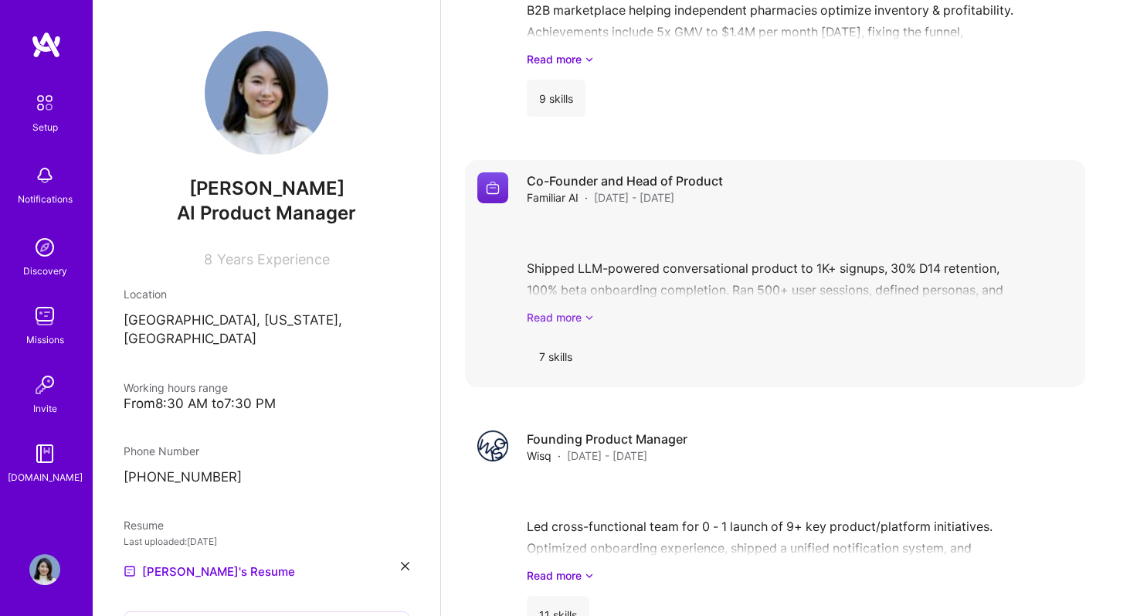
click at [817, 309] on link "Read more" at bounding box center [800, 317] width 546 height 16
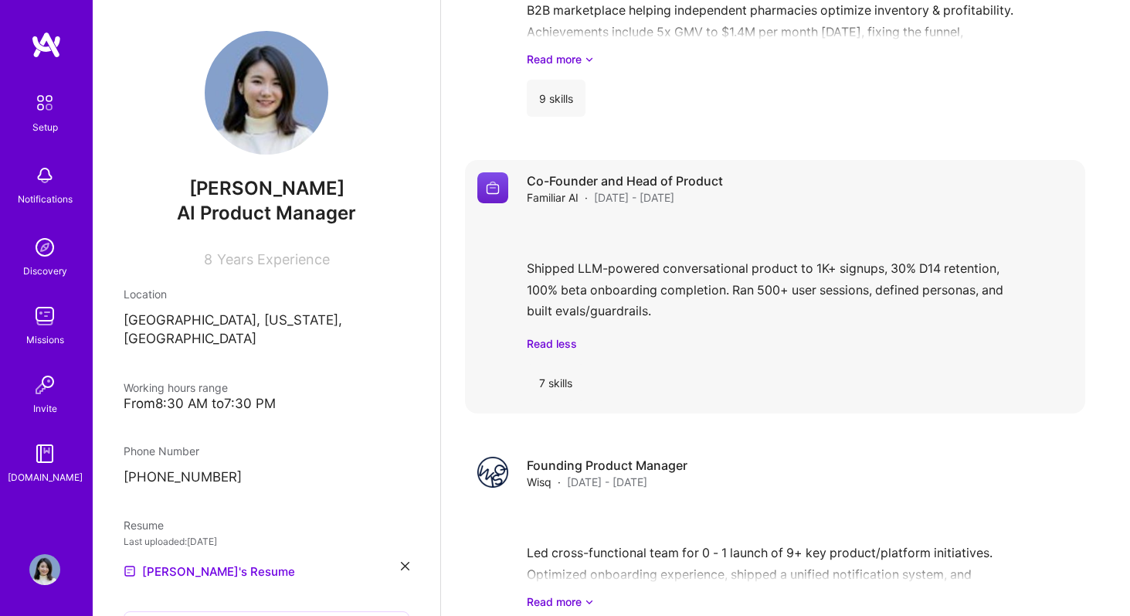
scroll to position [1480, 0]
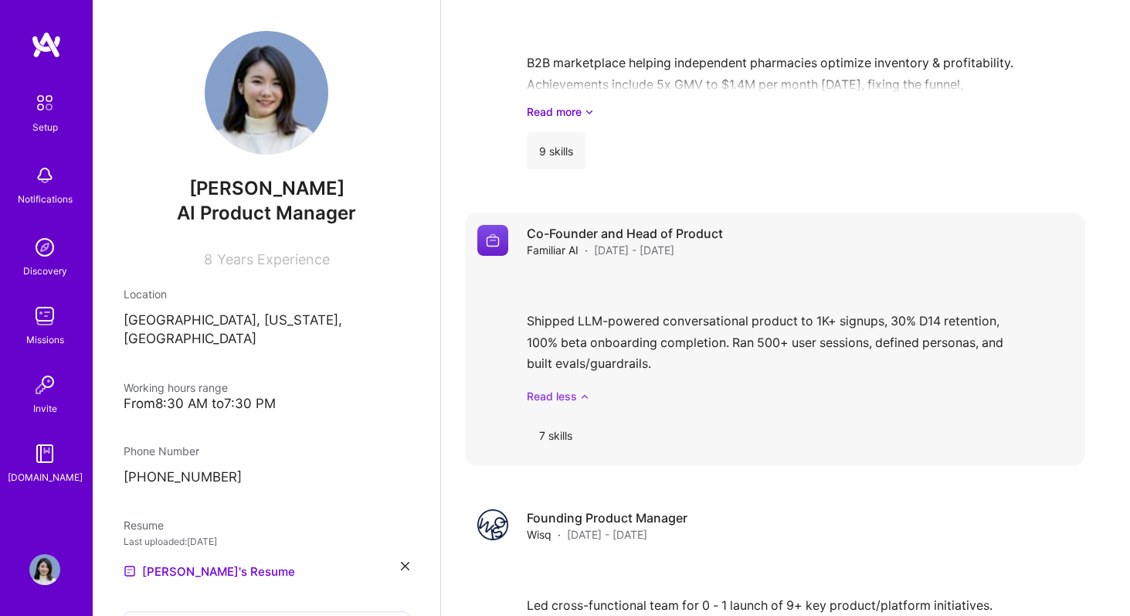
click at [559, 388] on link "Read less" at bounding box center [800, 396] width 546 height 16
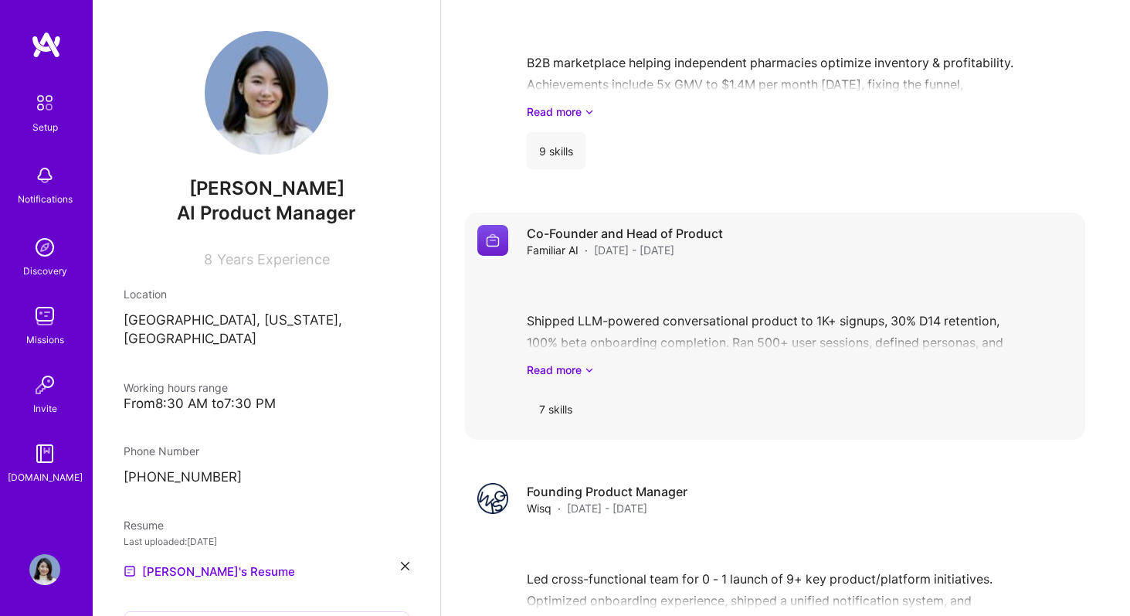
click at [656, 242] on span "[DATE] - [DATE]" at bounding box center [634, 250] width 80 height 16
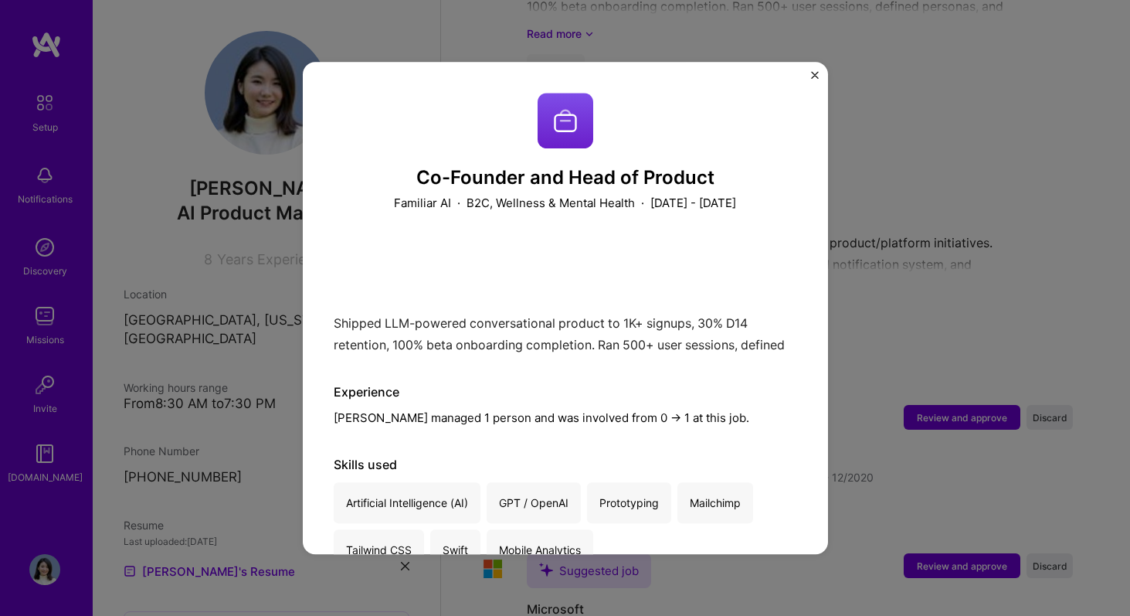
click at [809, 72] on div "Co-Founder and Head of Product Familiar AI · B2C, Wellness & Mental Health · [D…" at bounding box center [565, 308] width 525 height 493
click at [813, 74] on img "Close" at bounding box center [815, 75] width 8 height 8
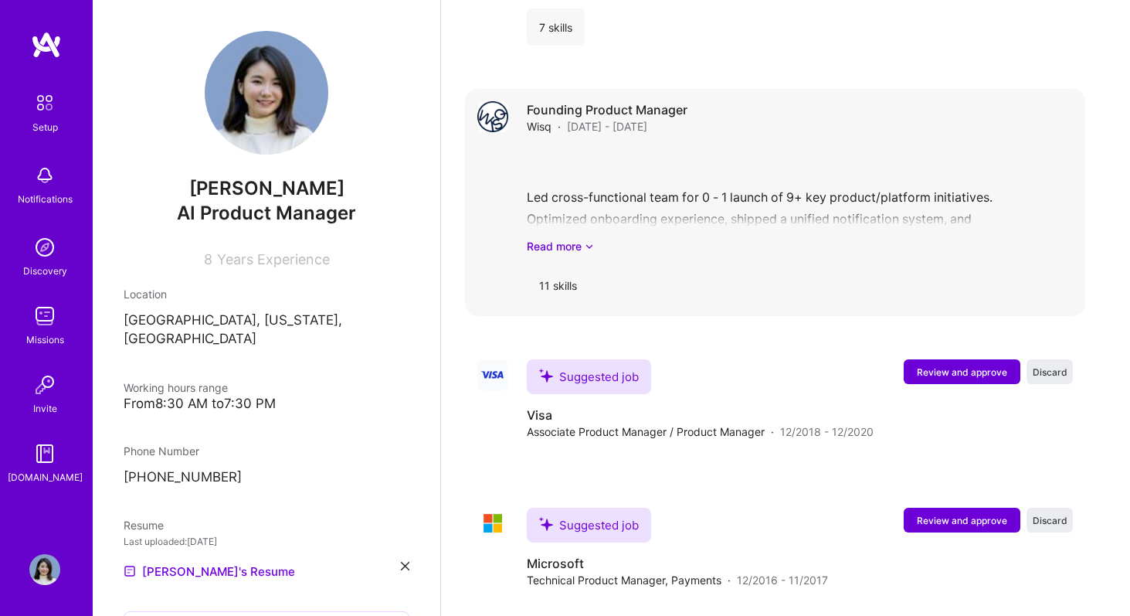
scroll to position [1877, 0]
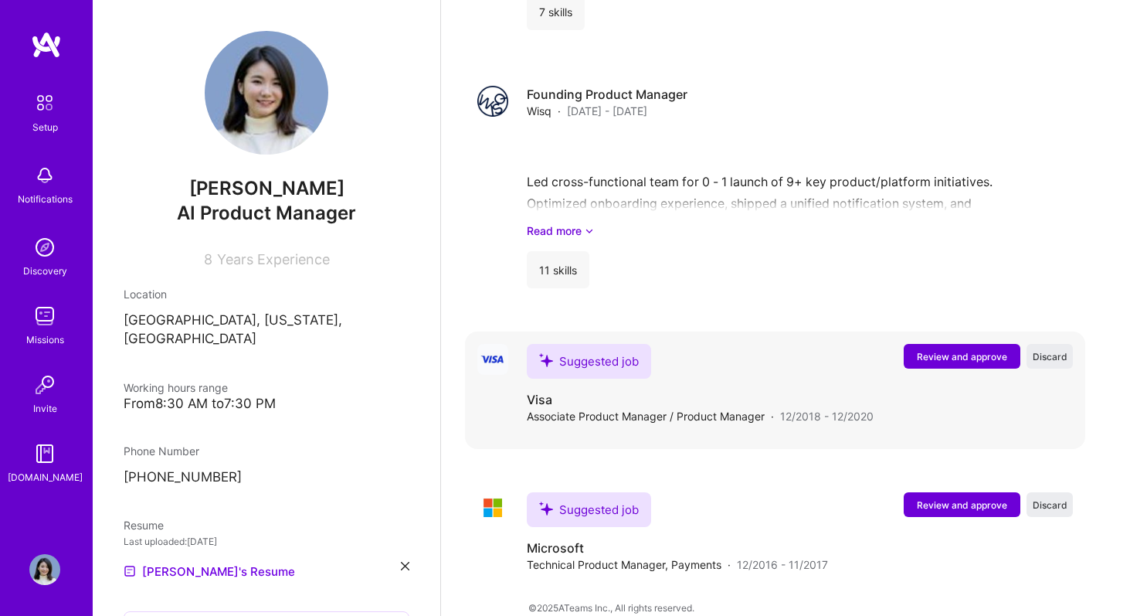
click at [955, 350] on span "Review and approve" at bounding box center [962, 356] width 90 height 13
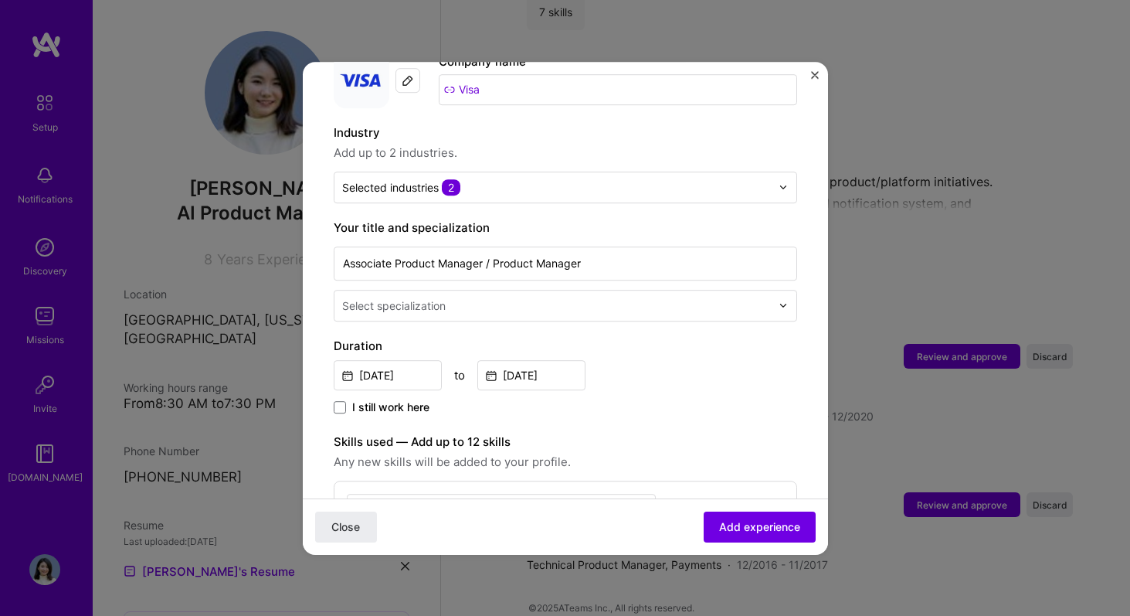
scroll to position [188, 0]
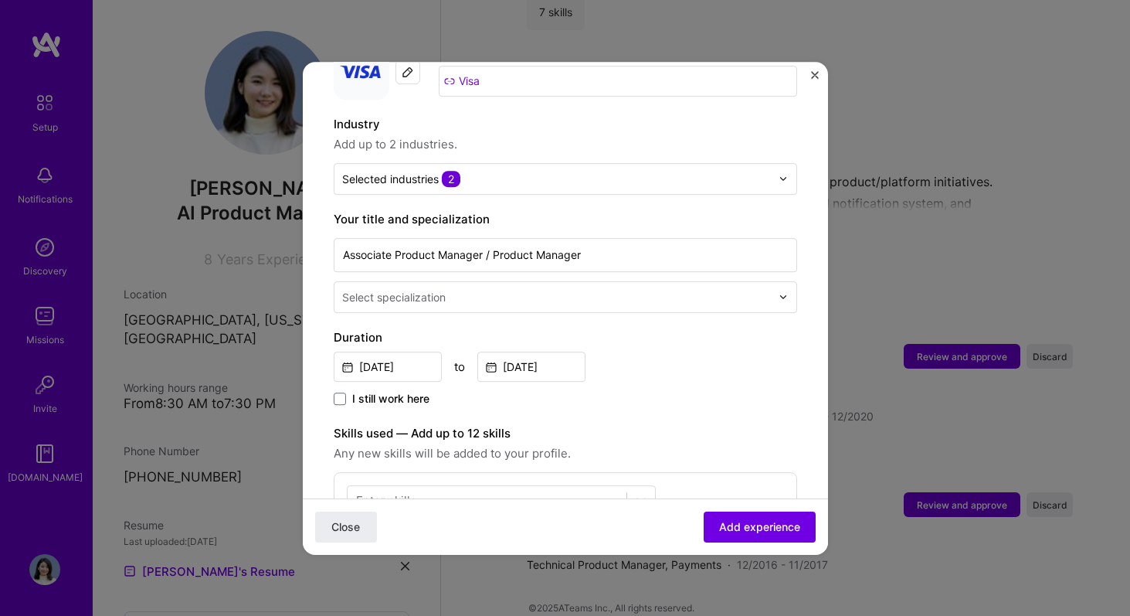
click at [515, 298] on div "Adding suggested job This job is suggested based on your LinkedIn, resume or [D…" at bounding box center [566, 427] width 464 height 1047
click at [505, 289] on input "text" at bounding box center [558, 297] width 432 height 16
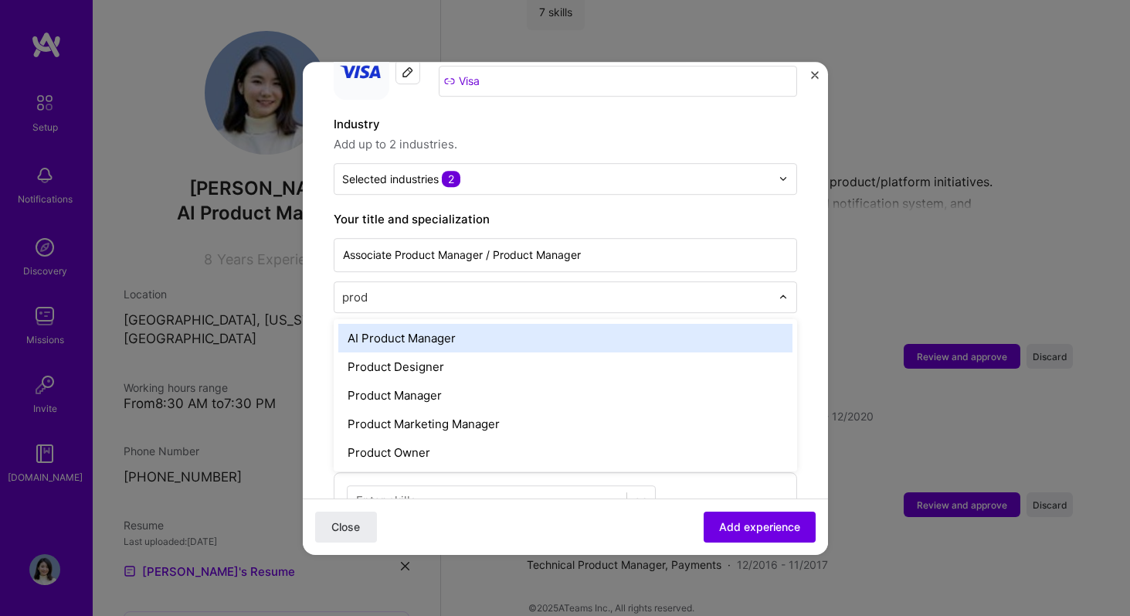
type input "produ"
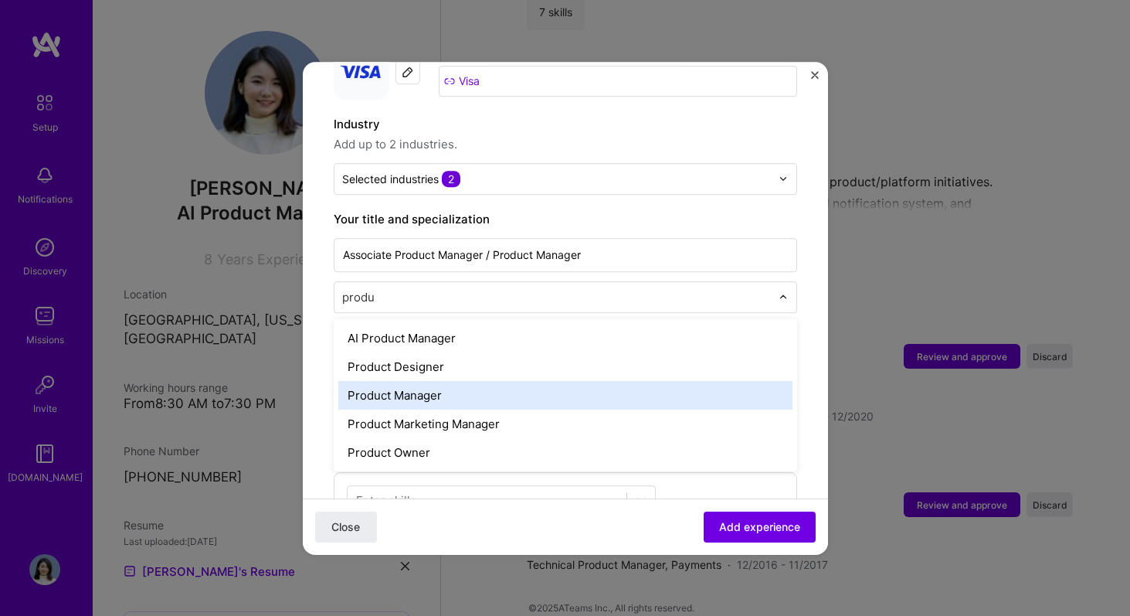
click at [498, 381] on div "Product Manager" at bounding box center [565, 395] width 454 height 29
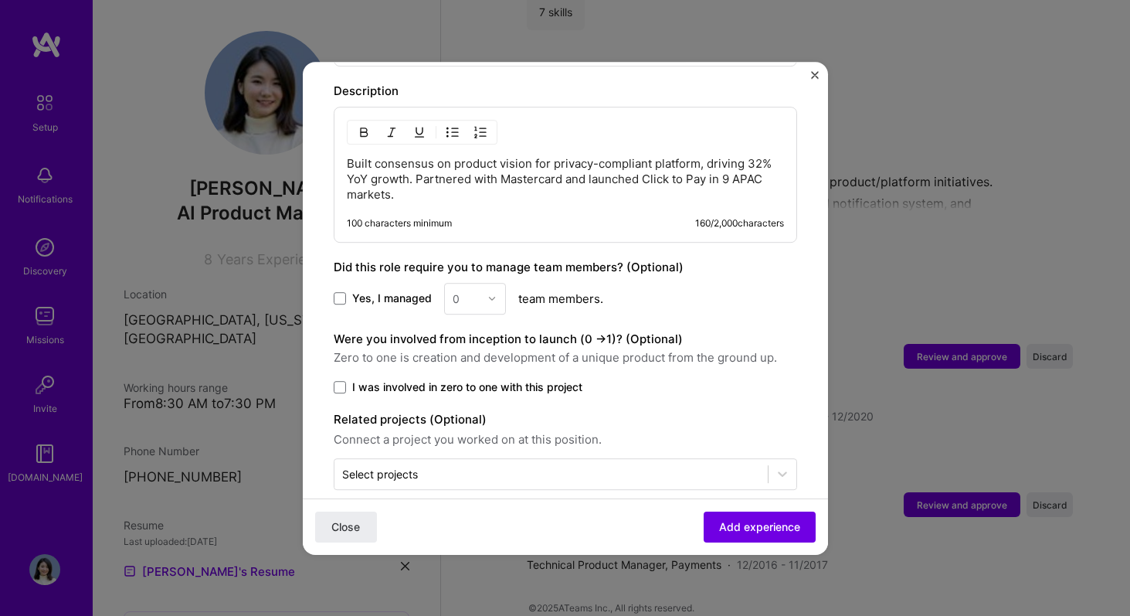
scroll to position [656, 0]
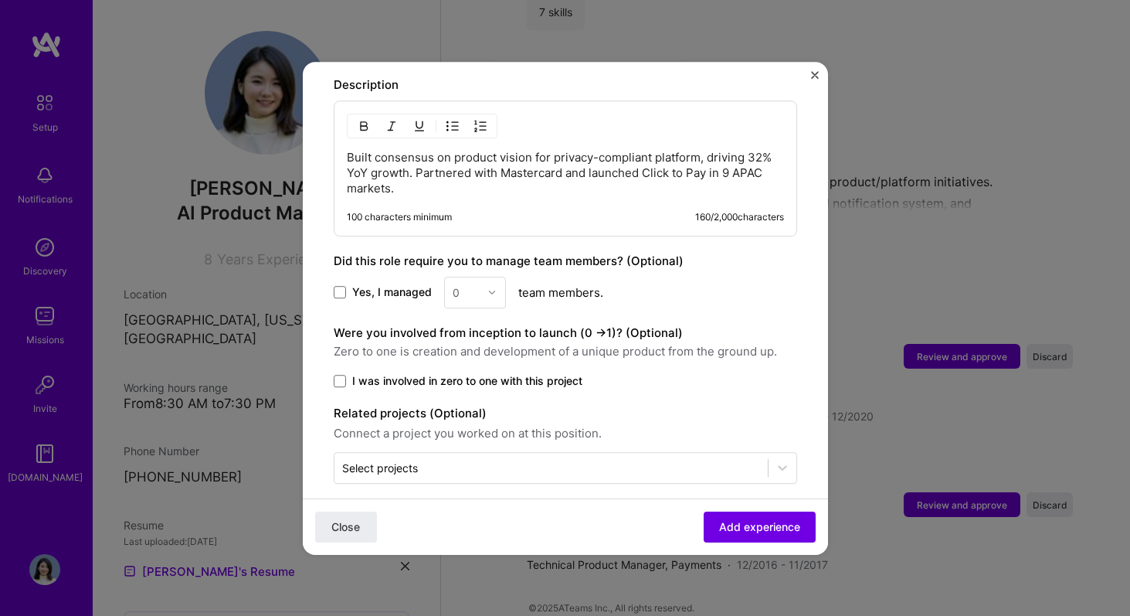
click at [480, 373] on span "I was involved in zero to one with this project" at bounding box center [467, 380] width 230 height 15
click at [0, 0] on input "I was involved in zero to one with this project" at bounding box center [0, 0] width 0 height 0
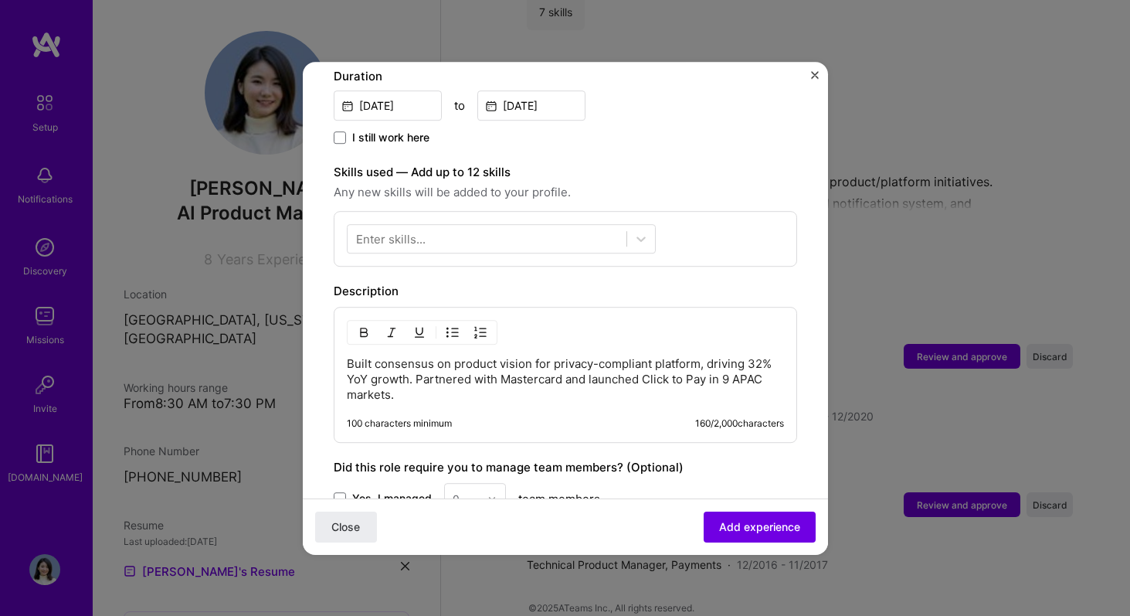
scroll to position [385, 0]
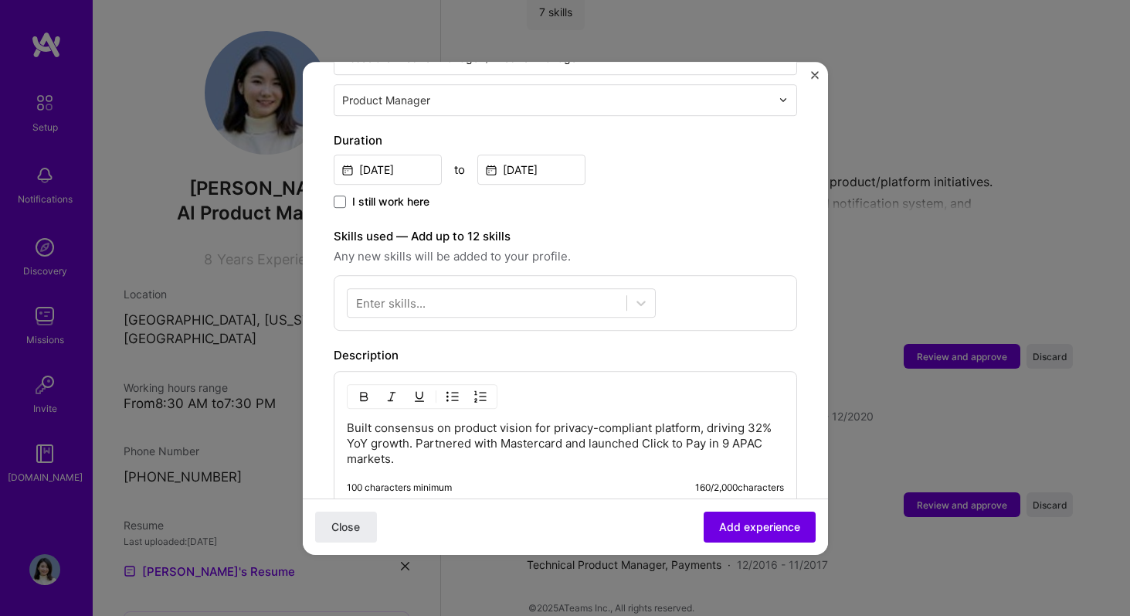
click at [476, 446] on p "Built consensus on product vision for privacy-compliant platform, driving 32% Y…" at bounding box center [565, 443] width 437 height 46
click at [416, 424] on p "Built consensus on product vision for privacy-compliant platform, driving 32% Y…" at bounding box center [565, 443] width 437 height 46
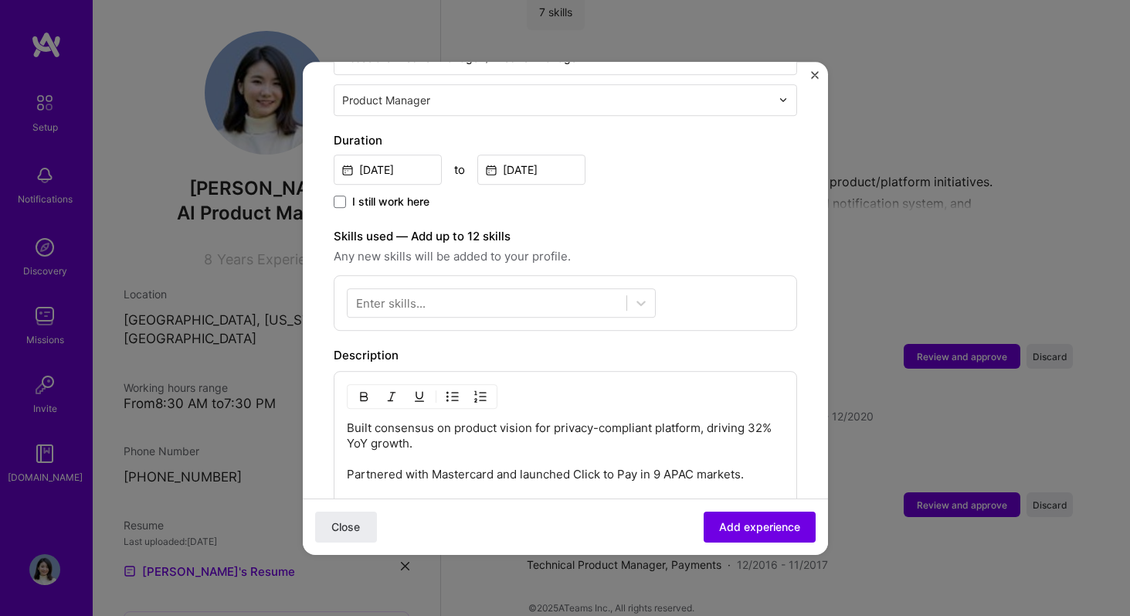
click at [458, 420] on p "Built consensus on product vision for privacy-compliant platform, driving 32% Y…" at bounding box center [565, 451] width 437 height 62
click at [543, 290] on div at bounding box center [487, 302] width 279 height 25
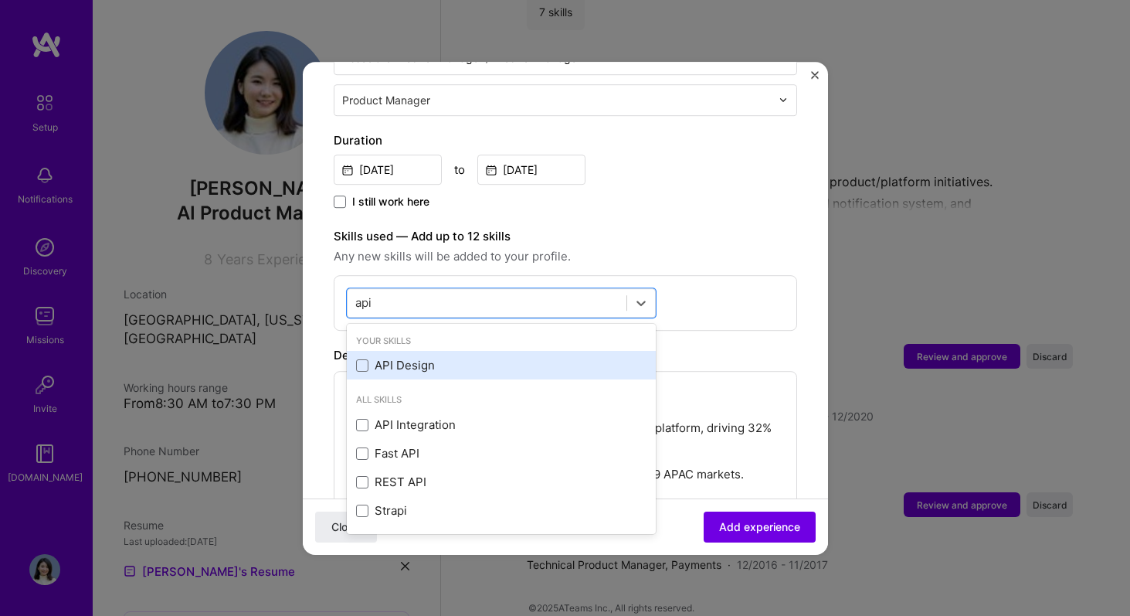
click at [521, 351] on div "API Design" at bounding box center [501, 365] width 309 height 29
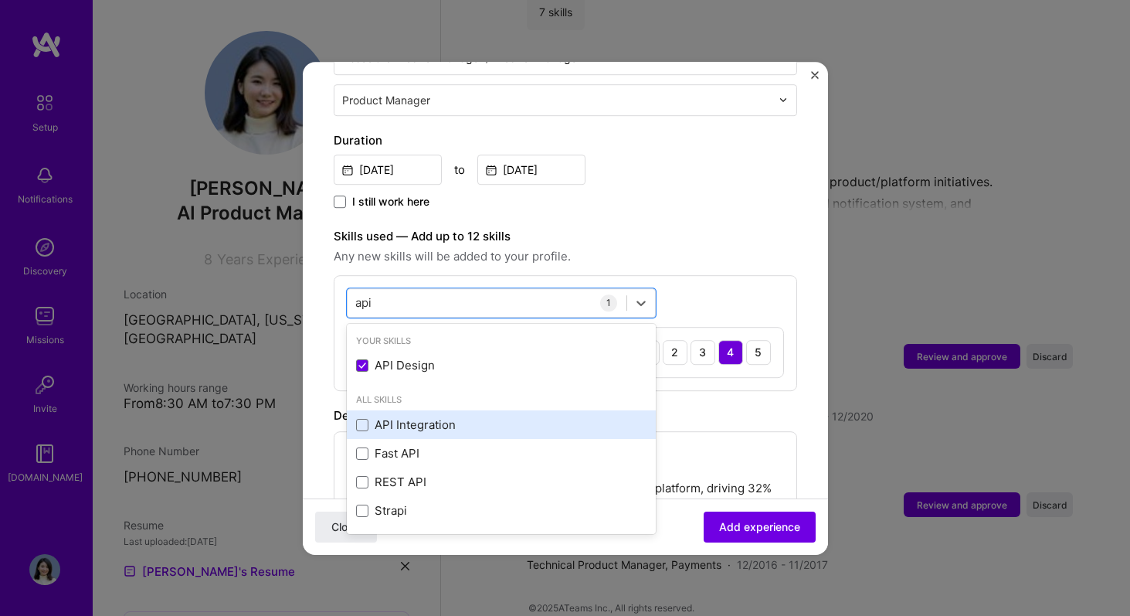
click at [499, 416] on div "API Integration" at bounding box center [501, 424] width 290 height 16
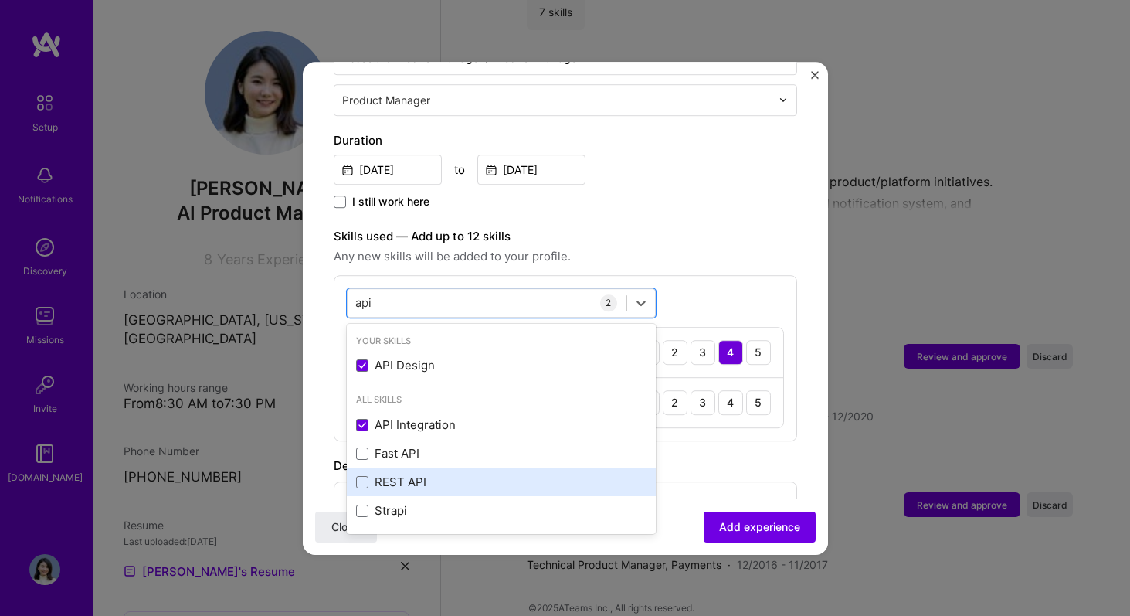
click at [487, 474] on div "REST API" at bounding box center [501, 482] width 290 height 16
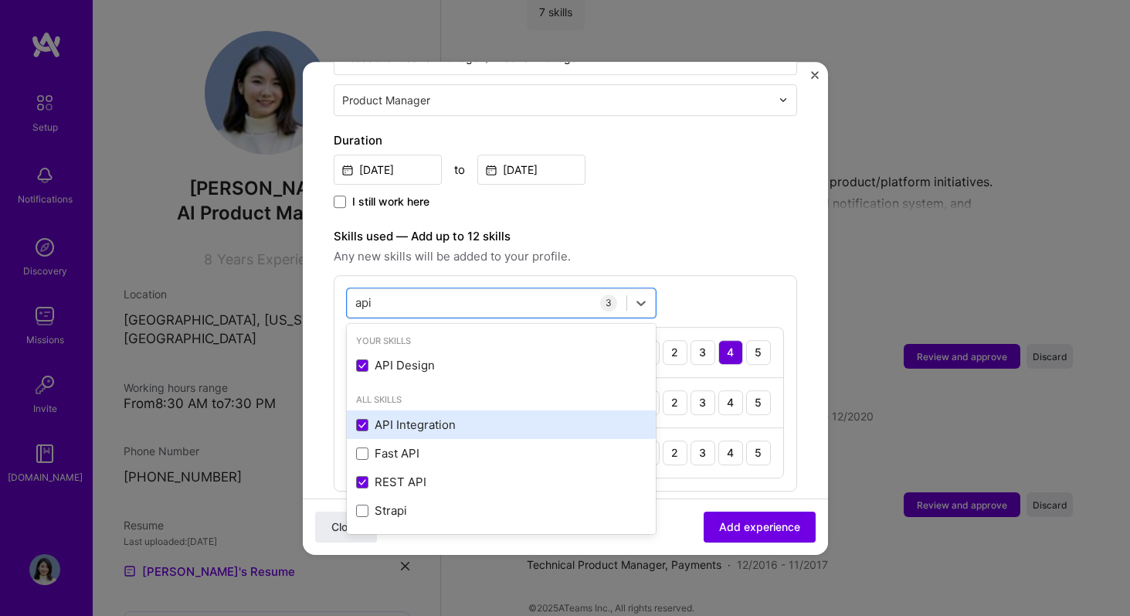
click at [483, 416] on div "API Integration" at bounding box center [501, 424] width 290 height 16
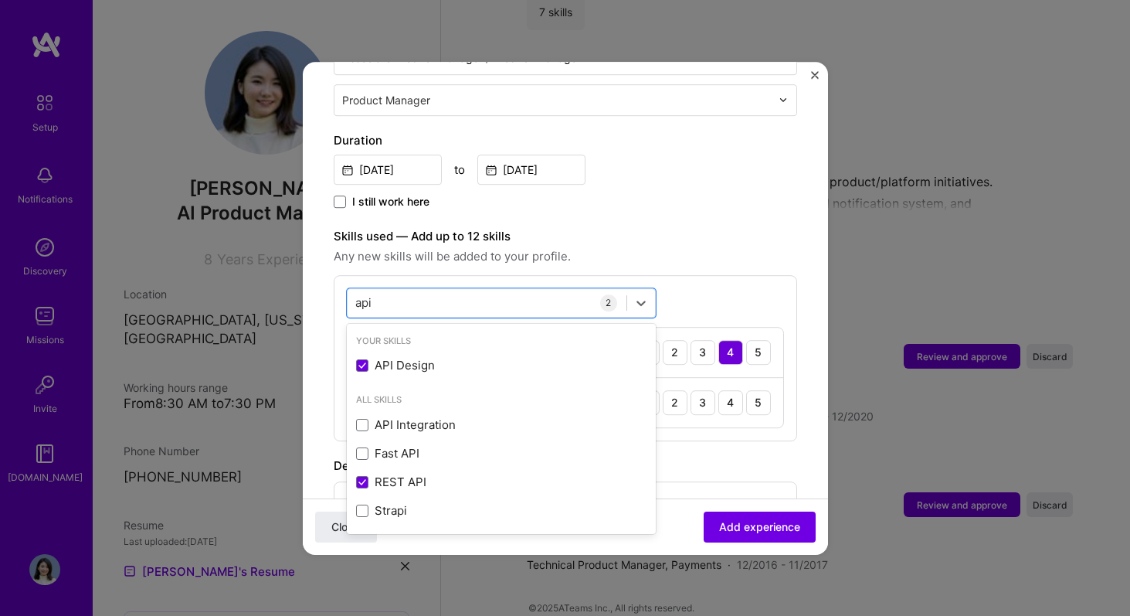
type input "api"
click at [775, 227] on label "Skills used — Add up to 12 skills" at bounding box center [566, 236] width 464 height 19
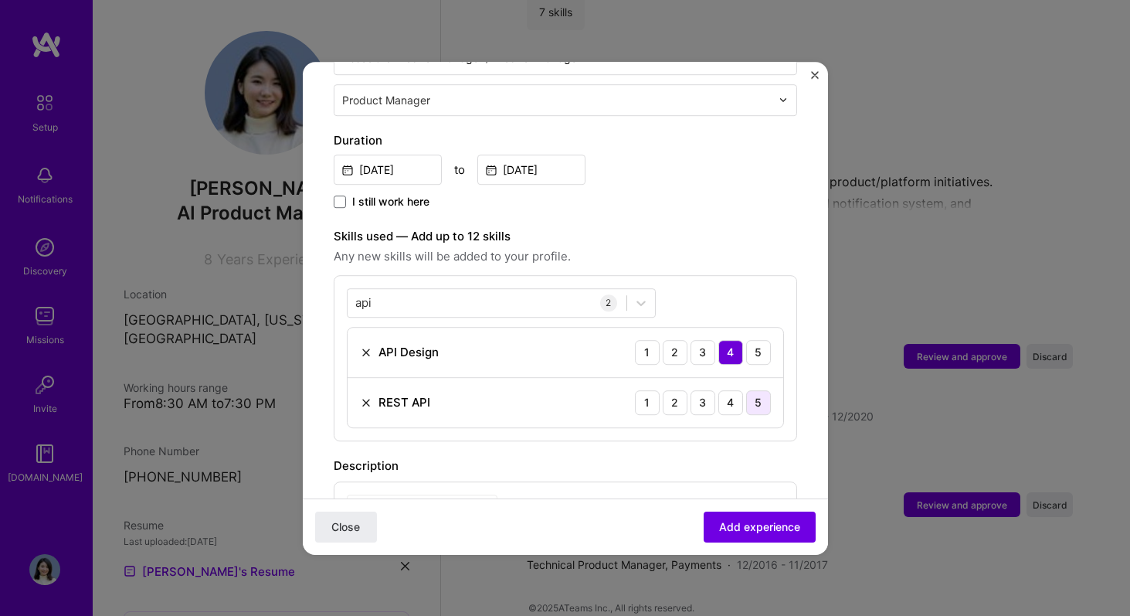
click at [756, 390] on div "5" at bounding box center [758, 402] width 25 height 25
click at [478, 290] on div "api api" at bounding box center [487, 302] width 279 height 25
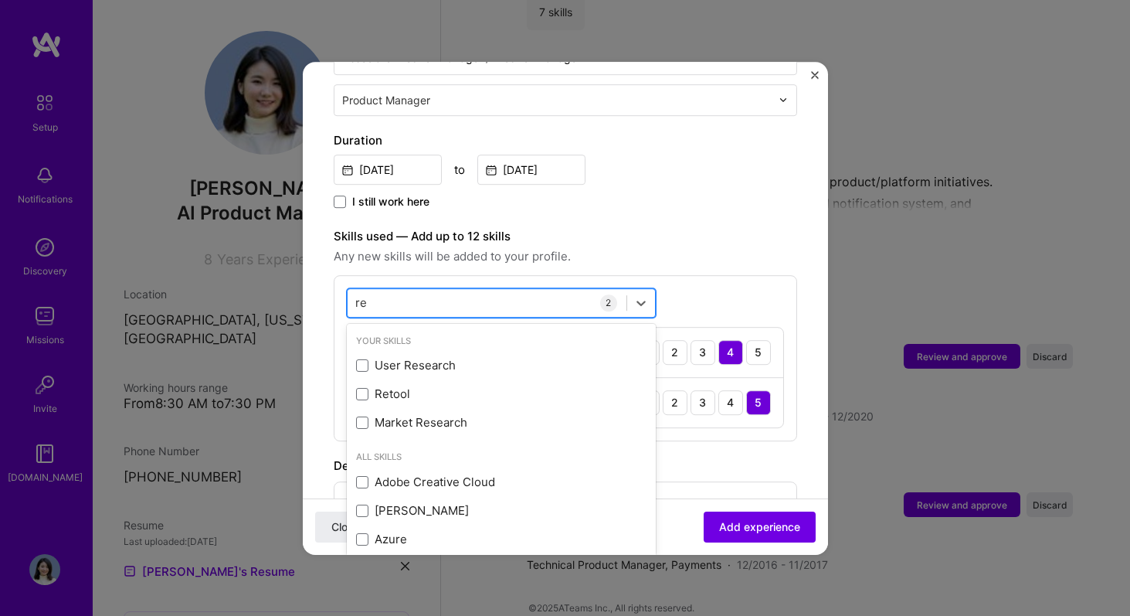
type input "req"
type input "cus"
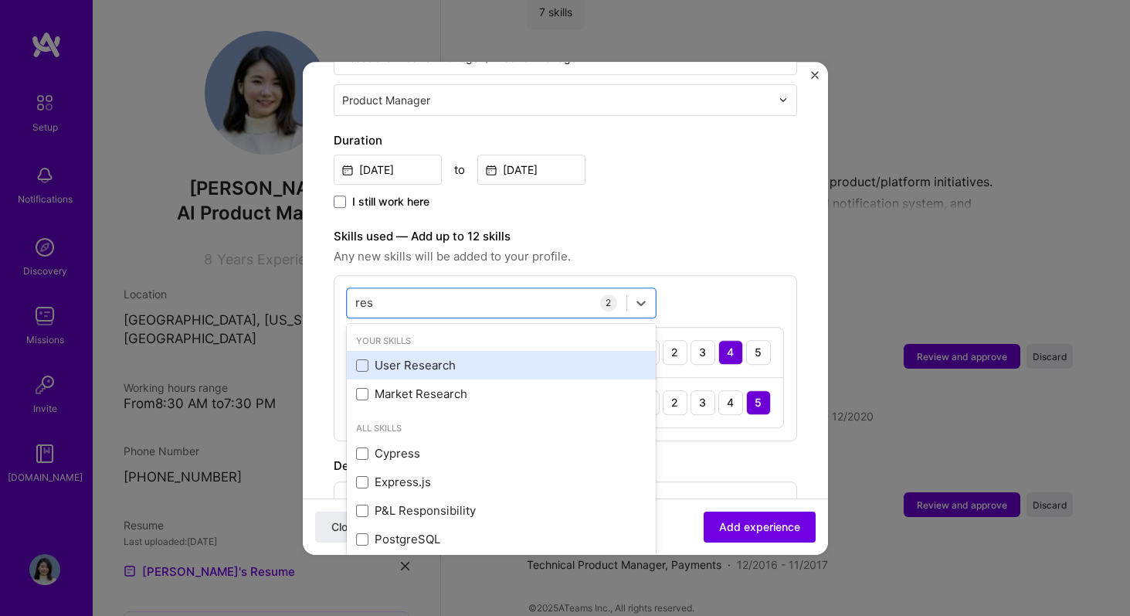
click at [511, 358] on div "User Research" at bounding box center [501, 366] width 290 height 16
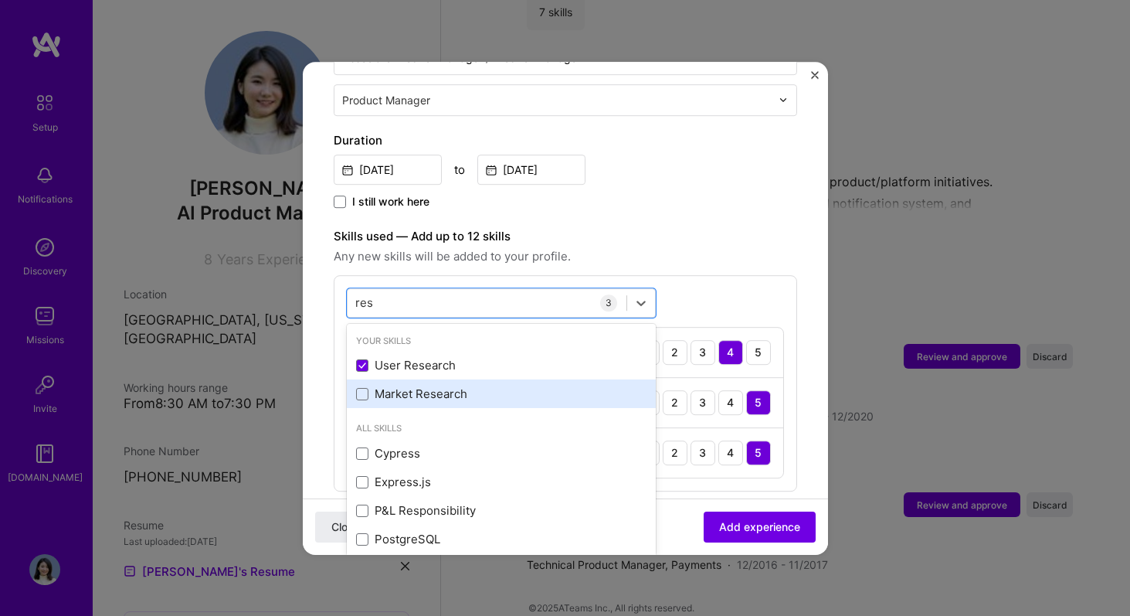
click at [494, 386] on div "Market Research" at bounding box center [501, 394] width 290 height 16
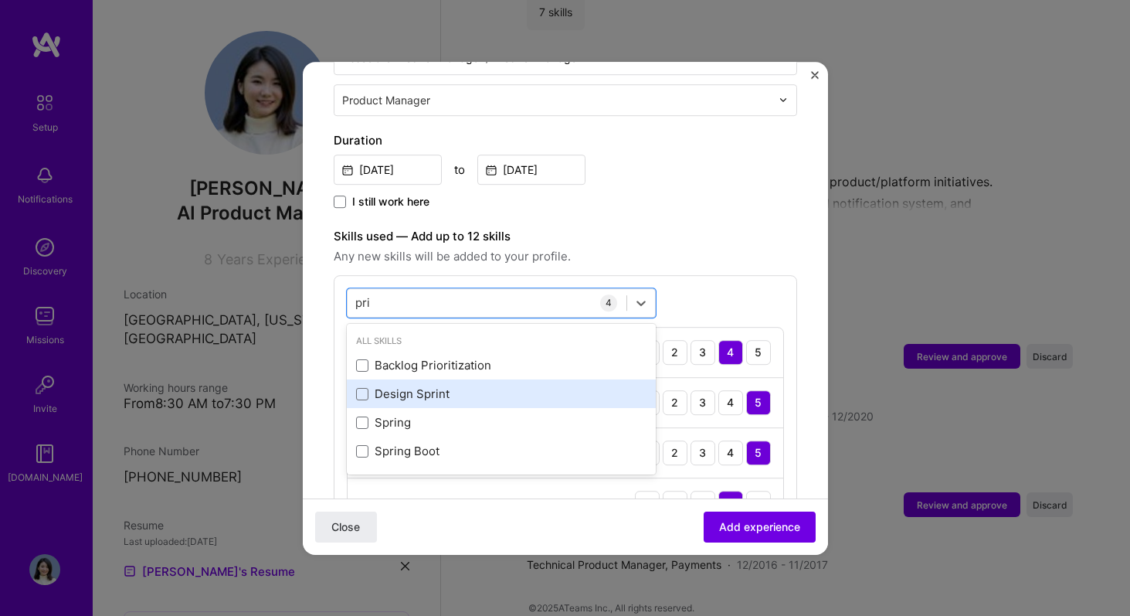
click at [477, 386] on div "Design Sprint" at bounding box center [501, 394] width 290 height 16
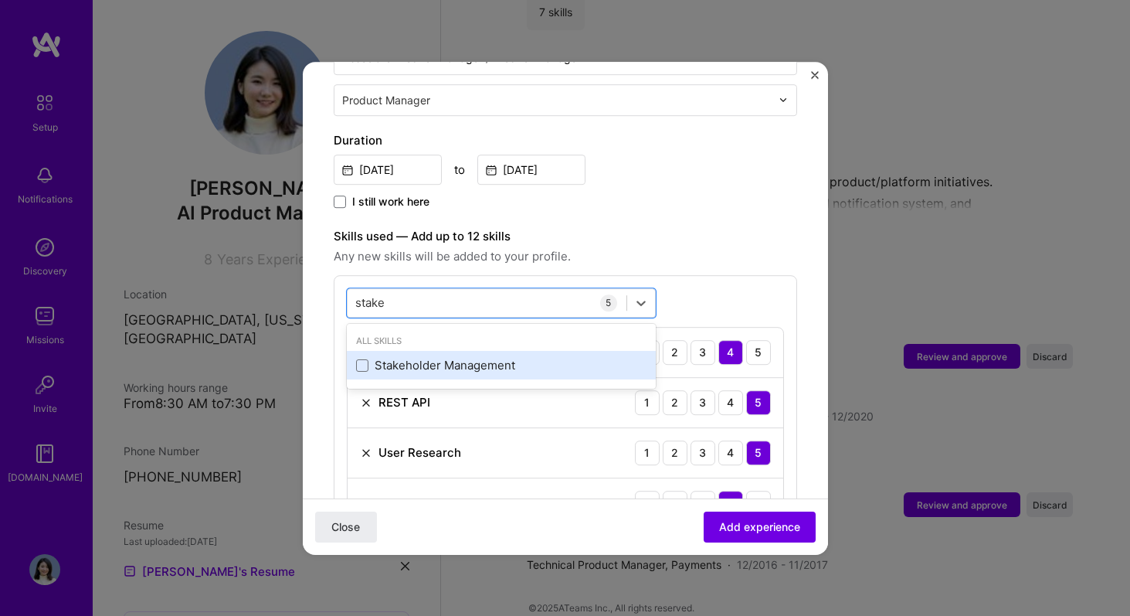
click at [487, 358] on div "Stakeholder Management" at bounding box center [501, 366] width 290 height 16
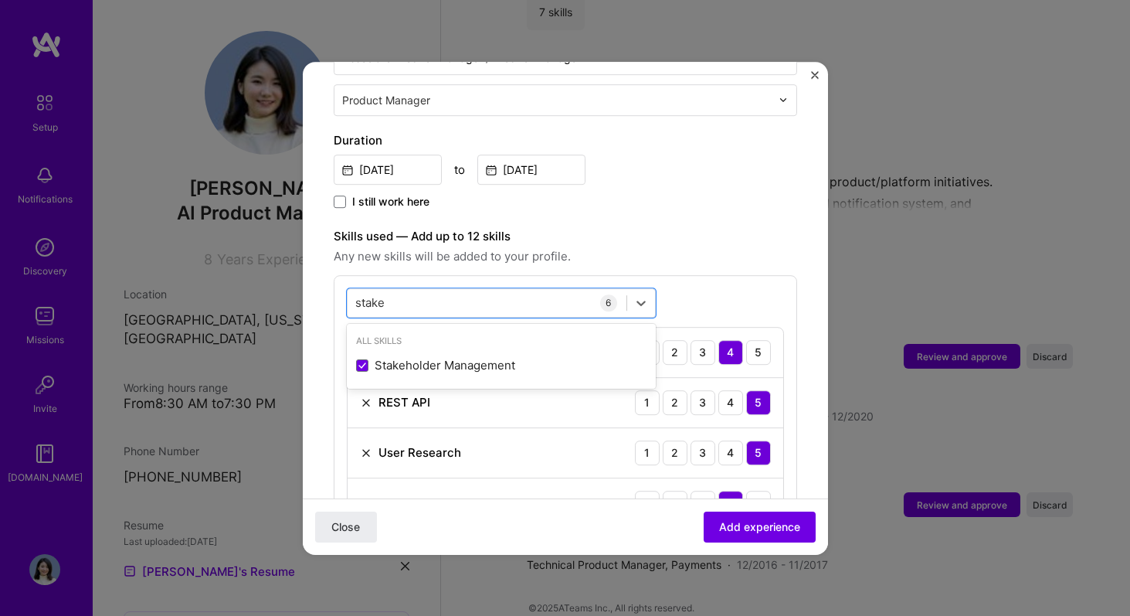
click at [743, 227] on label "Skills used — Add up to 12 skills" at bounding box center [566, 236] width 464 height 19
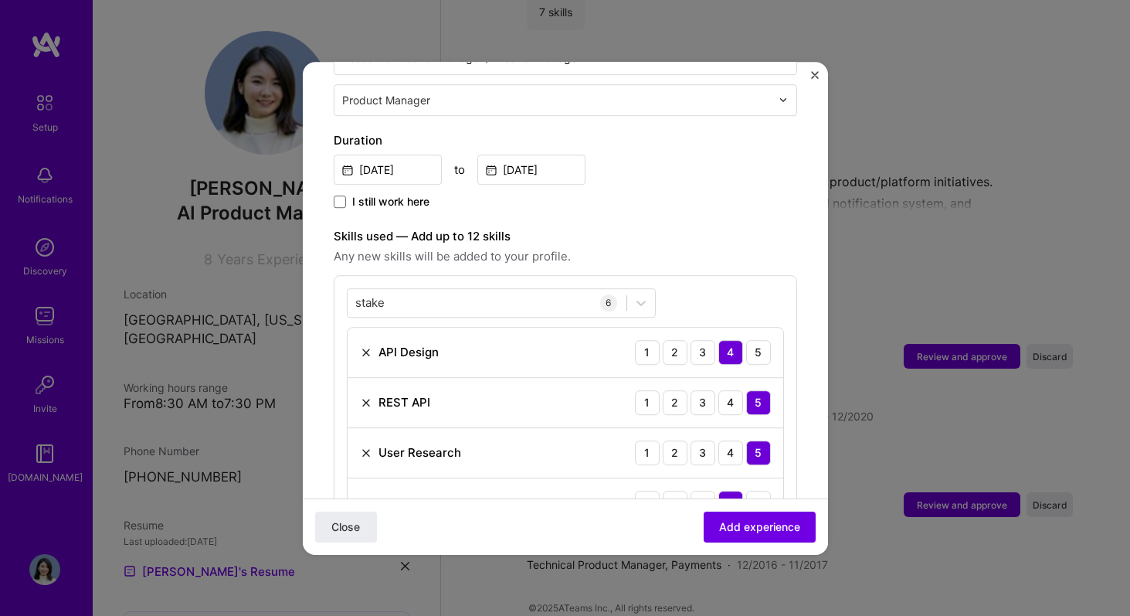
scroll to position [579, 0]
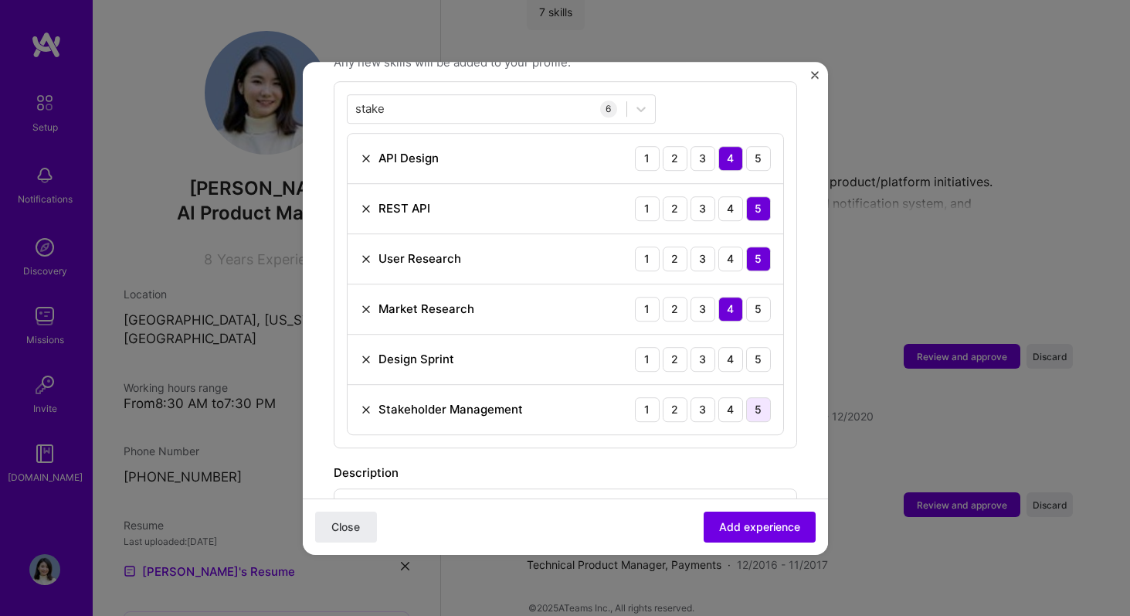
click at [766, 397] on div "5" at bounding box center [758, 409] width 25 height 25
click at [766, 347] on div "5" at bounding box center [758, 359] width 25 height 25
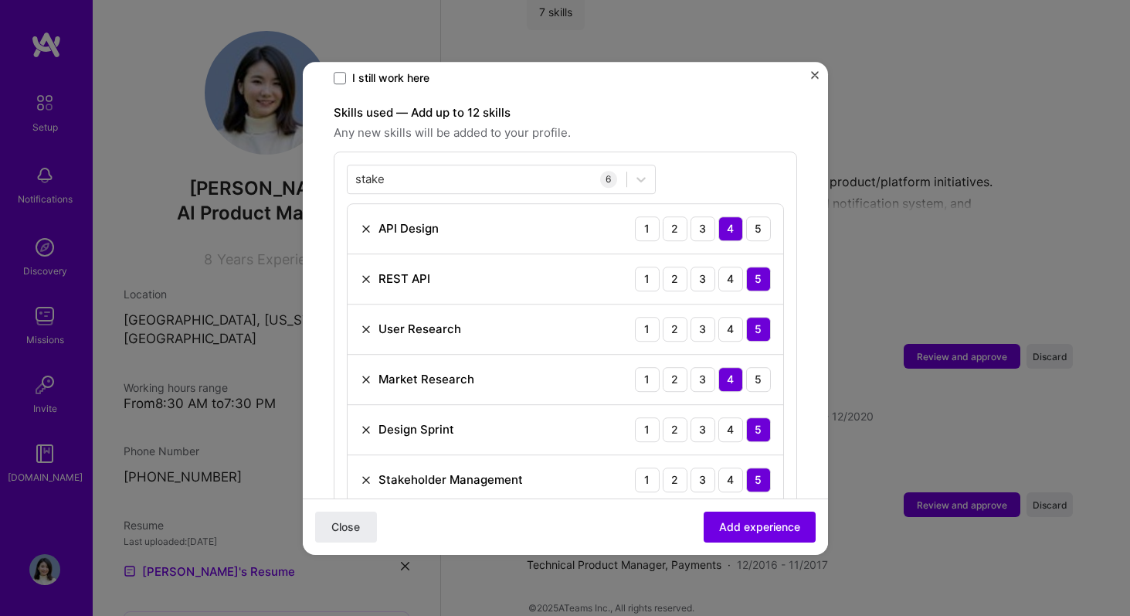
scroll to position [456, 0]
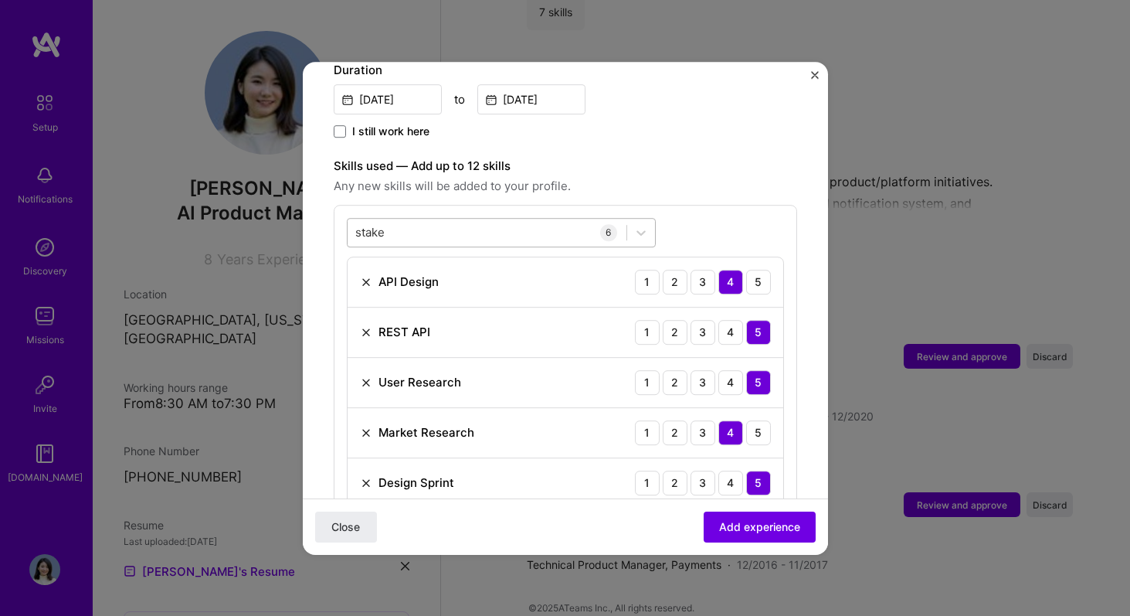
click at [518, 219] on div "stake stake" at bounding box center [487, 231] width 279 height 25
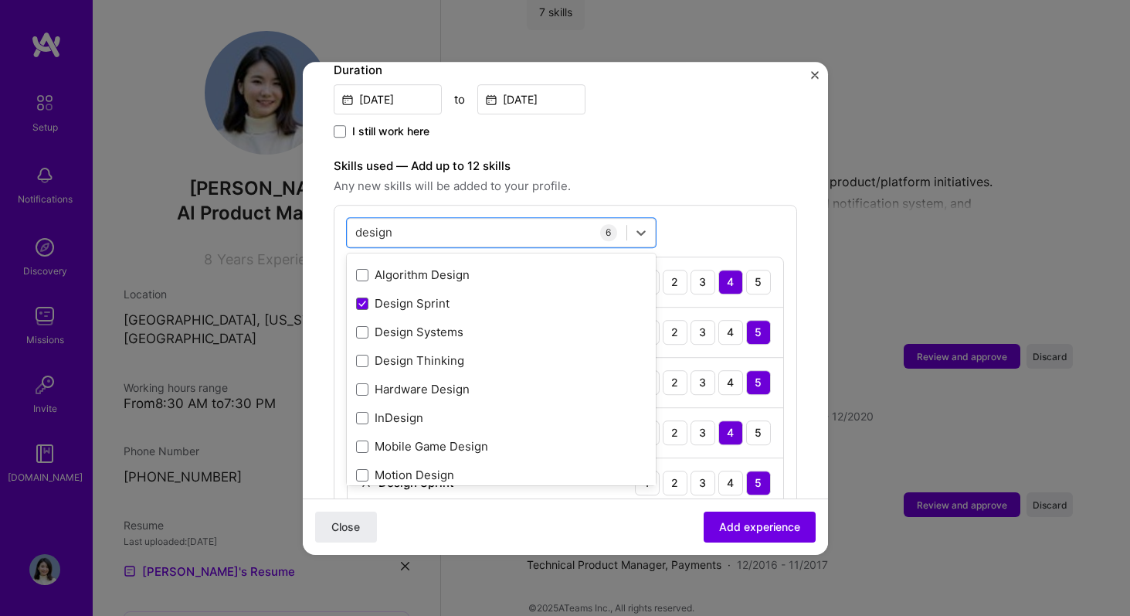
scroll to position [110, 0]
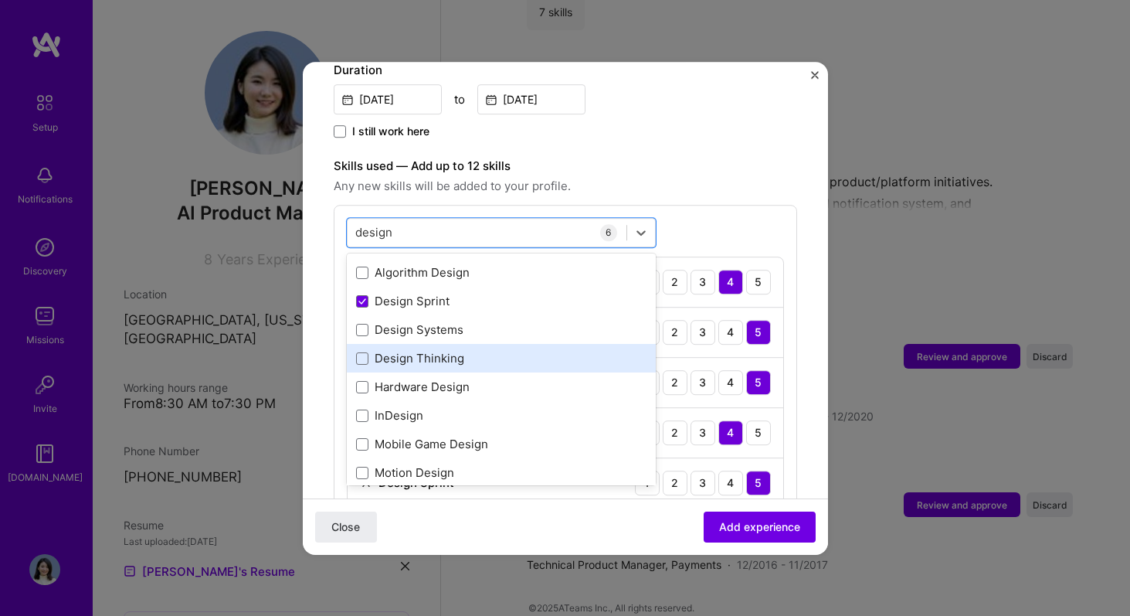
click at [499, 350] on div "Design Thinking" at bounding box center [501, 358] width 290 height 16
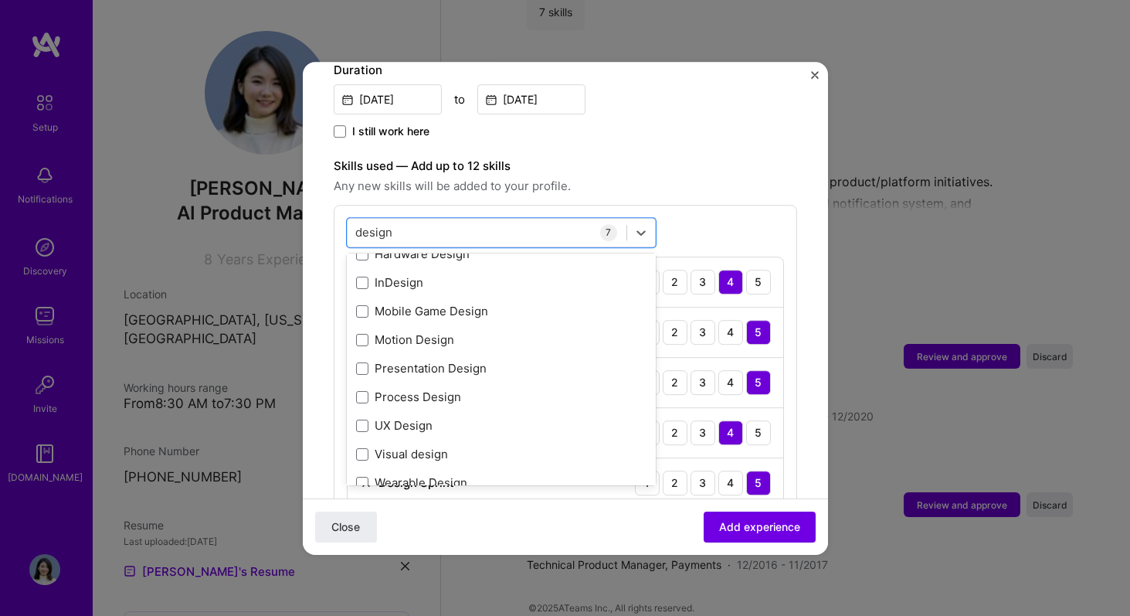
scroll to position [248, 0]
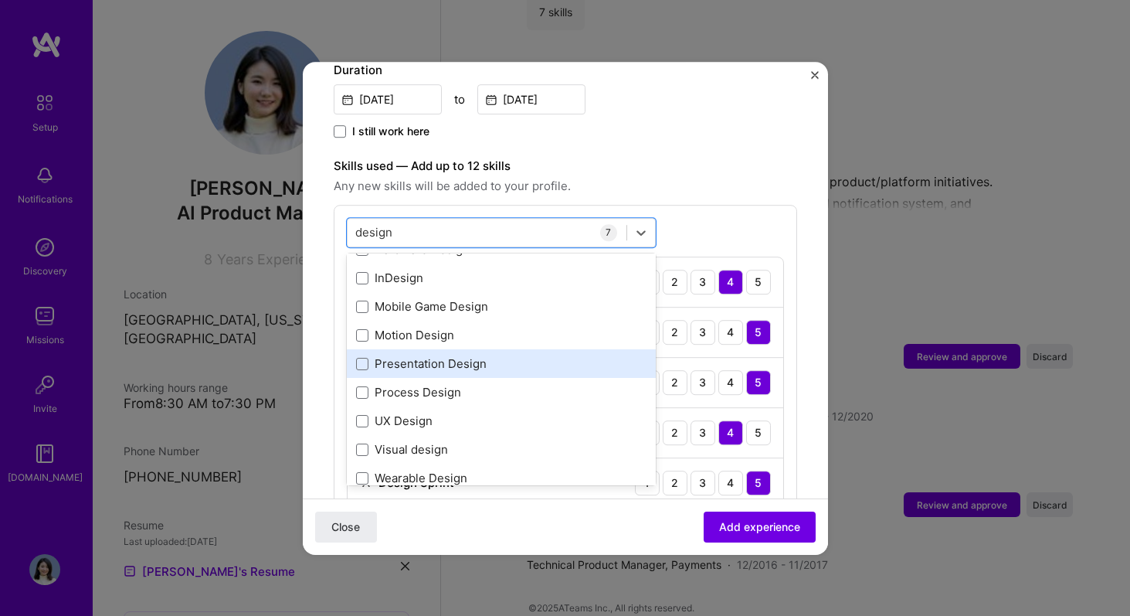
click at [496, 355] on div "Presentation Design" at bounding box center [501, 363] width 290 height 16
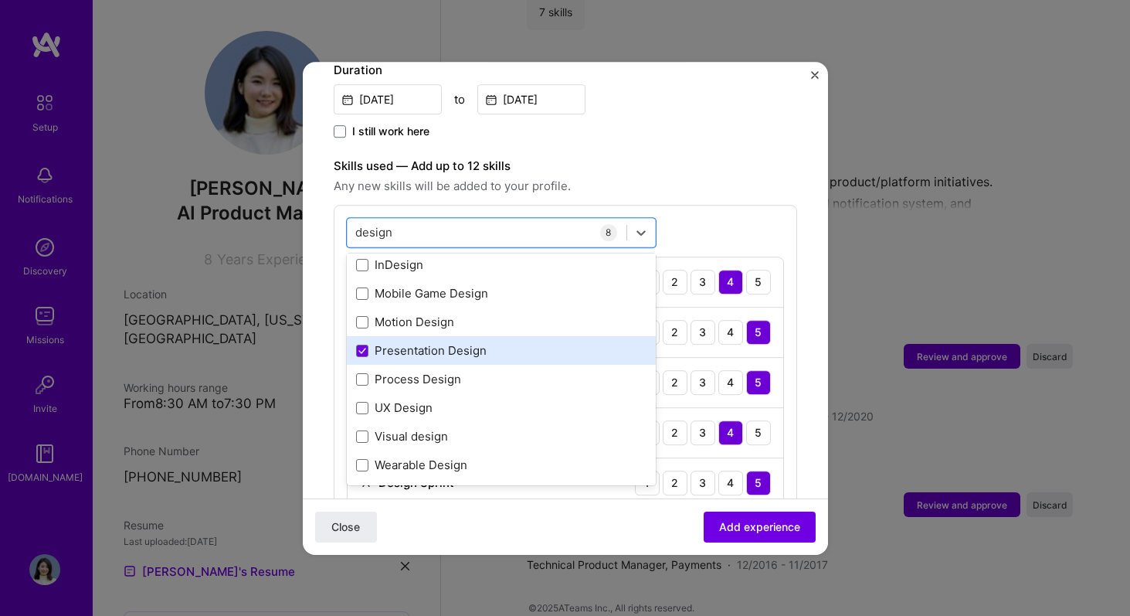
scroll to position [264, 0]
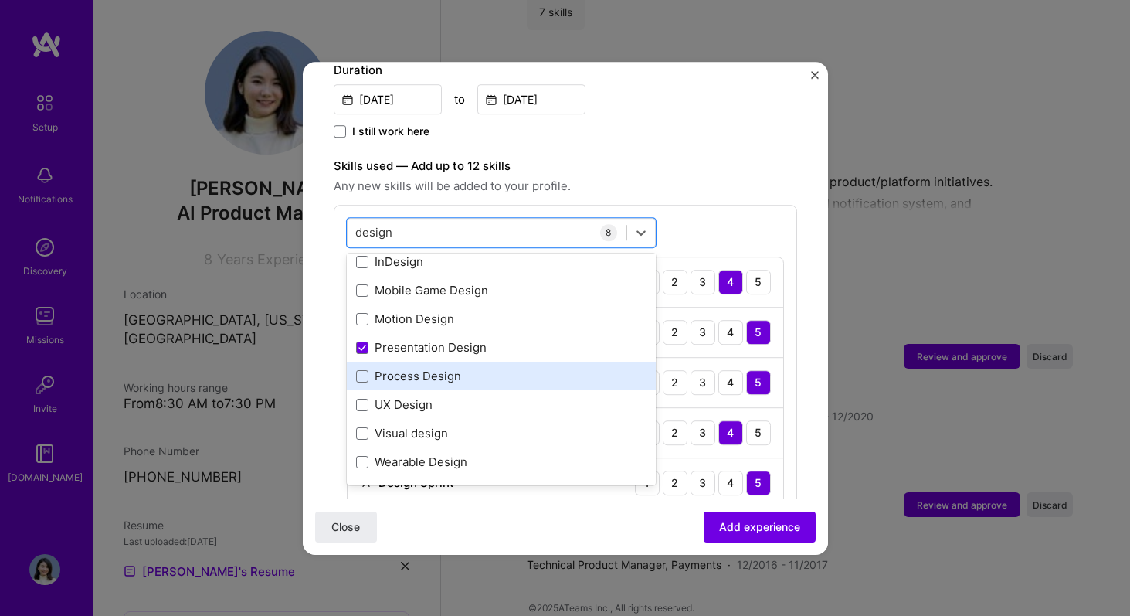
click at [485, 368] on div "Process Design" at bounding box center [501, 376] width 290 height 16
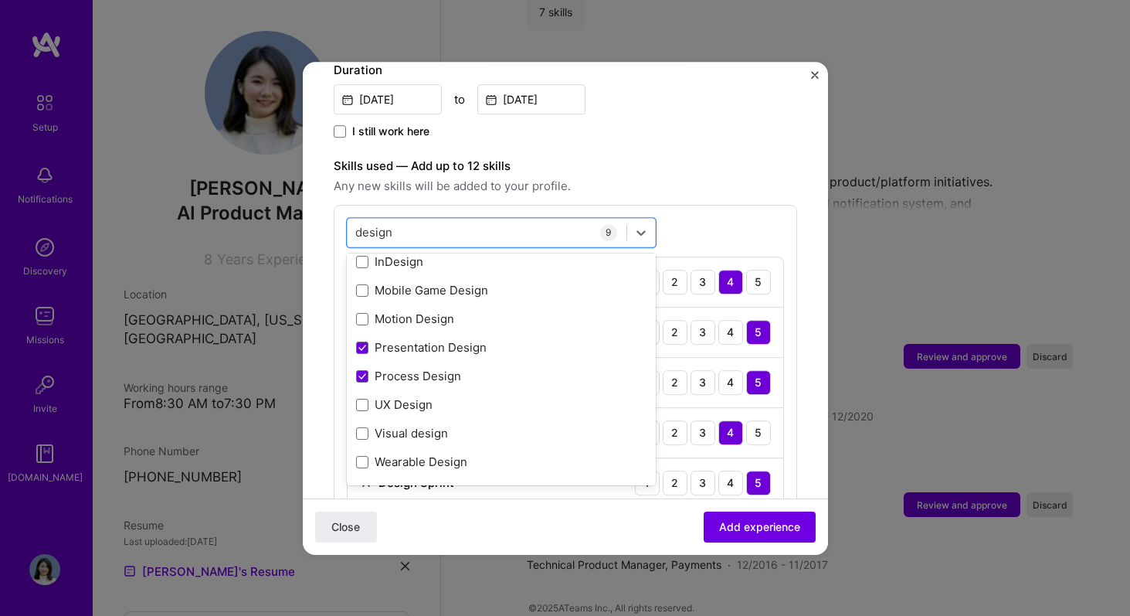
type input "design"
click at [759, 177] on span "Any new skills will be added to your profile." at bounding box center [566, 186] width 464 height 19
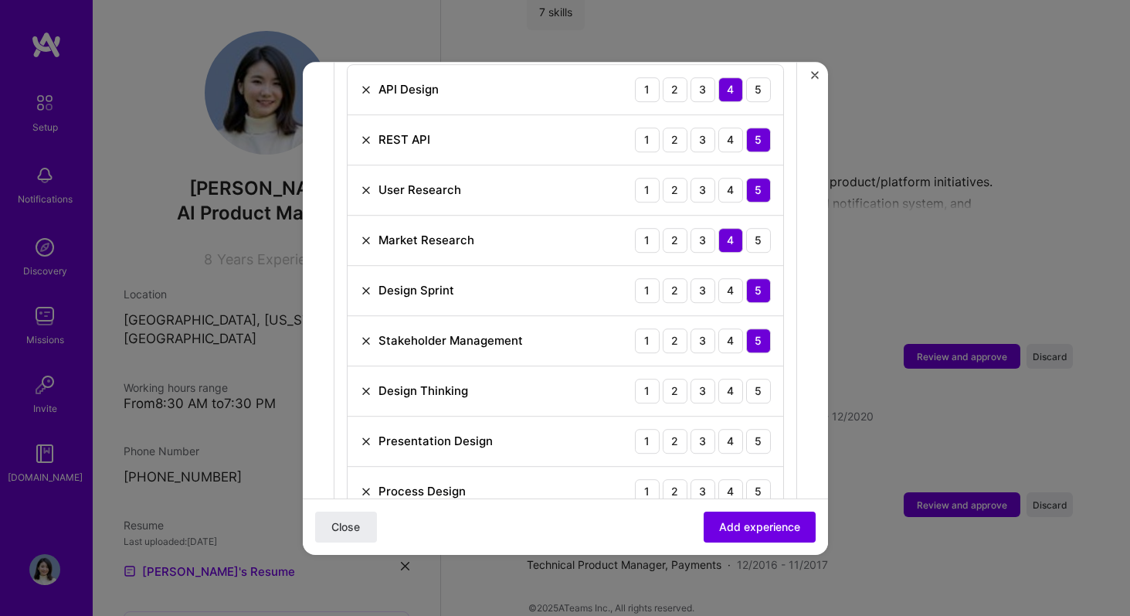
scroll to position [671, 0]
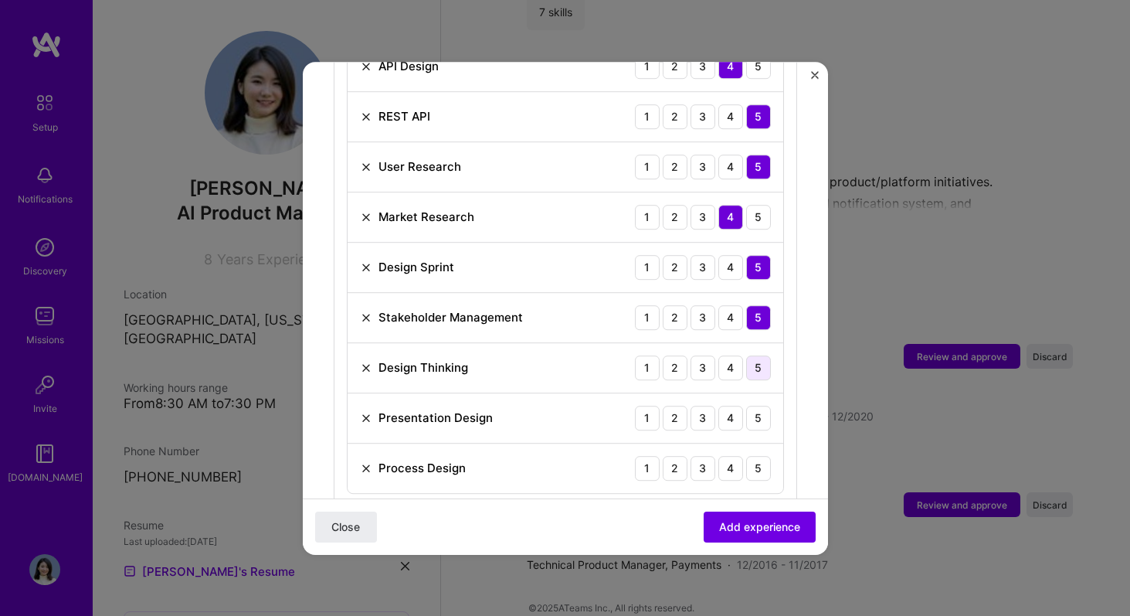
click at [762, 358] on div "5" at bounding box center [758, 367] width 25 height 25
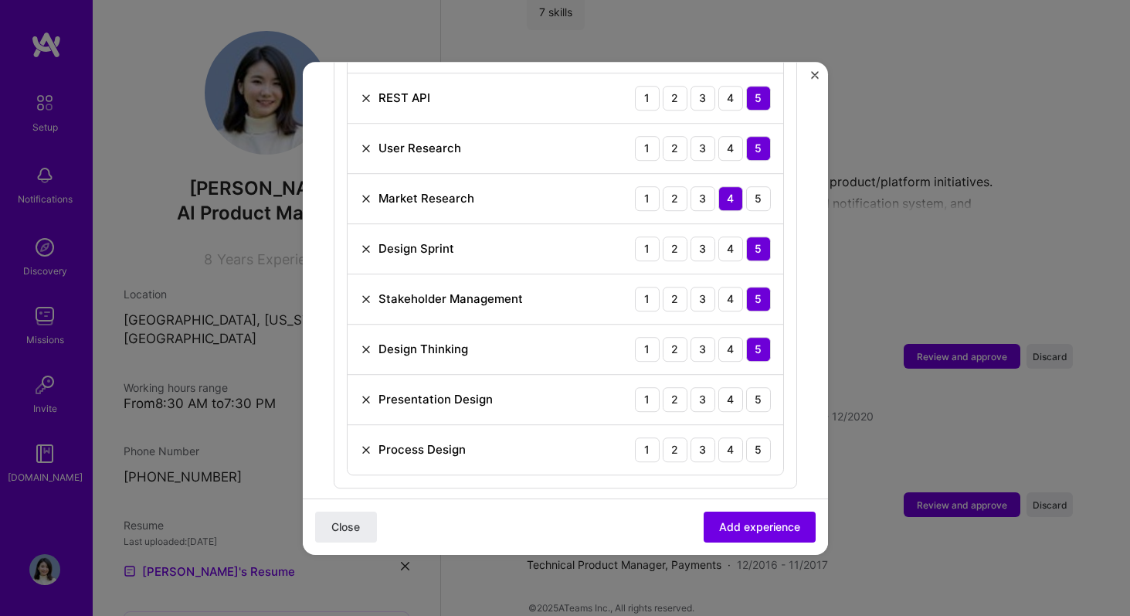
scroll to position [694, 0]
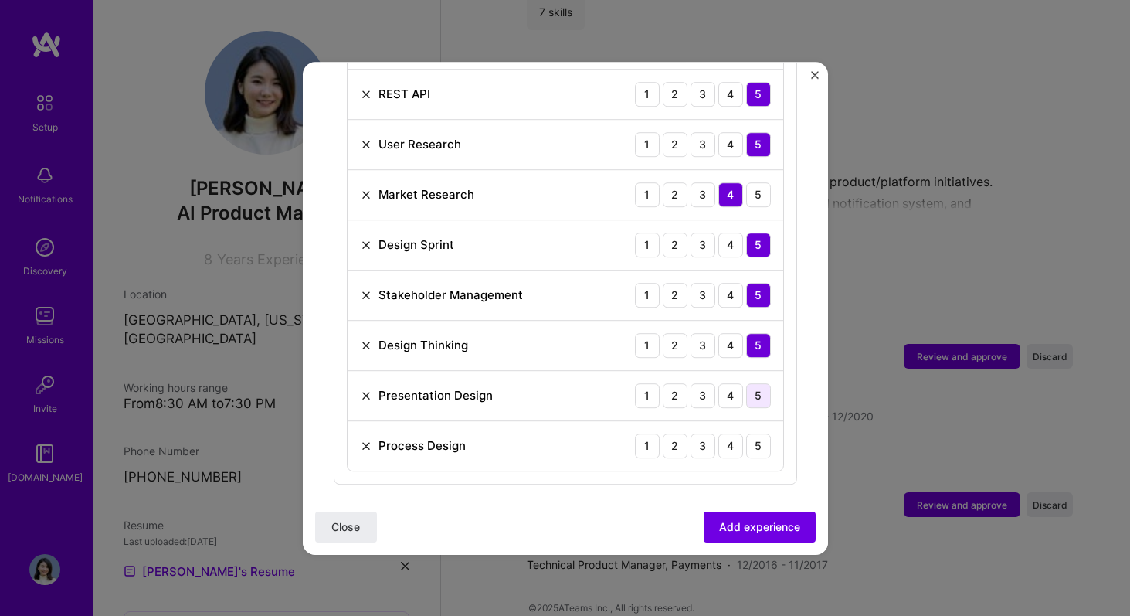
click at [756, 383] on div "5" at bounding box center [758, 395] width 25 height 25
click at [732, 434] on div "4" at bounding box center [730, 445] width 25 height 25
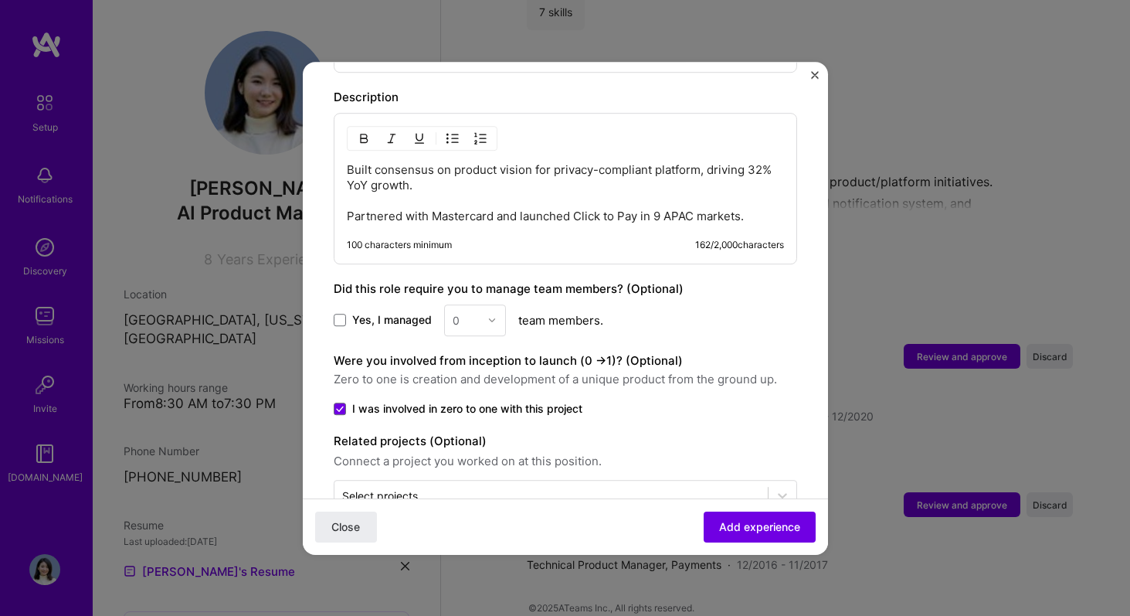
scroll to position [1133, 0]
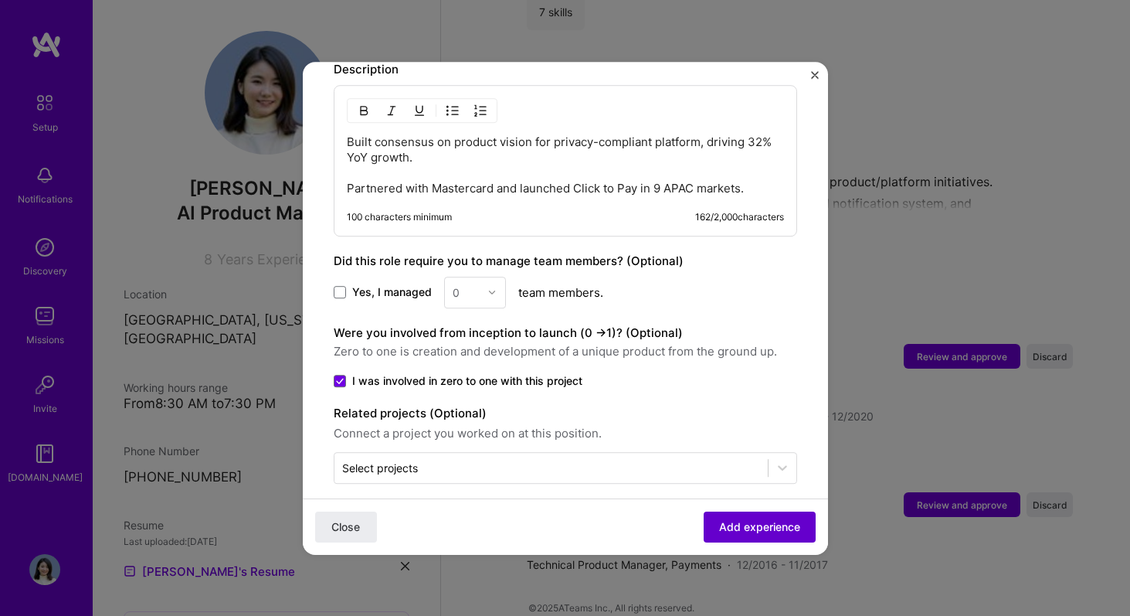
click at [735, 521] on span "Add experience" at bounding box center [759, 525] width 81 height 15
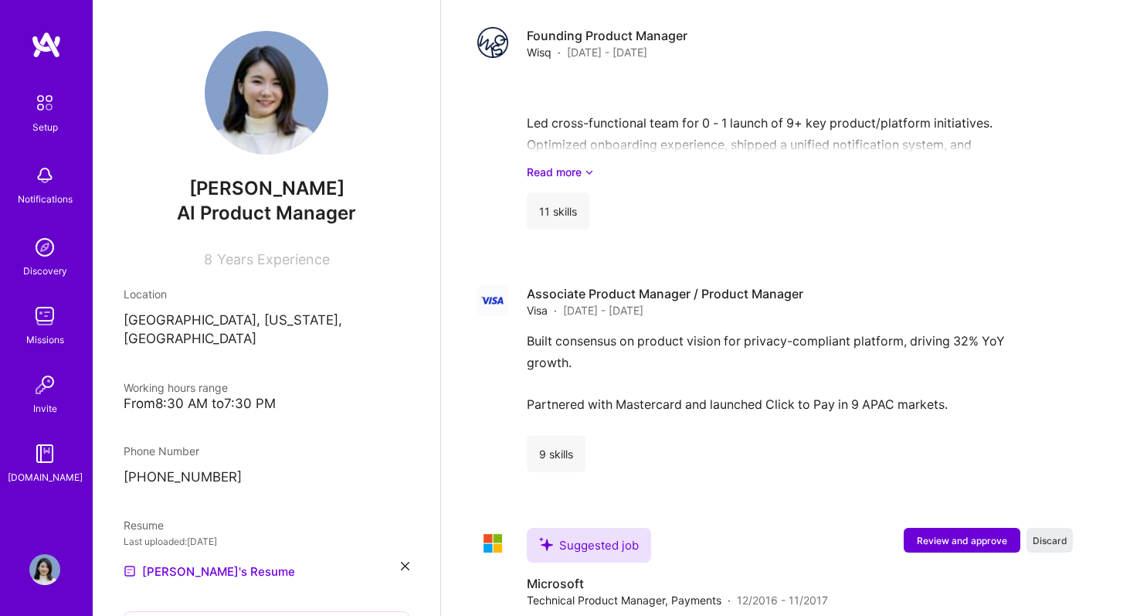
scroll to position [1971, 0]
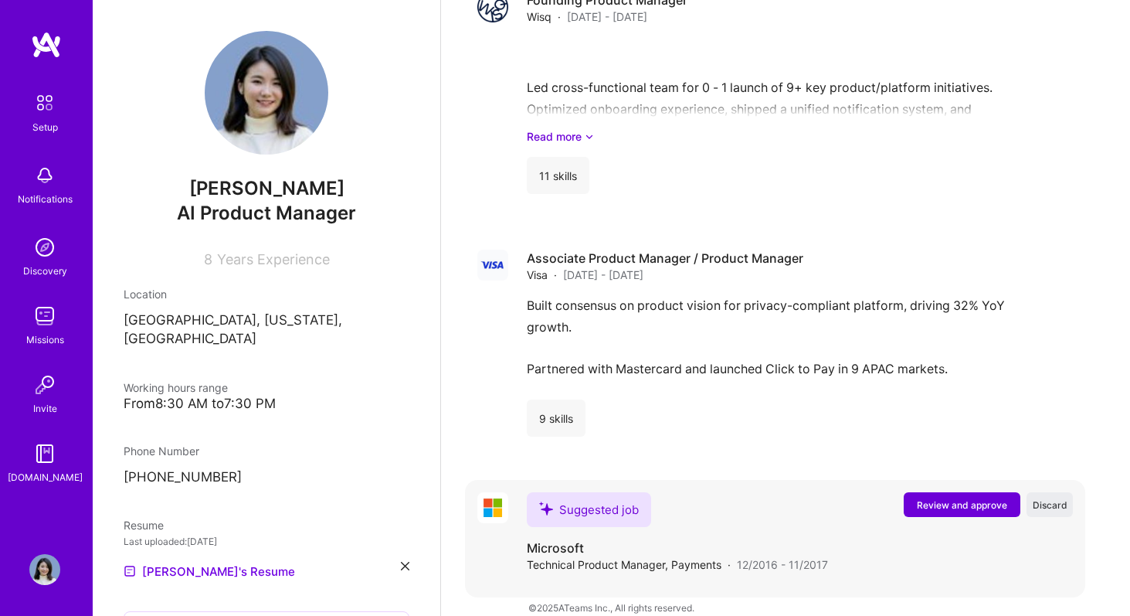
click at [957, 498] on span "Review and approve" at bounding box center [962, 504] width 90 height 13
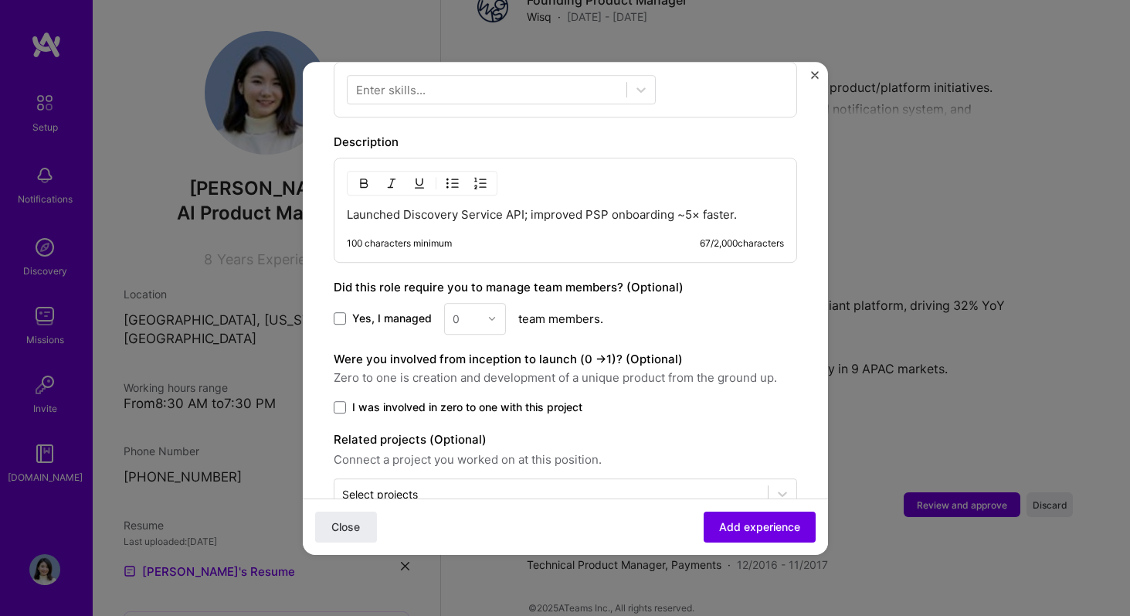
scroll to position [625, 0]
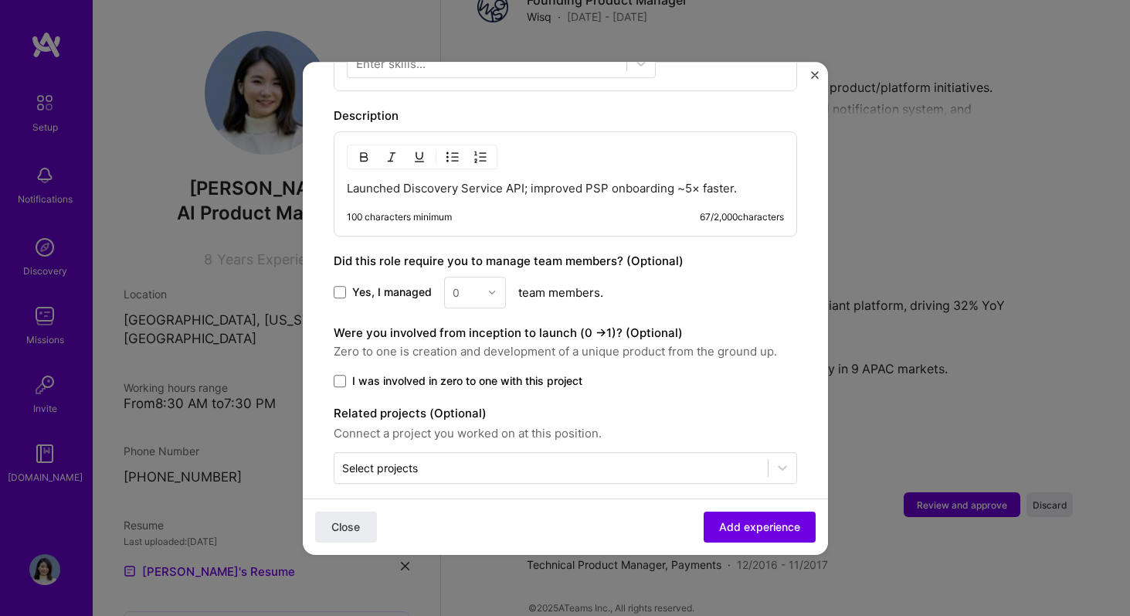
click at [578, 373] on span "I was involved in zero to one with this project" at bounding box center [467, 380] width 230 height 15
click at [0, 0] on input "I was involved in zero to one with this project" at bounding box center [0, 0] width 0 height 0
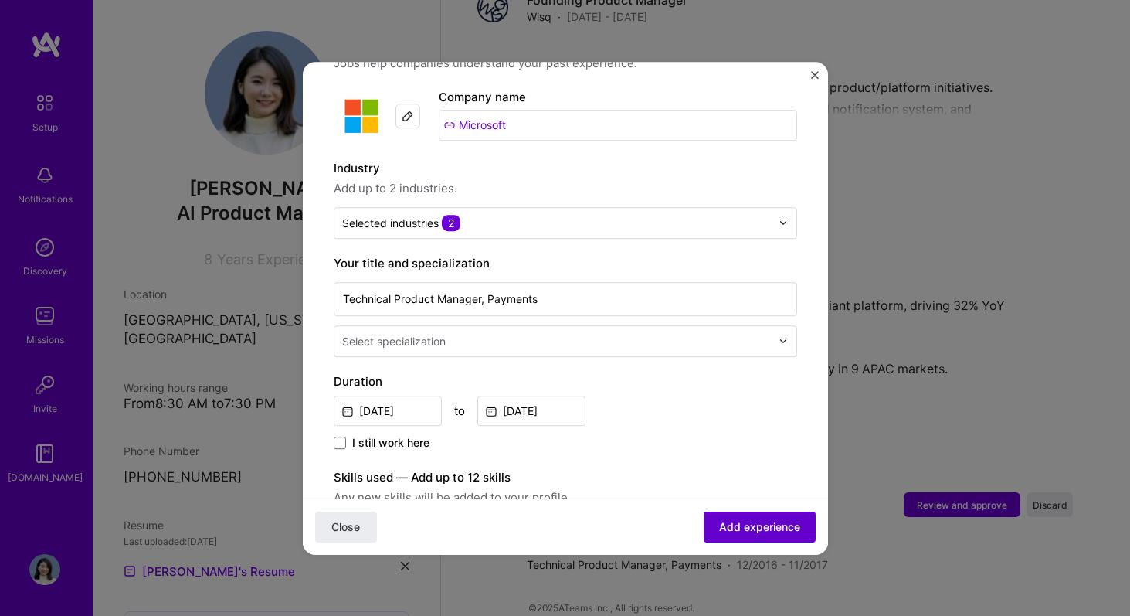
click at [766, 525] on span "Add experience" at bounding box center [759, 525] width 81 height 15
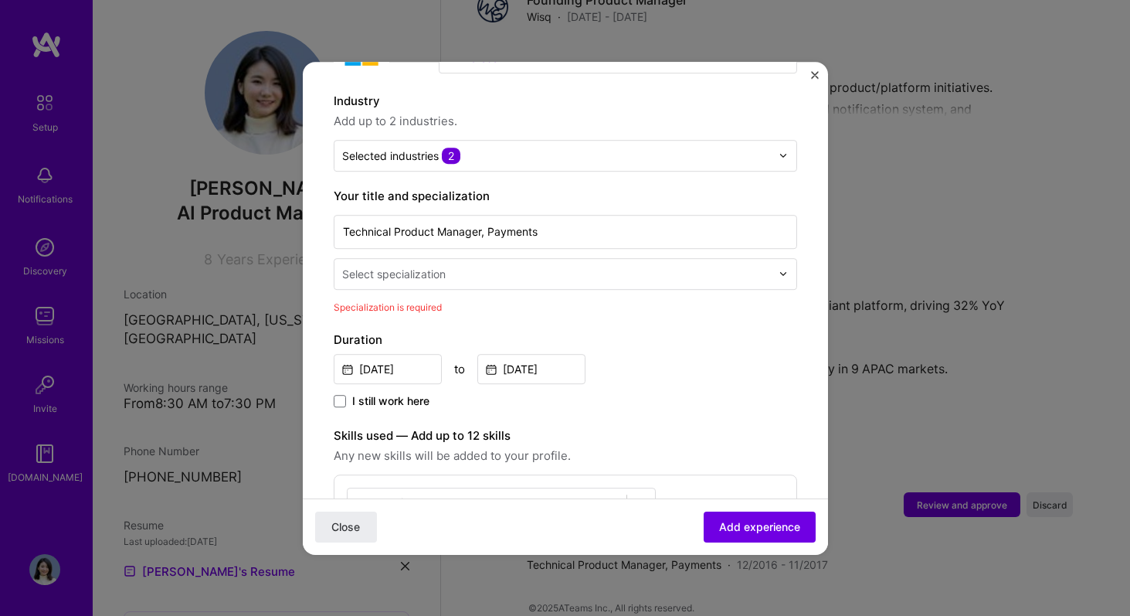
scroll to position [140, 0]
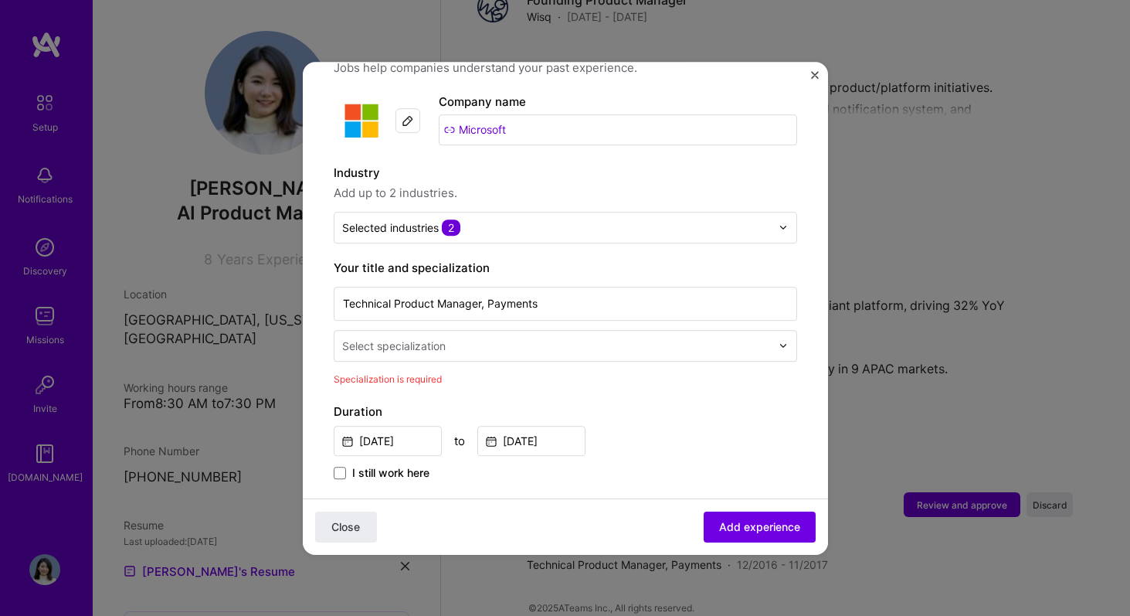
click at [587, 338] on input "text" at bounding box center [558, 346] width 432 height 16
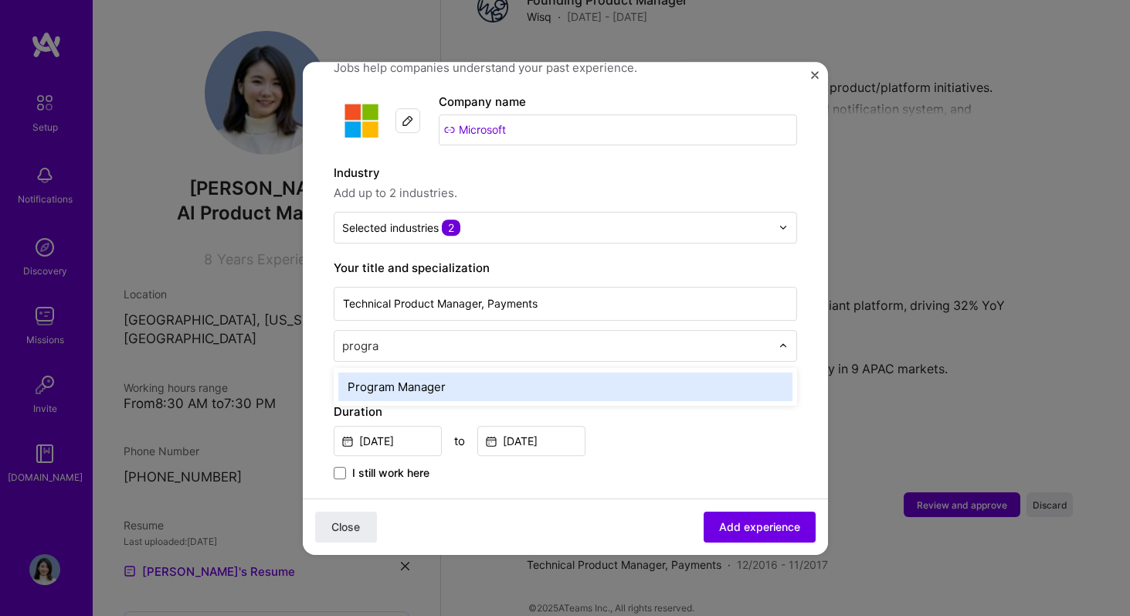
type input "program"
click at [511, 373] on div "Program Manager" at bounding box center [565, 386] width 454 height 29
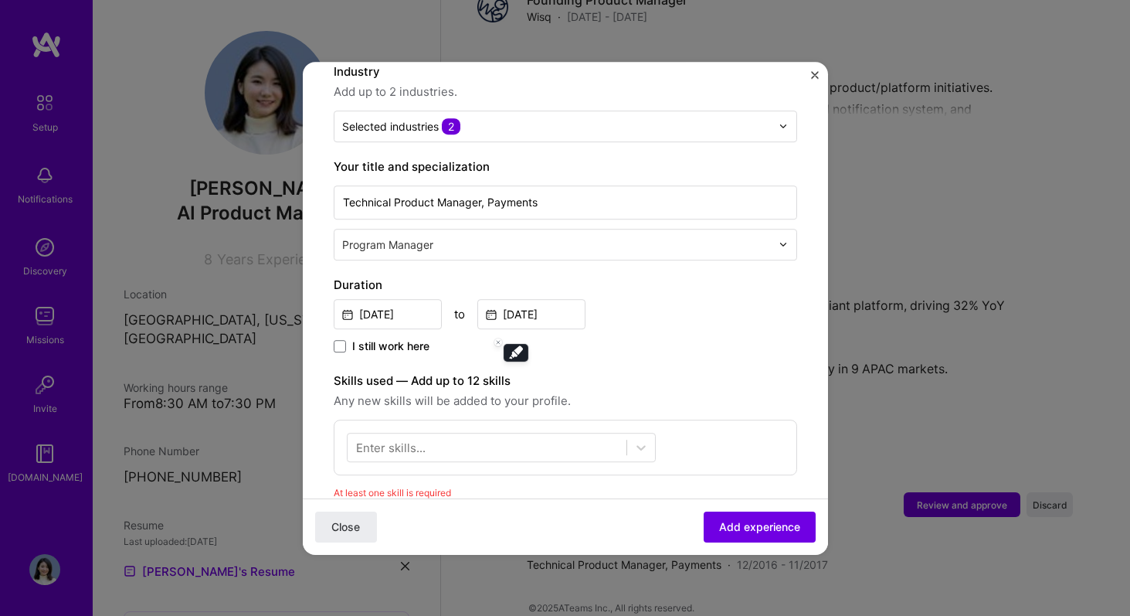
scroll to position [317, 0]
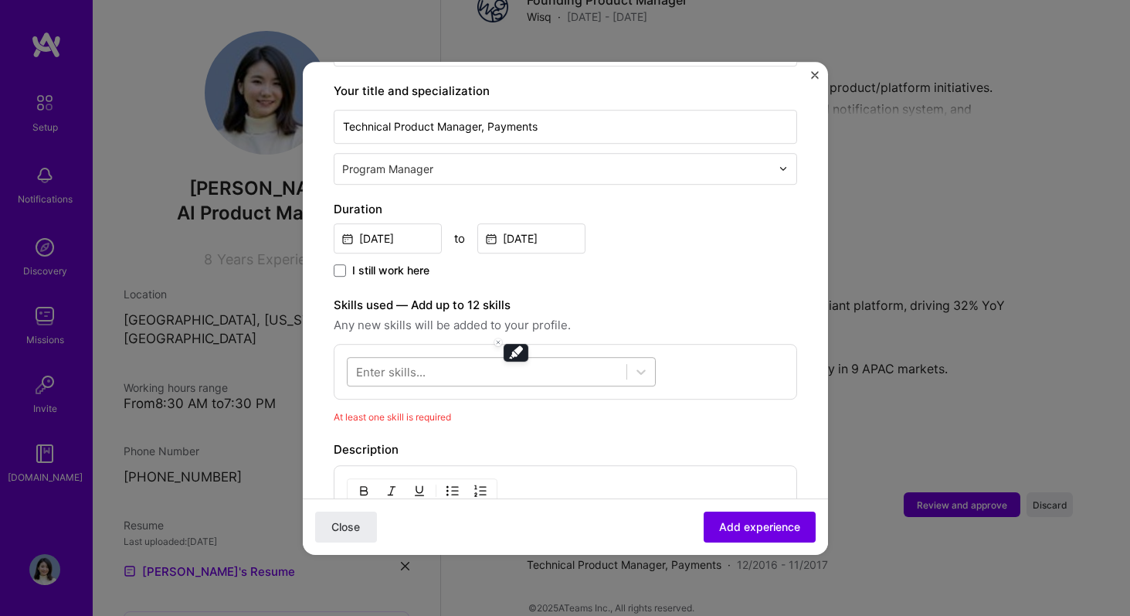
click at [461, 358] on div at bounding box center [487, 370] width 279 height 25
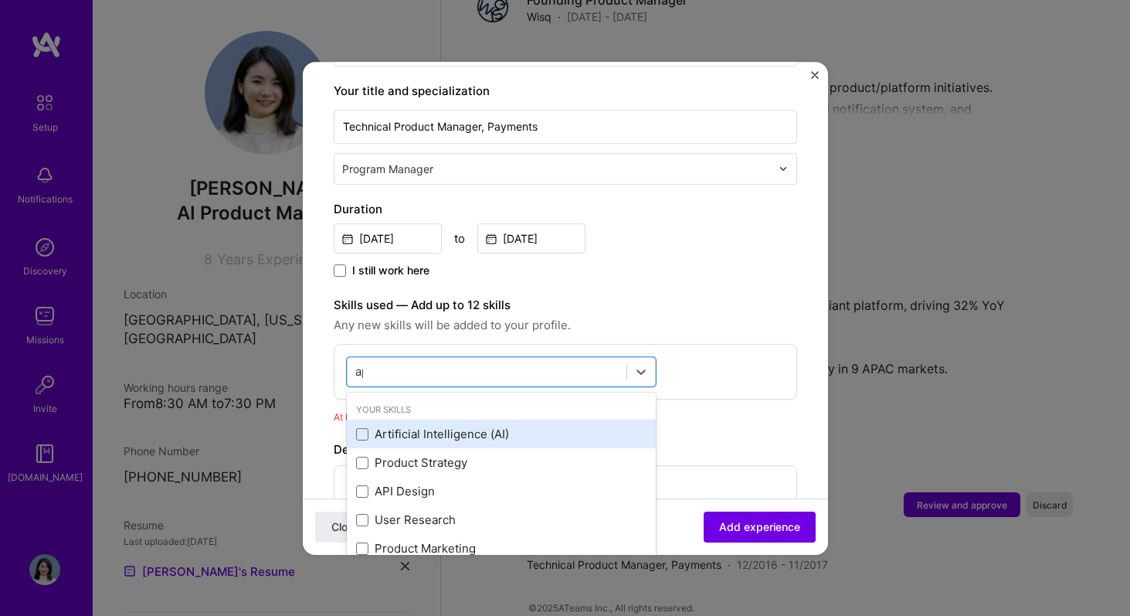
type input "api"
click at [493, 426] on div "API Design" at bounding box center [501, 434] width 290 height 16
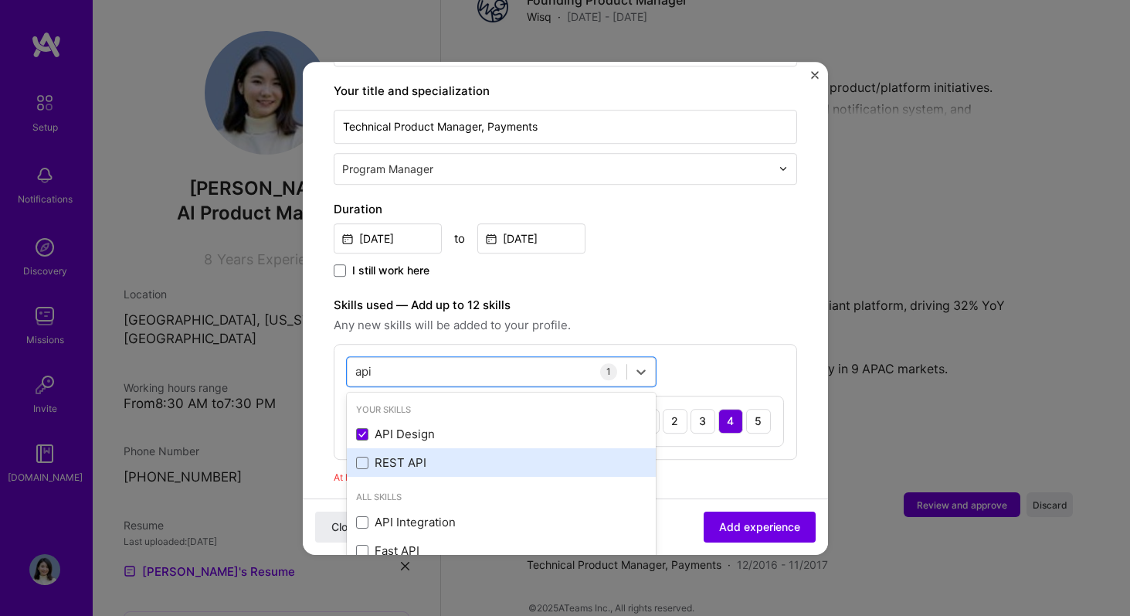
click at [483, 455] on div "REST API" at bounding box center [501, 463] width 290 height 16
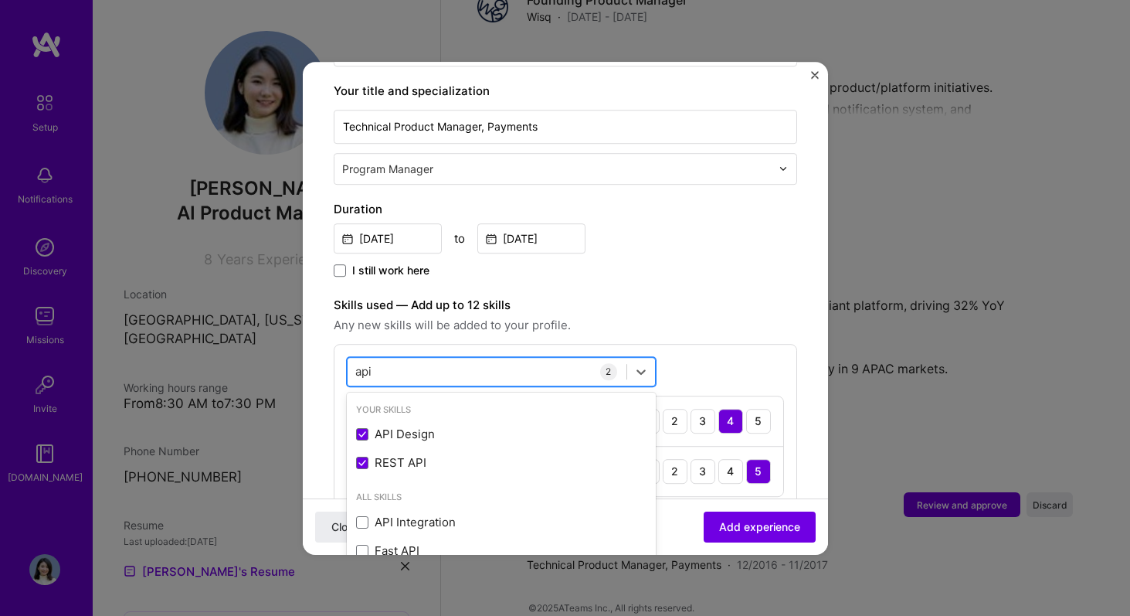
click at [474, 359] on div "api api" at bounding box center [487, 370] width 279 height 25
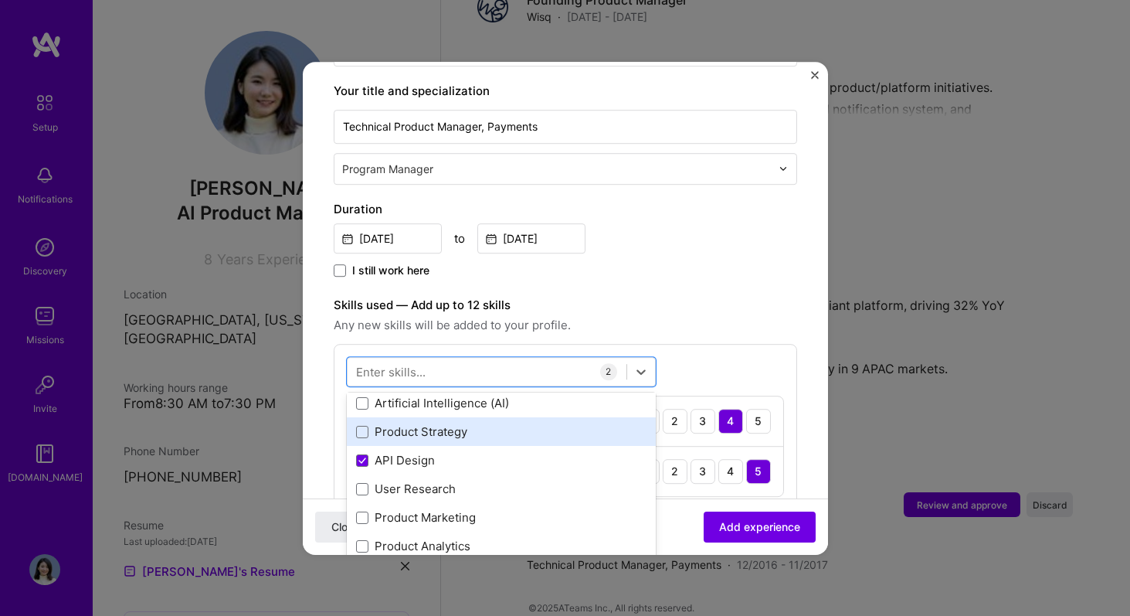
scroll to position [21, 0]
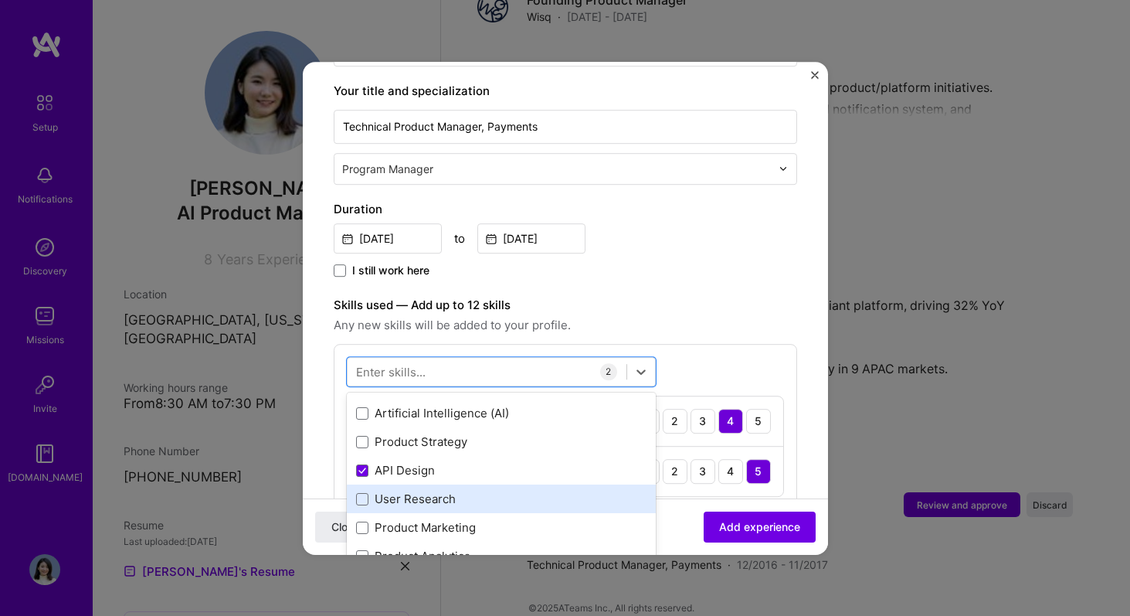
click at [467, 491] on div "User Research" at bounding box center [501, 499] width 290 height 16
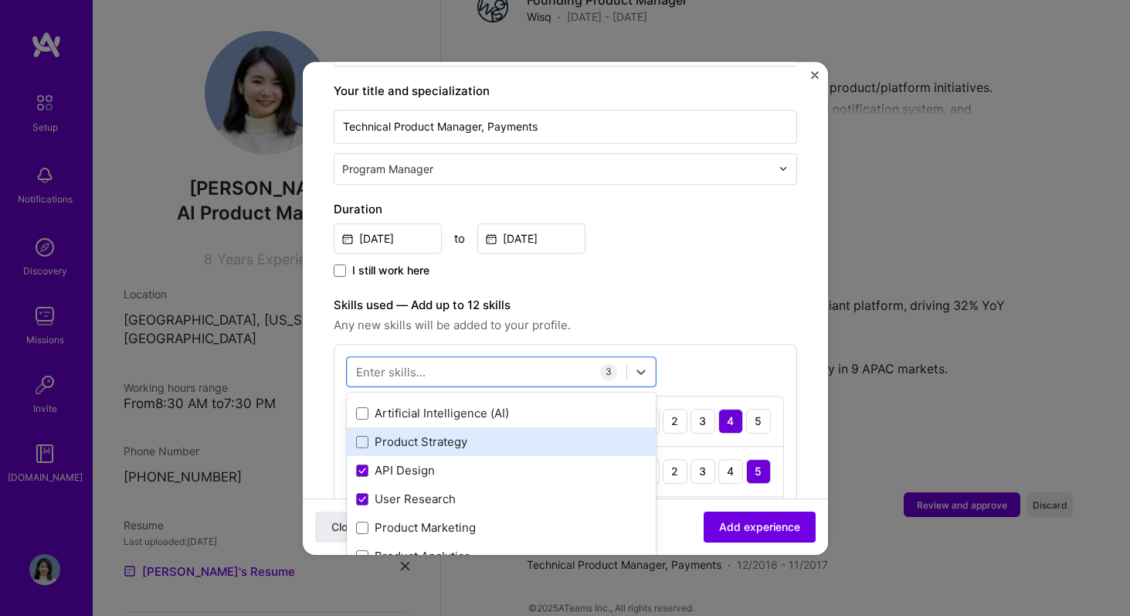
click at [479, 434] on div "Product Strategy" at bounding box center [501, 442] width 290 height 16
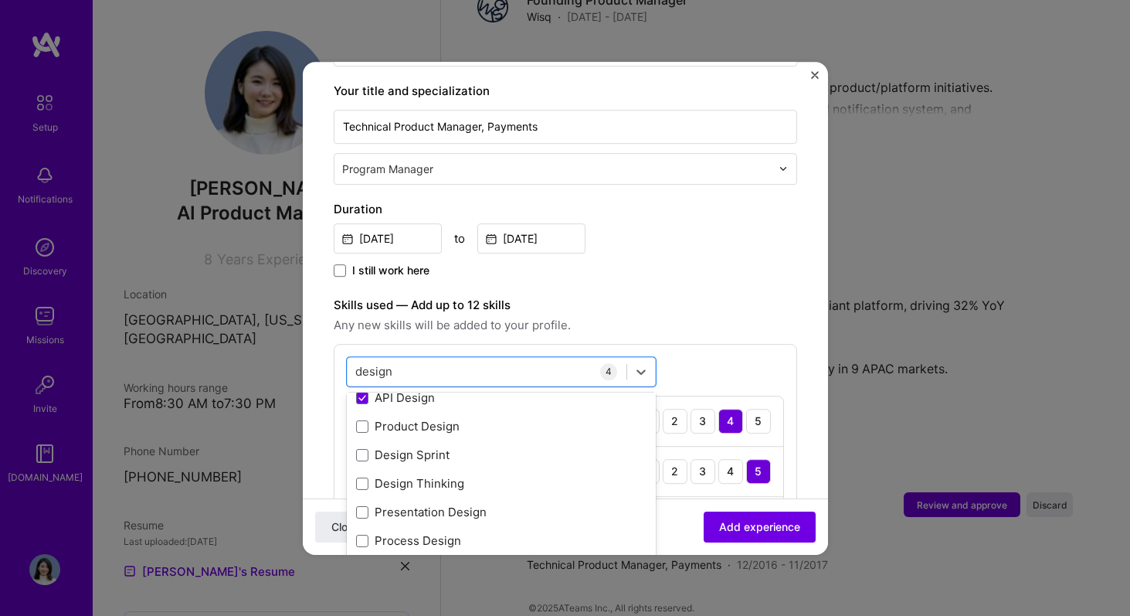
scroll to position [39, 0]
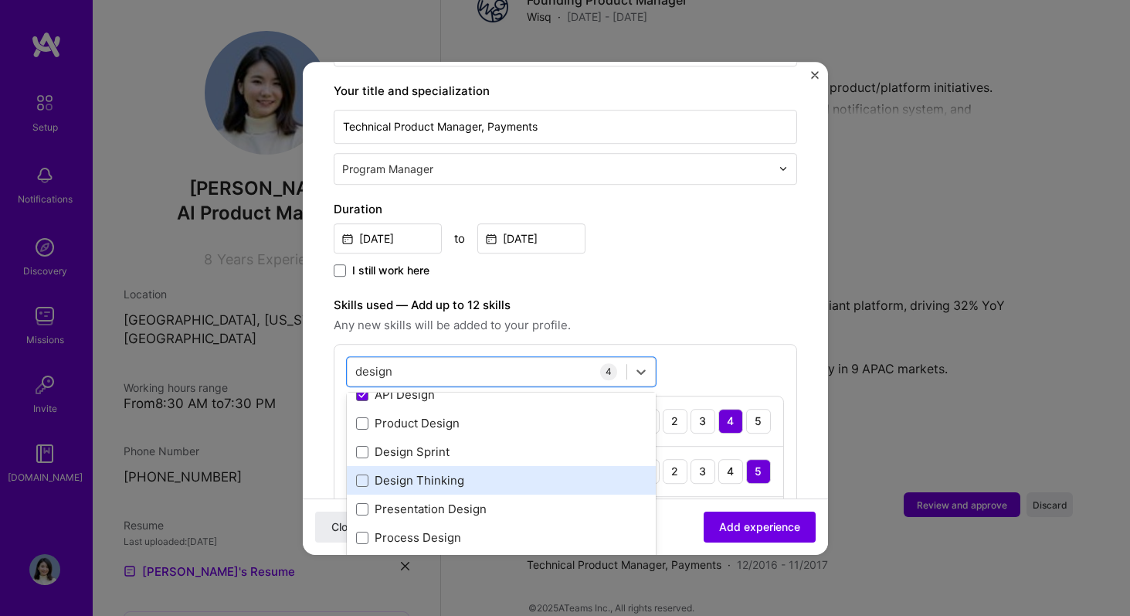
click at [490, 473] on div "Design Thinking" at bounding box center [501, 481] width 290 height 16
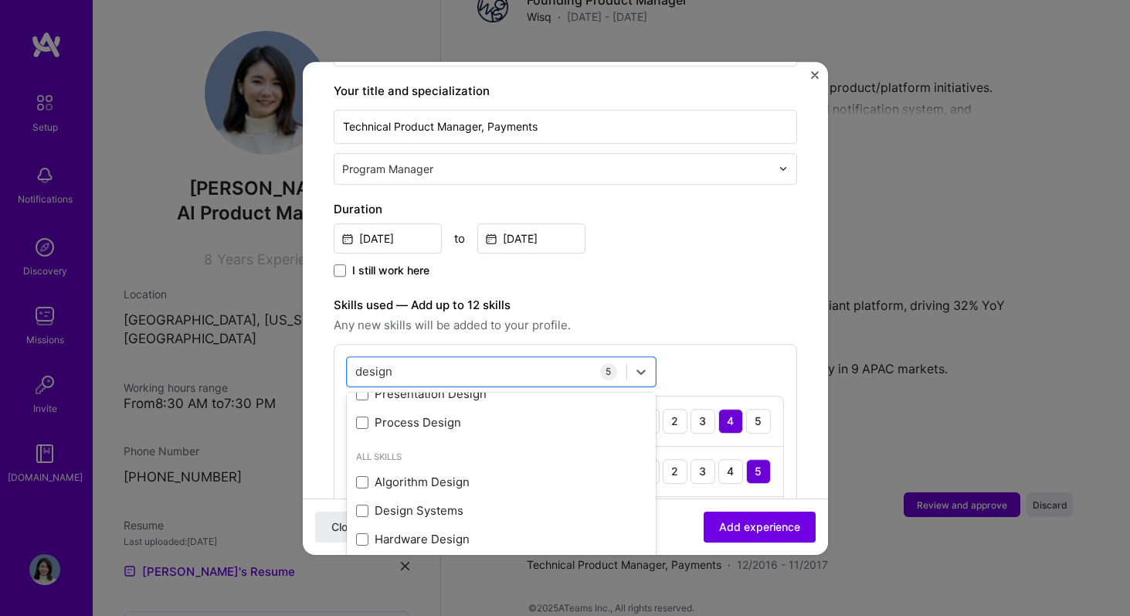
scroll to position [172, 0]
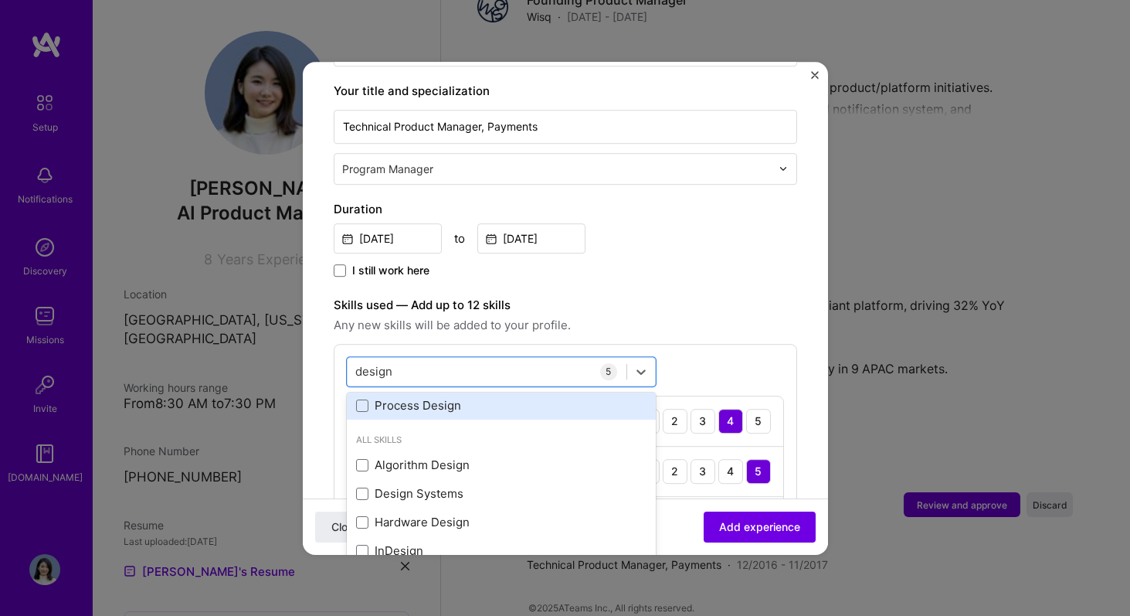
click at [508, 398] on div "Process Design" at bounding box center [501, 406] width 290 height 16
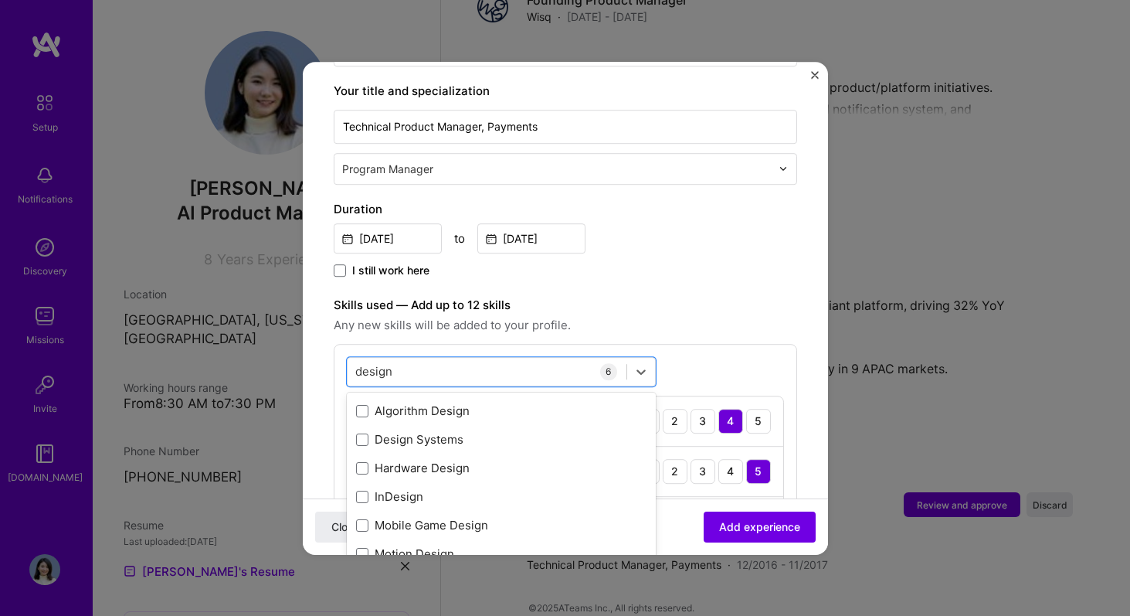
scroll to position [219, 0]
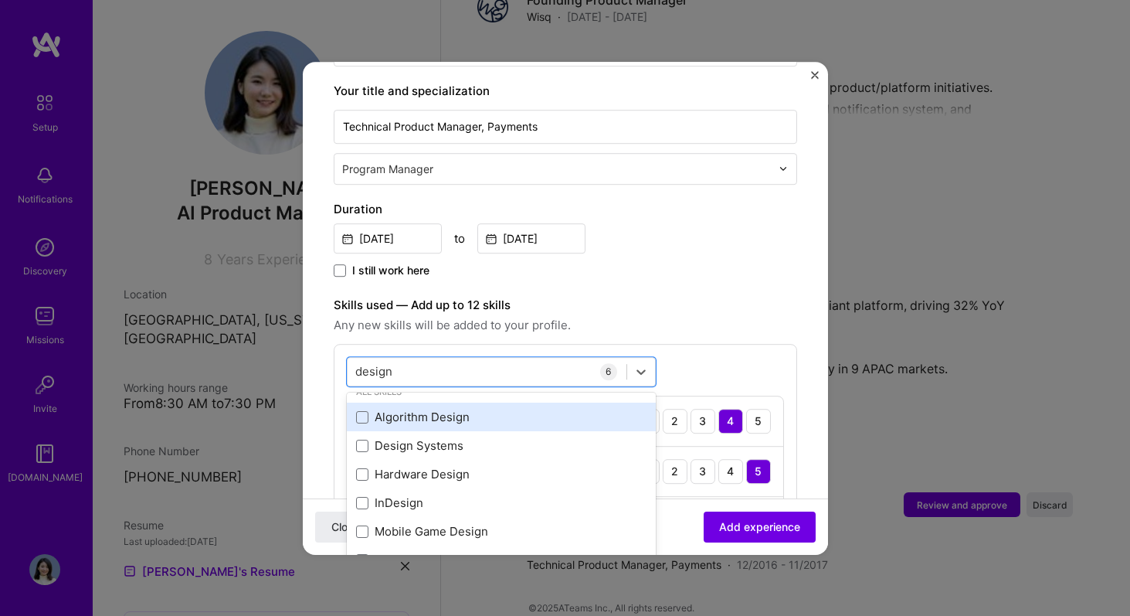
click at [499, 413] on div "Algorithm Design" at bounding box center [501, 416] width 309 height 29
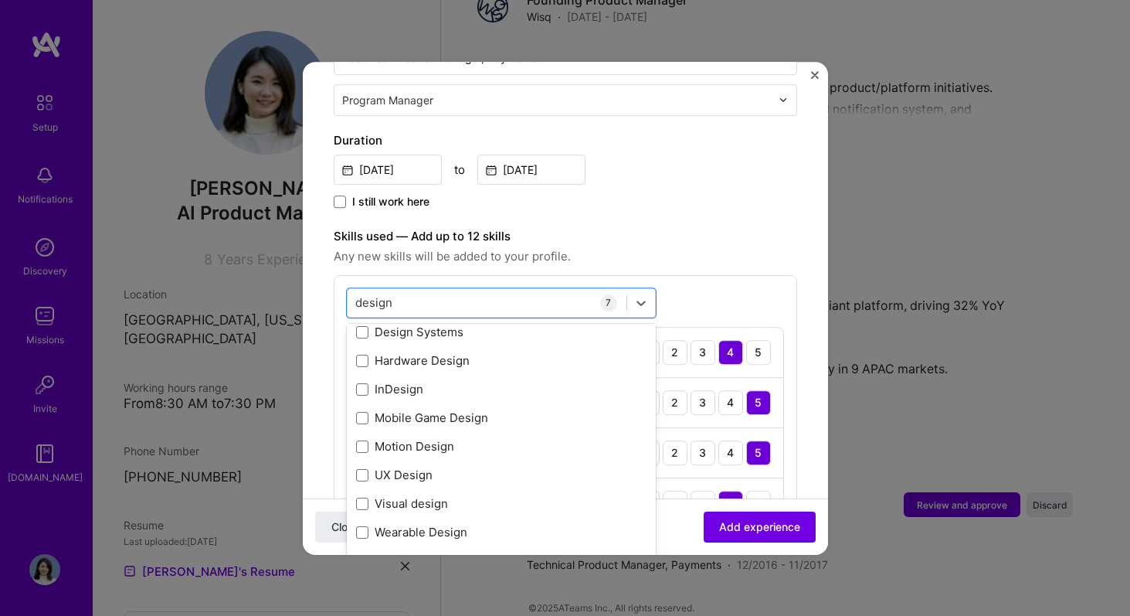
scroll to position [387, 0]
type input "design"
click at [723, 208] on div "Adding suggested job This job is suggested based on your LinkedIn, resume or [D…" at bounding box center [566, 420] width 464 height 1428
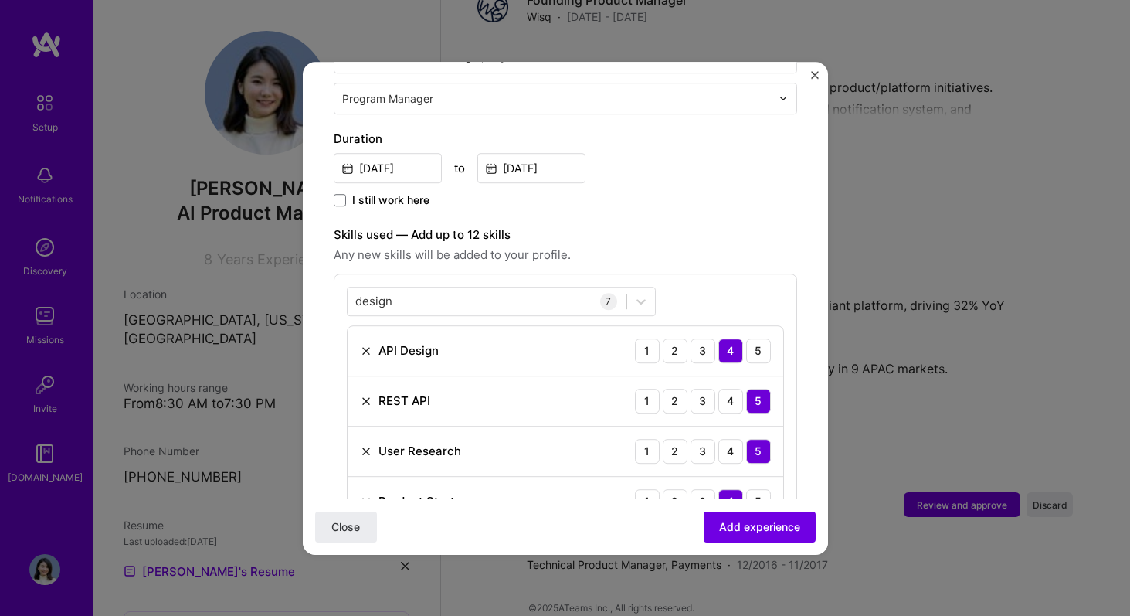
scroll to position [584, 0]
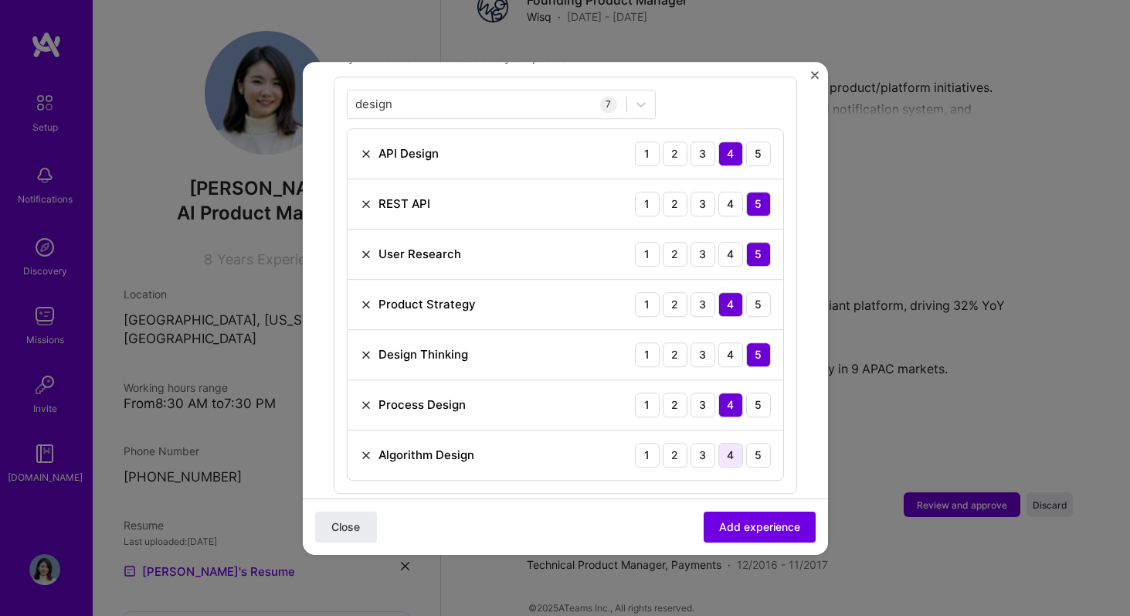
click at [718, 445] on div "4" at bounding box center [730, 455] width 25 height 25
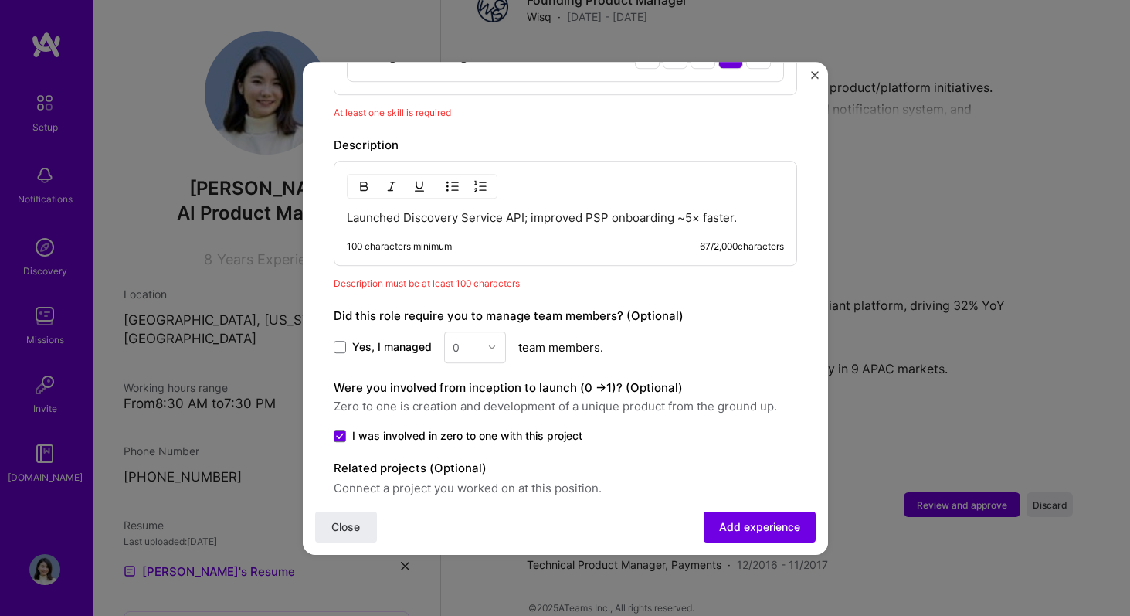
scroll to position [936, 0]
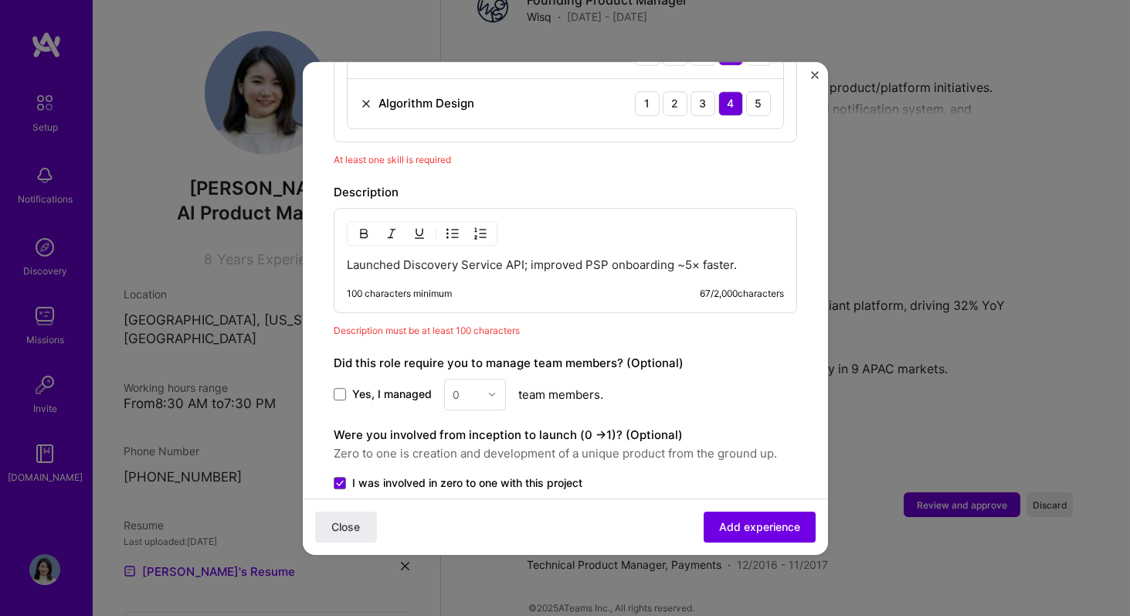
click at [701, 257] on p "Launched Discovery Service API; improved PSP onboarding ~5× faster." at bounding box center [565, 264] width 437 height 15
click at [530, 257] on p "Launched Discovery Service API; improved PSP onboarding ~5× faster." at bounding box center [565, 264] width 437 height 15
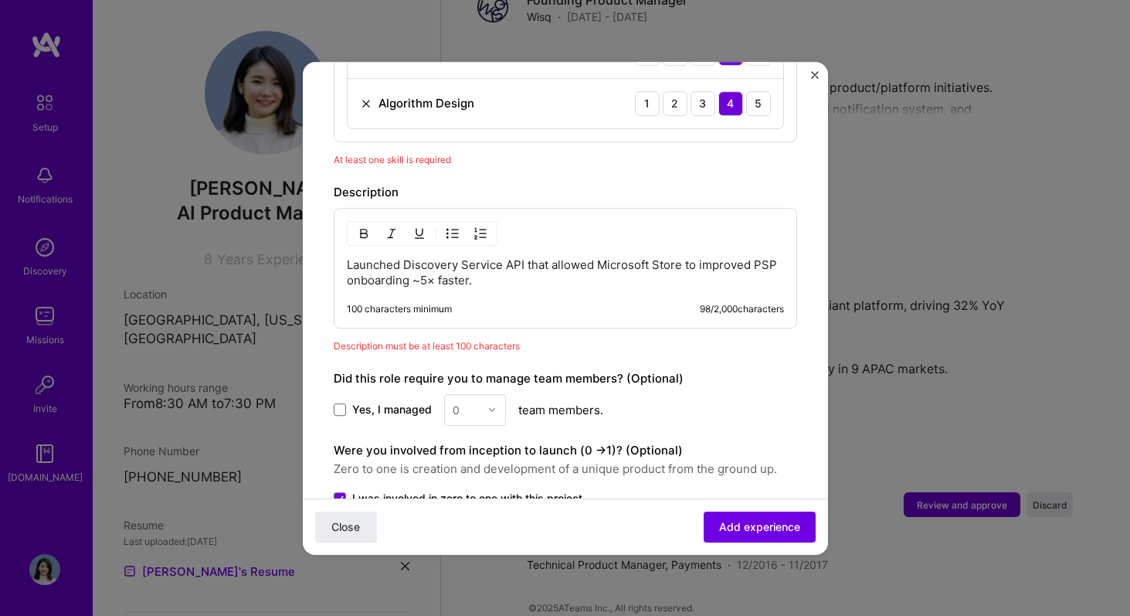
click at [749, 257] on p "Launched Discovery Service API that allowed Microsoft Store to improved PSP onb…" at bounding box center [565, 272] width 437 height 31
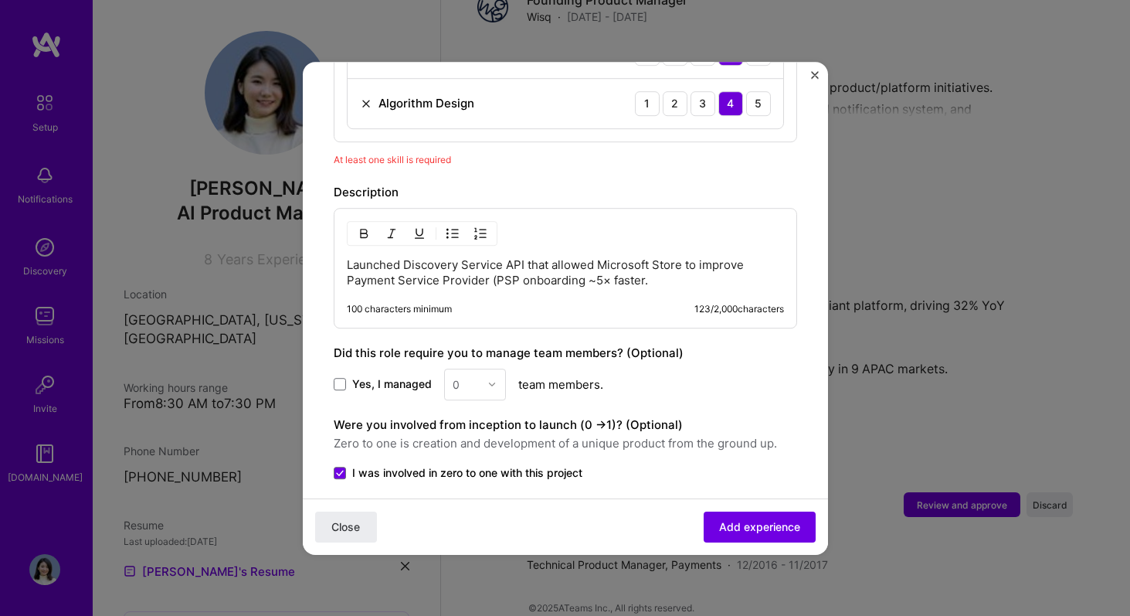
click at [515, 264] on p "Launched Discovery Service API that allowed Microsoft Store to improve Payment …" at bounding box center [565, 272] width 437 height 31
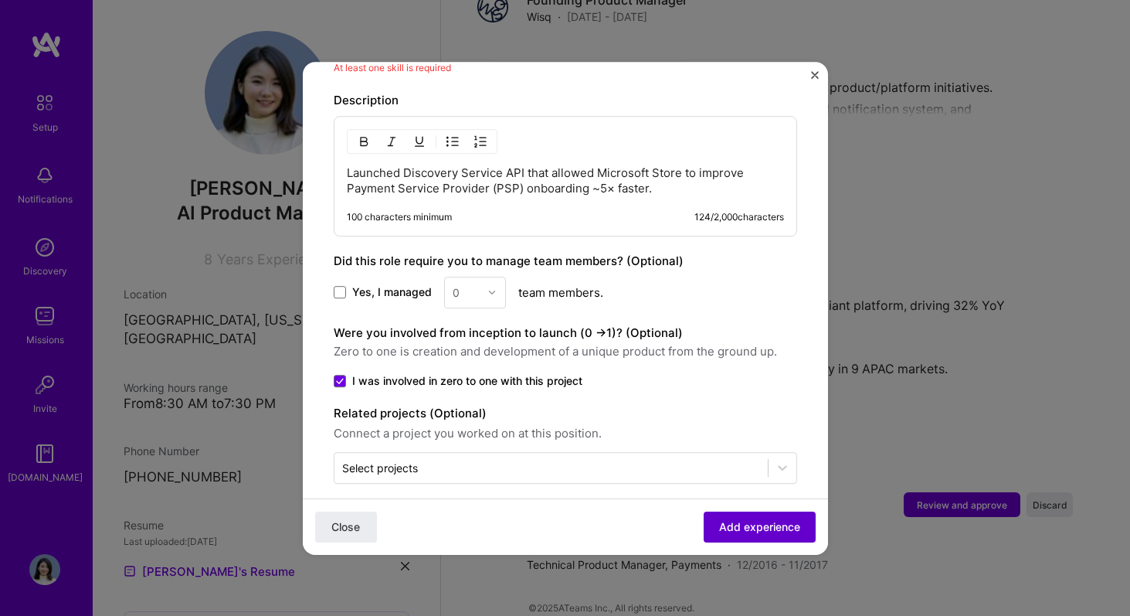
click at [745, 522] on span "Add experience" at bounding box center [759, 525] width 81 height 15
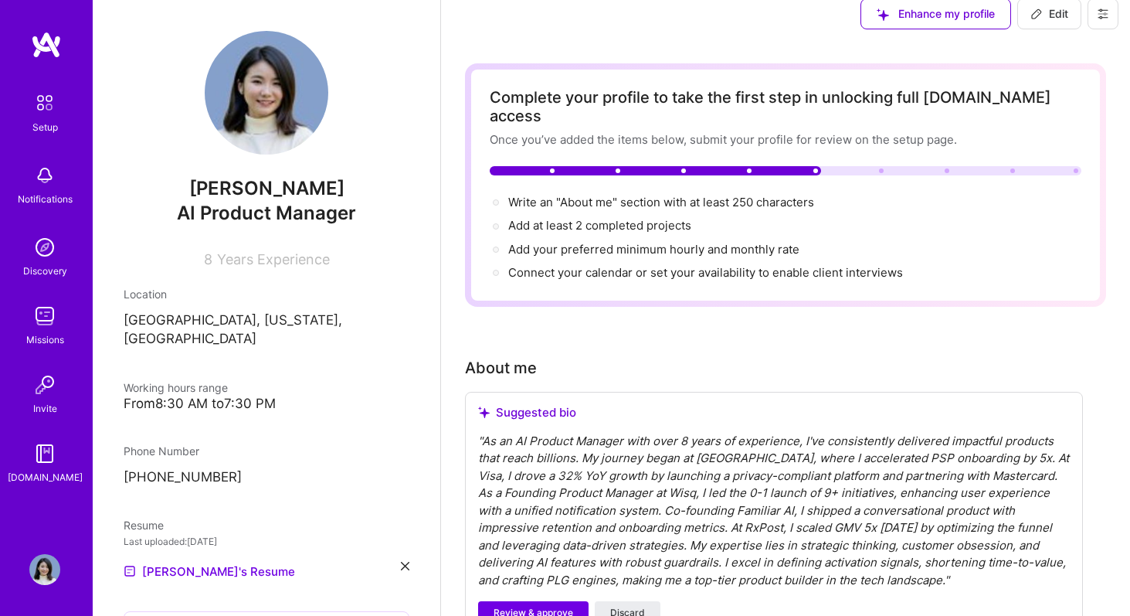
scroll to position [20, 0]
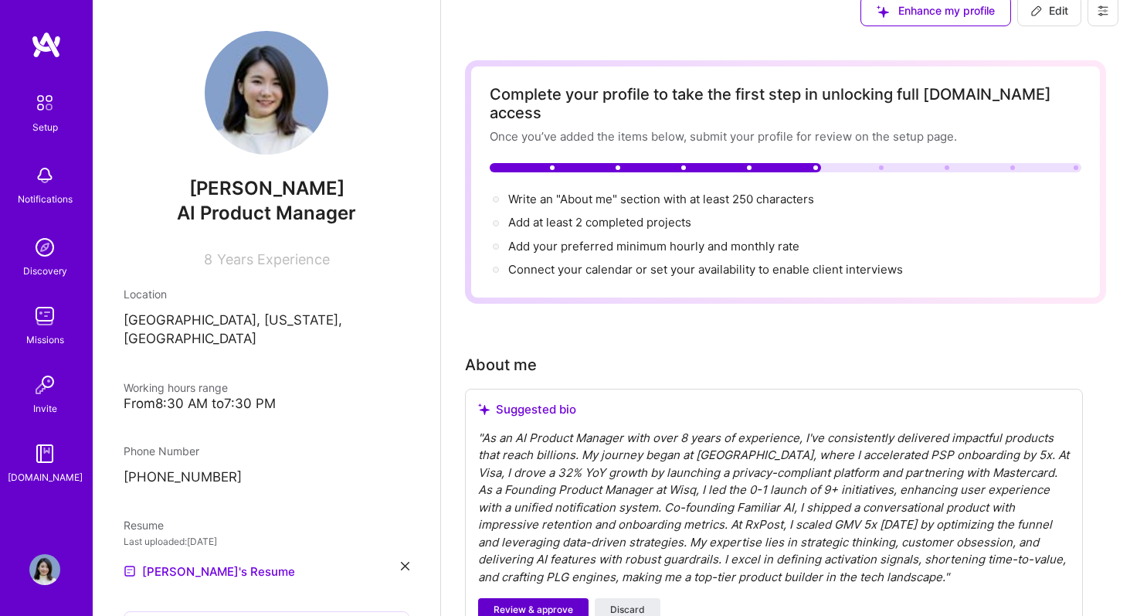
click at [549, 603] on span "Review & approve" at bounding box center [534, 610] width 80 height 14
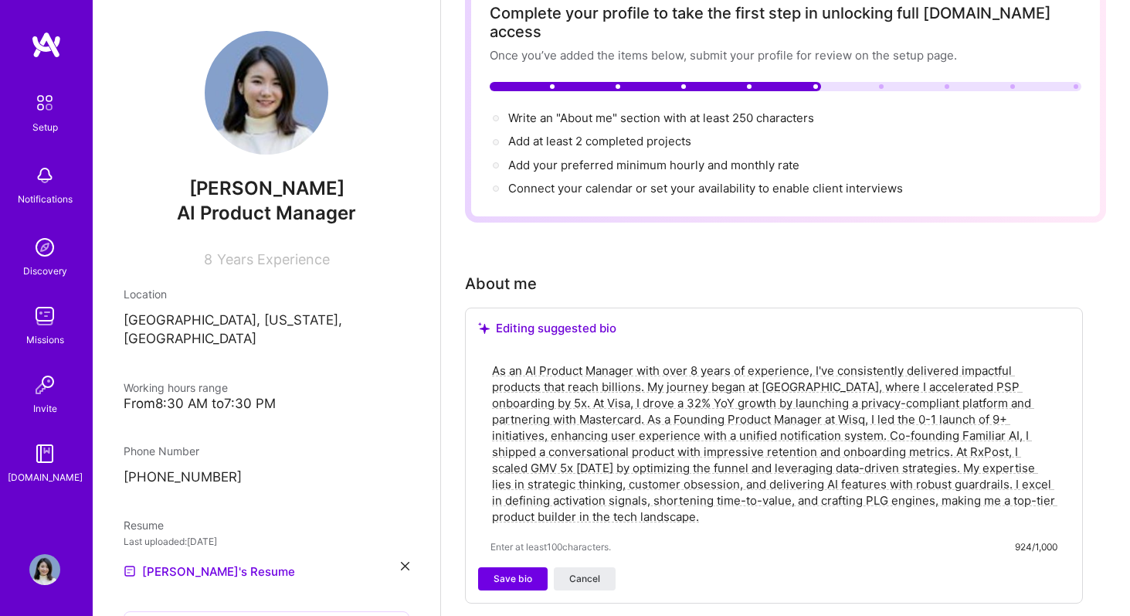
scroll to position [256, 0]
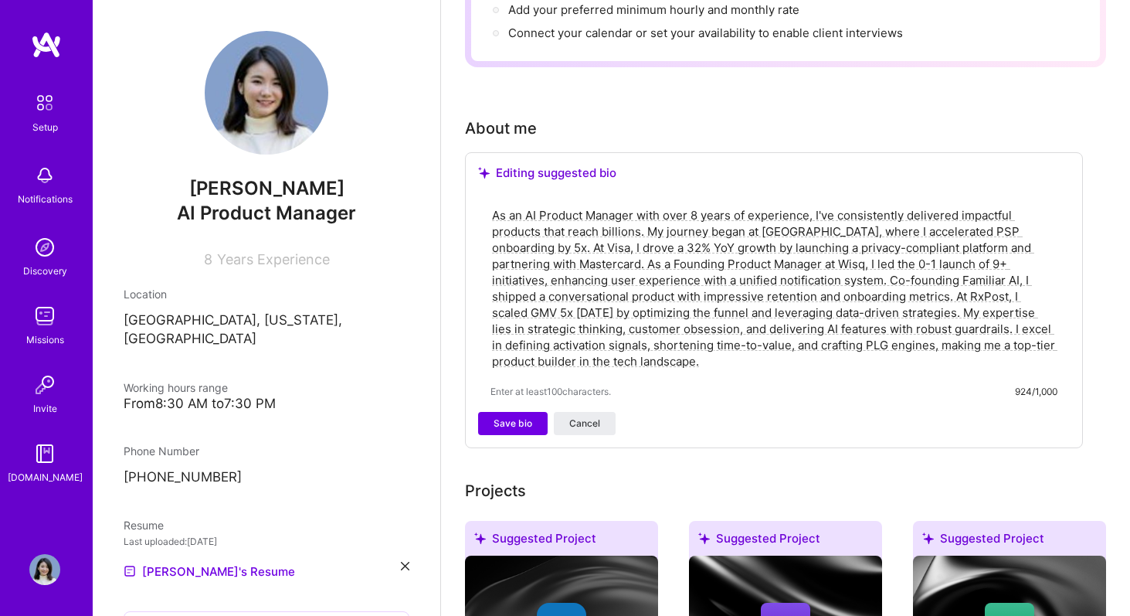
click at [589, 289] on textarea "As an AI Product Manager with over 8 years of experience, I've consistently del…" at bounding box center [774, 287] width 567 height 165
click at [521, 416] on span "Save bio" at bounding box center [513, 423] width 39 height 14
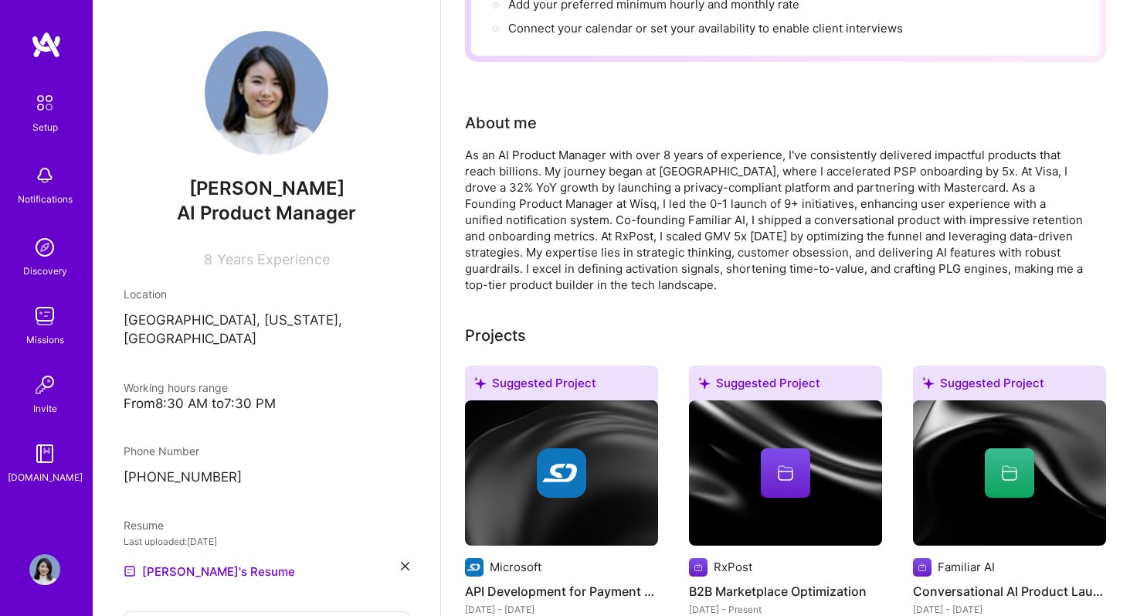
scroll to position [465, 0]
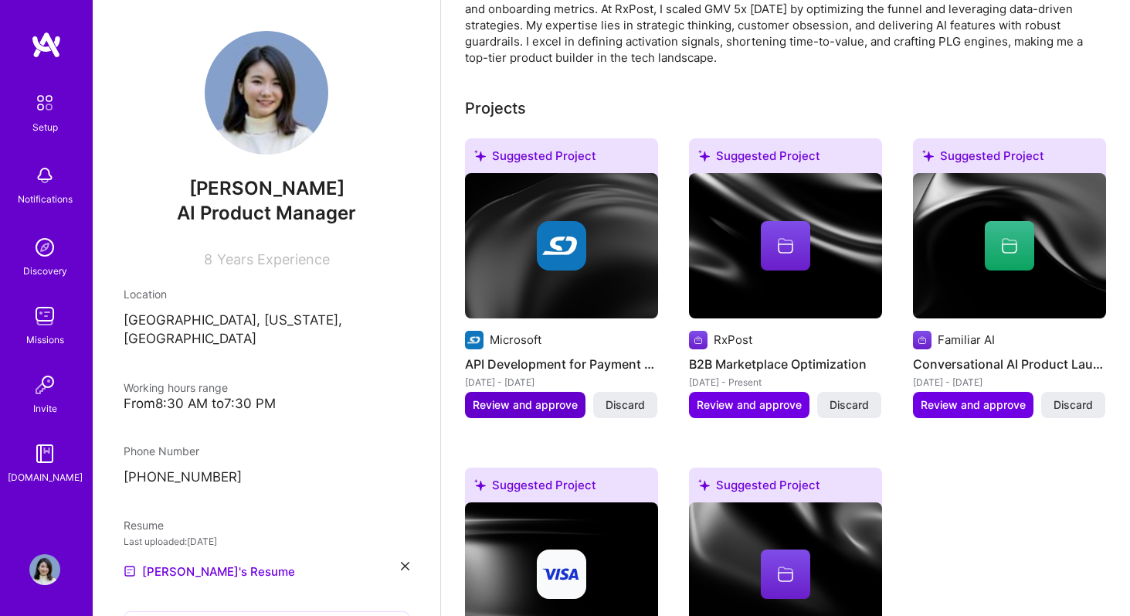
click at [545, 397] on span "Review and approve" at bounding box center [525, 404] width 105 height 15
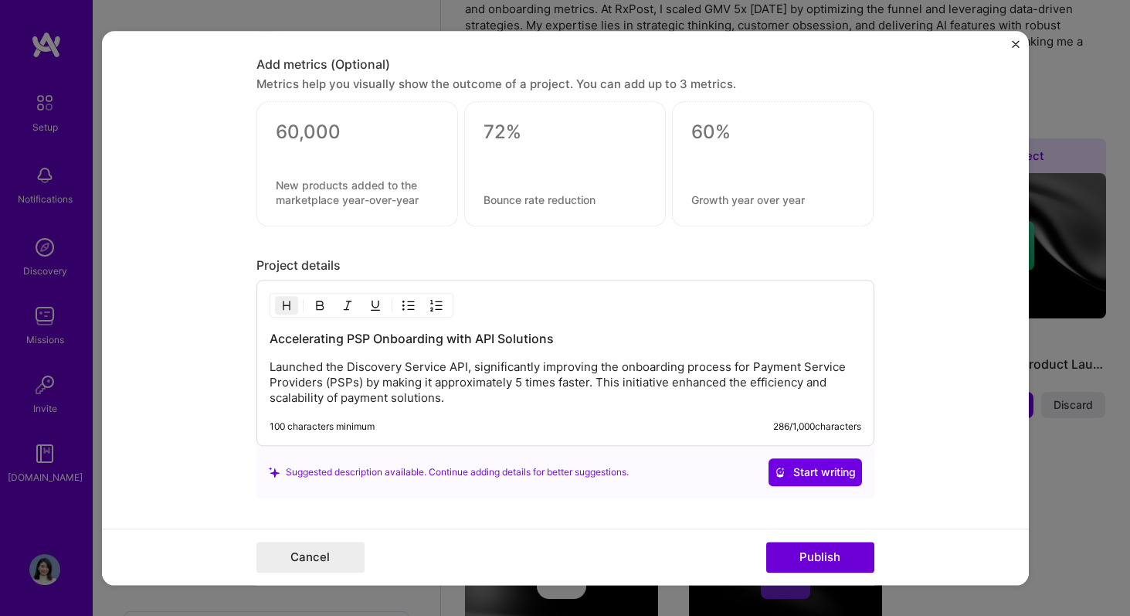
scroll to position [936, 0]
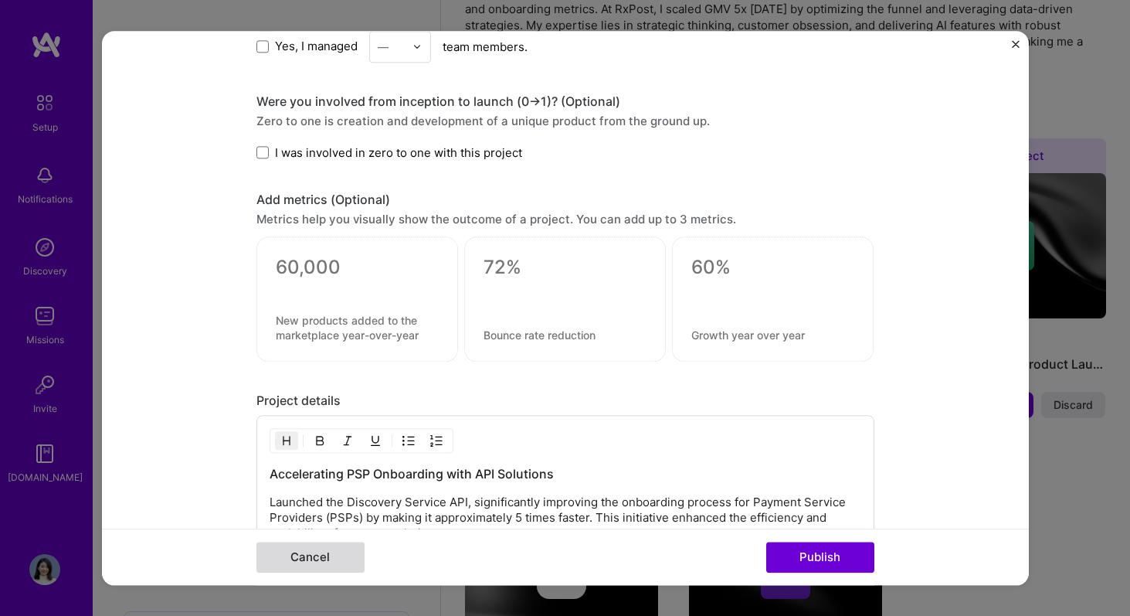
click at [318, 555] on button "Cancel" at bounding box center [310, 557] width 108 height 31
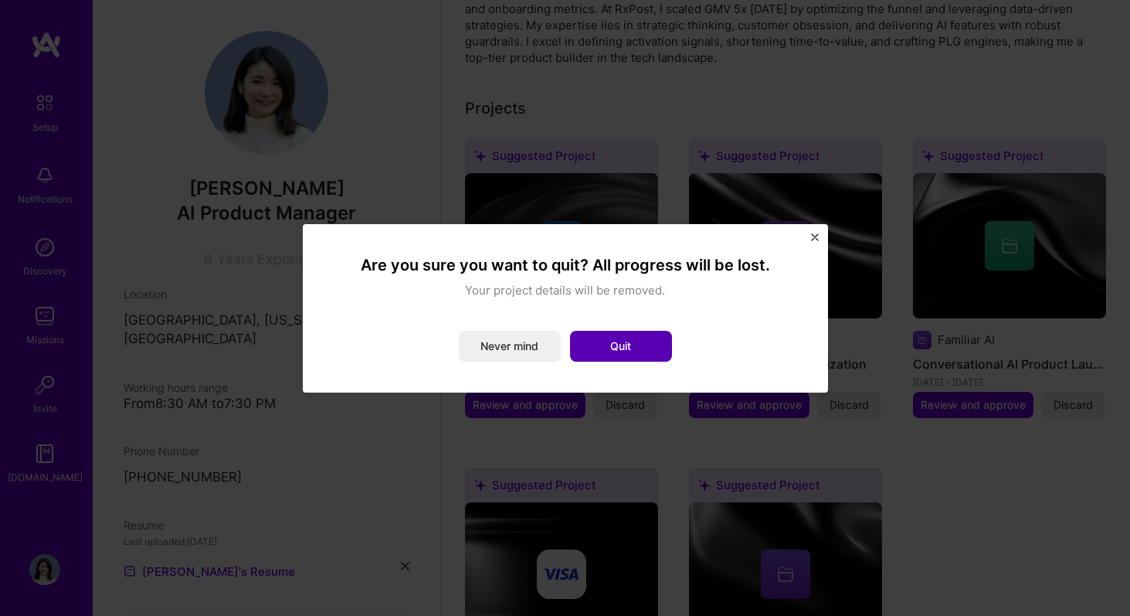
click at [610, 345] on button "Quit" at bounding box center [621, 346] width 102 height 31
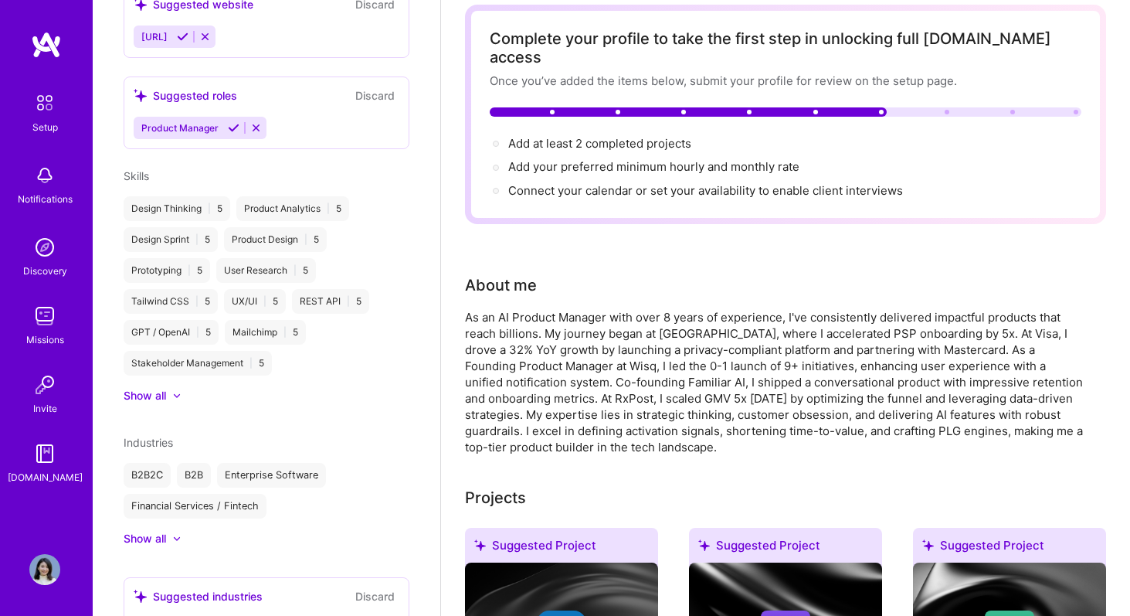
scroll to position [0, 0]
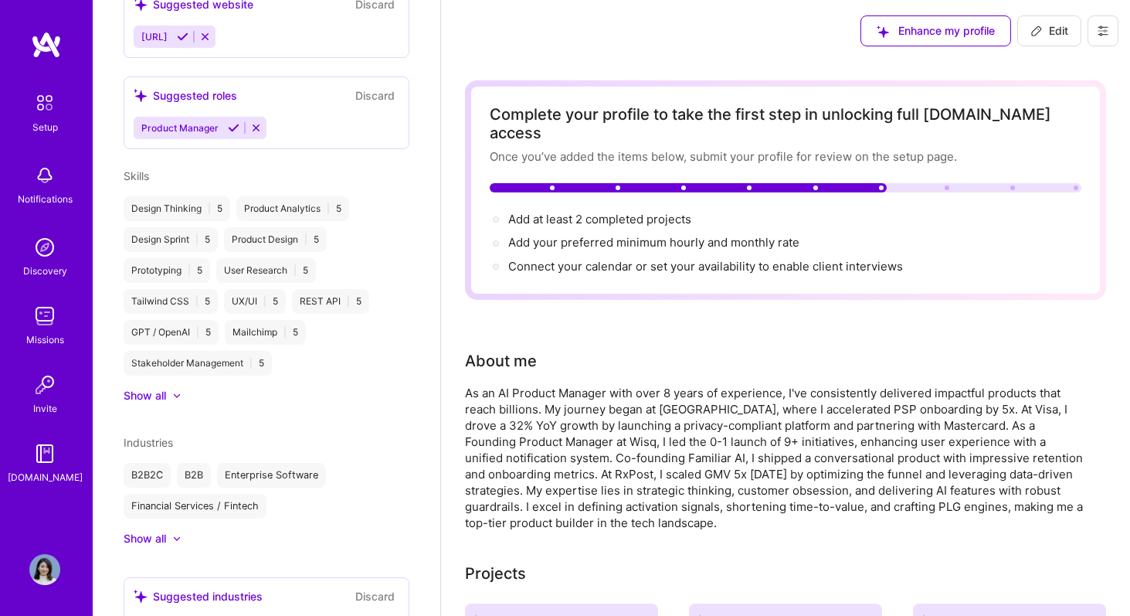
click at [1042, 31] on icon at bounding box center [1037, 31] width 12 height 12
select select "US"
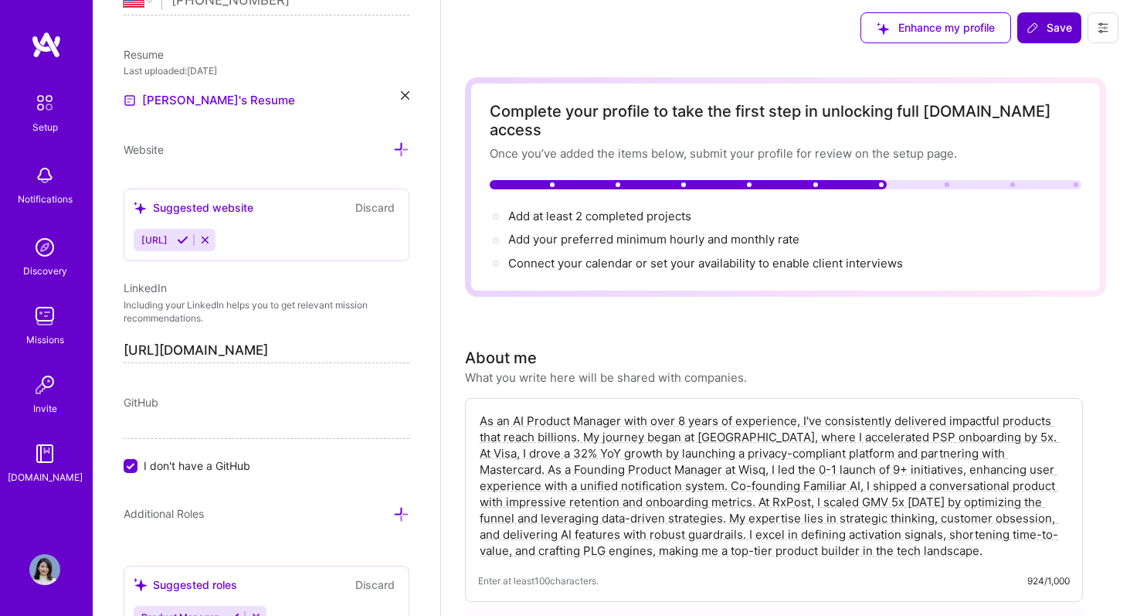
scroll to position [666, 0]
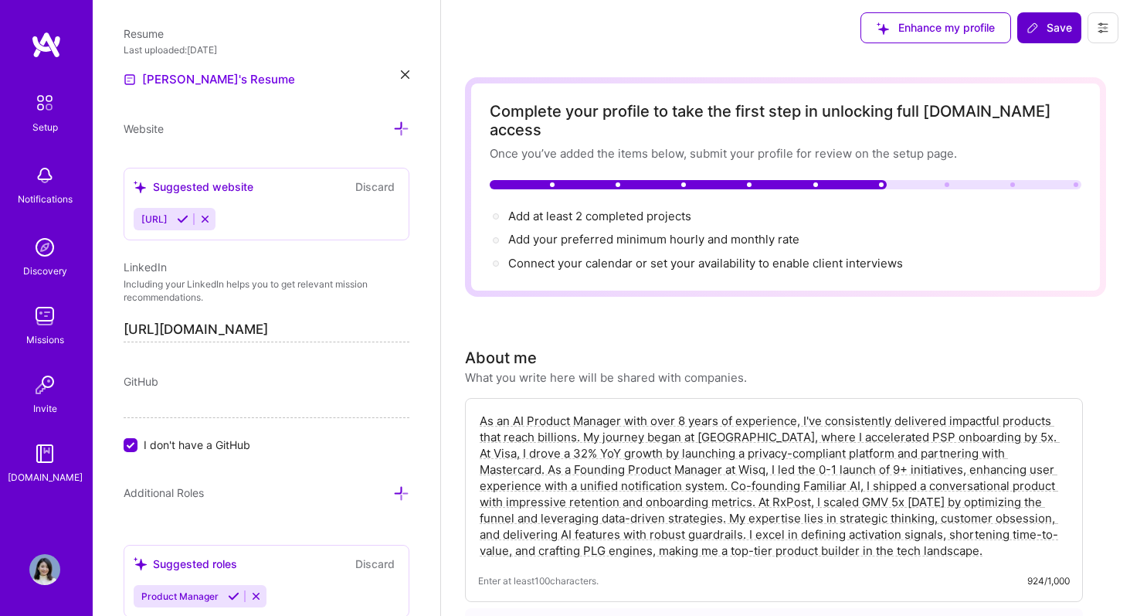
click at [188, 222] on icon at bounding box center [183, 219] width 12 height 12
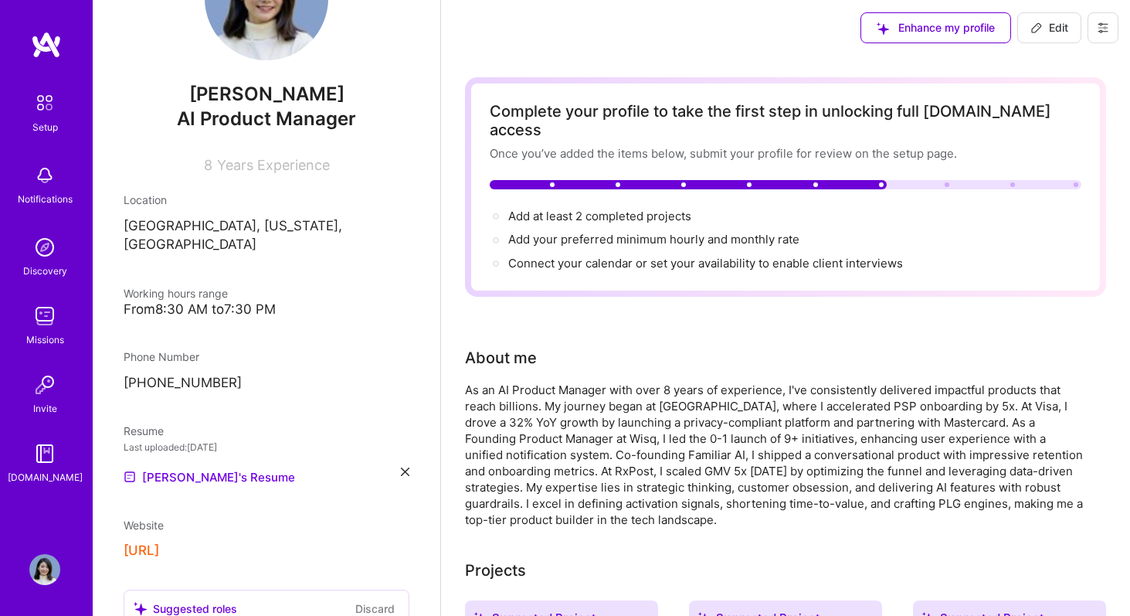
scroll to position [89, 0]
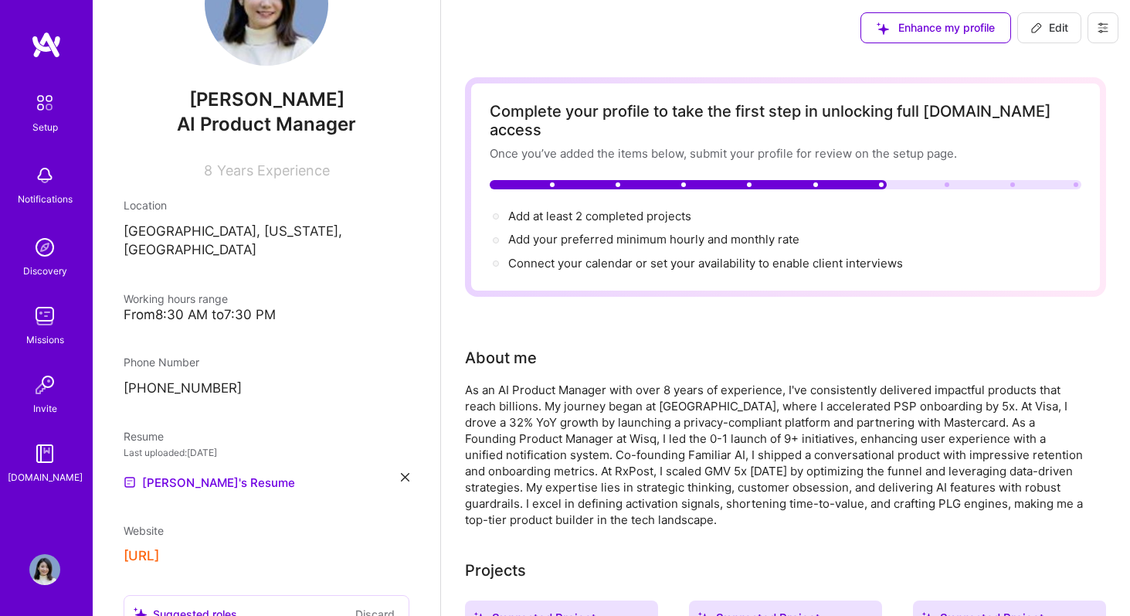
click at [159, 548] on button "[URL]" at bounding box center [142, 556] width 36 height 16
click at [1065, 29] on span "Edit" at bounding box center [1050, 27] width 38 height 15
select select "US"
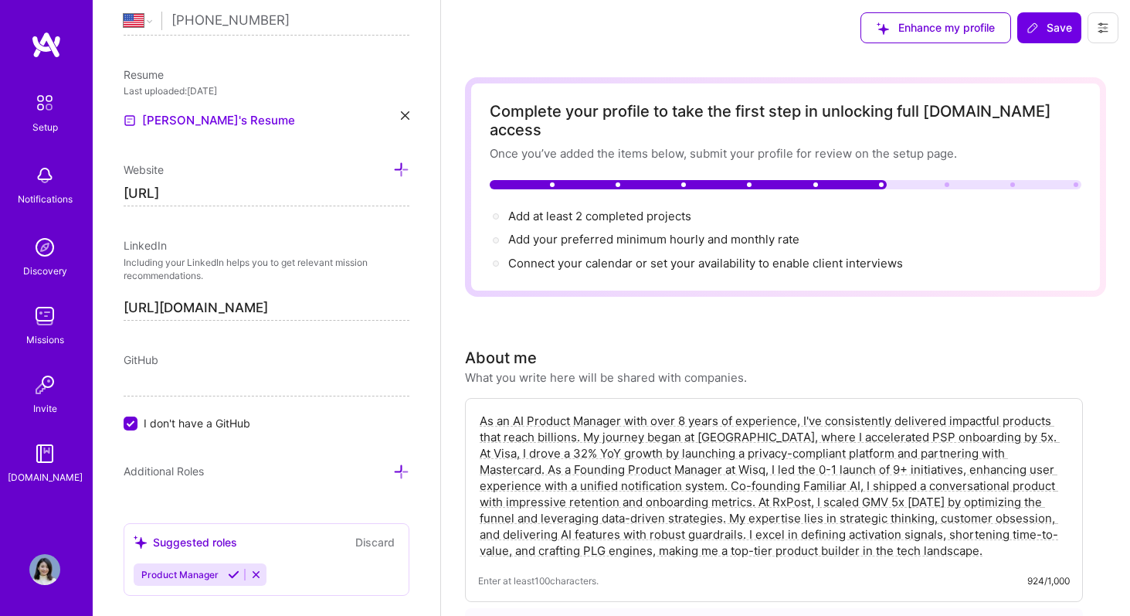
scroll to position [8, 0]
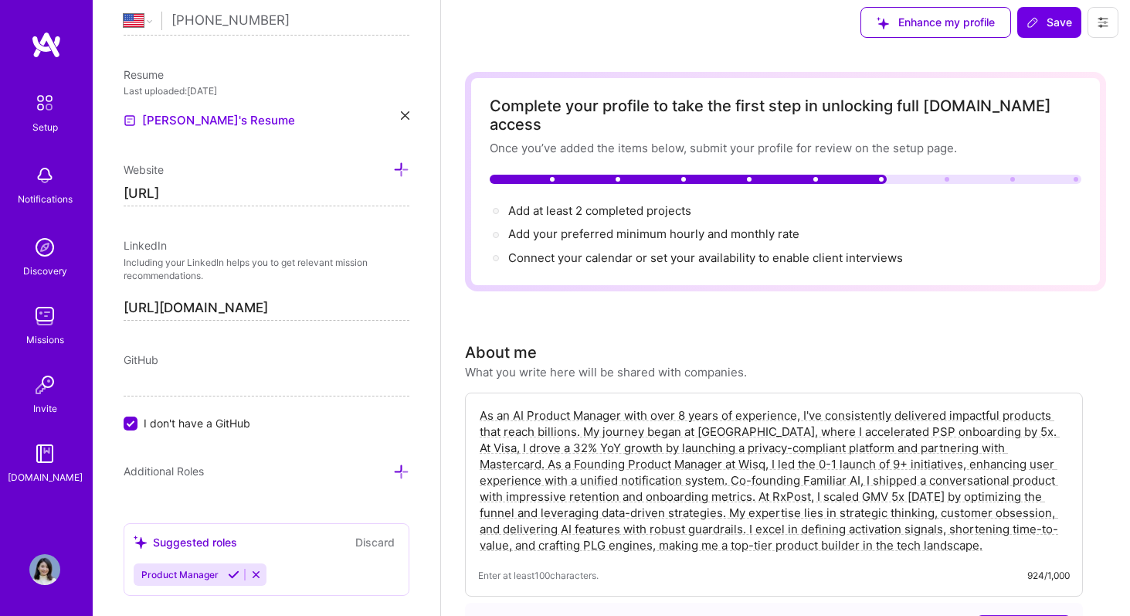
click at [221, 423] on span "I don't have a GitHub" at bounding box center [197, 423] width 107 height 16
click at [139, 423] on input "I don't have a GitHub" at bounding box center [132, 424] width 14 height 14
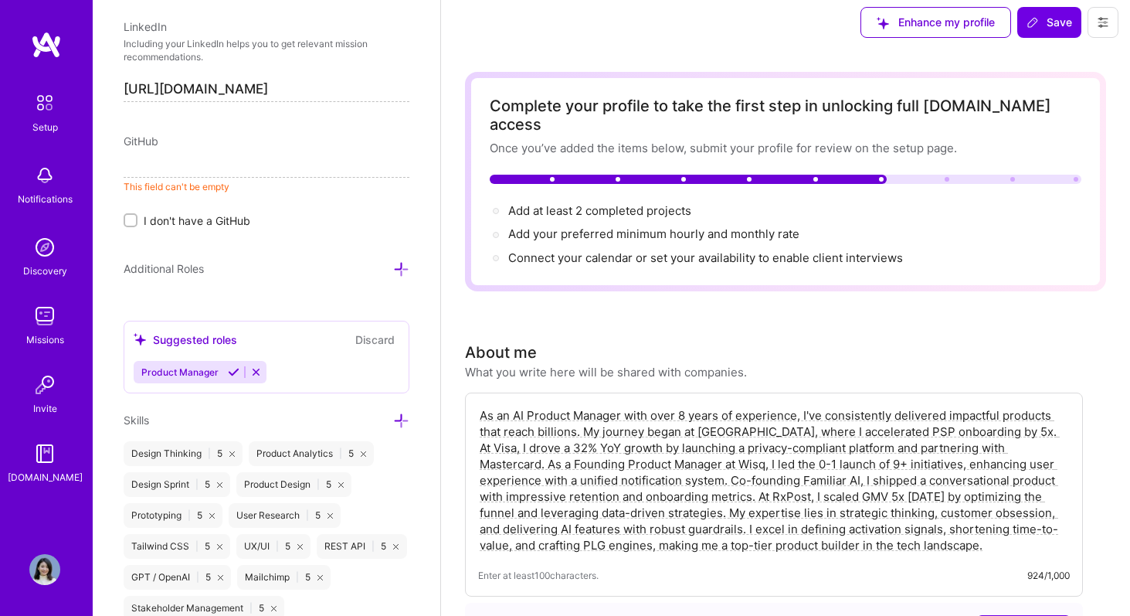
scroll to position [817, 0]
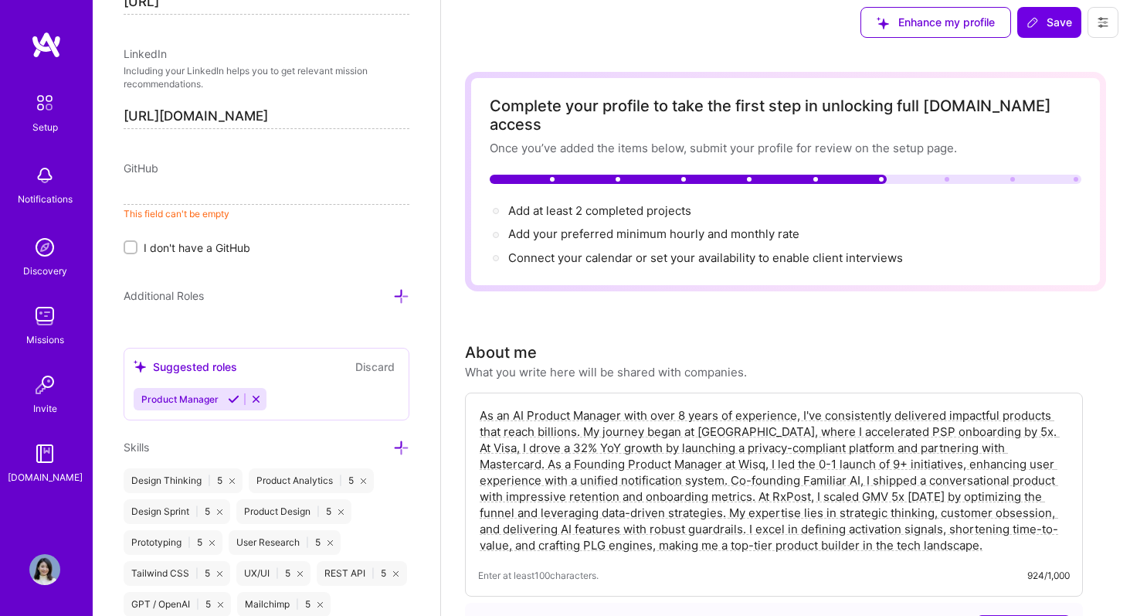
click at [232, 398] on icon at bounding box center [234, 399] width 12 height 12
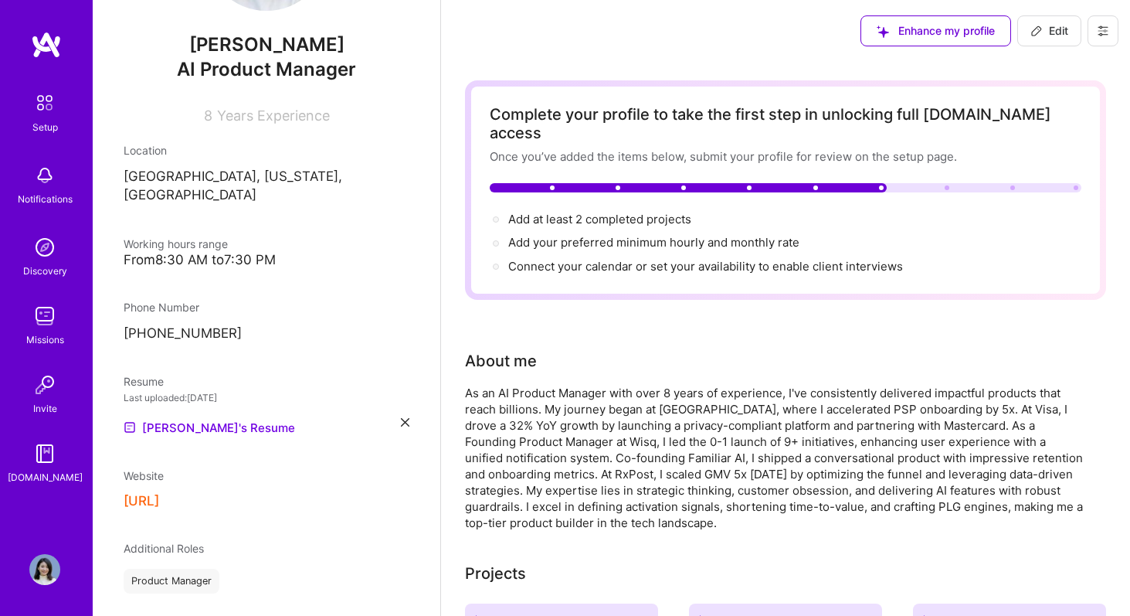
scroll to position [39, 0]
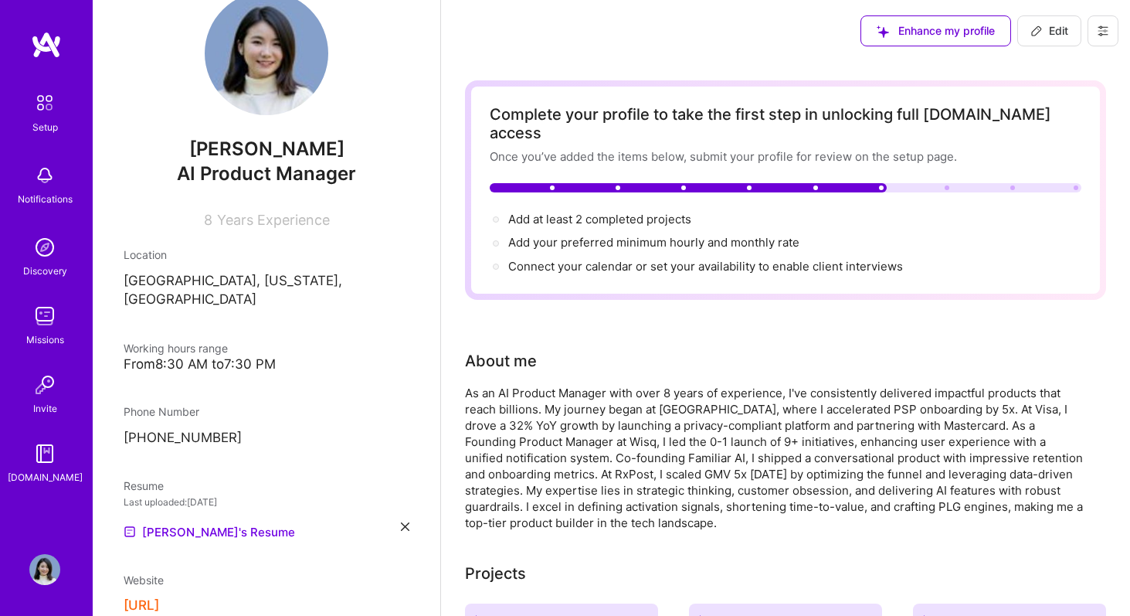
click at [1045, 22] on button "Edit" at bounding box center [1049, 30] width 64 height 31
select select "US"
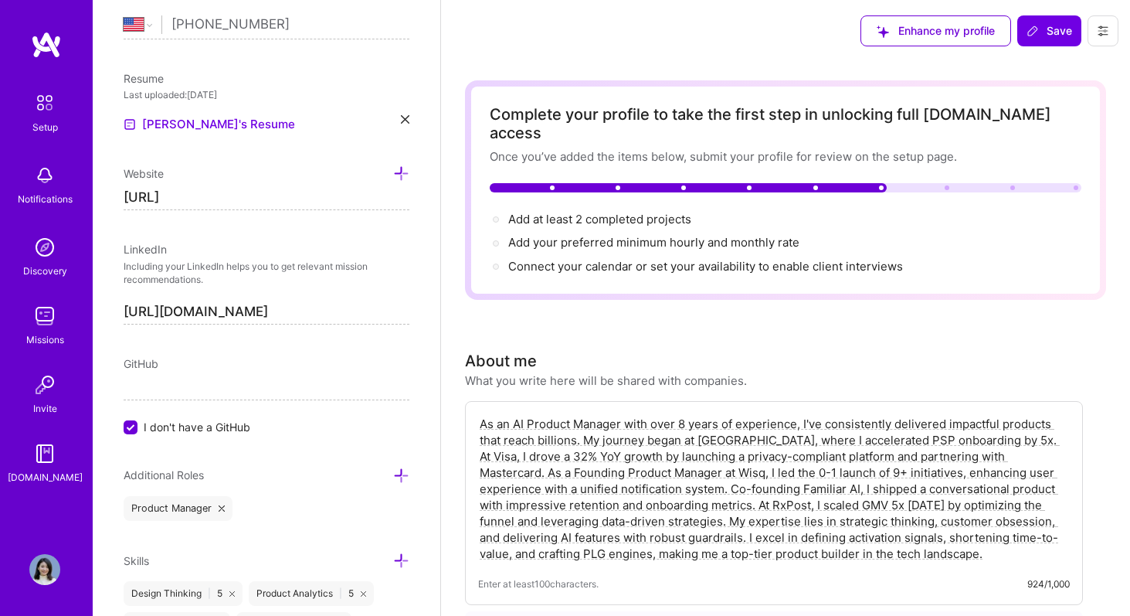
scroll to position [610, 0]
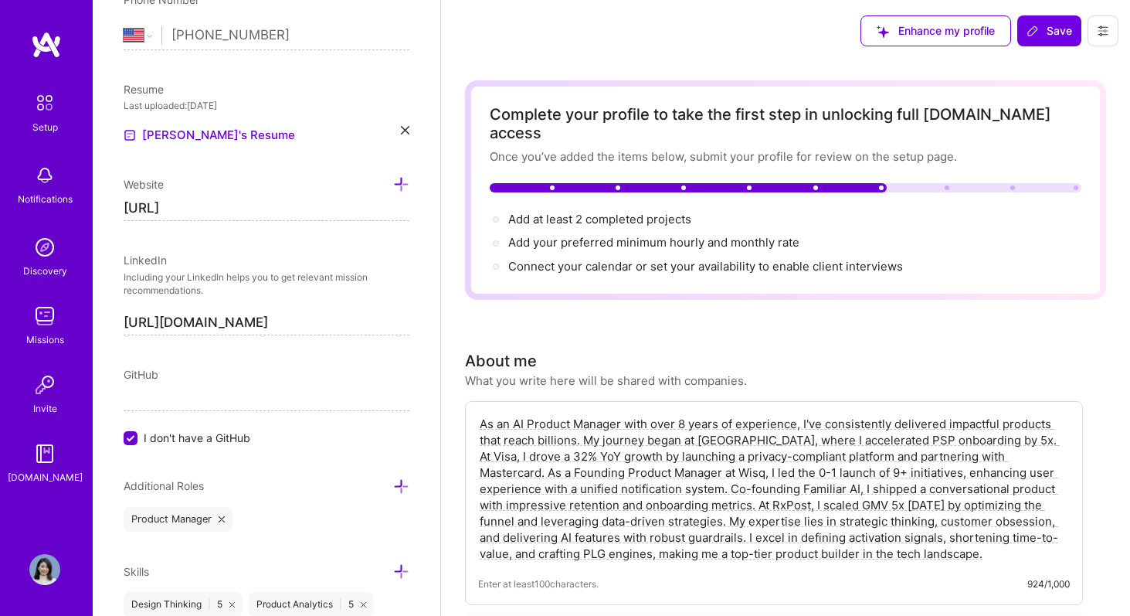
click at [270, 212] on input "[URL]" at bounding box center [267, 208] width 286 height 25
drag, startPoint x: 270, startPoint y: 212, endPoint x: 168, endPoint y: 212, distance: 102.7
click at [168, 212] on input "[URL]" at bounding box center [267, 208] width 286 height 25
type input "[URL][DOMAIN_NAME]"
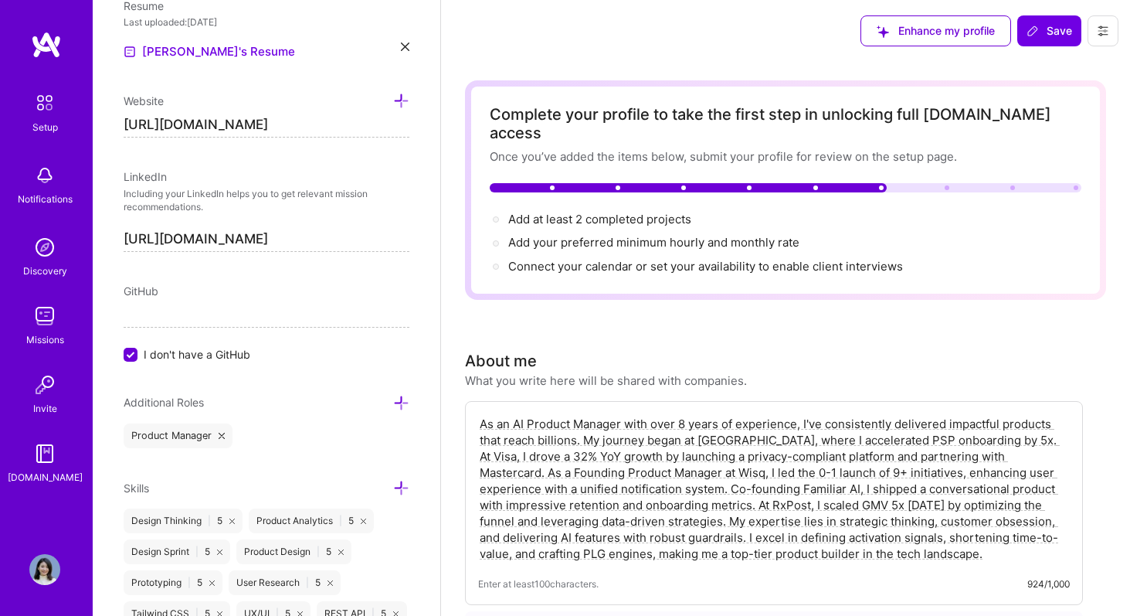
scroll to position [701, 0]
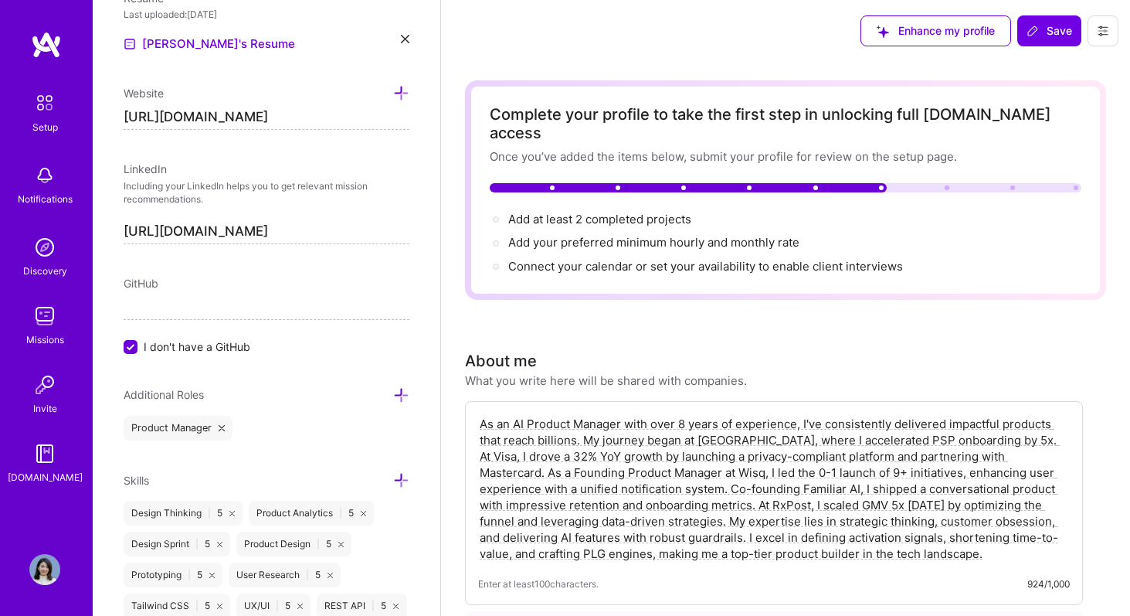
click at [405, 393] on icon at bounding box center [401, 395] width 16 height 16
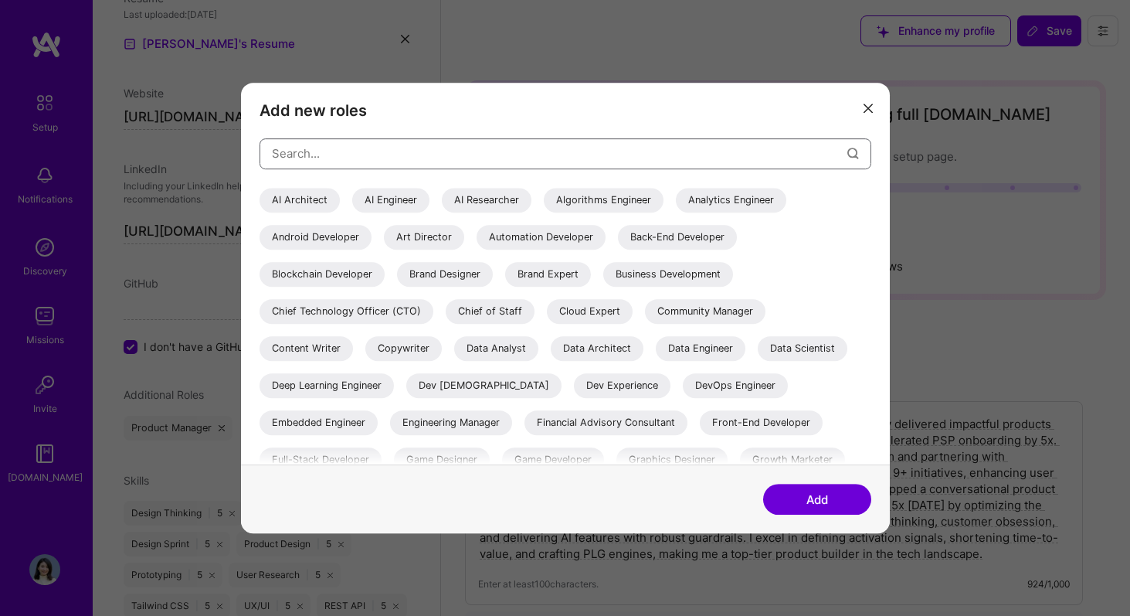
click at [439, 161] on input "modal" at bounding box center [560, 153] width 576 height 39
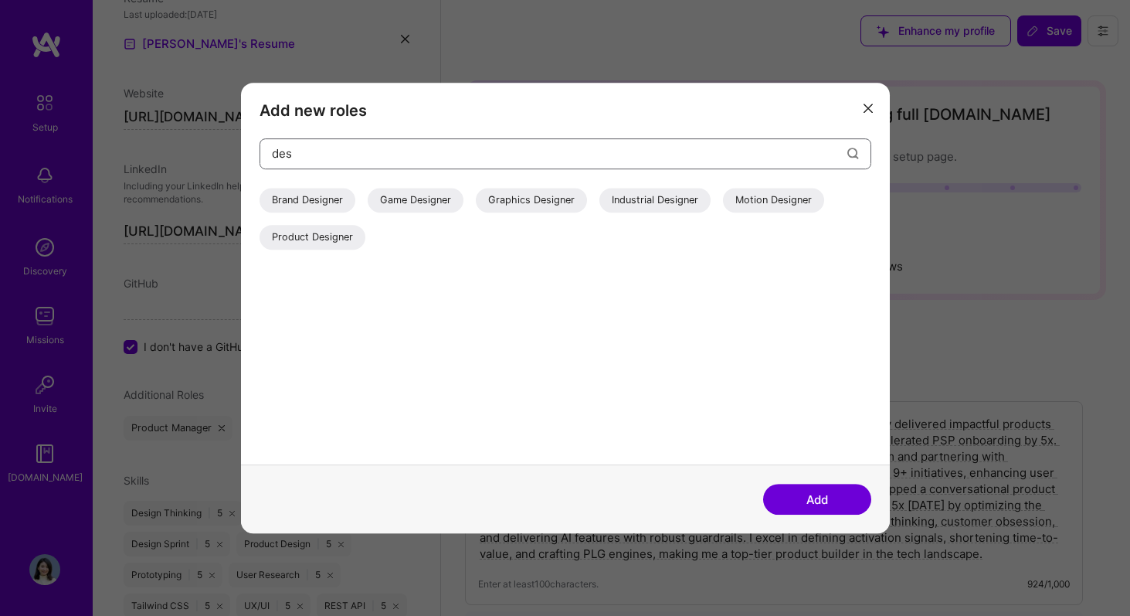
type input "des"
click at [331, 246] on div "Product Designer" at bounding box center [313, 237] width 106 height 25
click at [348, 160] on input "des" at bounding box center [560, 153] width 576 height 39
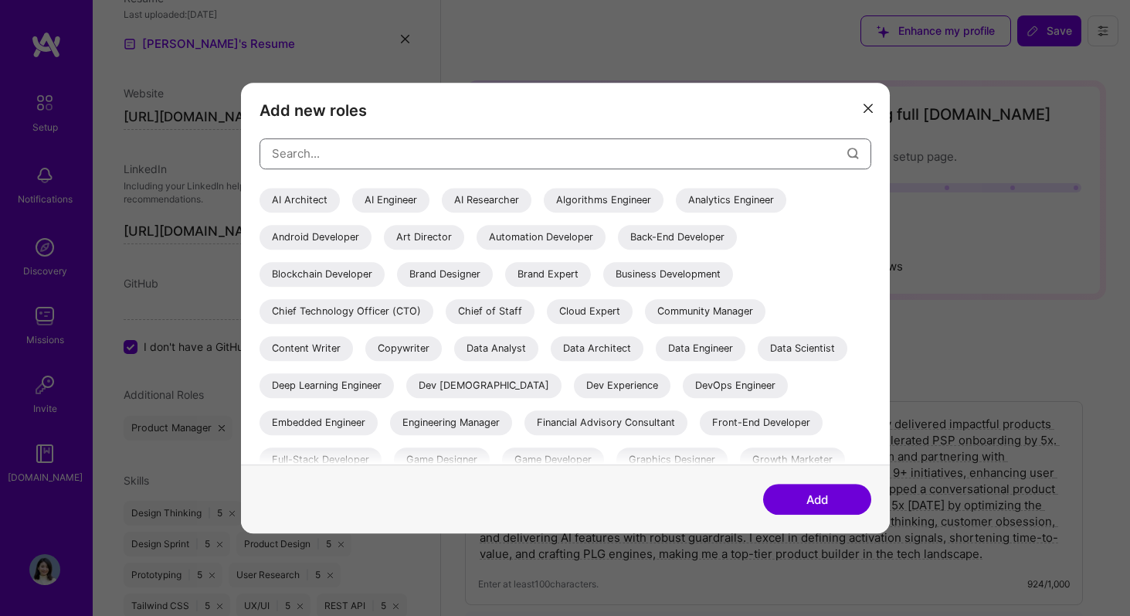
type input "f"
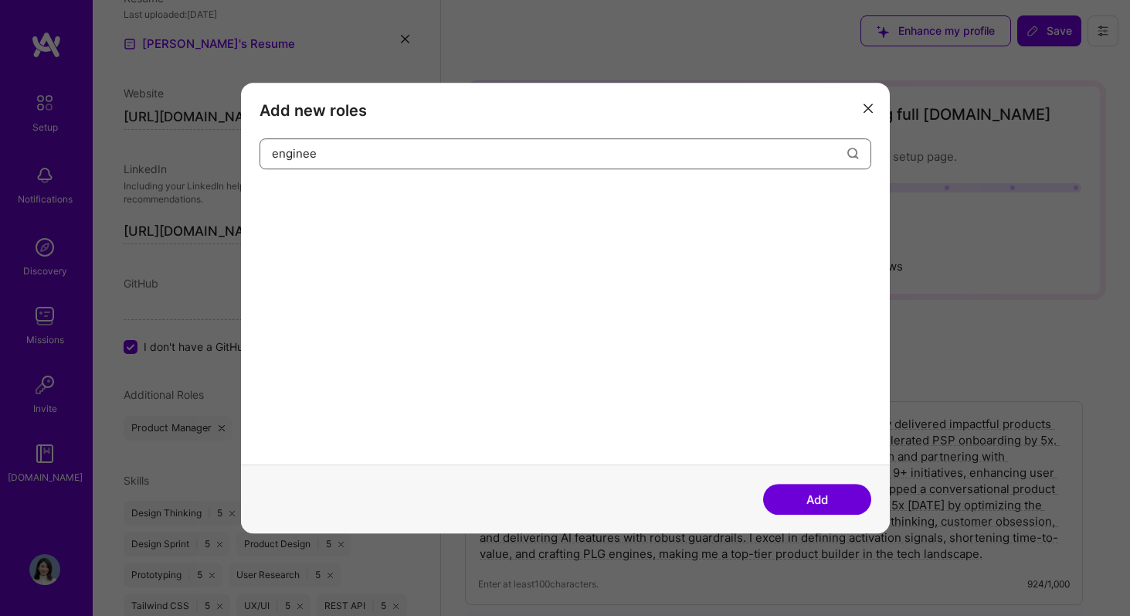
type input "engineer"
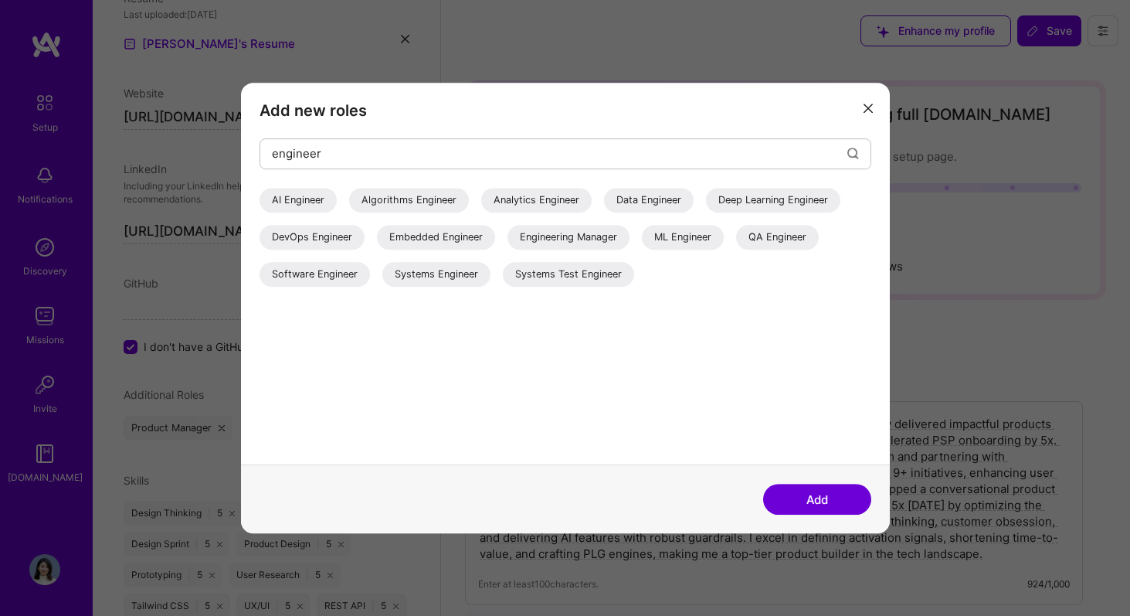
click at [834, 504] on button "Add" at bounding box center [817, 499] width 108 height 31
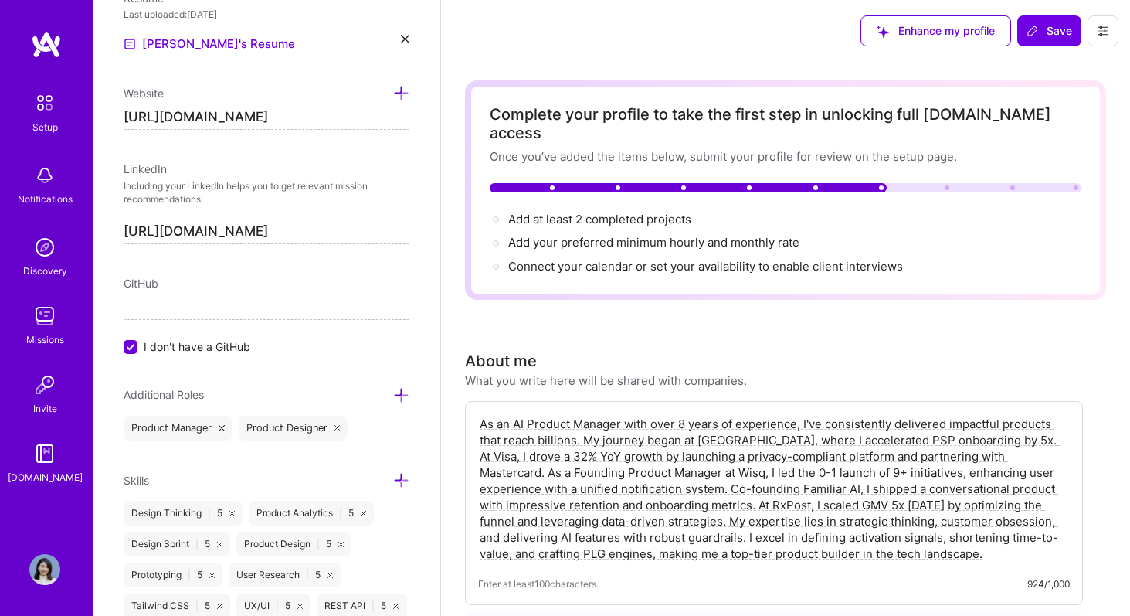
click at [402, 389] on icon at bounding box center [401, 395] width 16 height 16
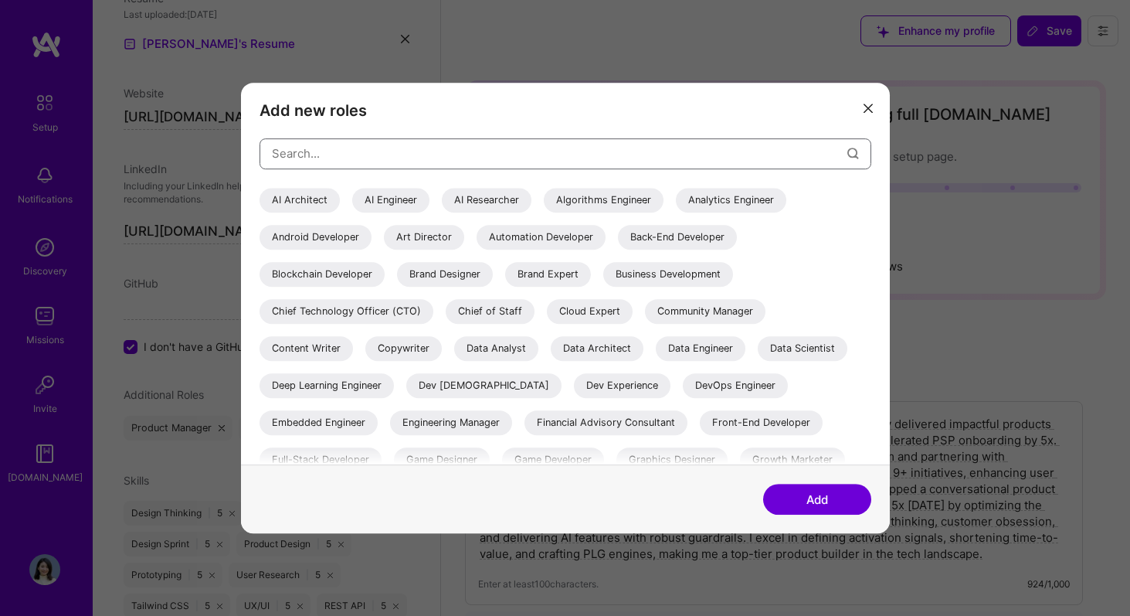
click at [413, 158] on input "modal" at bounding box center [560, 153] width 576 height 39
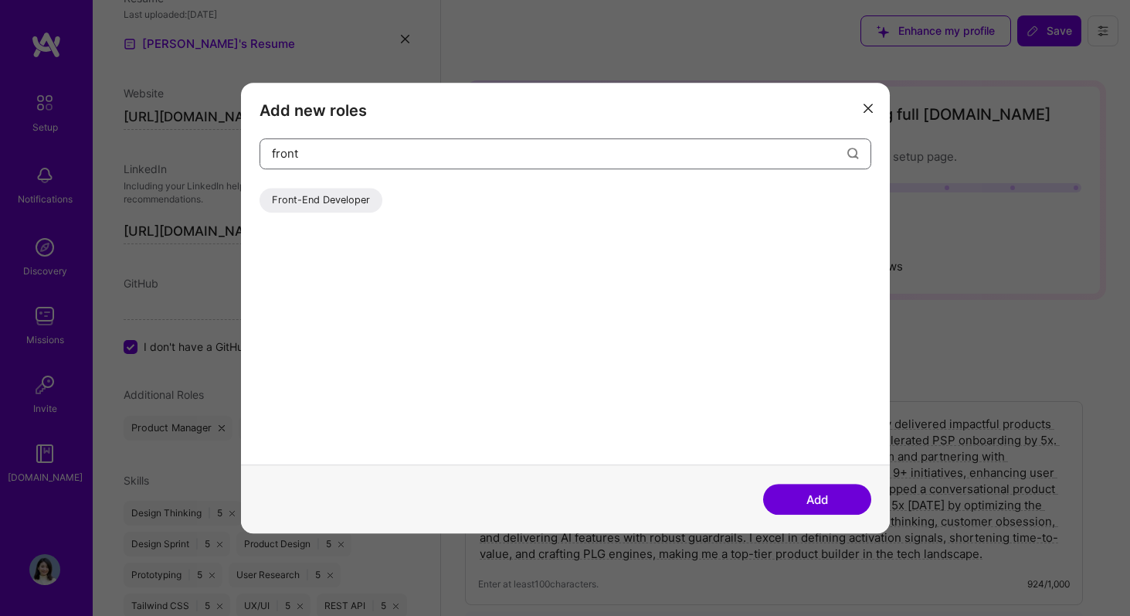
type input "front"
click at [348, 196] on div "Front-End Developer" at bounding box center [321, 200] width 123 height 25
click at [802, 511] on button "Add" at bounding box center [817, 499] width 108 height 31
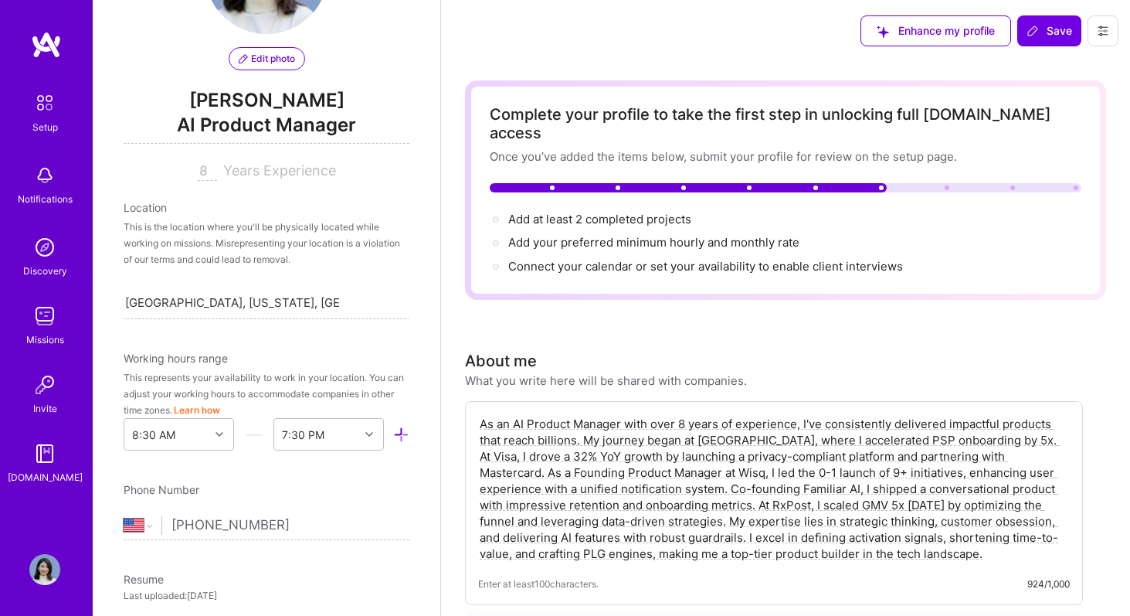
scroll to position [73, 0]
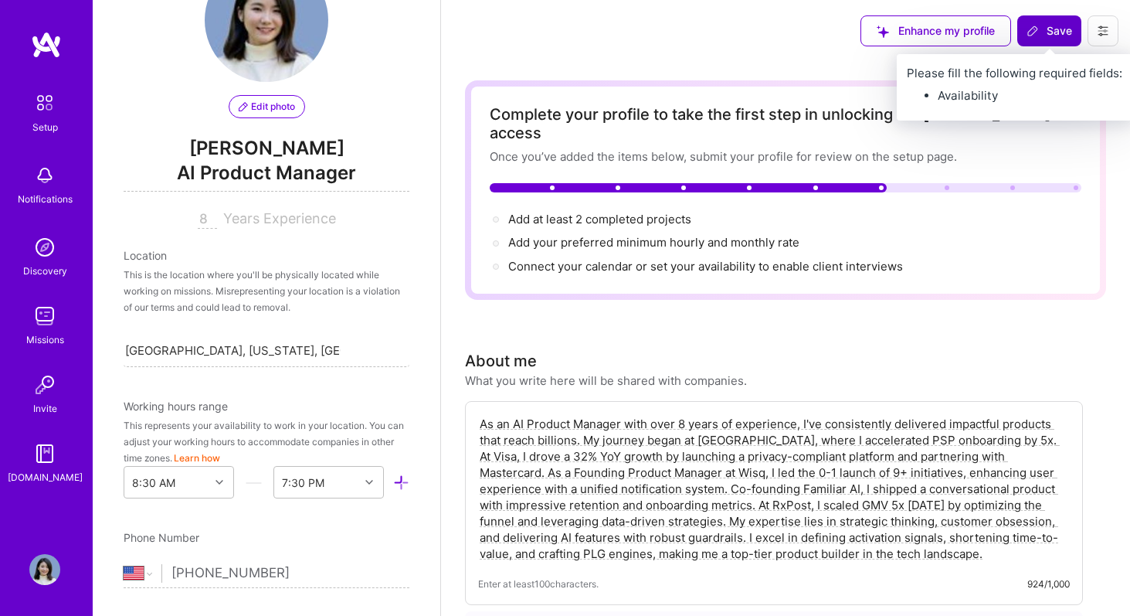
click at [1048, 32] on span "Save" at bounding box center [1050, 30] width 46 height 15
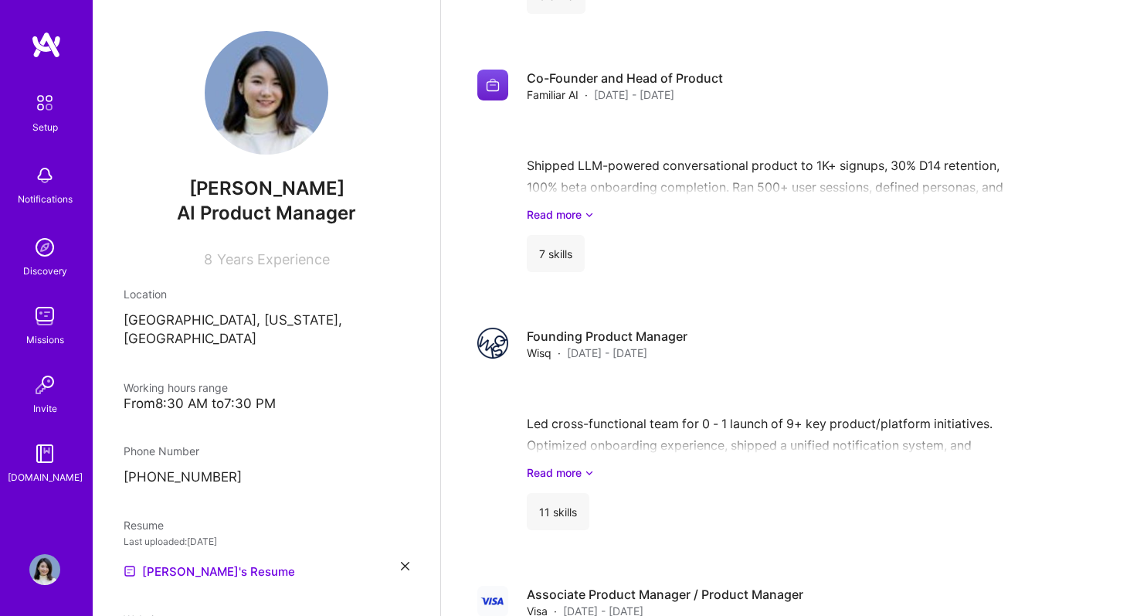
scroll to position [1900, 0]
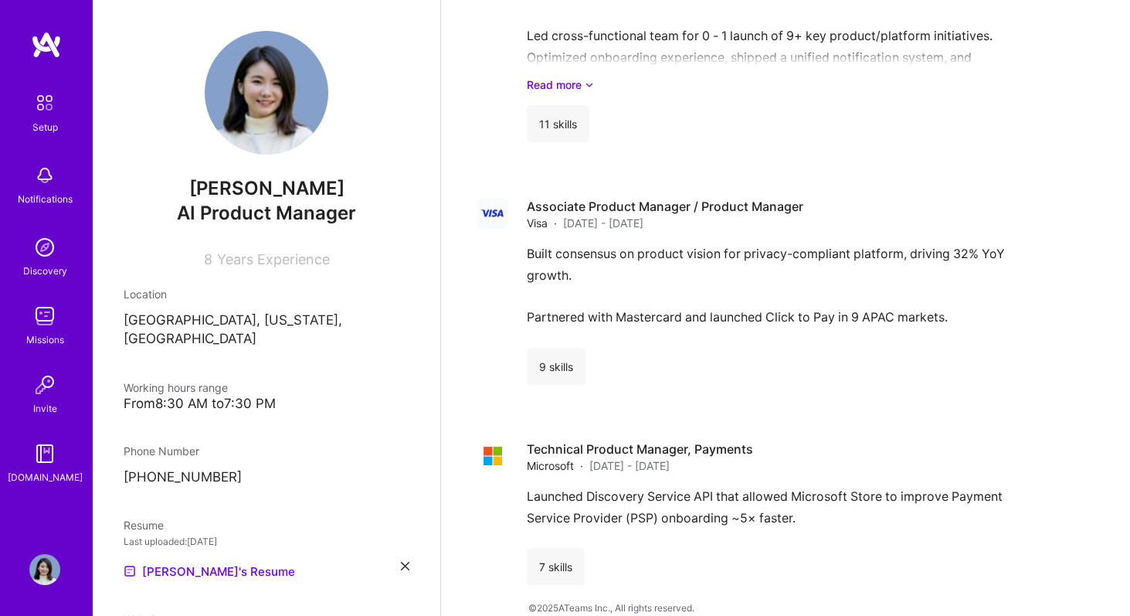
click at [75, 120] on link "Setup" at bounding box center [45, 111] width 96 height 49
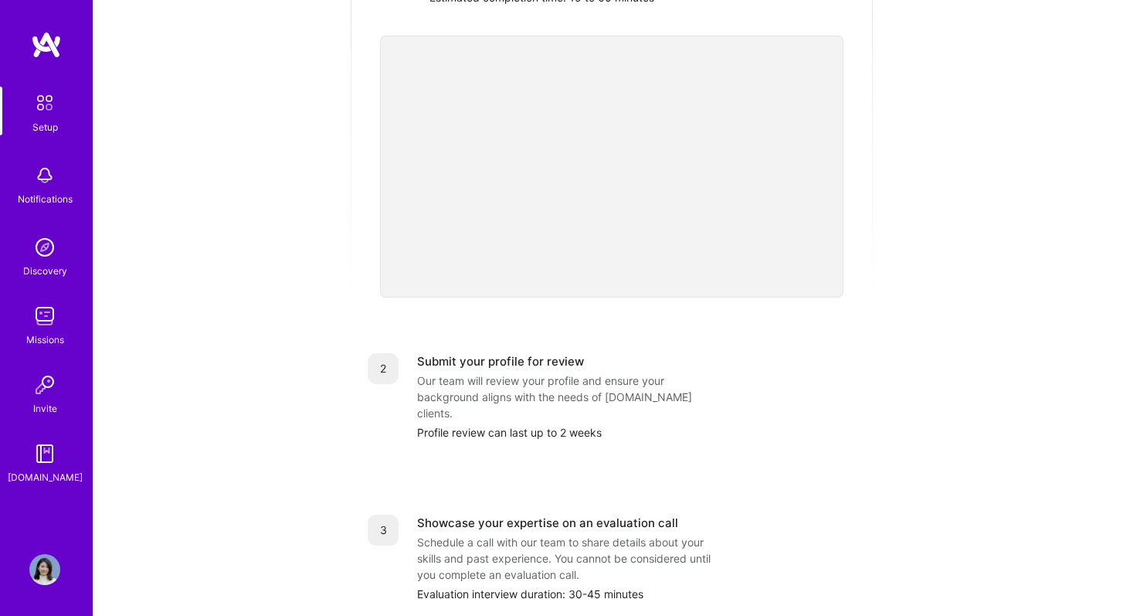
scroll to position [359, 0]
click at [49, 342] on div "Missions" at bounding box center [45, 339] width 38 height 16
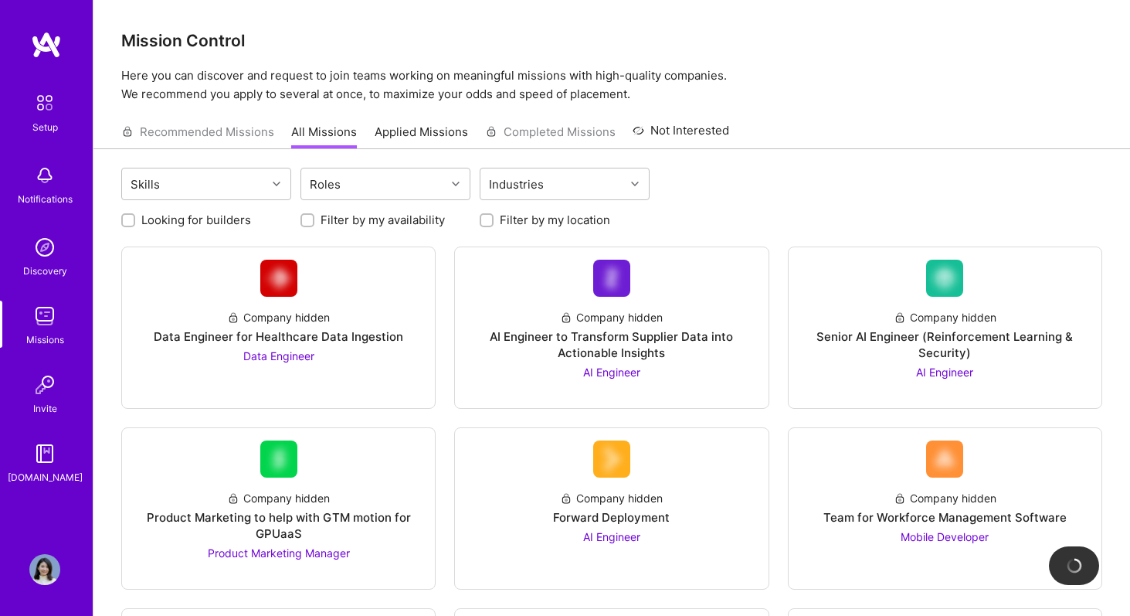
click at [437, 137] on link "Applied Missions" at bounding box center [421, 136] width 93 height 25
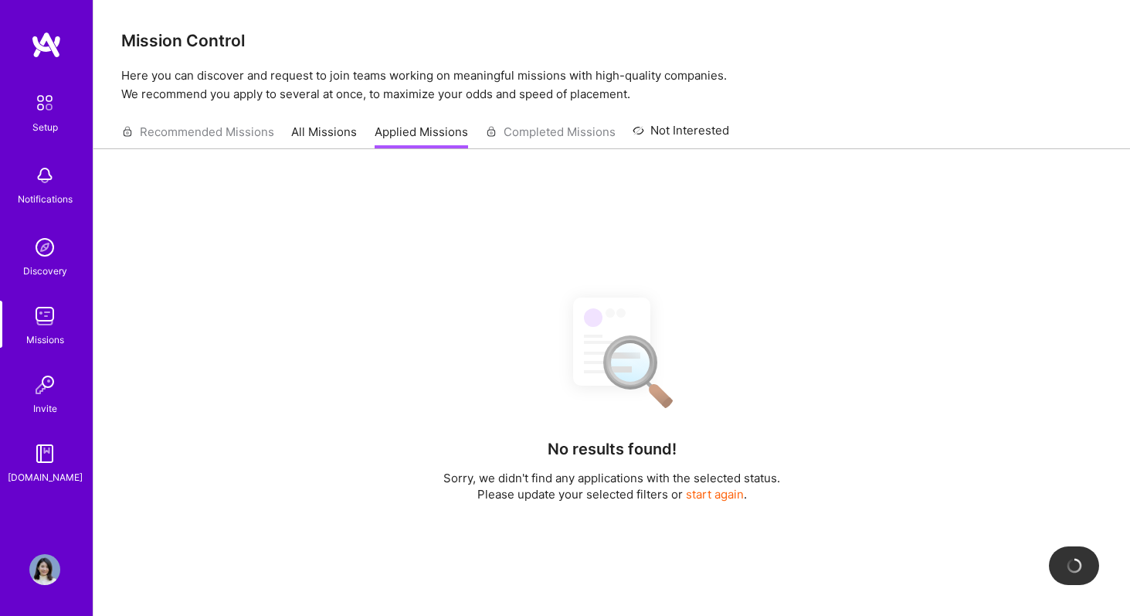
click at [325, 137] on link "All Missions" at bounding box center [324, 136] width 66 height 25
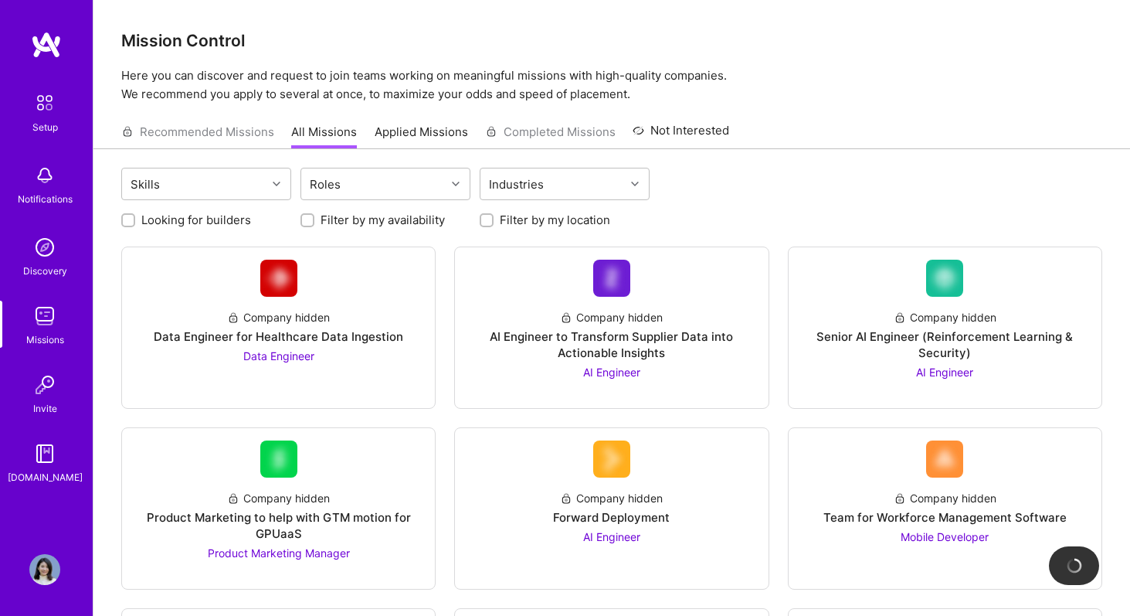
click at [486, 220] on input "Filter by my location" at bounding box center [488, 221] width 11 height 11
checkbox input "true"
click at [315, 215] on div "Filter by my availability" at bounding box center [386, 220] width 170 height 16
click at [306, 219] on input "Filter by my availability" at bounding box center [309, 221] width 11 height 11
checkbox input "true"
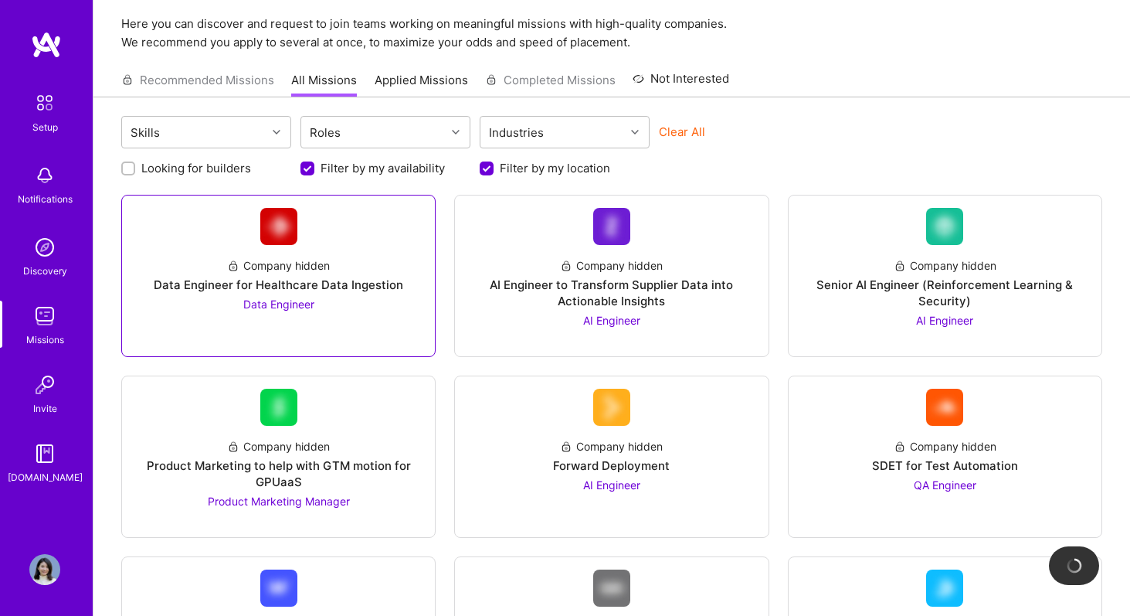
scroll to position [53, 0]
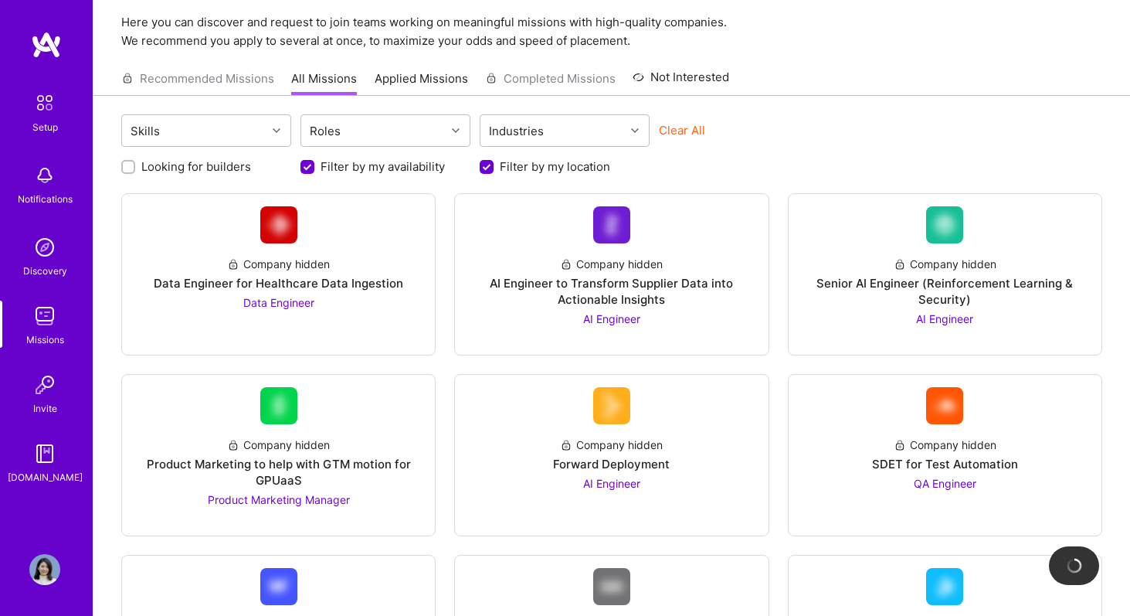
click at [211, 166] on label "Looking for builders" at bounding box center [196, 166] width 110 height 16
click at [135, 166] on input "Looking for builders" at bounding box center [129, 167] width 11 height 11
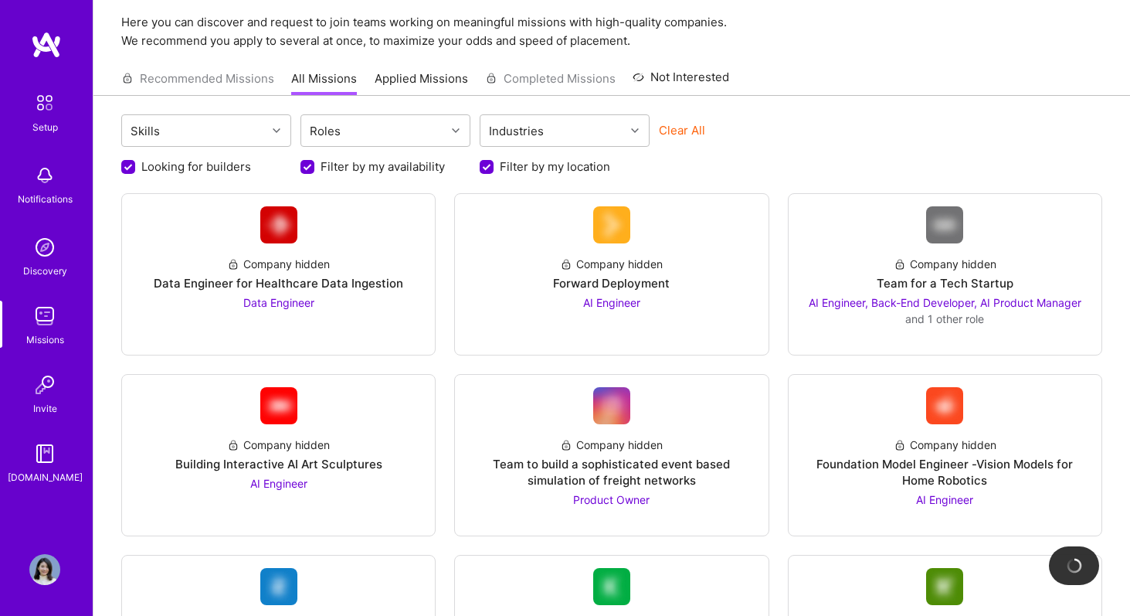
scroll to position [0, 0]
click at [211, 166] on label "Looking for builders" at bounding box center [196, 166] width 110 height 16
click at [137, 166] on input "Looking for builders" at bounding box center [130, 168] width 14 height 14
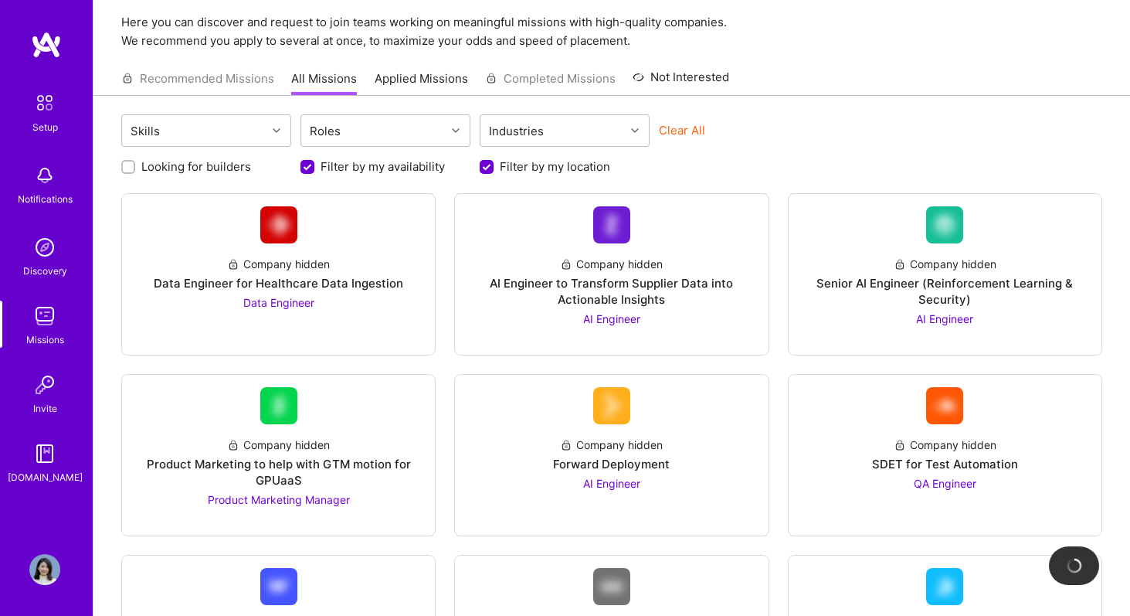
scroll to position [1, 0]
click at [211, 166] on label "Looking for builders" at bounding box center [196, 166] width 110 height 16
click at [135, 166] on input "Looking for builders" at bounding box center [129, 166] width 11 height 11
checkbox input "true"
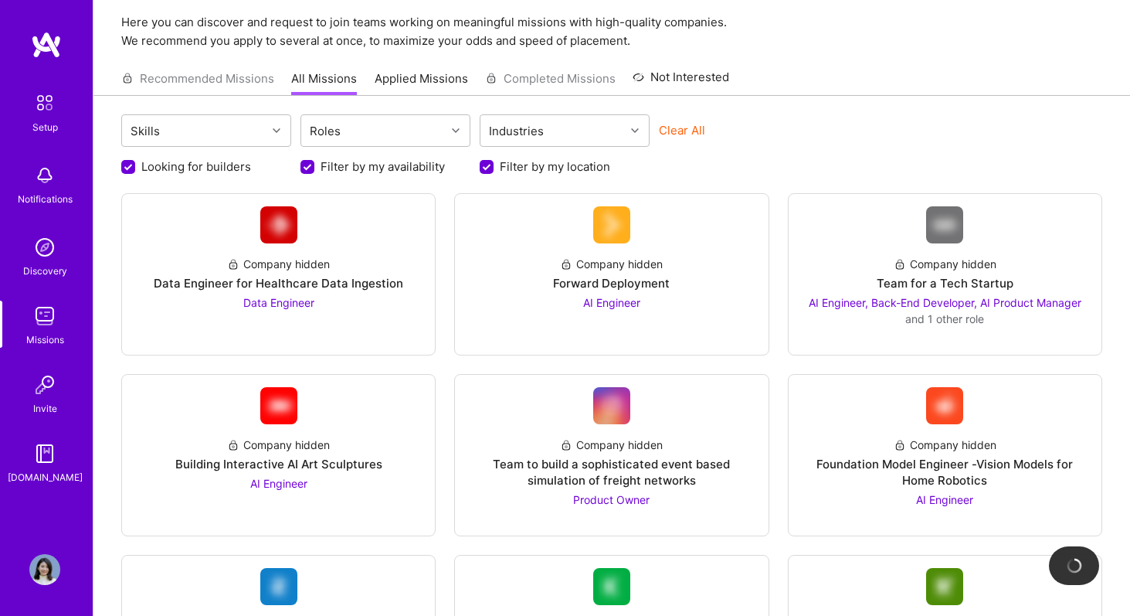
scroll to position [0, 0]
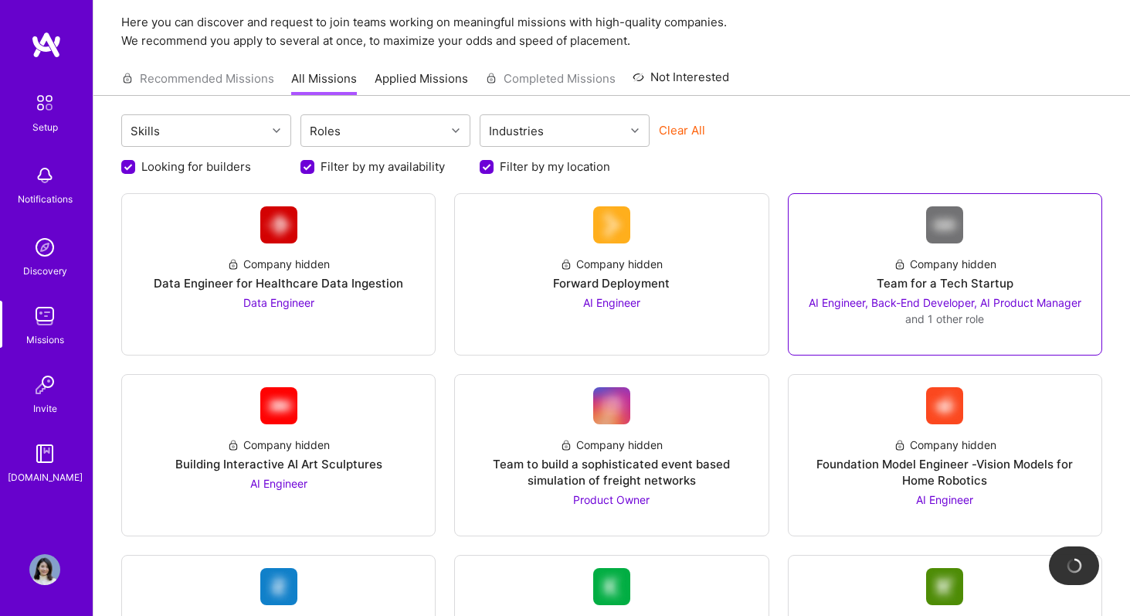
click at [974, 235] on link "Company hidden Team for a Tech Startup AI Engineer, Back-End Developer, AI Prod…" at bounding box center [945, 274] width 288 height 136
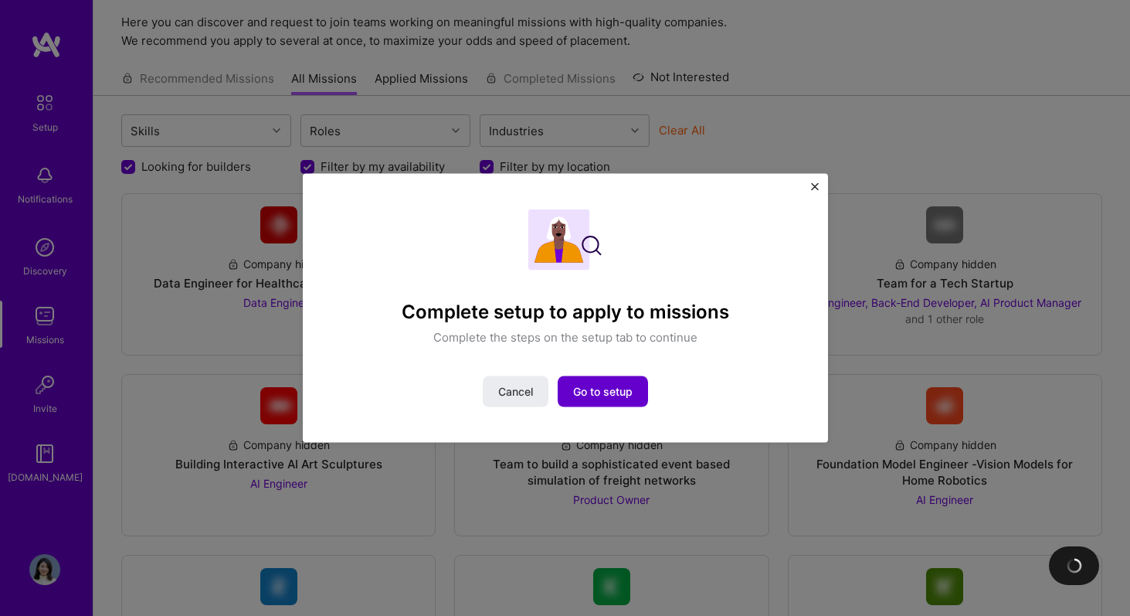
click at [635, 389] on button "Go to setup" at bounding box center [603, 391] width 90 height 31
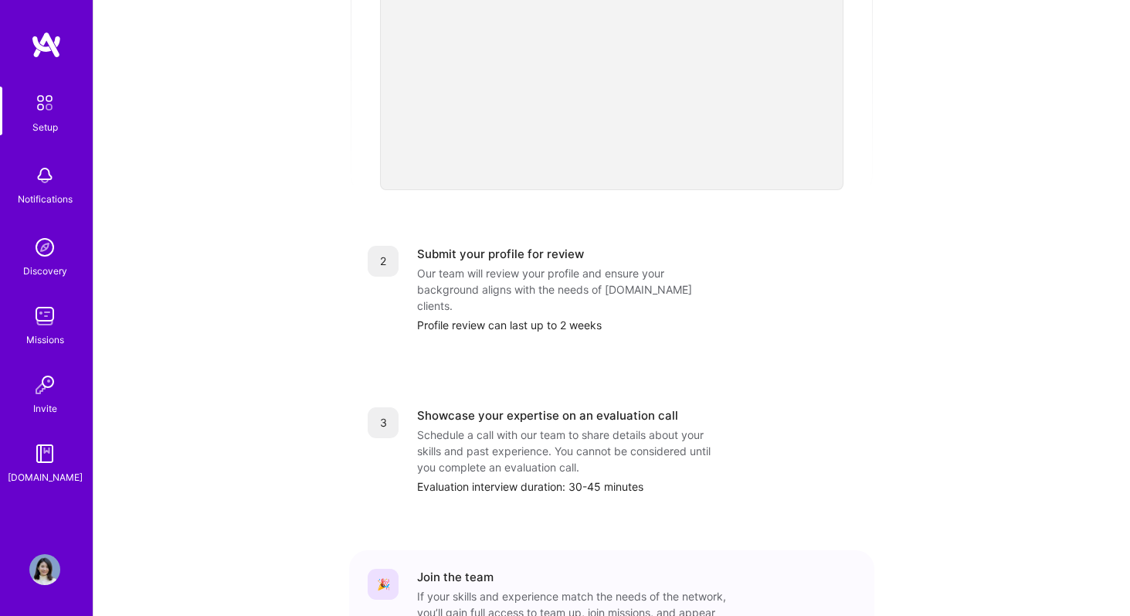
scroll to position [558, 0]
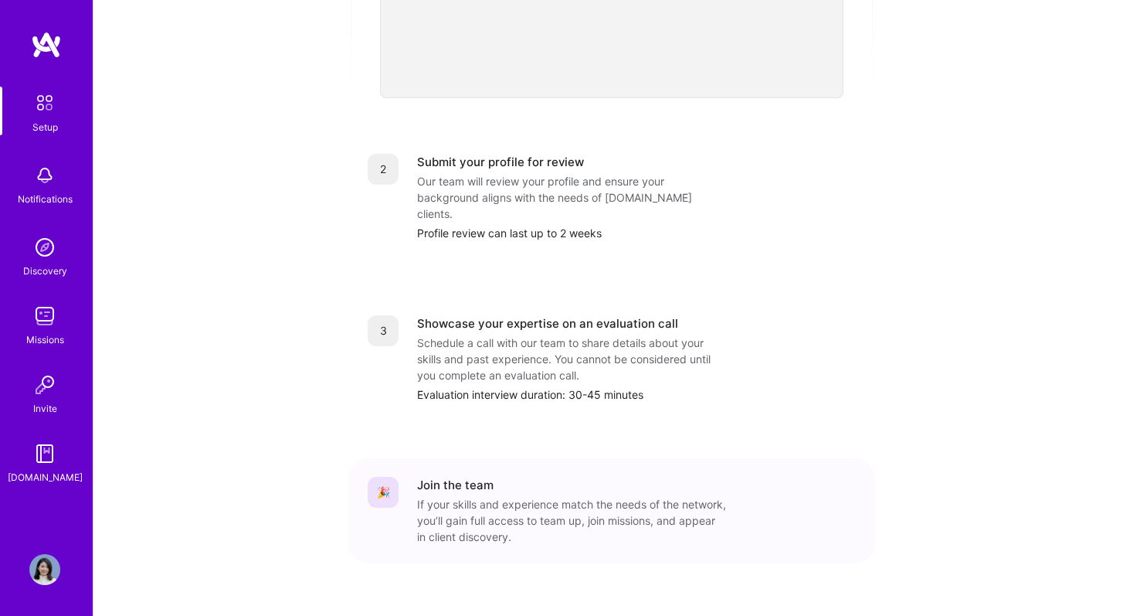
click at [41, 576] on img at bounding box center [44, 569] width 31 height 31
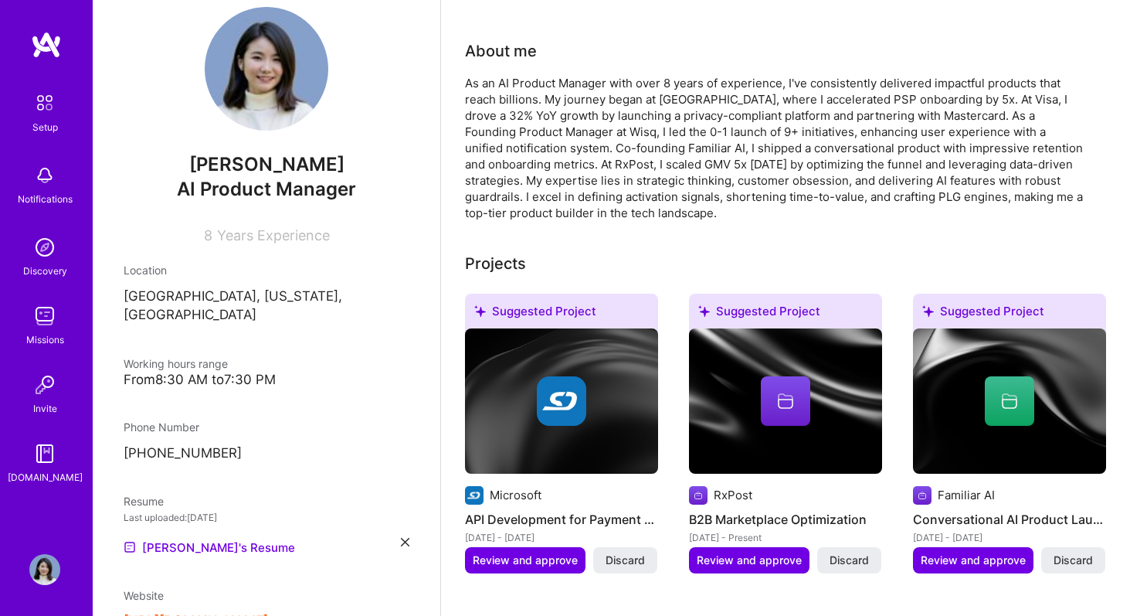
scroll to position [320, 0]
